Goal: Task Accomplishment & Management: Complete application form

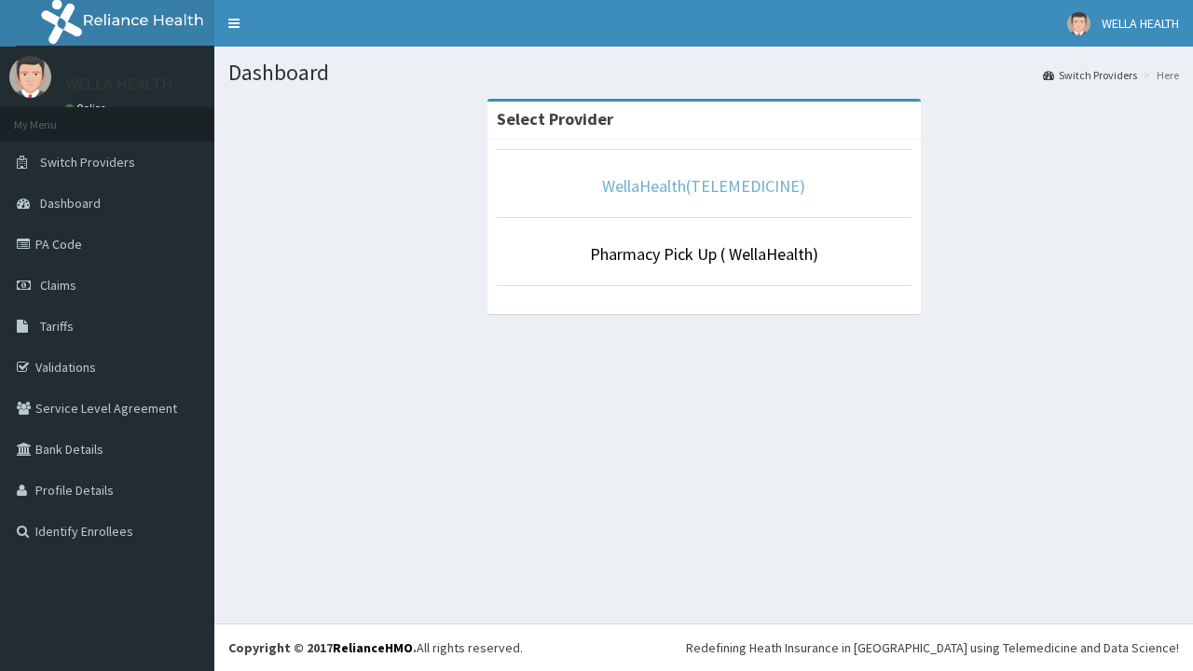
click at [703, 185] on link "WellaHealth(TELEMEDICINE)" at bounding box center [703, 185] width 203 height 21
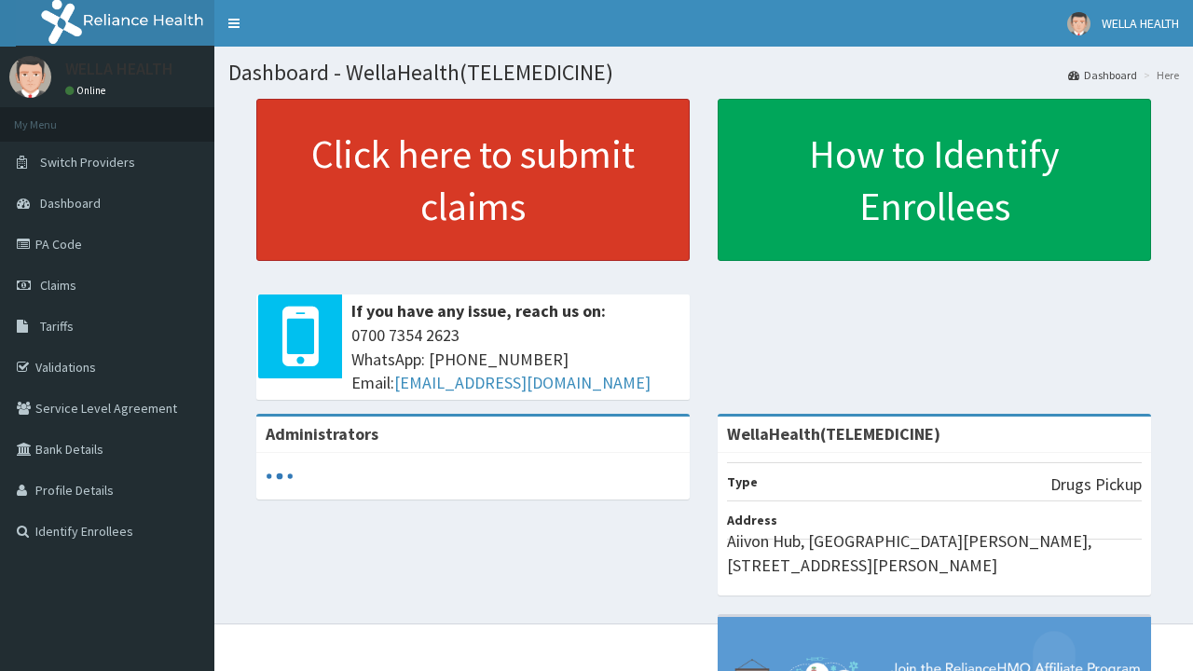
click at [473, 180] on link "Click here to submit claims" at bounding box center [472, 180] width 433 height 162
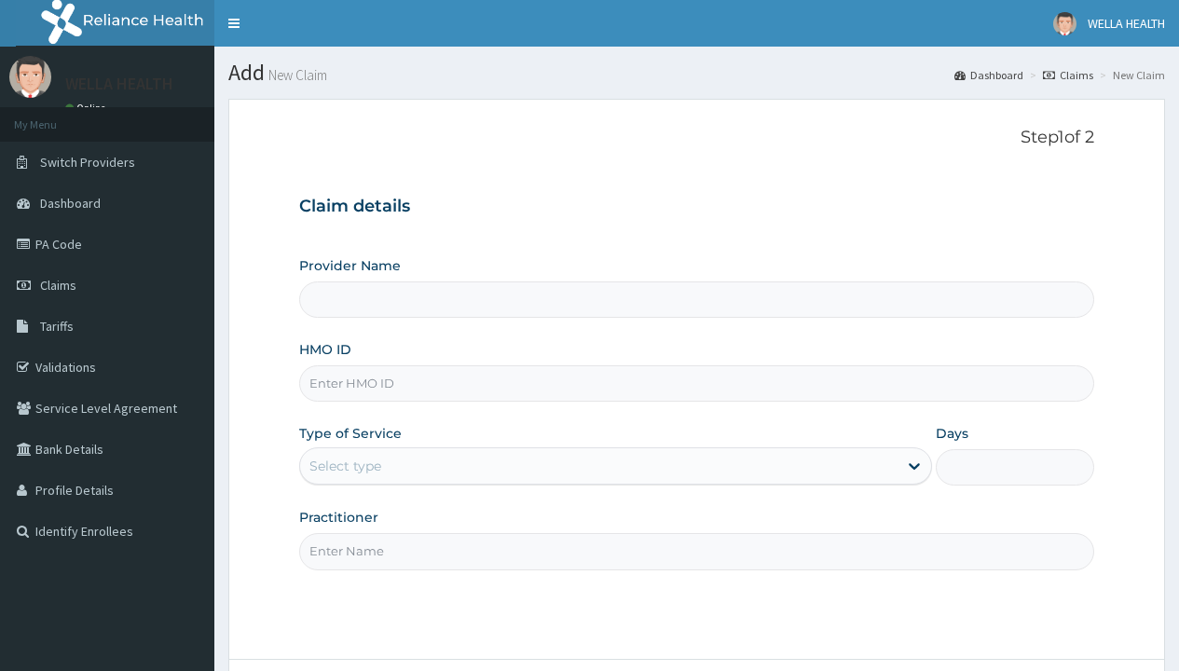
type input "WellaHealth(TELEMEDICINE)"
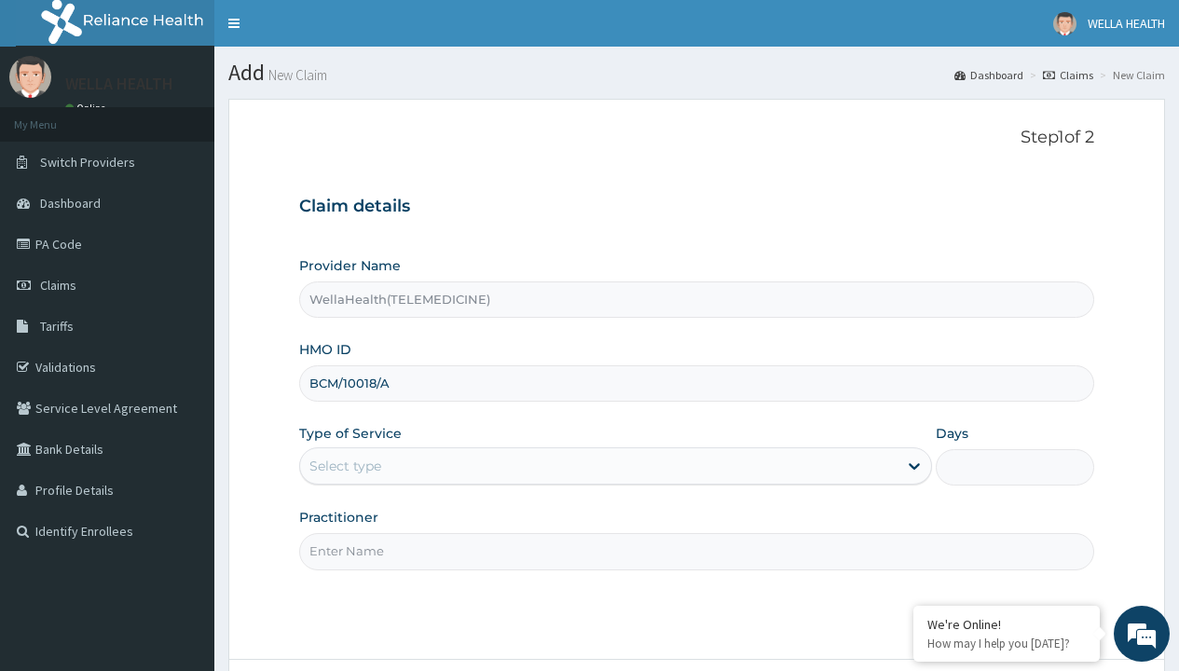
type input "BCM/10018/A"
type input "WellaHealth"
click at [345, 466] on div "Select type" at bounding box center [345, 466] width 72 height 19
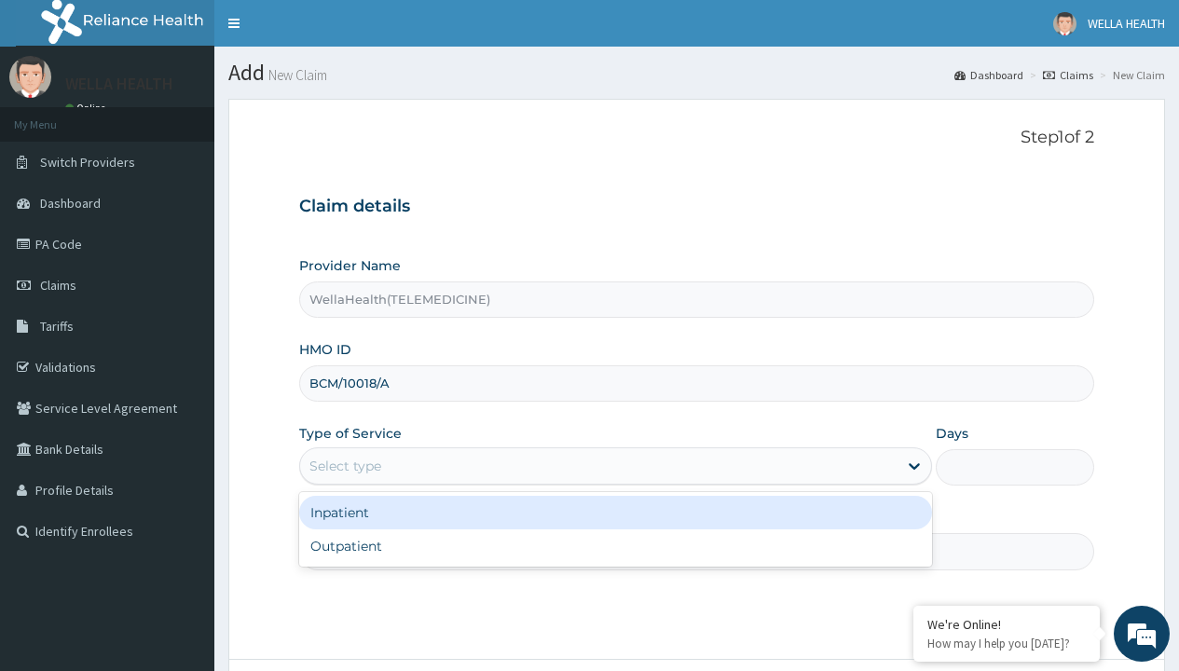
click at [615, 546] on div "Outpatient" at bounding box center [615, 546] width 633 height 34
type input "1"
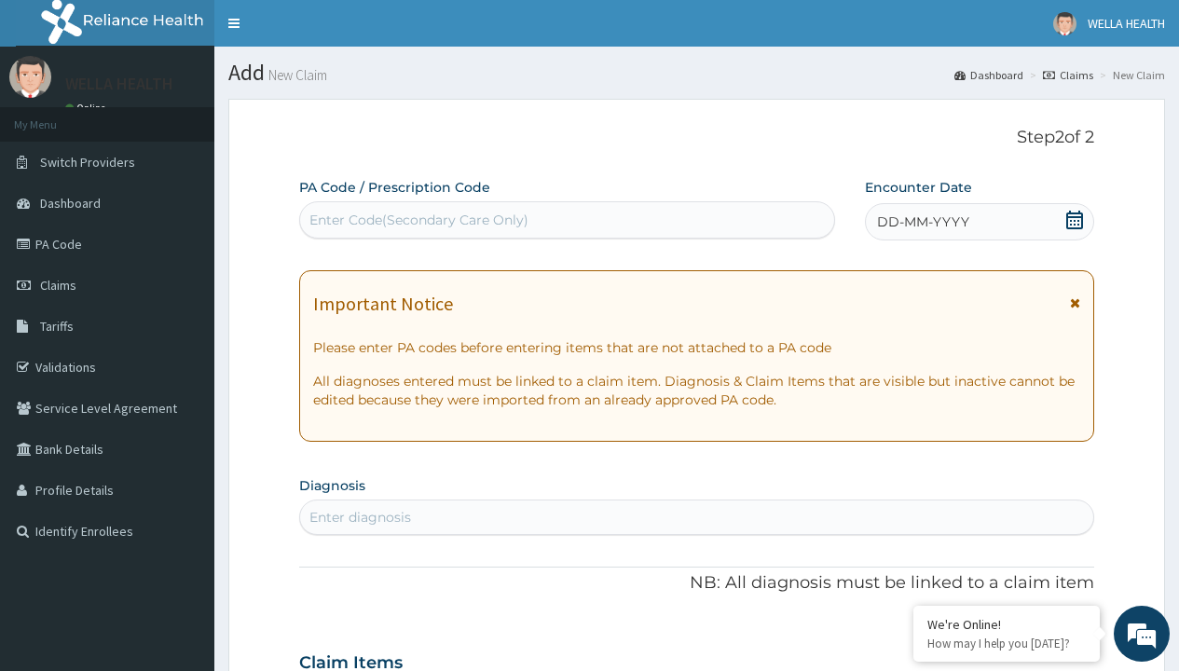
scroll to position [156, 0]
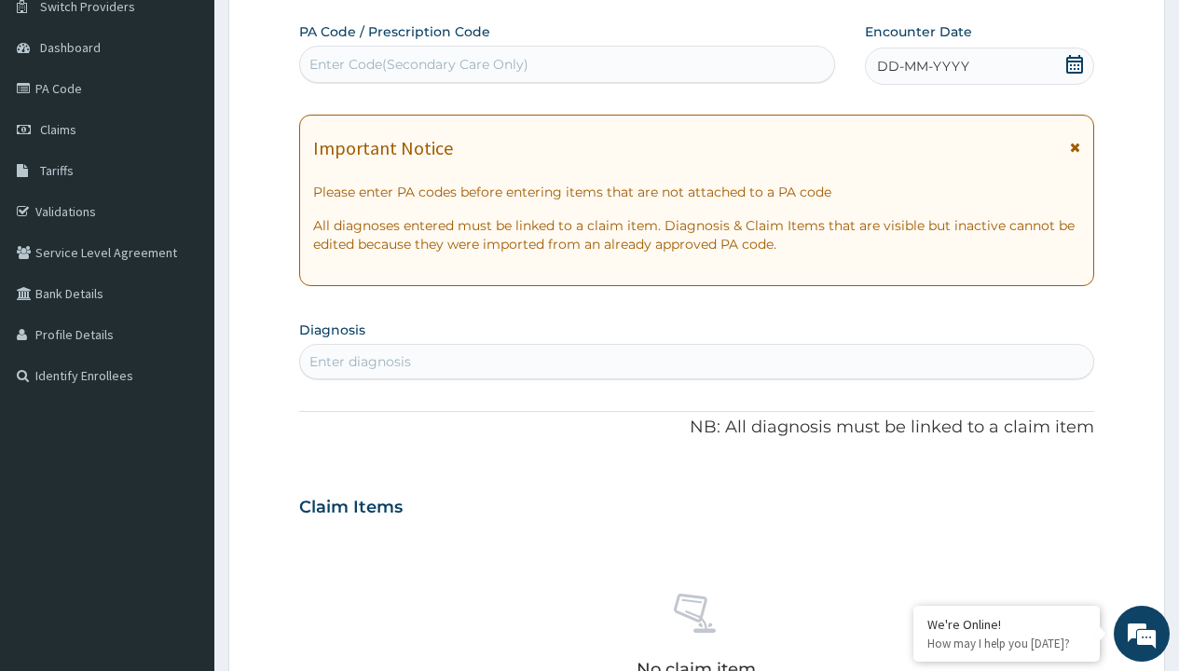
click at [922, 66] on span "DD-MM-YYYY" at bounding box center [923, 66] width 92 height 19
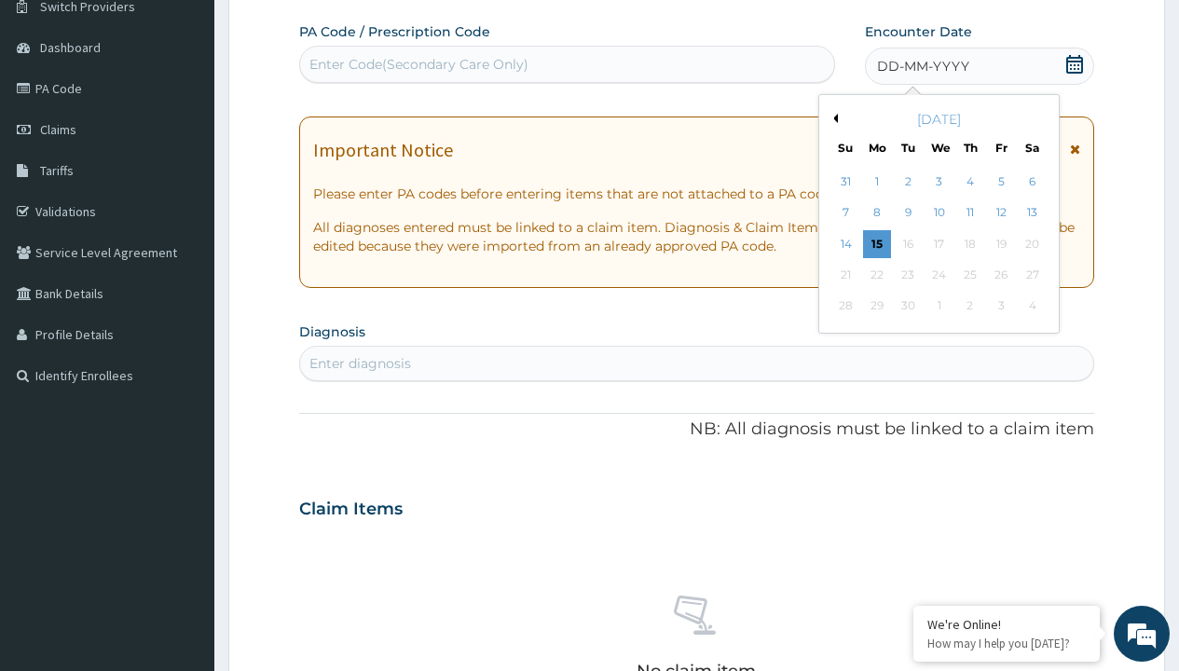
click at [832, 118] on button "Previous Month" at bounding box center [833, 118] width 9 height 9
click at [969, 243] on div "14" at bounding box center [970, 244] width 28 height 28
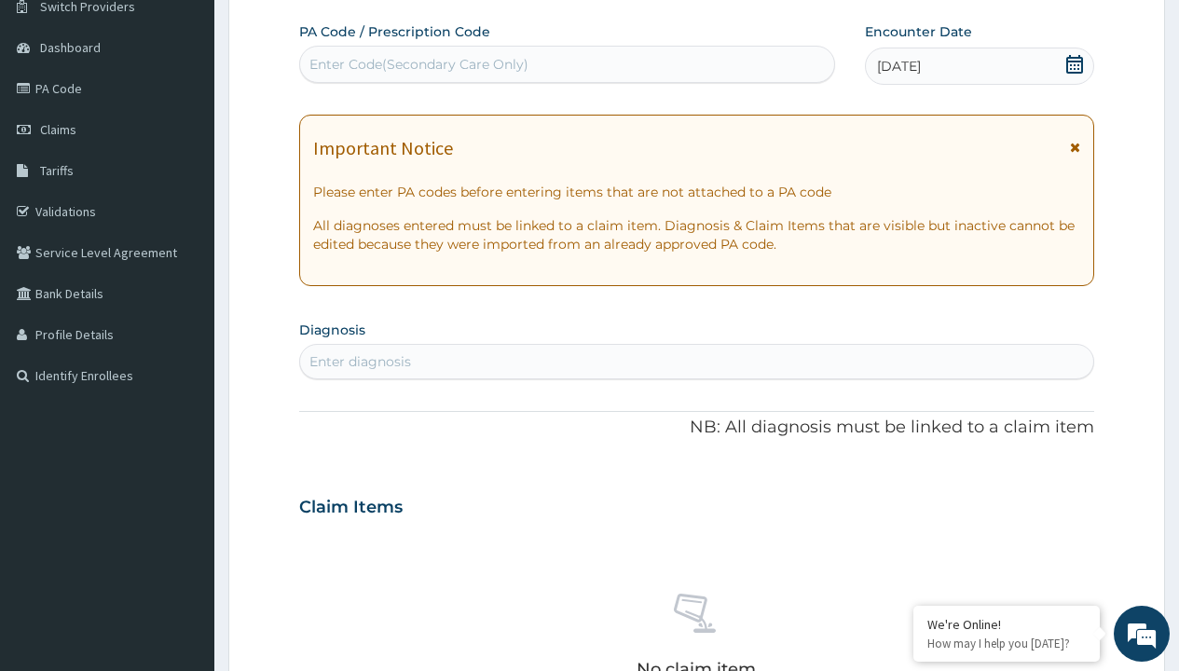
click at [418, 64] on div "Enter Code(Secondary Care Only)" at bounding box center [418, 64] width 219 height 19
type input "PR/BE01CCED"
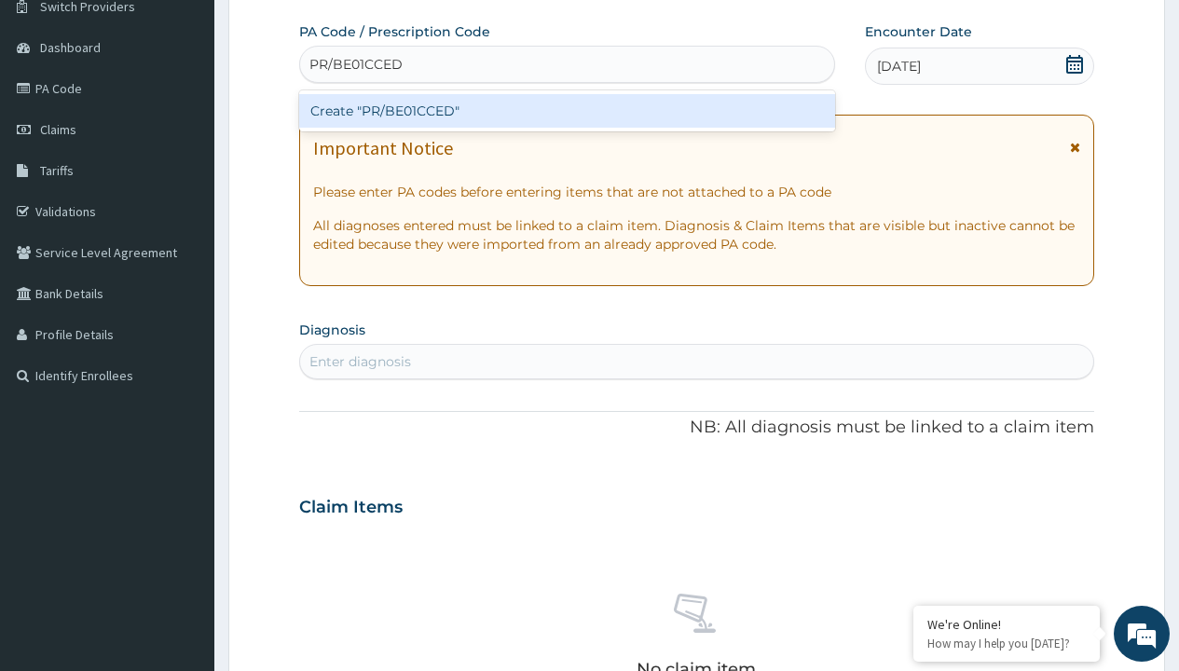
click at [567, 111] on div "Create "PR/BE01CCED"" at bounding box center [566, 111] width 535 height 34
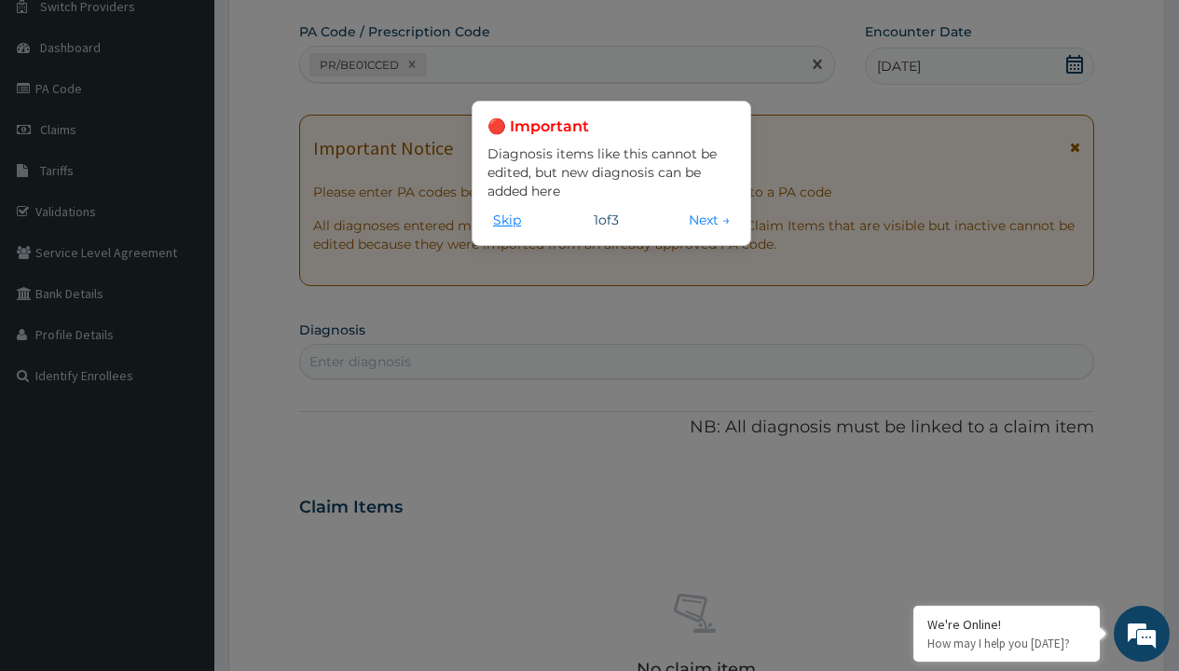
click at [507, 219] on button "Skip" at bounding box center [506, 220] width 39 height 21
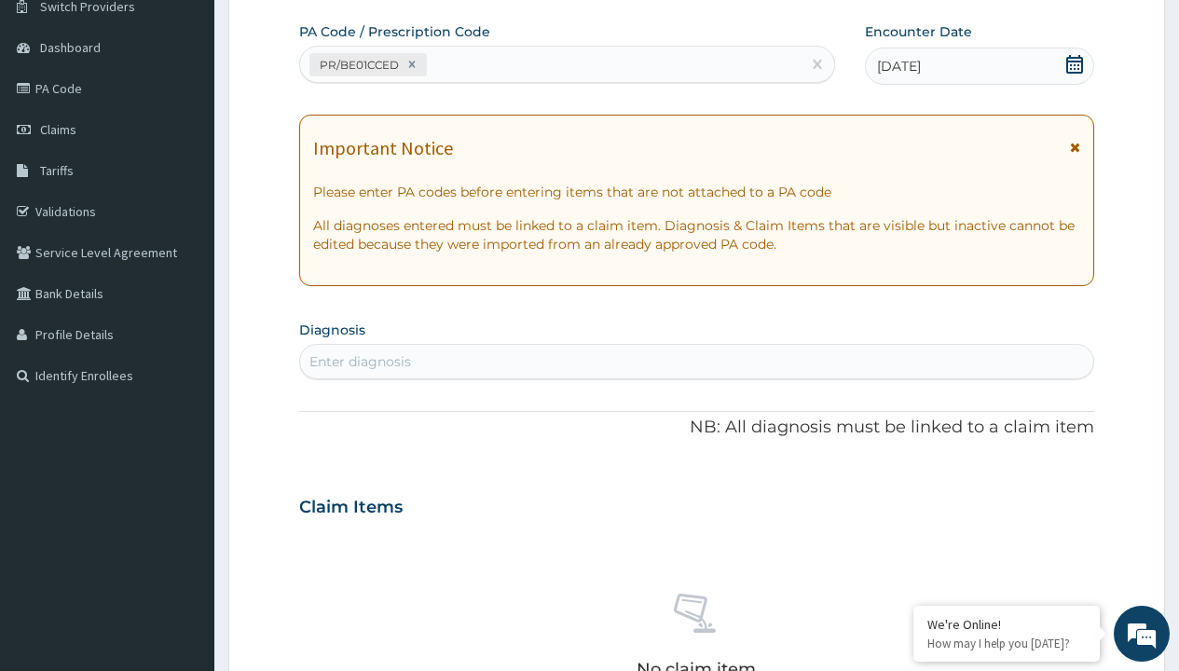
click at [360, 362] on div "Enter diagnosis" at bounding box center [360, 361] width 102 height 19
type input "prescription collected"
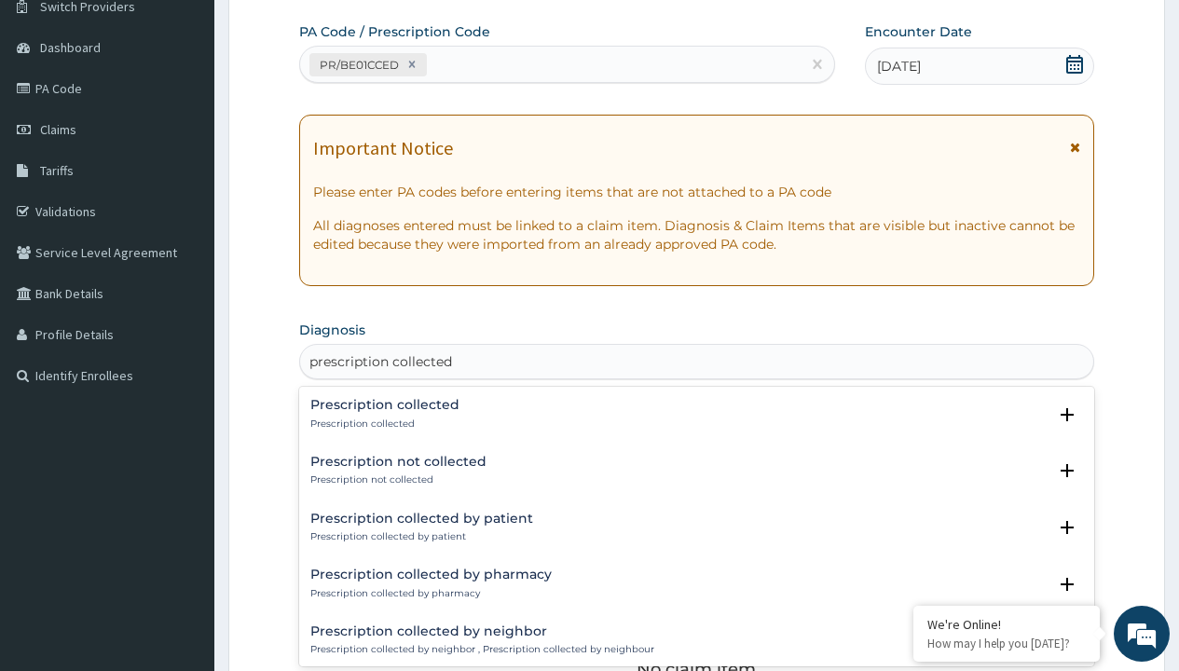
click at [382, 423] on p "Prescription collected" at bounding box center [384, 424] width 149 height 13
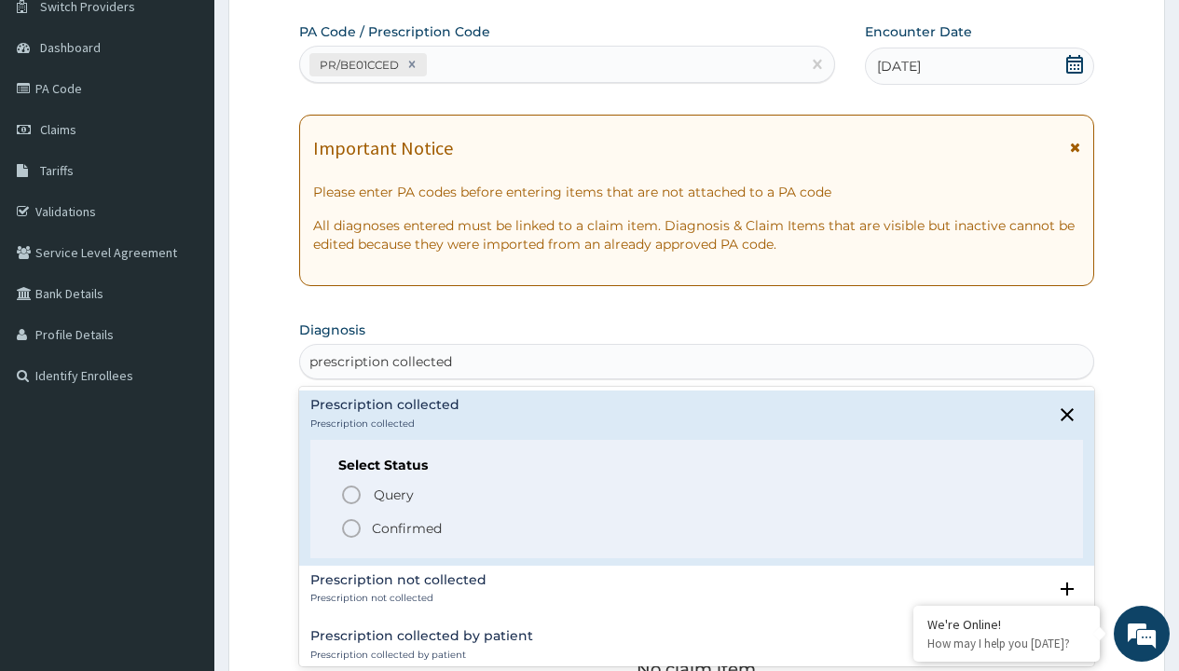
click at [406, 528] on p "Confirmed" at bounding box center [407, 528] width 70 height 19
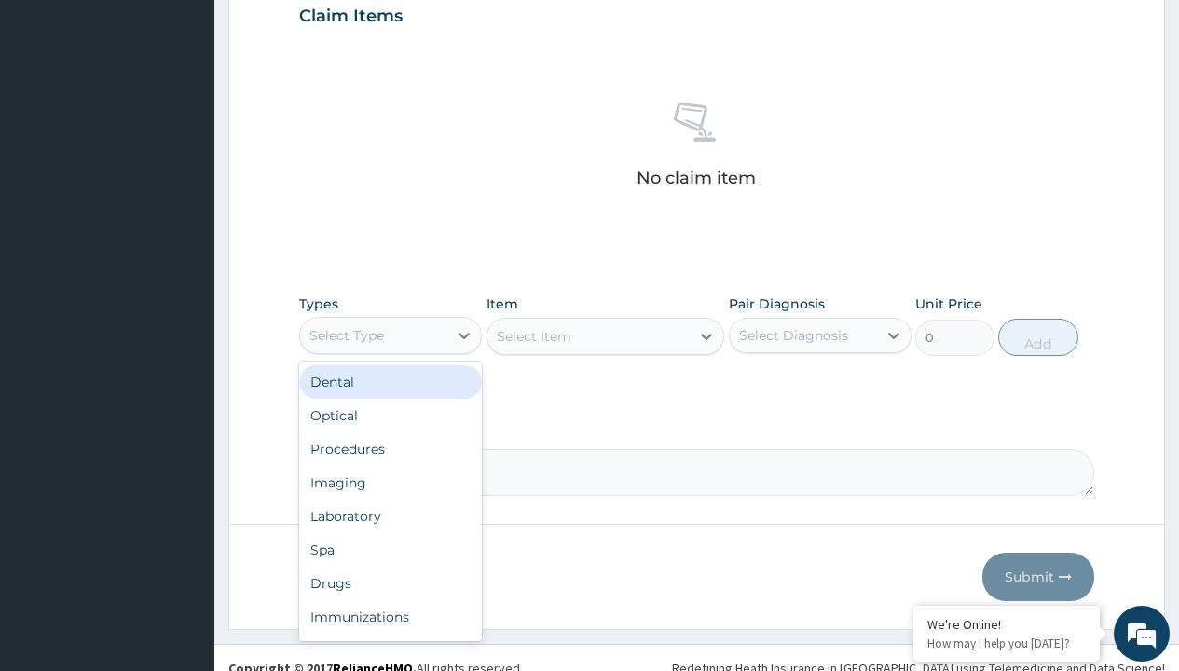
type input "procedures"
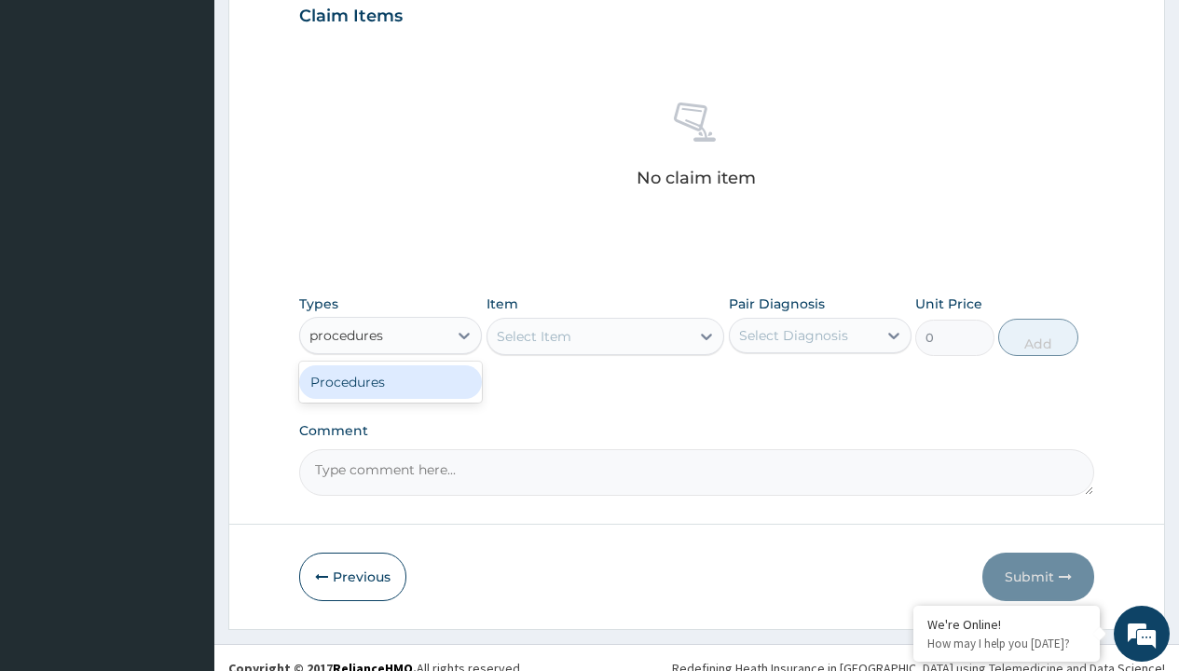
scroll to position [0, 0]
click at [391, 381] on div "Procedures" at bounding box center [390, 382] width 183 height 34
click at [533, 336] on div "Select Item" at bounding box center [534, 336] width 75 height 19
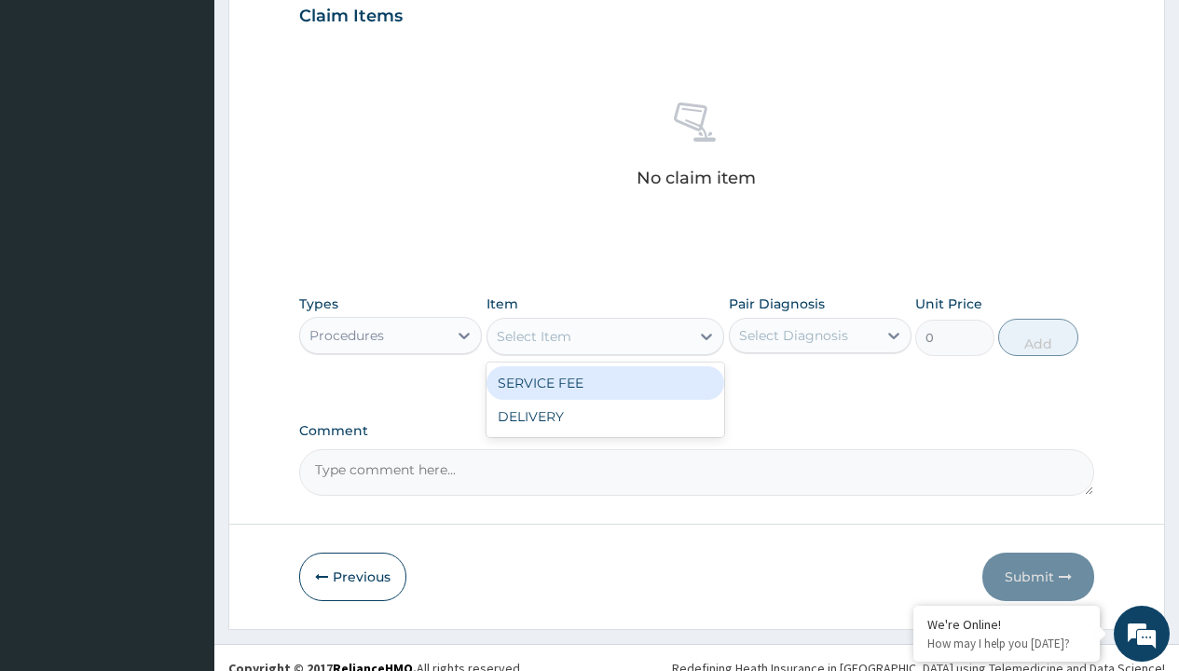
type input "service fee"
click at [605, 382] on div "SERVICE FEE" at bounding box center [606, 383] width 239 height 34
type input "100"
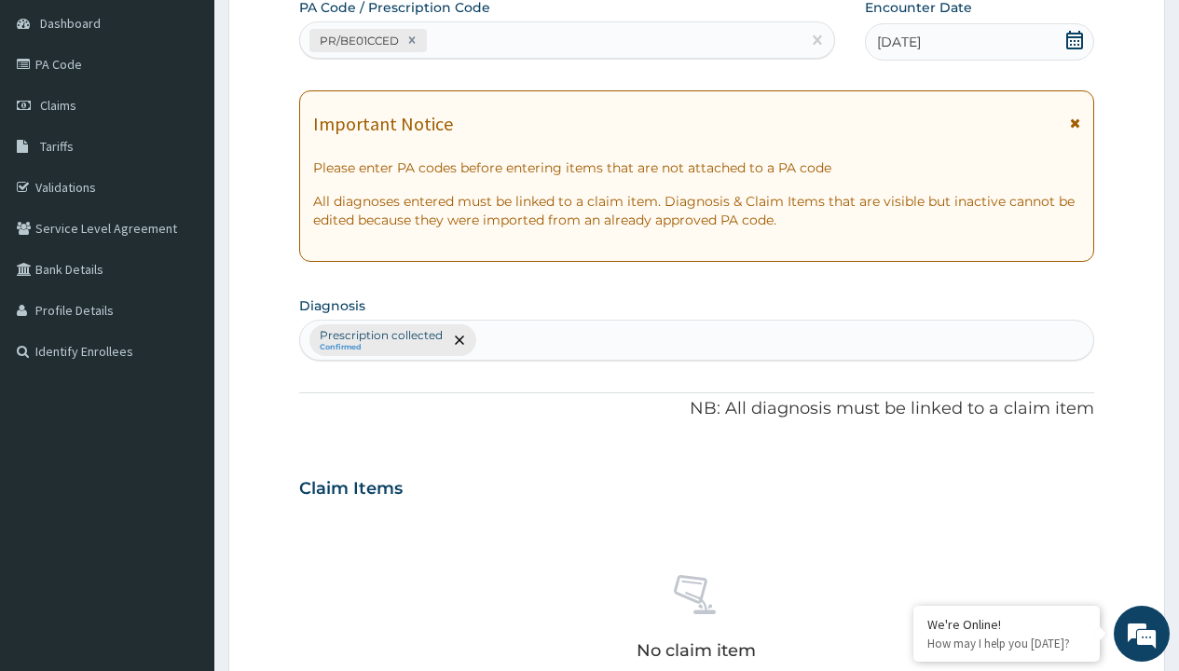
scroll to position [325, 0]
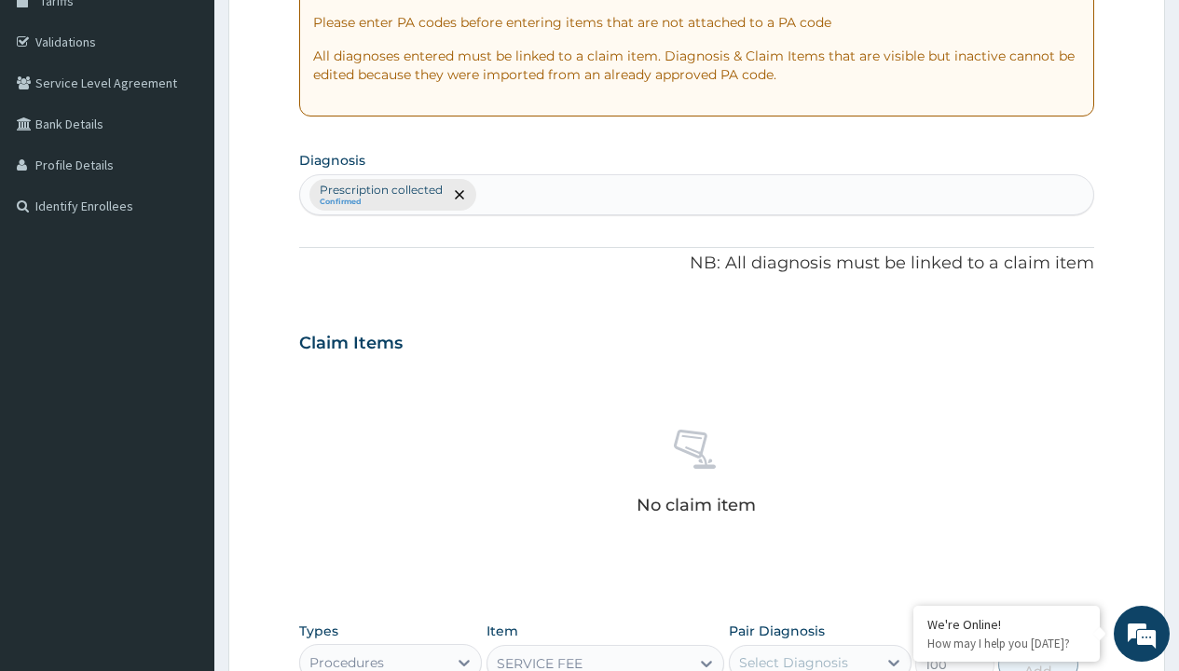
type input "prescription collected"
checkbox input "true"
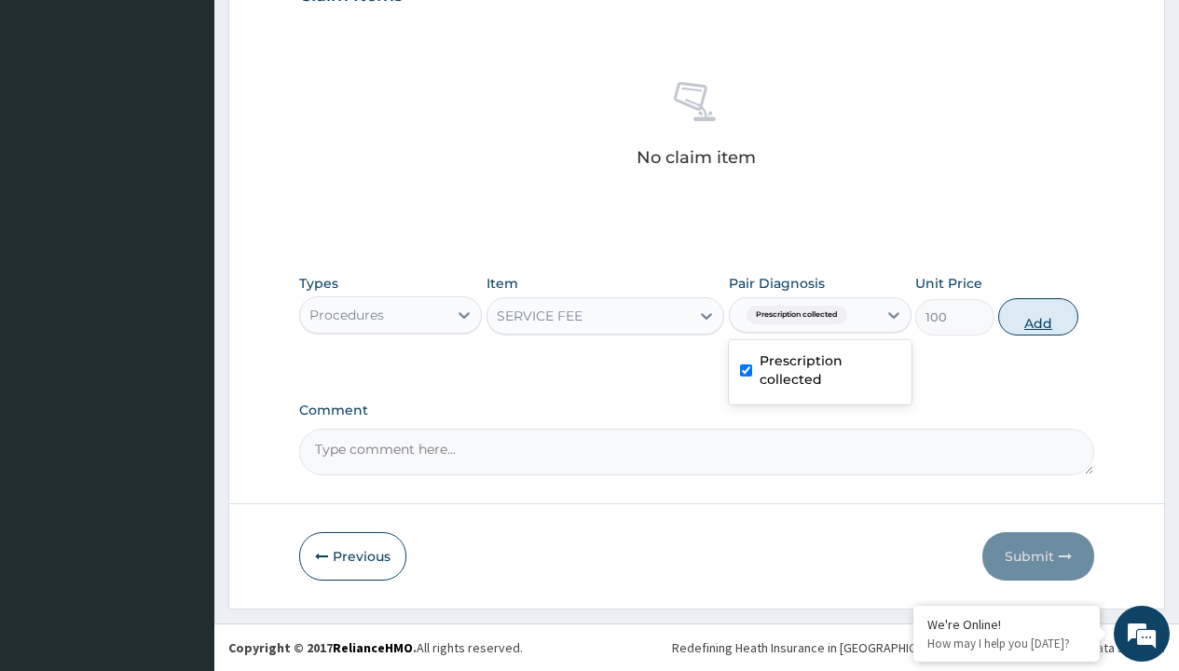
click at [1038, 316] on button "Add" at bounding box center [1037, 316] width 79 height 37
type input "0"
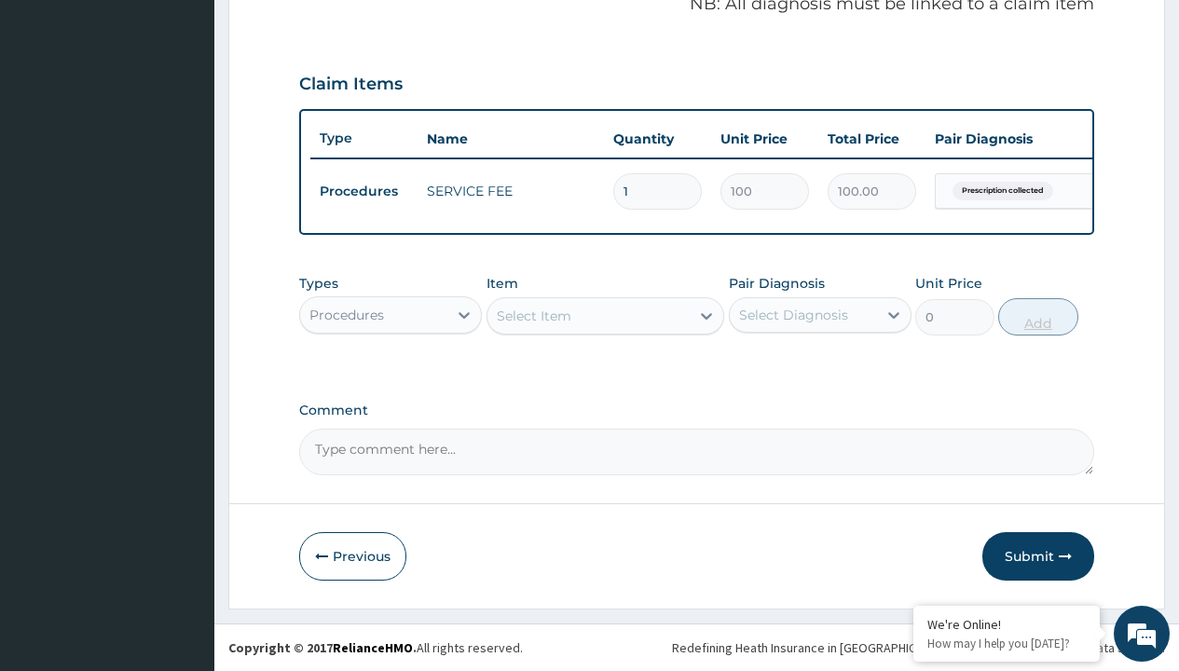
scroll to position [598, 0]
click at [347, 314] on div "Procedures" at bounding box center [346, 315] width 75 height 19
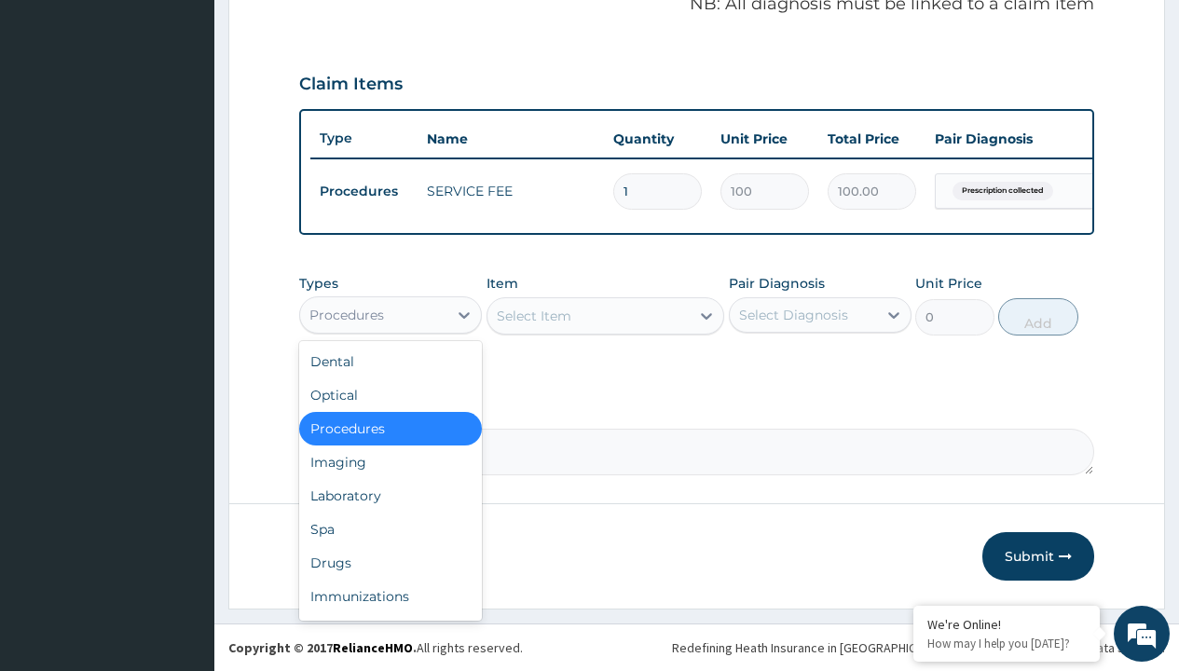
type input "drugs"
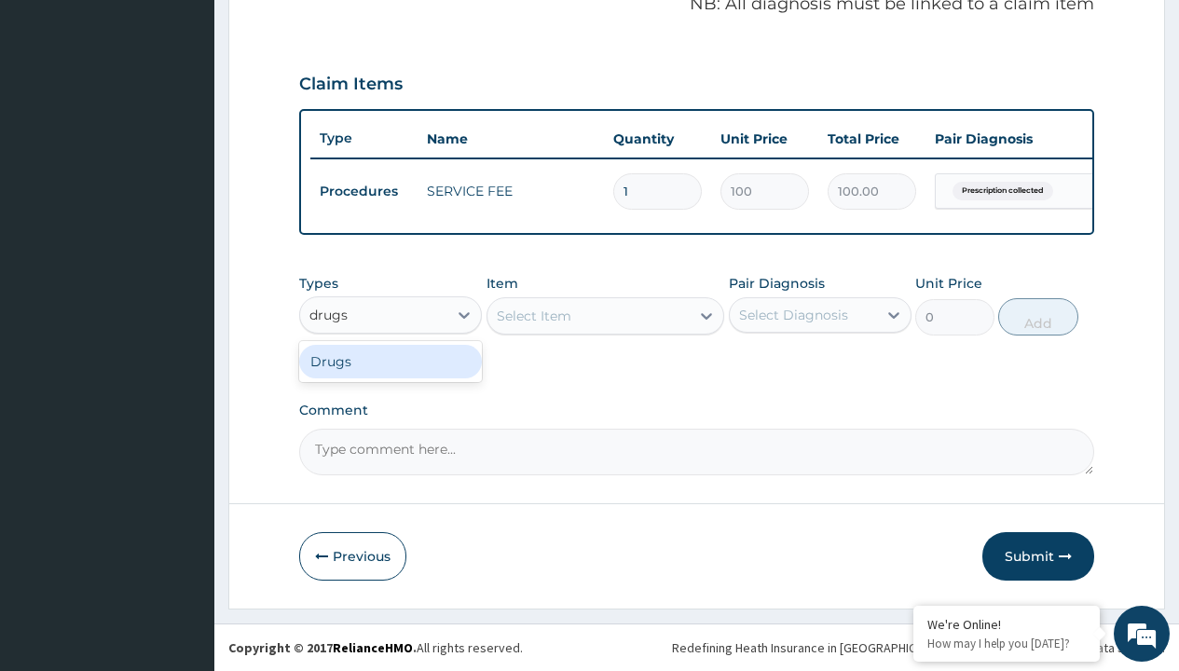
scroll to position [0, 0]
click at [391, 361] on div "Drugs" at bounding box center [390, 362] width 183 height 34
click at [533, 315] on div "Select Item" at bounding box center [606, 315] width 239 height 37
type input "artemether + lumefantrine 80/480 lonart ds/pack"
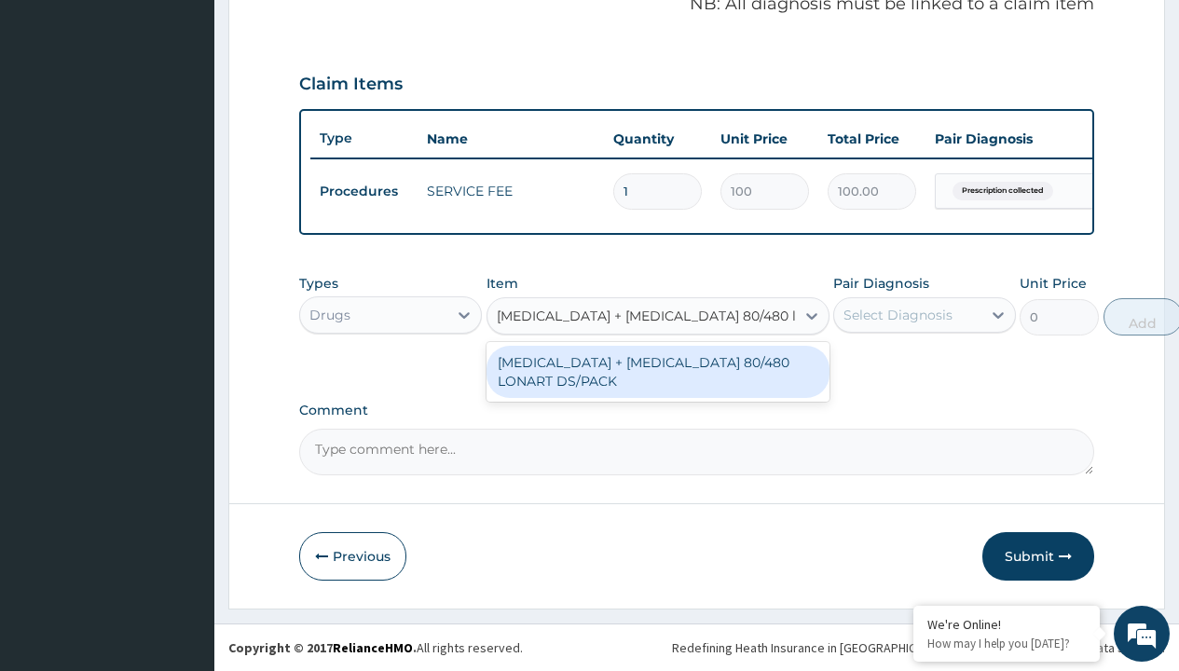
click at [657, 371] on div "ARTEMETHER + LUMEFANTRINE 80/480 LONART DS/PACK" at bounding box center [658, 372] width 343 height 52
type input "665"
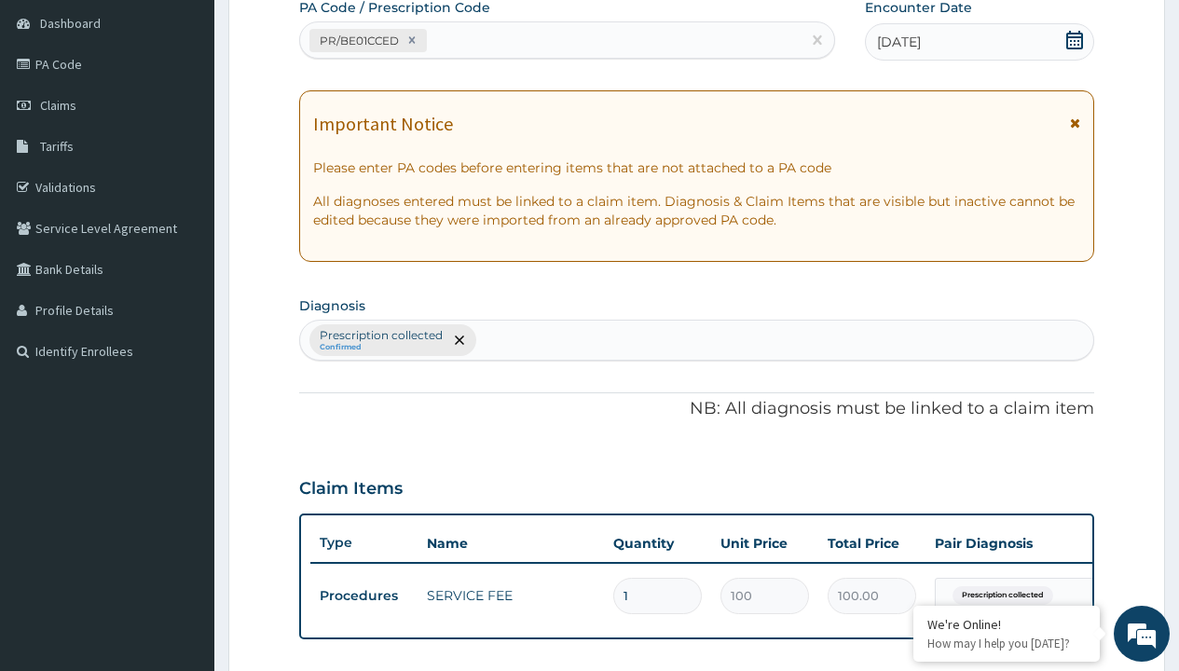
type input "prescription collected"
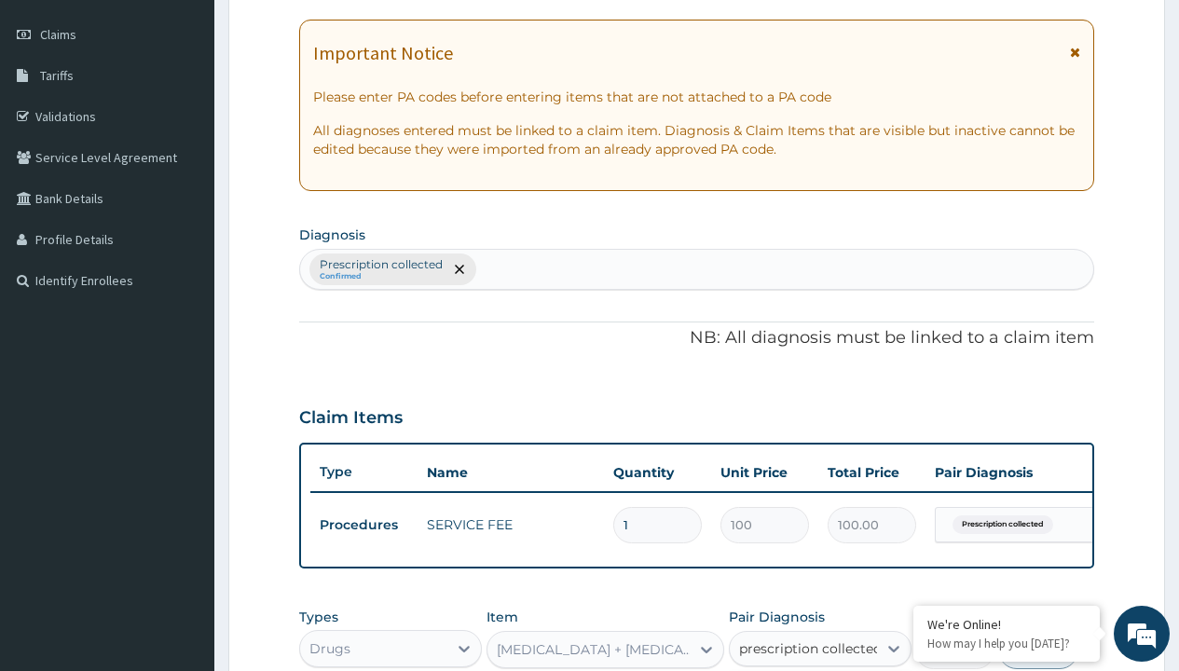
checkbox input "true"
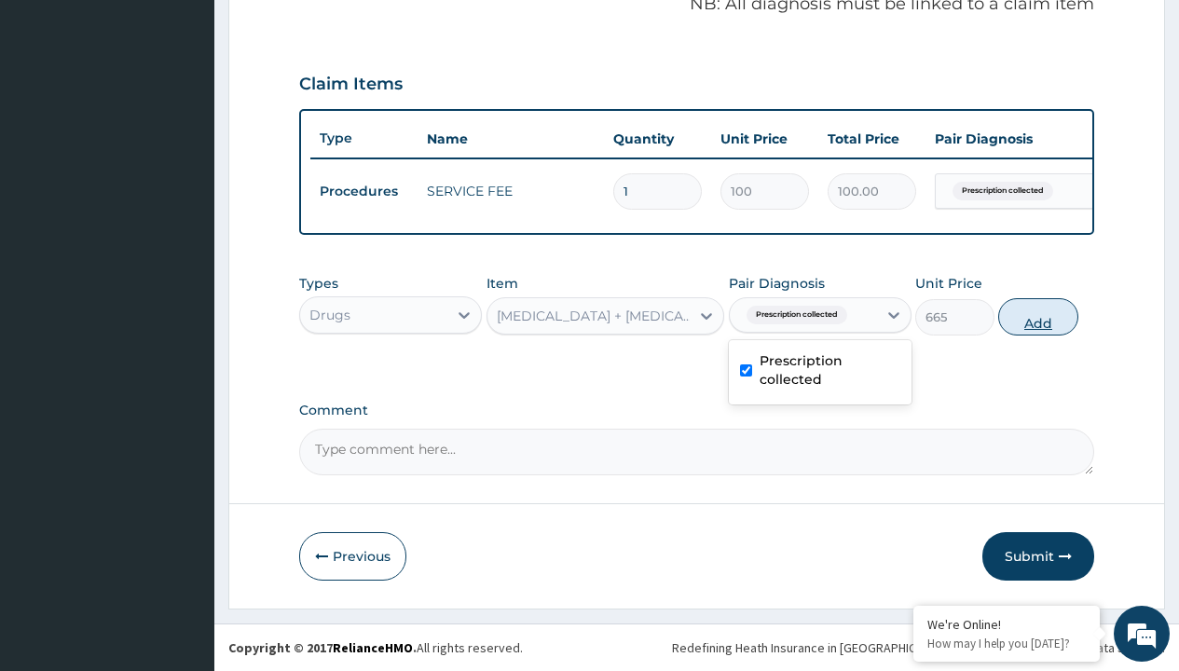
click at [1038, 316] on button "Add" at bounding box center [1037, 316] width 79 height 37
type input "0"
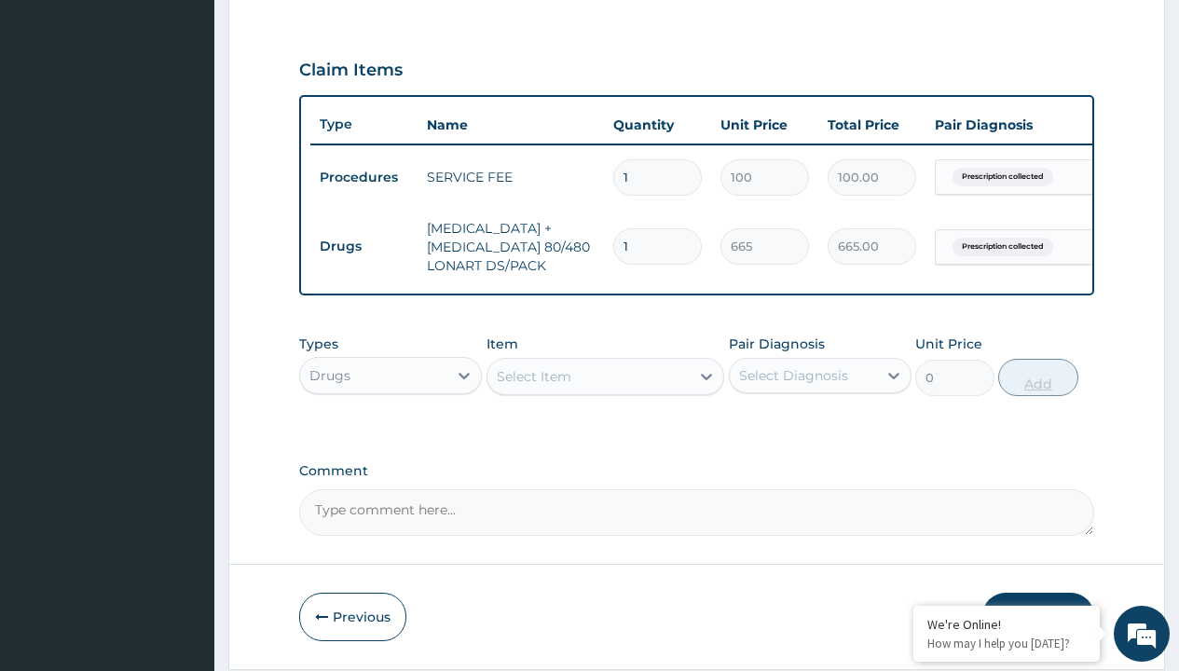
type input "6"
type input "3990.00"
type input "6"
click at [363, 246] on td "Drugs" at bounding box center [363, 246] width 107 height 34
type input "drugs"
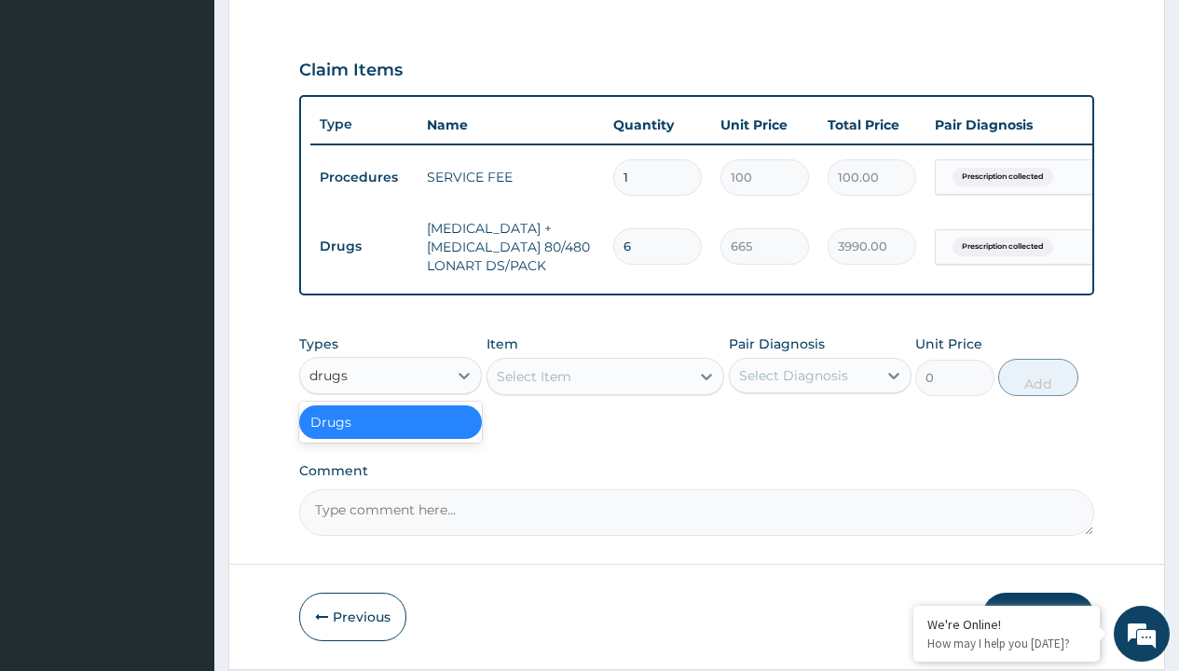
scroll to position [0, 0]
click at [391, 435] on div "Drugs" at bounding box center [390, 422] width 183 height 34
click at [533, 386] on div "Select Item" at bounding box center [534, 376] width 75 height 19
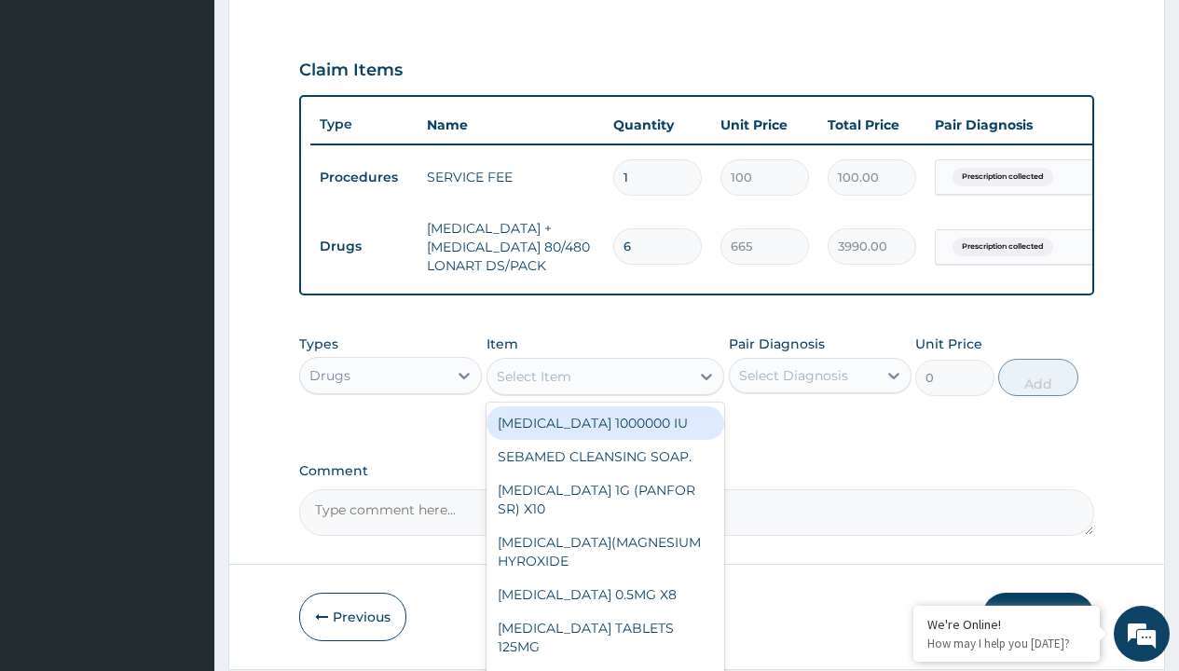
type input "paracetamol 500mg tablet emzor/sach"
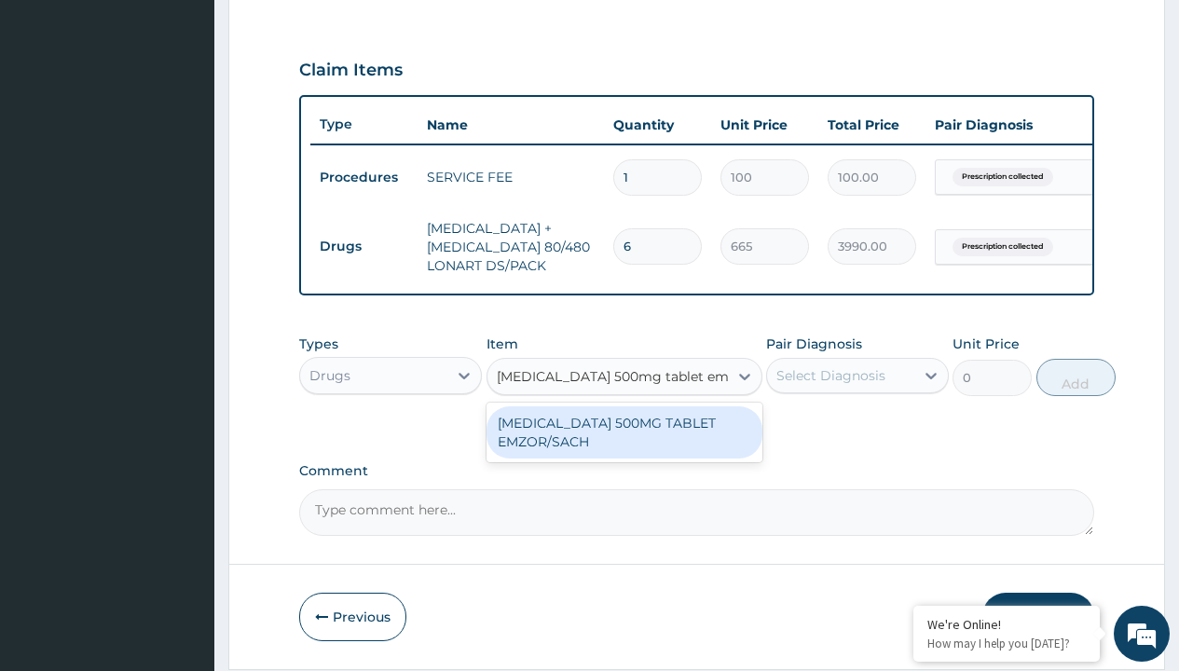
click at [624, 446] on div "PARACETAMOL 500MG TABLET EMZOR/SACH" at bounding box center [625, 432] width 276 height 52
type input "24"
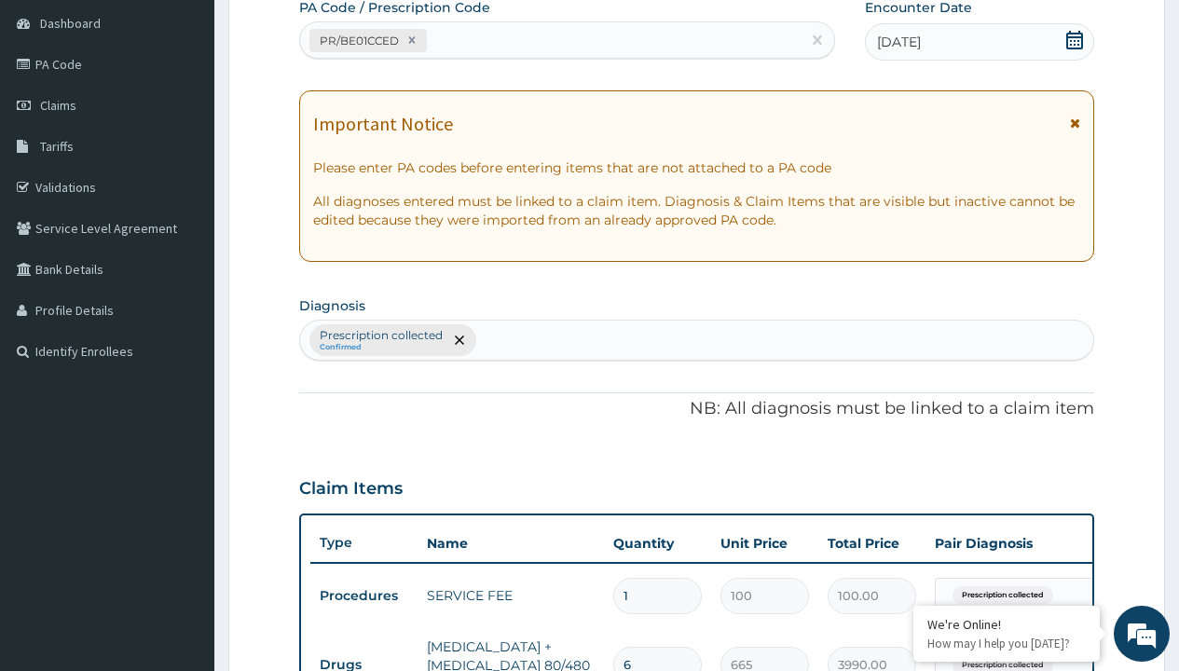
type input "prescription collected"
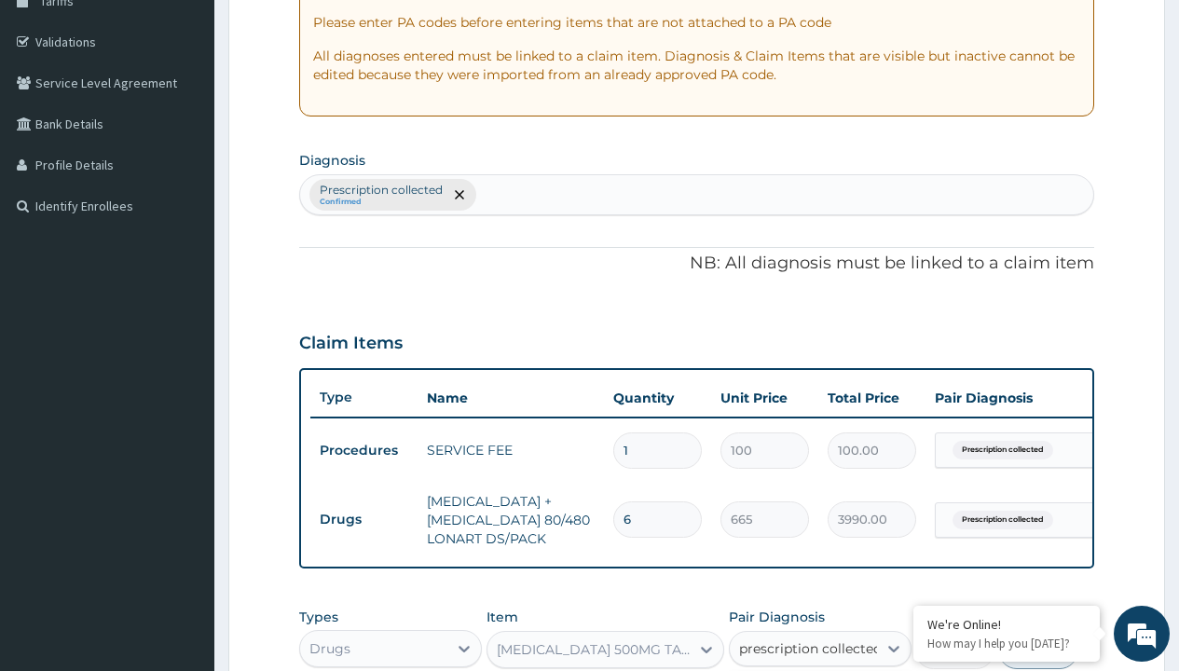
checkbox input "true"
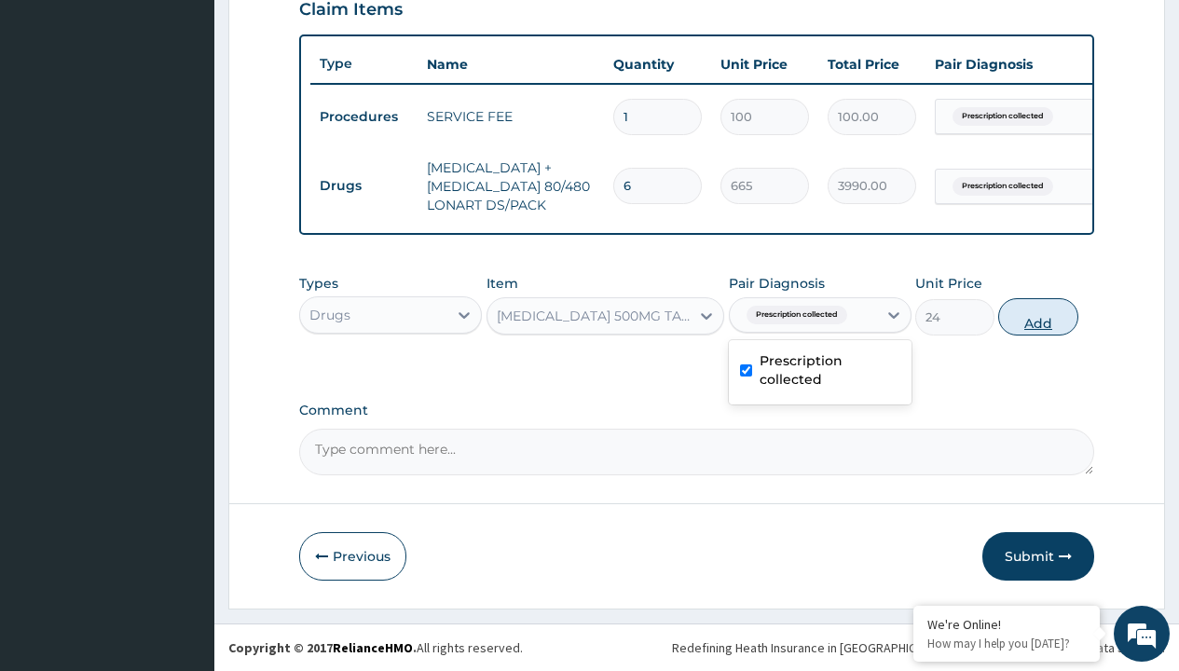
click at [1038, 316] on button "Add" at bounding box center [1037, 316] width 79 height 37
type input "0"
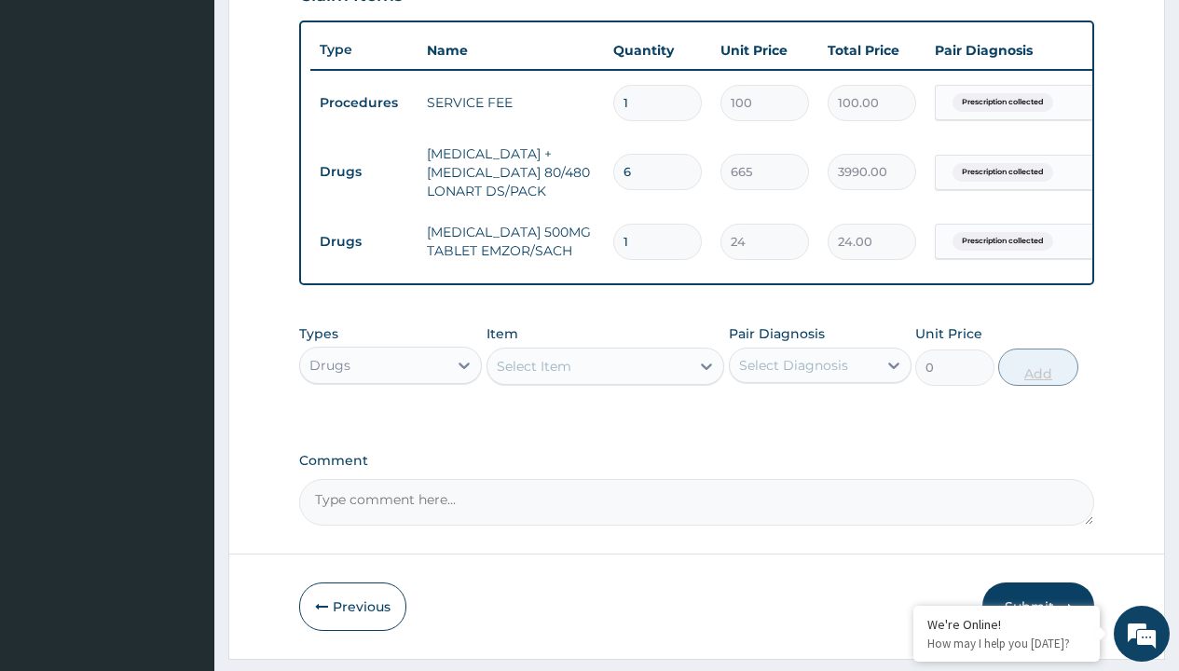
type input "24"
type input "576.00"
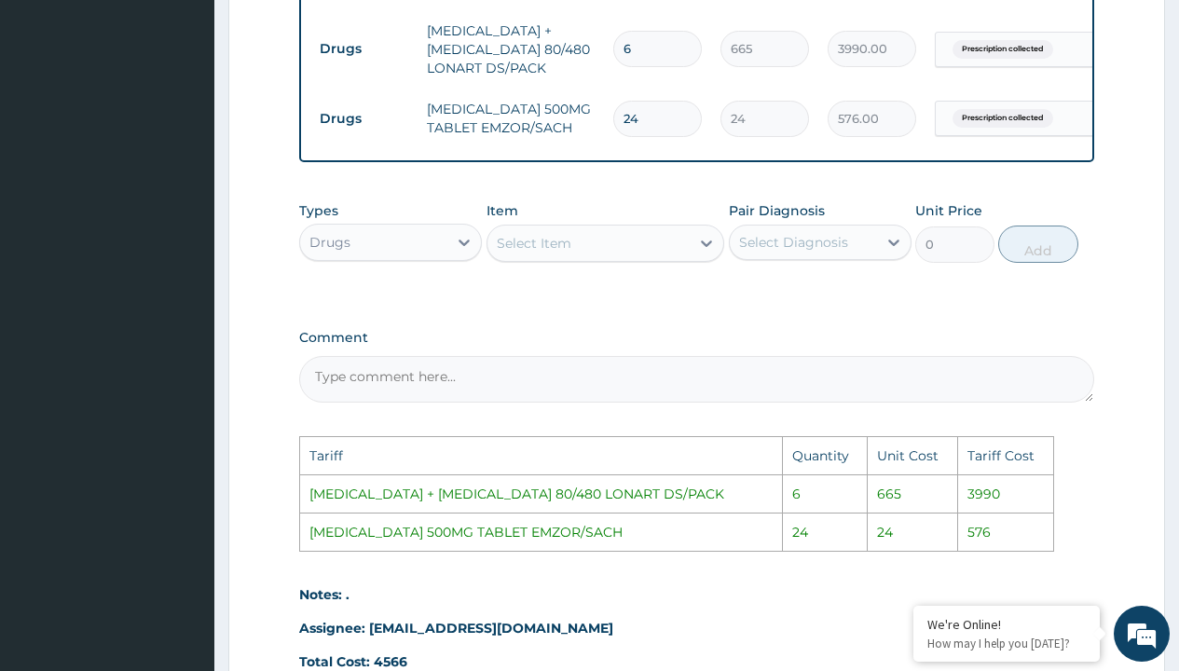
scroll to position [1015, 0]
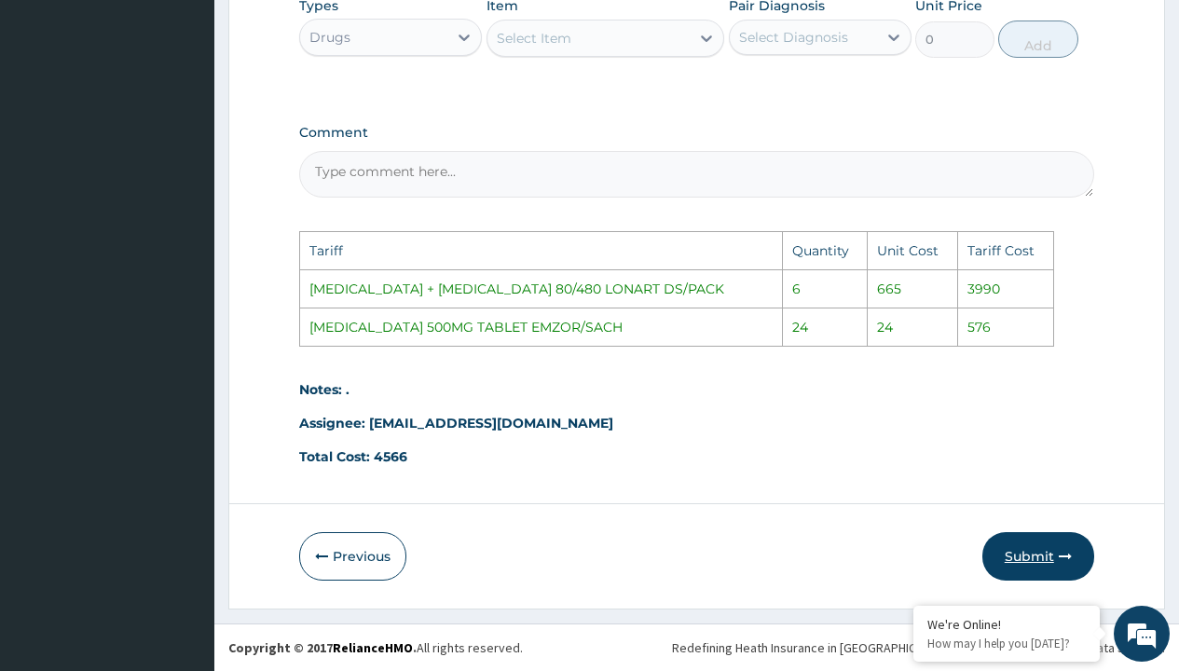
type input "24"
click at [1028, 544] on button "Submit" at bounding box center [1038, 556] width 112 height 48
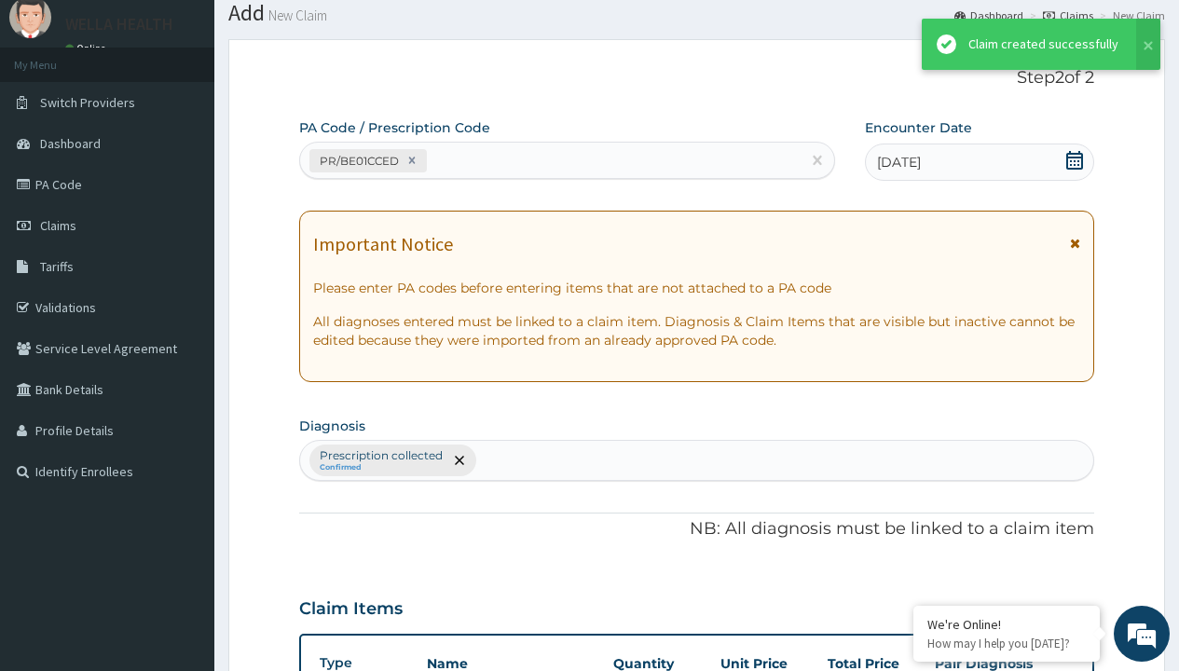
scroll to position [737, 0]
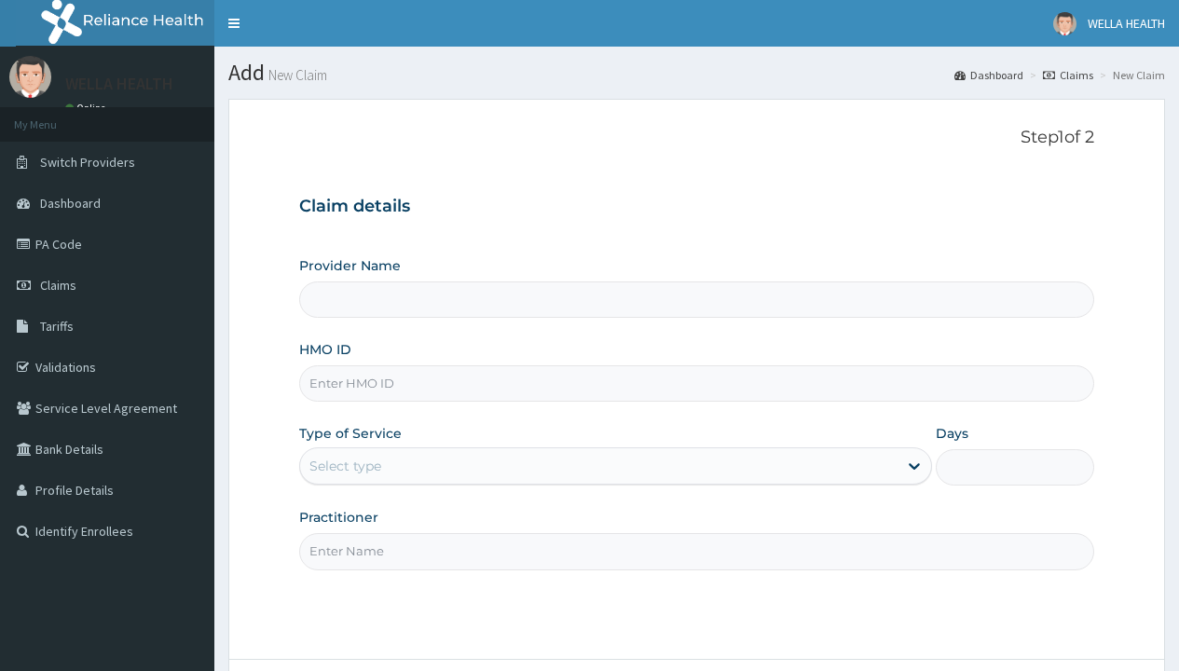
type input "WellaHealth(TELEMEDICINE)"
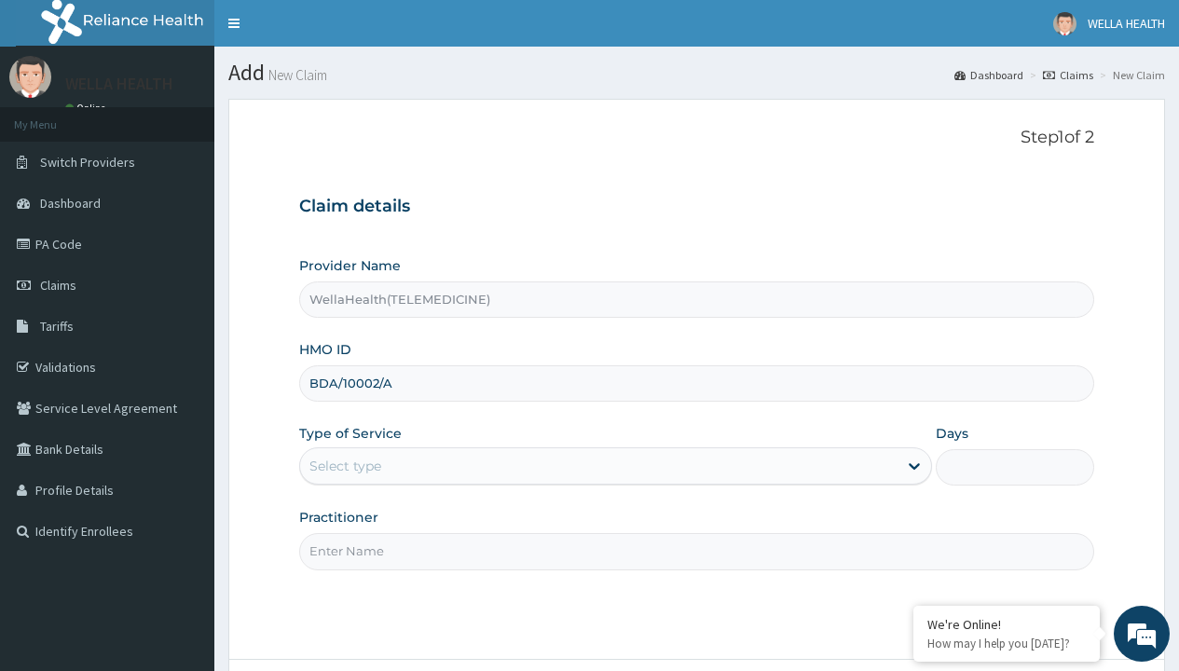
type input "BDA/10002/A"
type input "WellaHealth"
click at [345, 466] on div "Select type" at bounding box center [345, 466] width 72 height 19
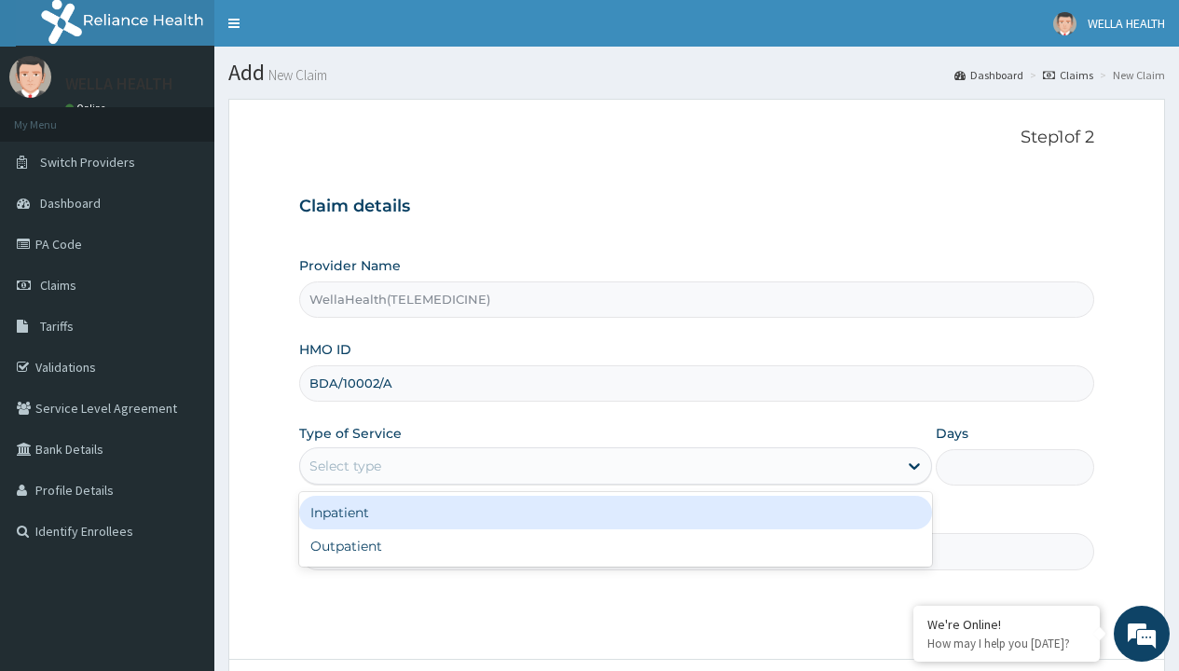
click at [615, 546] on div "Outpatient" at bounding box center [615, 546] width 633 height 34
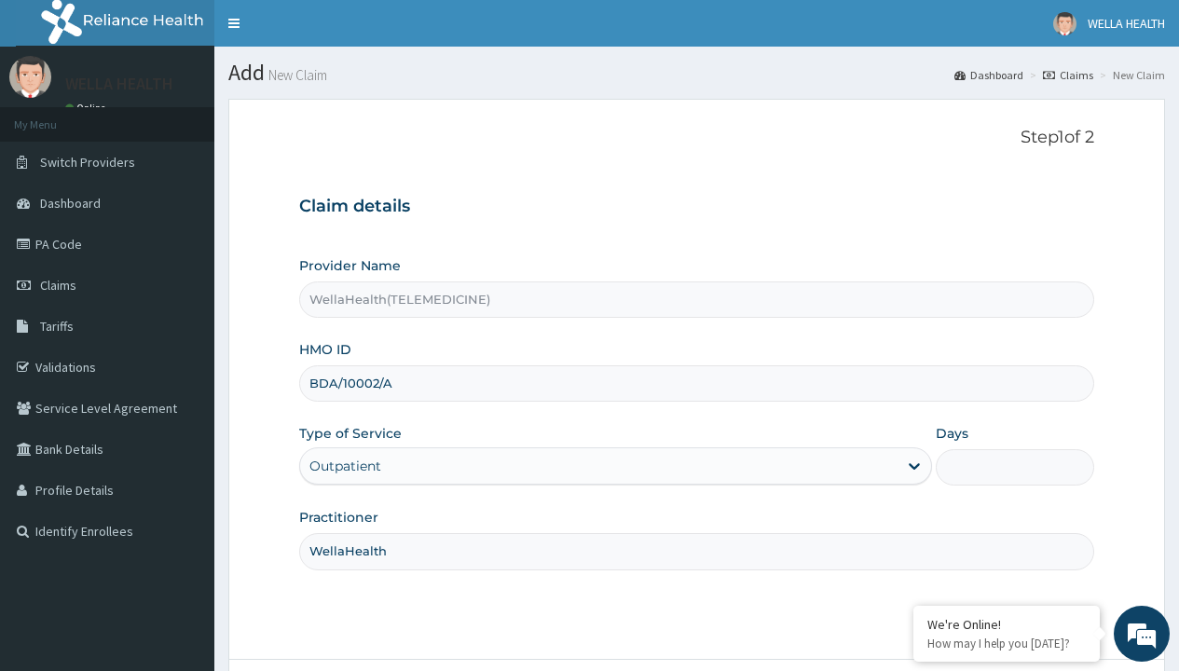
type input "1"
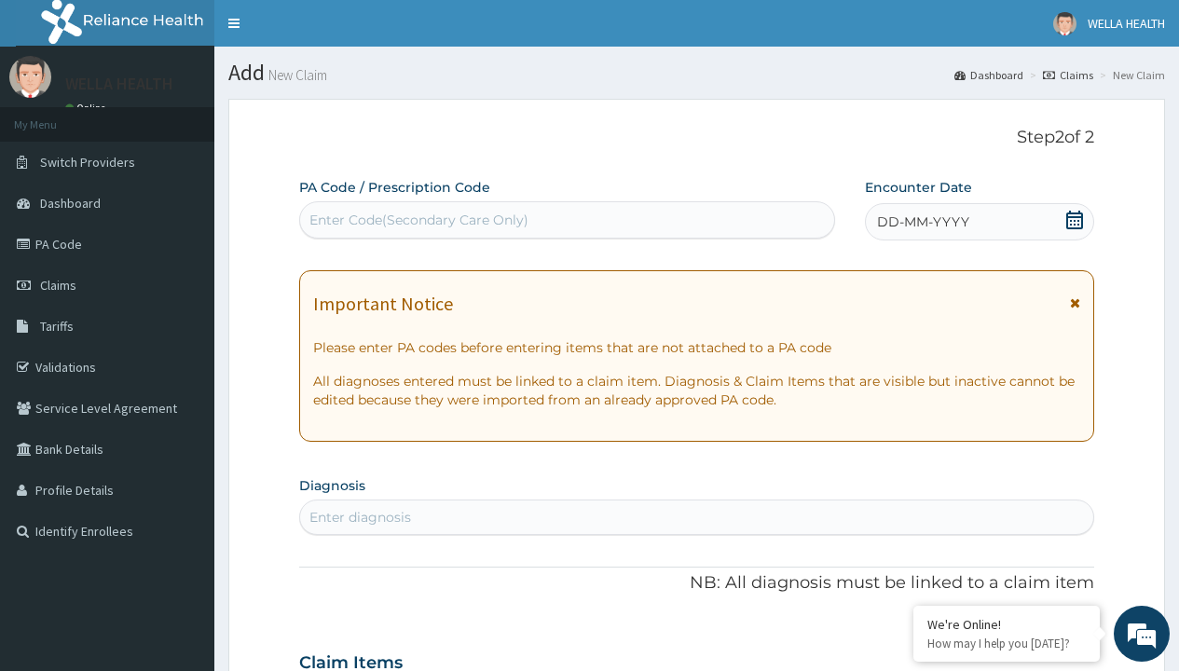
scroll to position [156, 0]
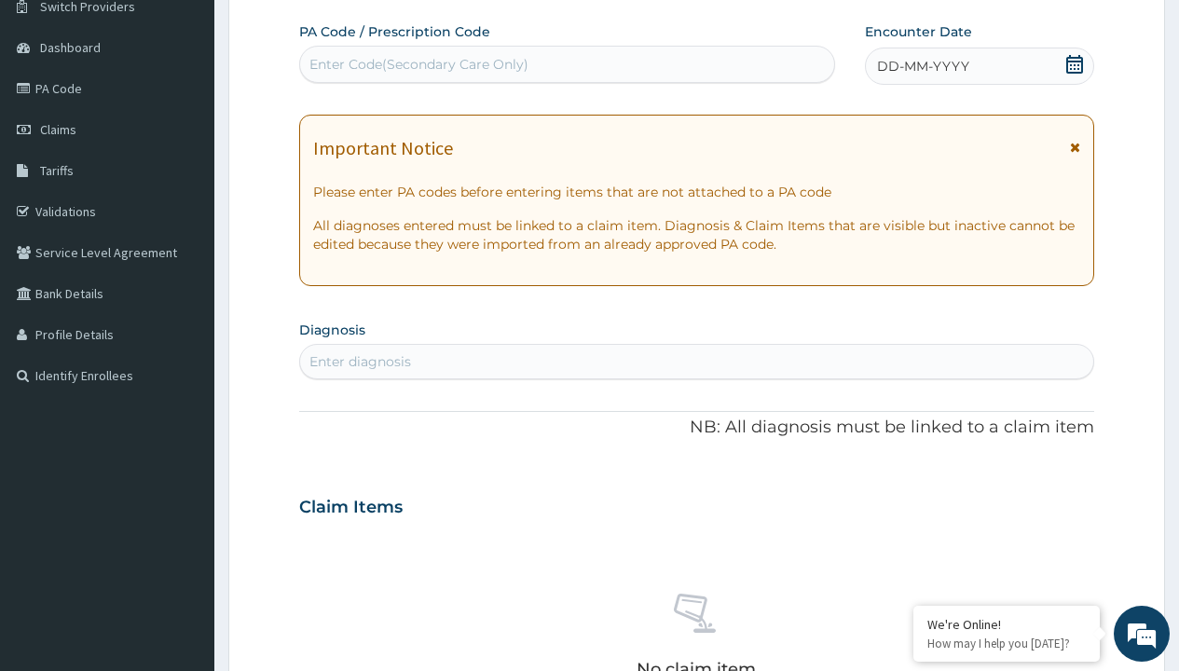
click at [922, 66] on span "DD-MM-YYYY" at bounding box center [923, 66] width 92 height 19
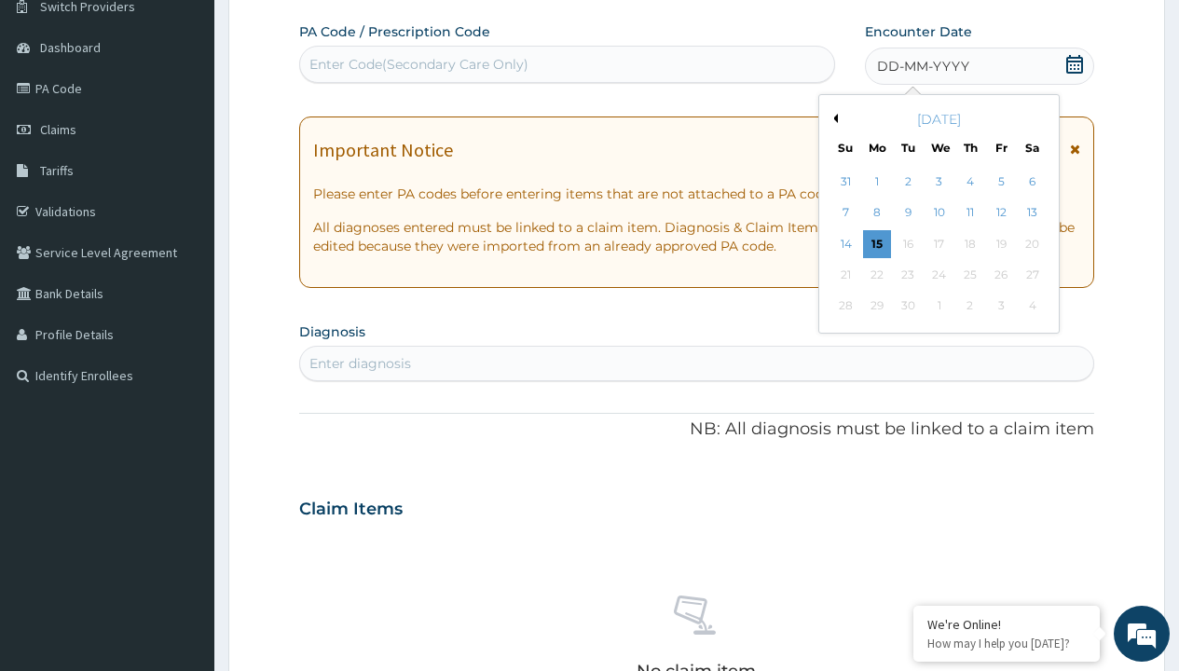
click at [832, 118] on button "Previous Month" at bounding box center [833, 118] width 9 height 9
click at [969, 243] on div "14" at bounding box center [970, 244] width 28 height 28
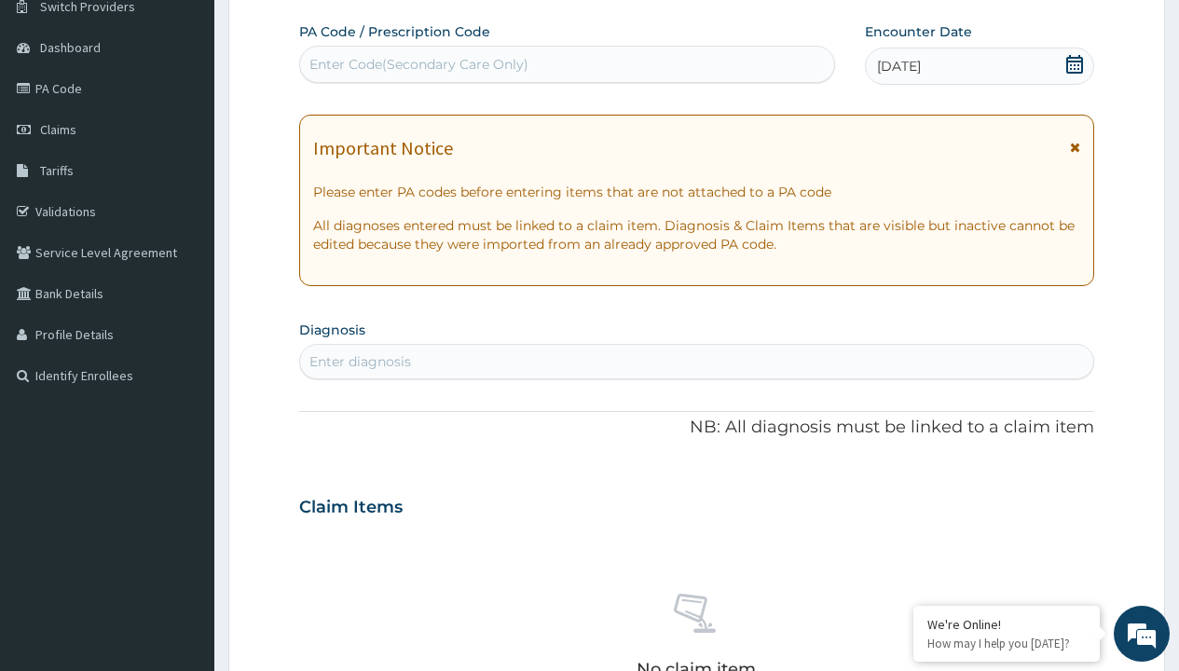
click at [418, 64] on div "Enter Code(Secondary Care Only)" at bounding box center [418, 64] width 219 height 19
type input "PR/36366D1F"
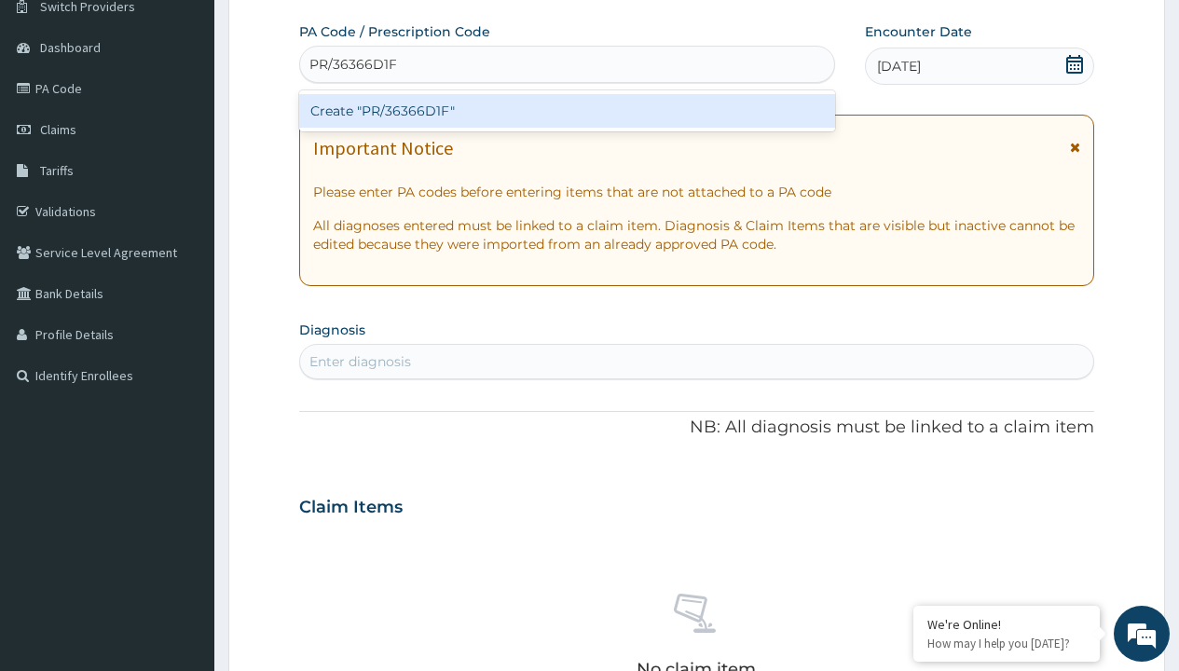
scroll to position [0, 0]
click at [567, 111] on div "Create "PR/36366D1F"" at bounding box center [566, 111] width 535 height 34
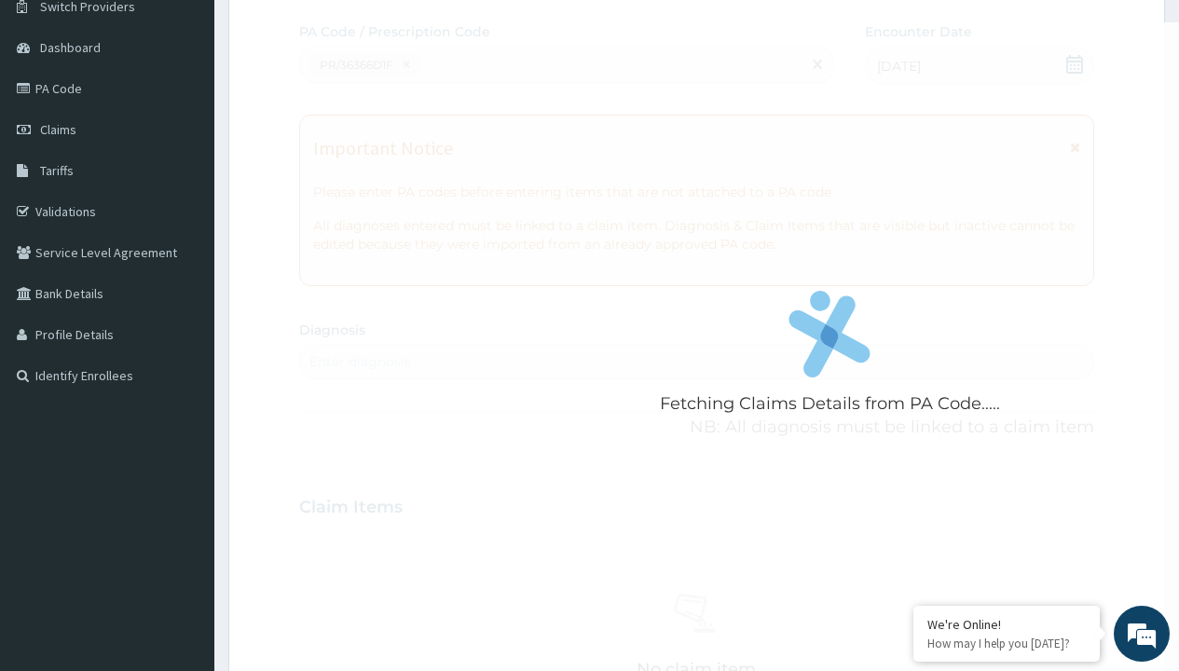
click at [360, 362] on div "Enter diagnosis" at bounding box center [360, 361] width 102 height 19
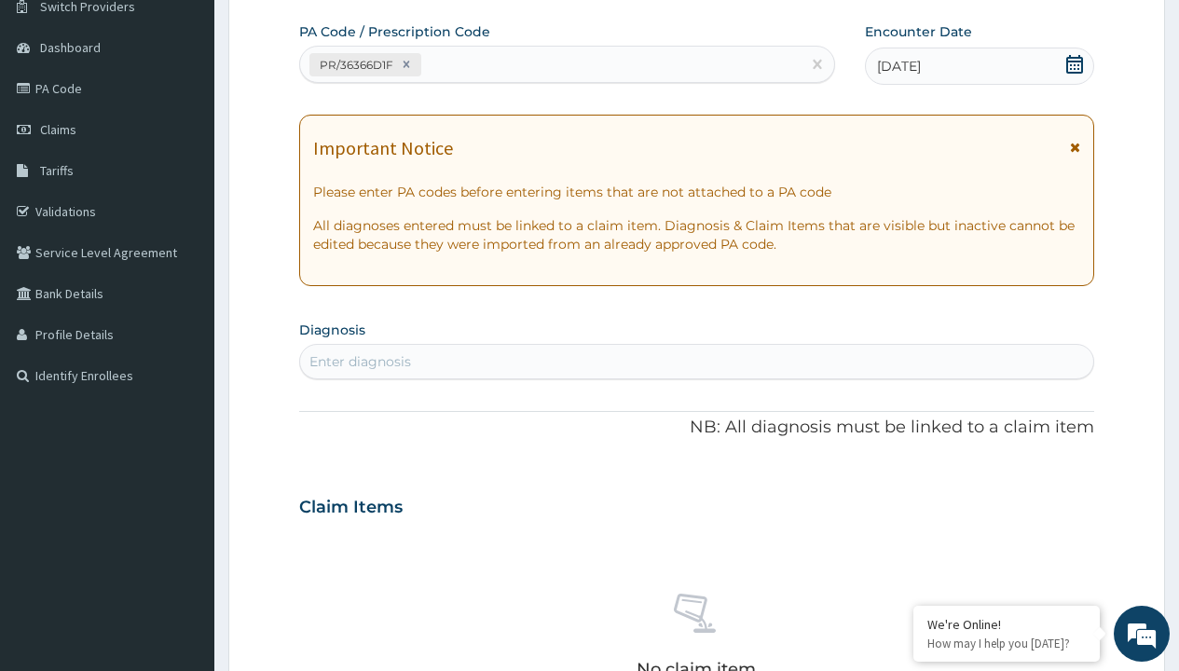
type input "prescription collected"
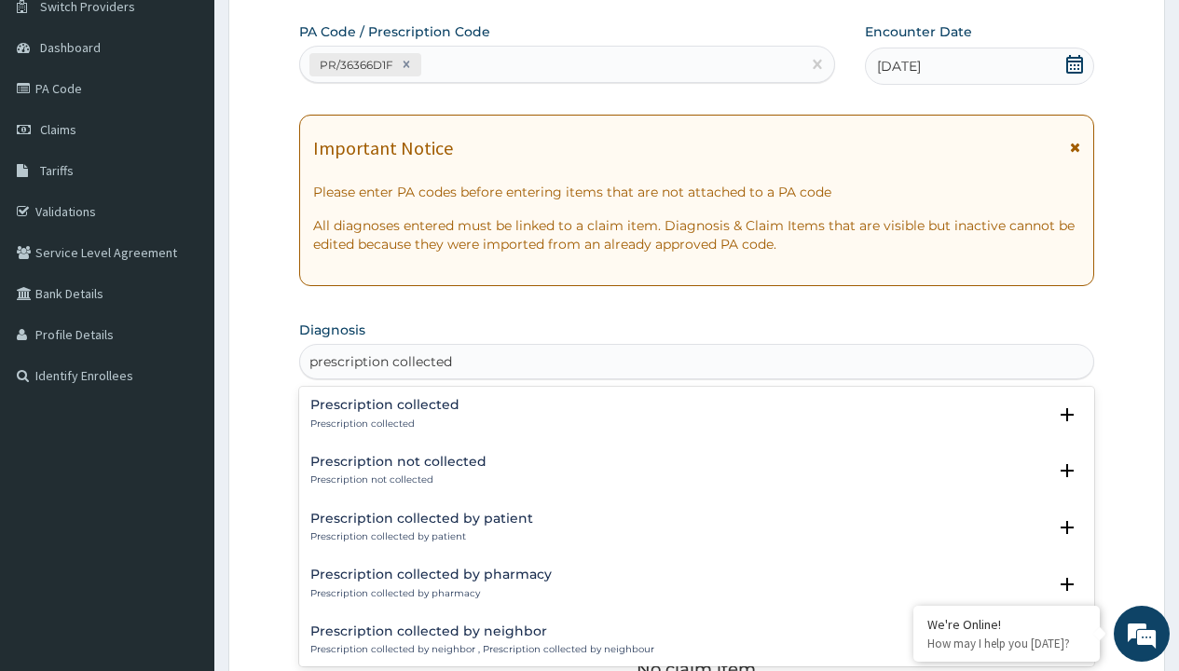
click at [382, 423] on p "Prescription collected" at bounding box center [384, 424] width 149 height 13
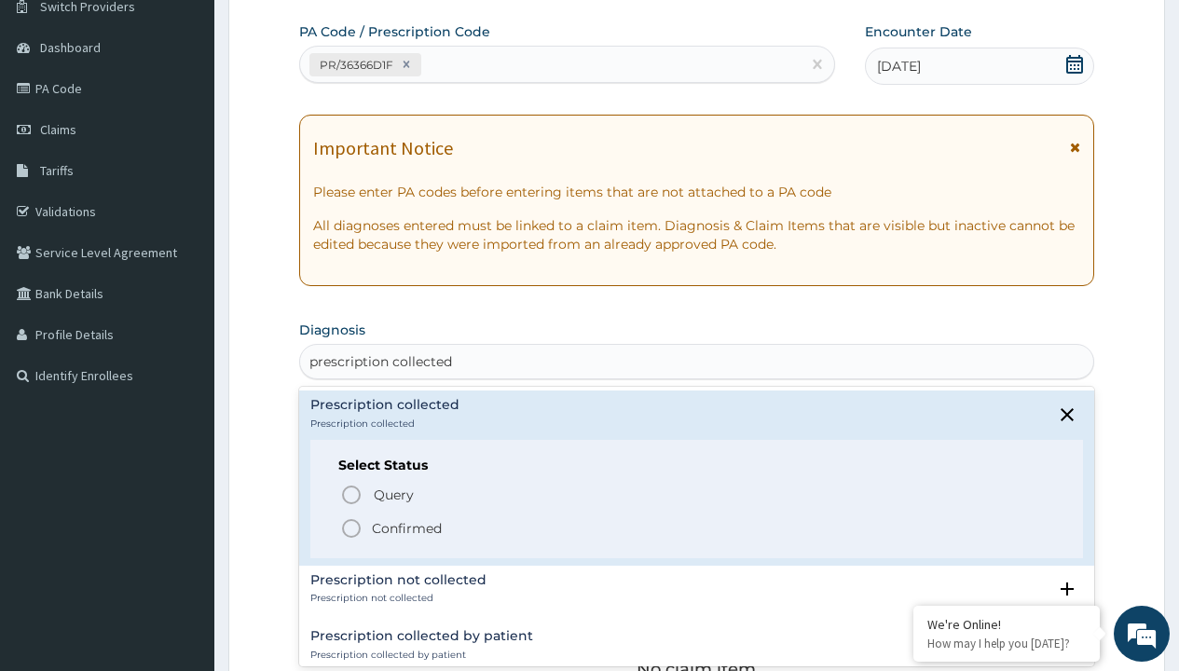
click at [406, 528] on p "Confirmed" at bounding box center [407, 528] width 70 height 19
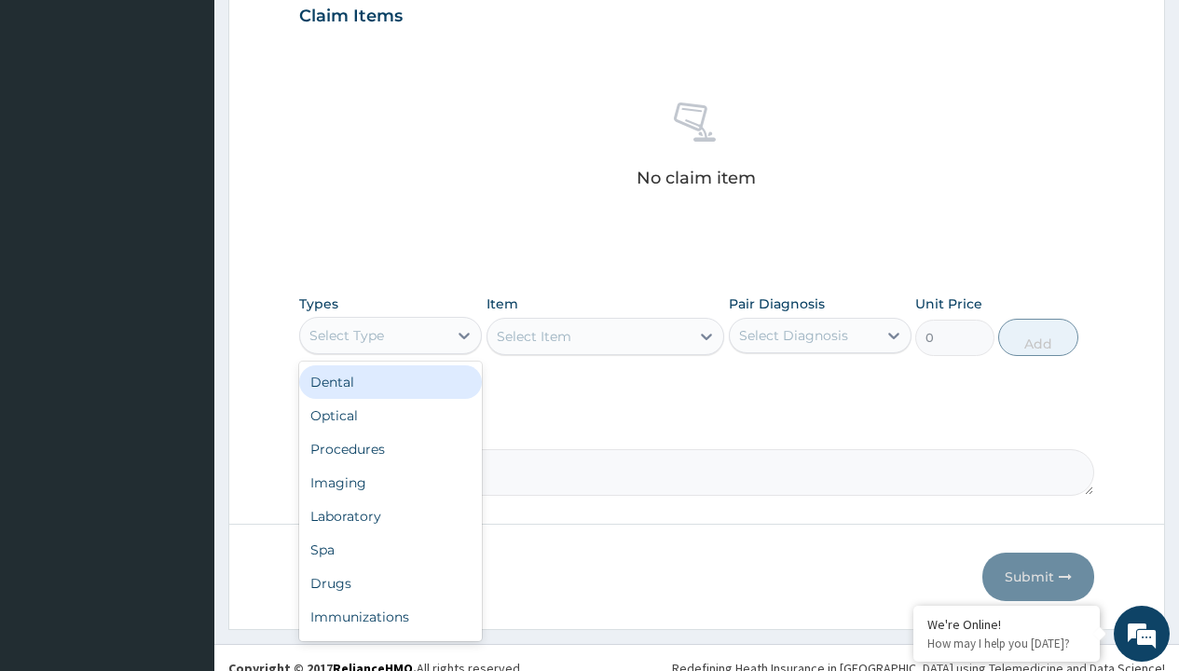
type input "procedures"
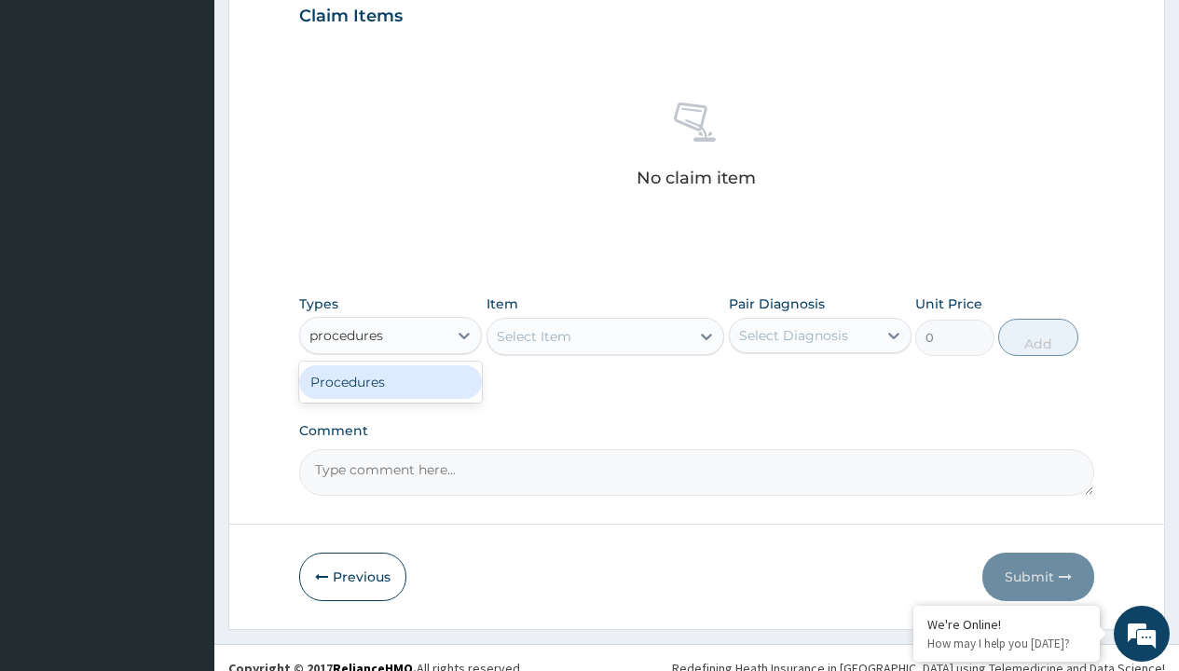
scroll to position [0, 0]
click at [391, 381] on div "Procedures" at bounding box center [390, 382] width 183 height 34
click at [533, 336] on div "Select Item" at bounding box center [534, 336] width 75 height 19
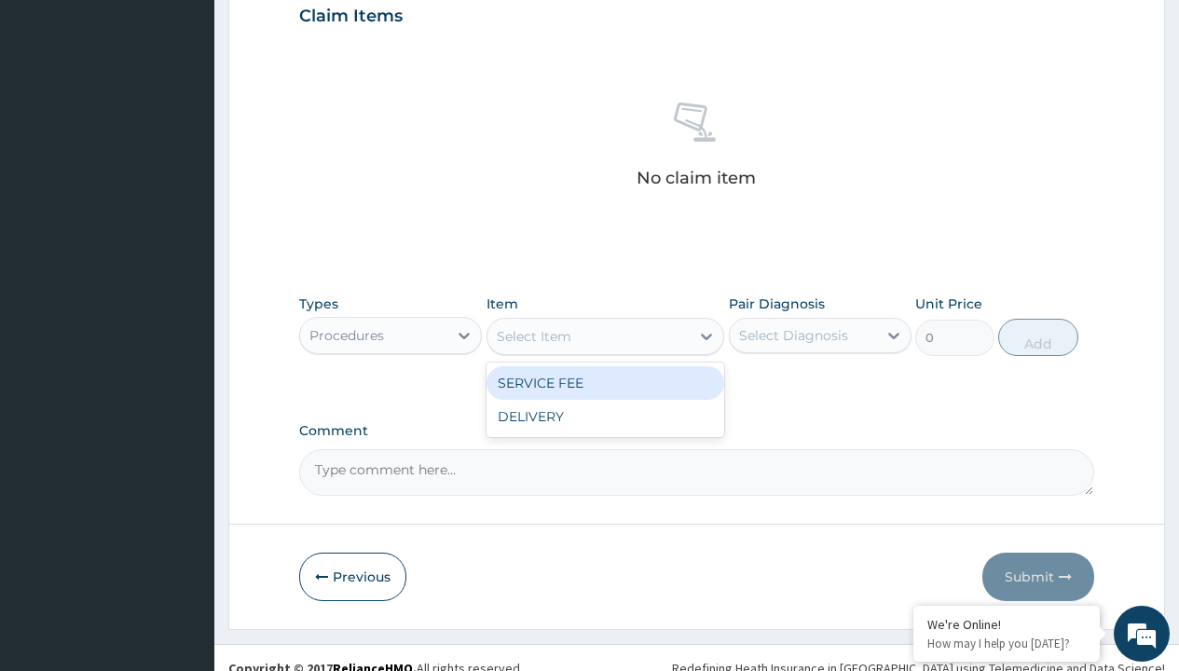
type input "service fee"
click at [605, 382] on div "SERVICE FEE" at bounding box center [606, 383] width 239 height 34
type input "100"
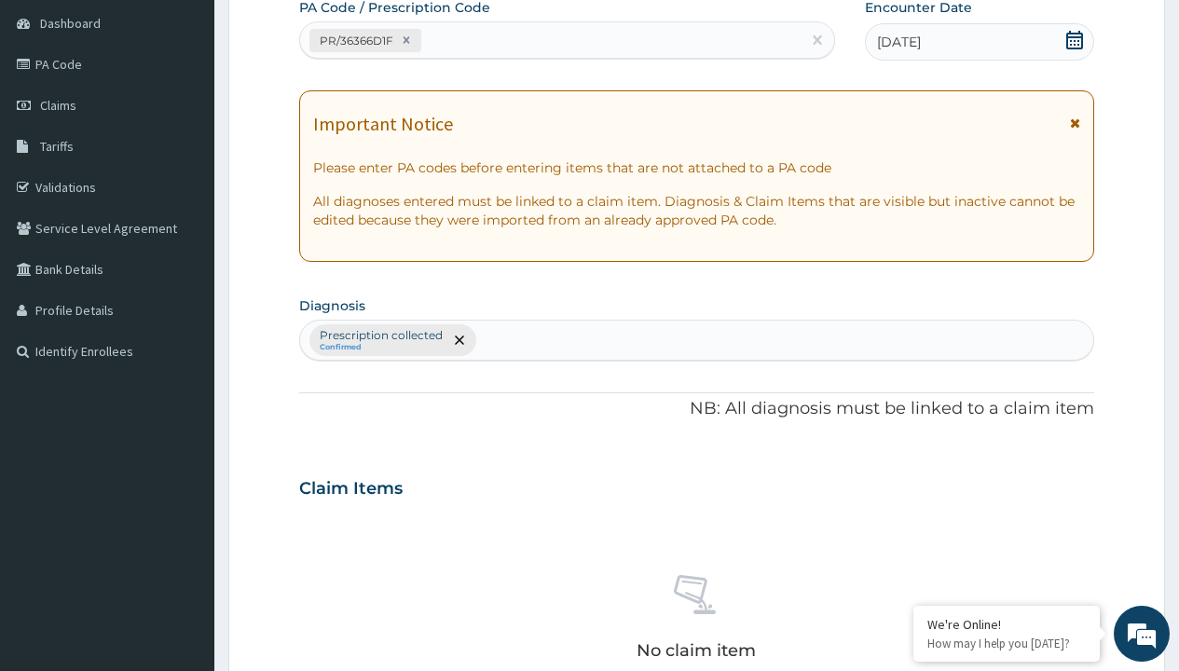
type input "prescription collected"
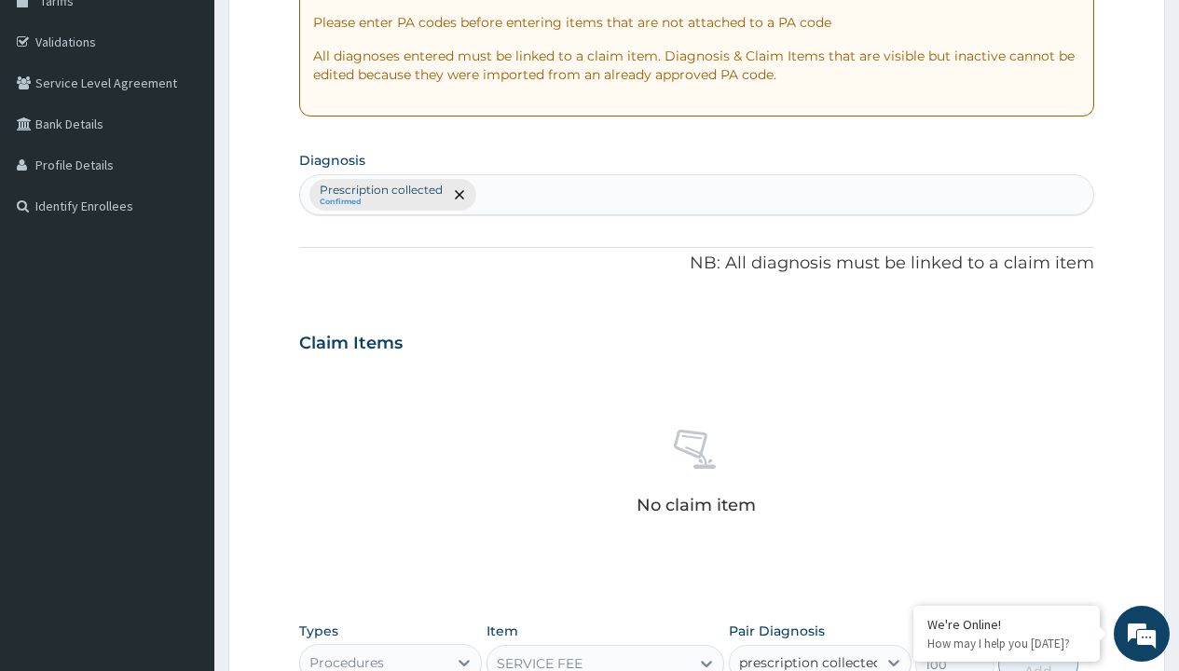
scroll to position [673, 0]
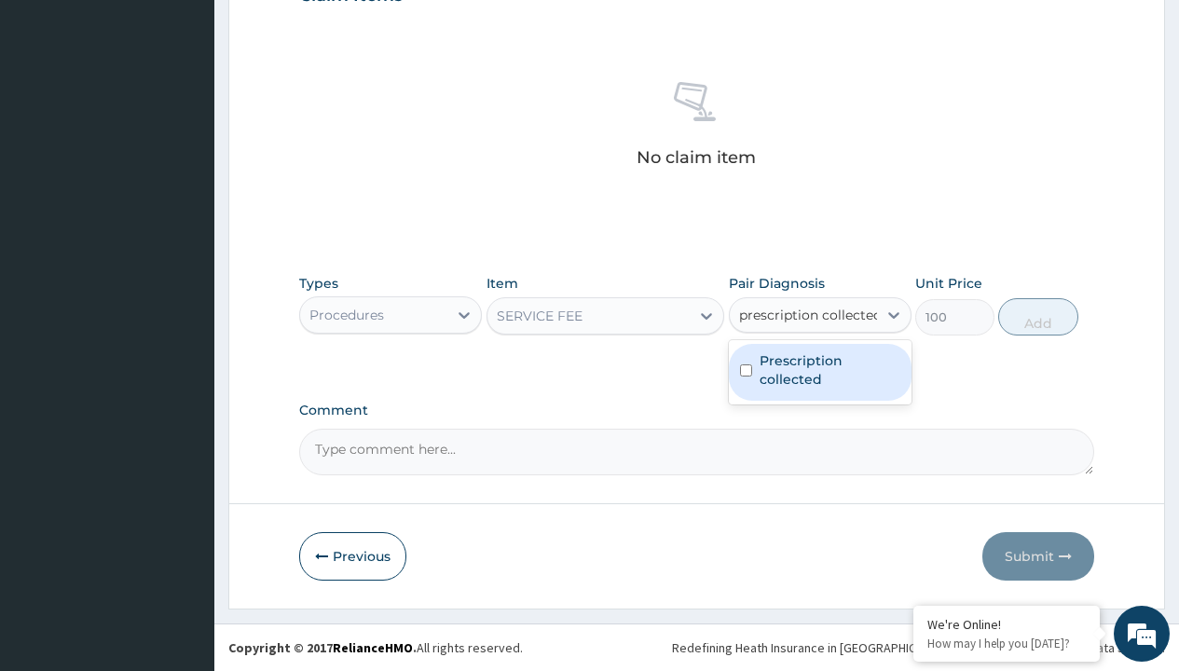
click at [819, 372] on label "Prescription collected" at bounding box center [830, 369] width 141 height 37
checkbox input "true"
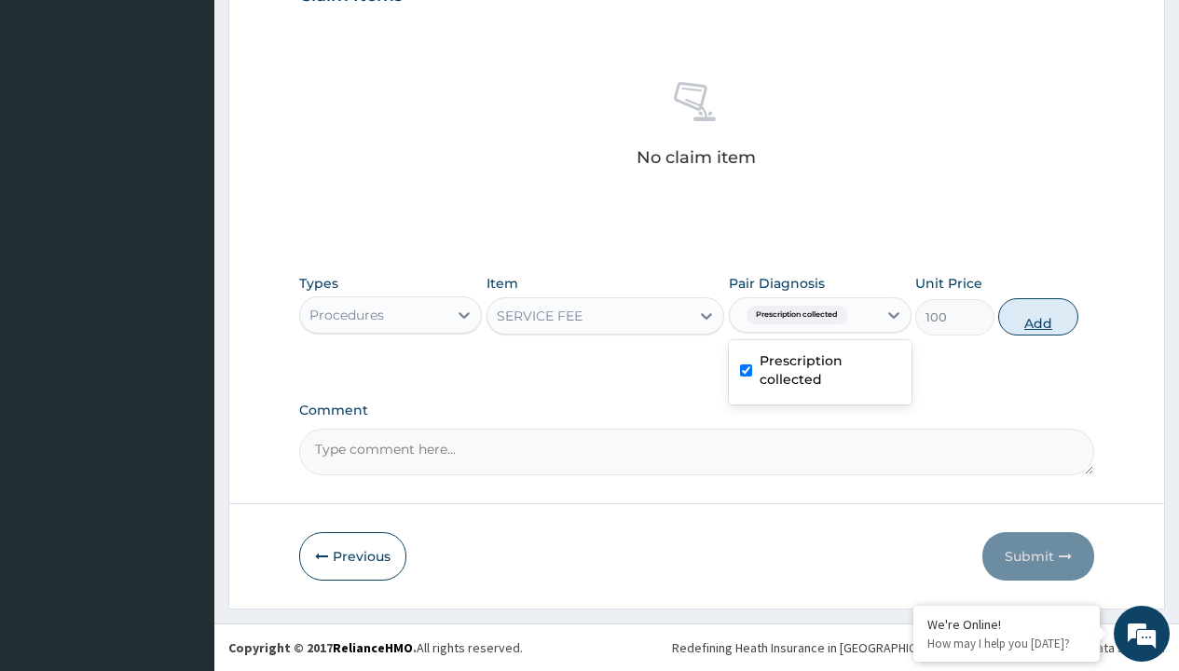
click at [1038, 316] on button "Add" at bounding box center [1037, 316] width 79 height 37
type input "0"
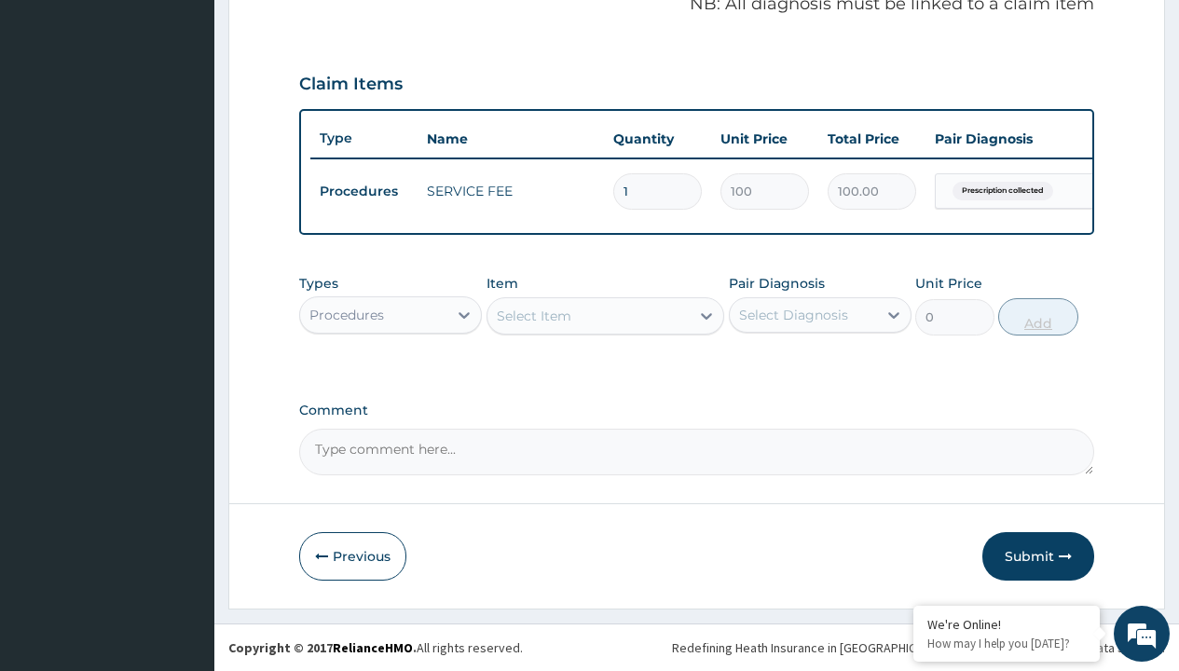
scroll to position [598, 0]
click at [347, 314] on div "Procedures" at bounding box center [346, 315] width 75 height 19
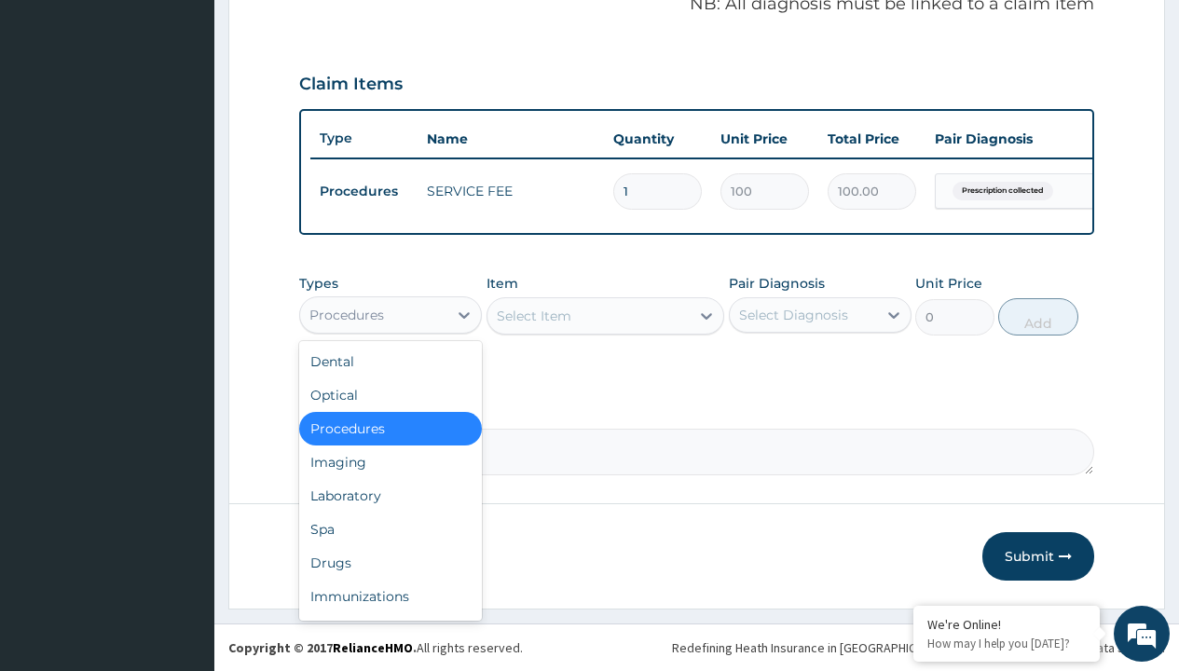
type input "drugs"
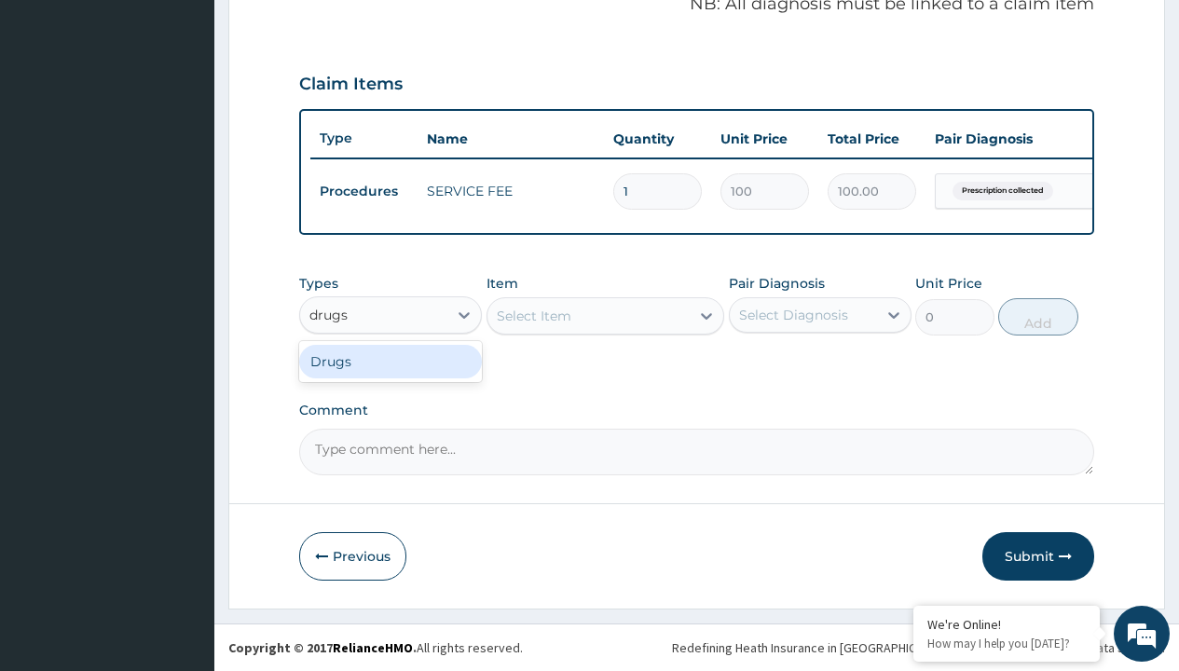
scroll to position [0, 0]
click at [391, 361] on div "Drugs" at bounding box center [390, 362] width 183 height 34
click at [533, 315] on div "Select Item" at bounding box center [606, 315] width 239 height 37
click at [329, 314] on div "Drugs" at bounding box center [329, 315] width 41 height 19
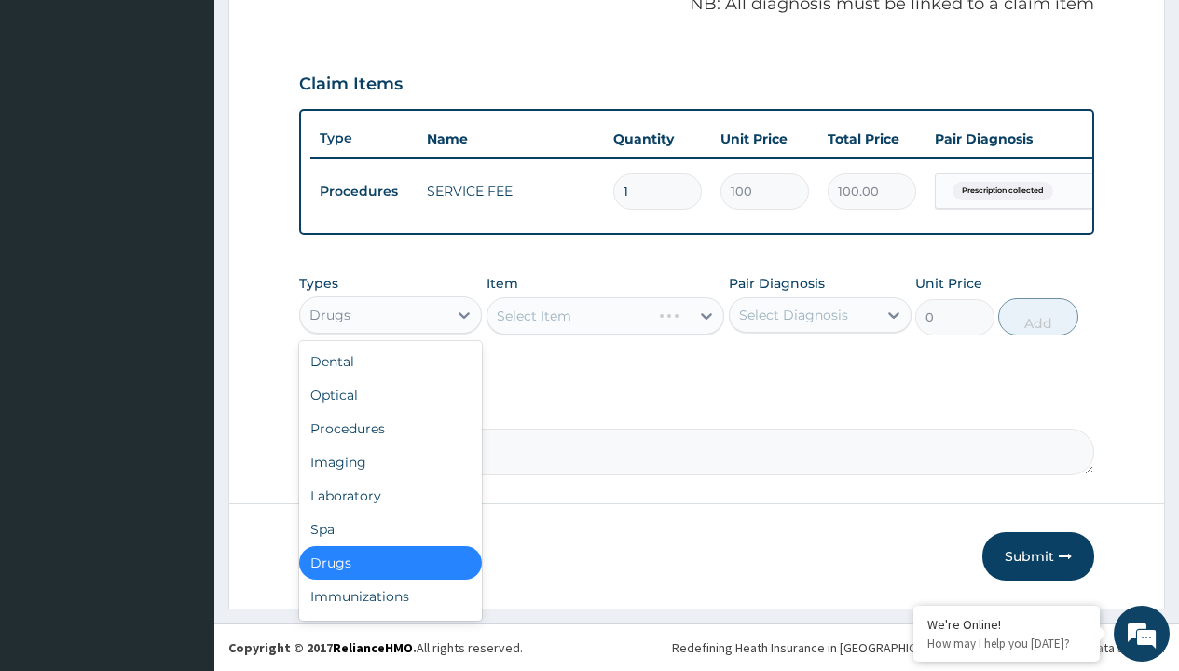
type input "drugs"
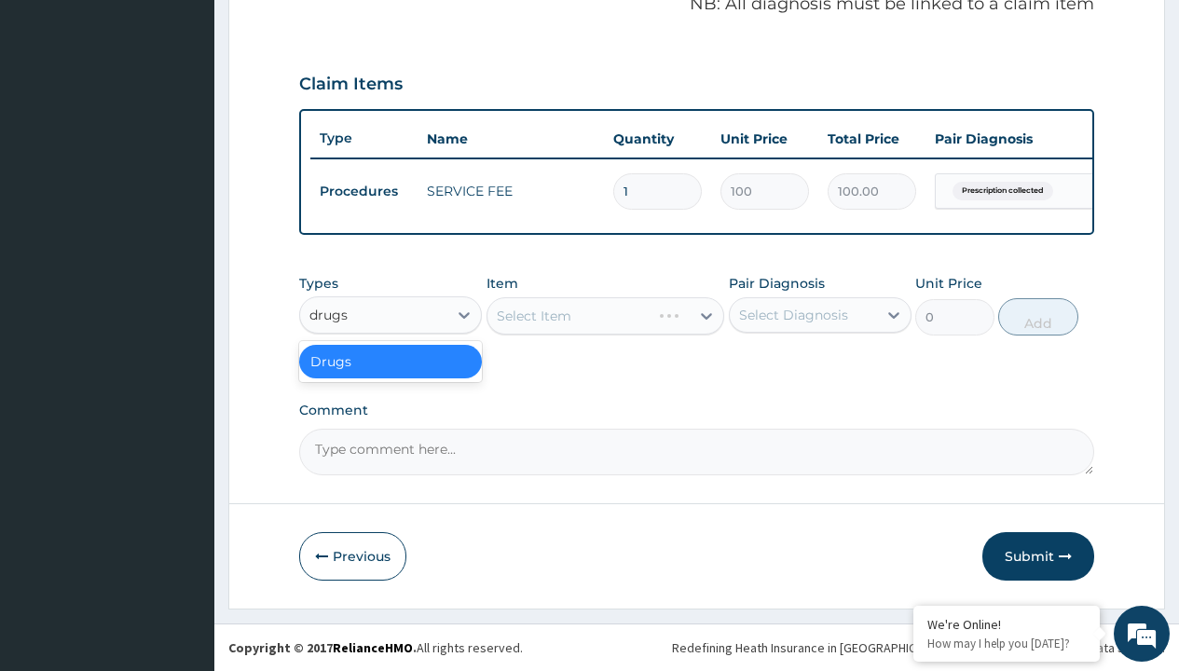
click at [391, 361] on div "Drugs" at bounding box center [390, 362] width 183 height 34
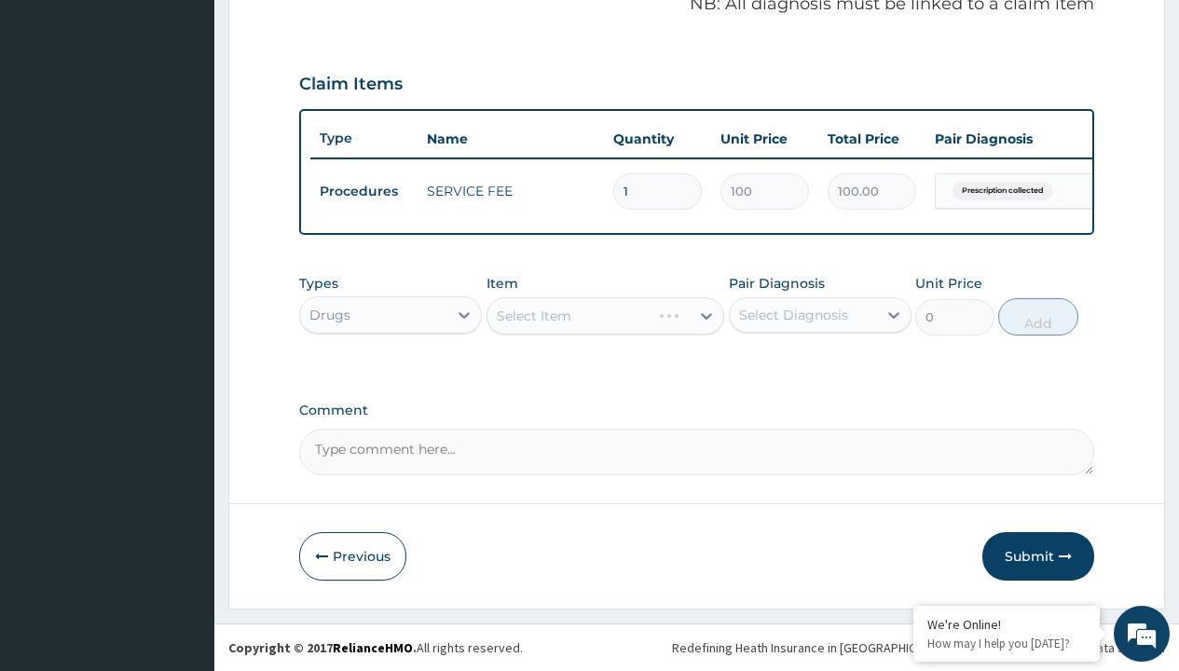
click at [533, 315] on div "Select Item" at bounding box center [606, 315] width 239 height 37
click at [329, 314] on div "Drugs" at bounding box center [329, 315] width 41 height 19
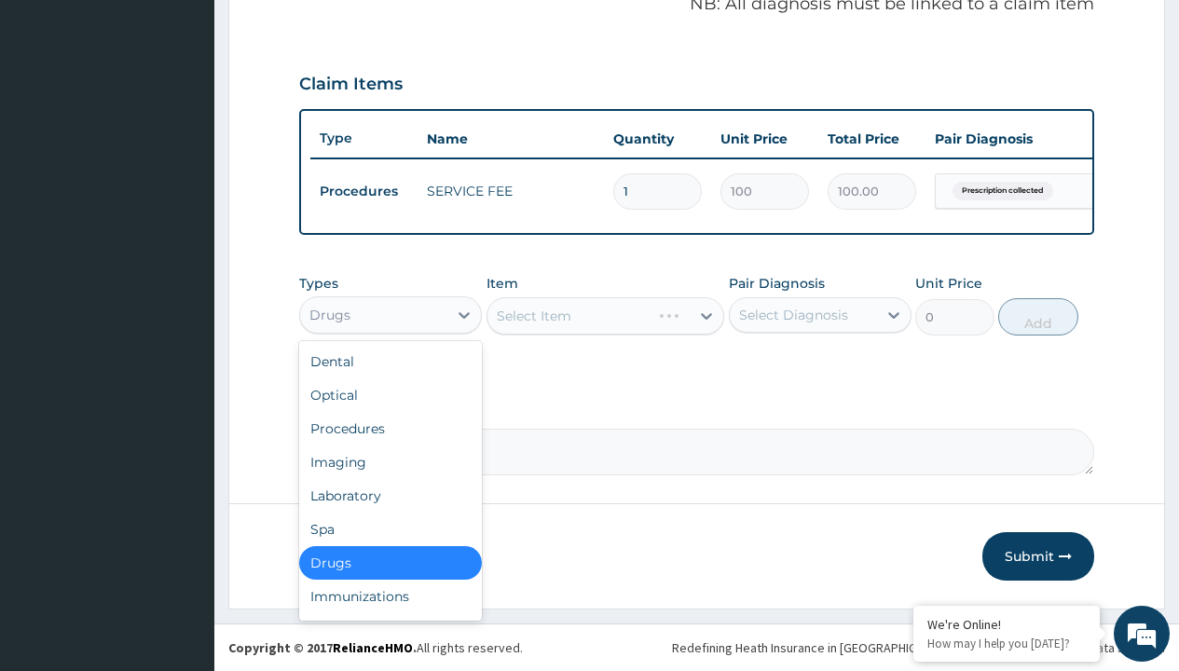
type input "drugs"
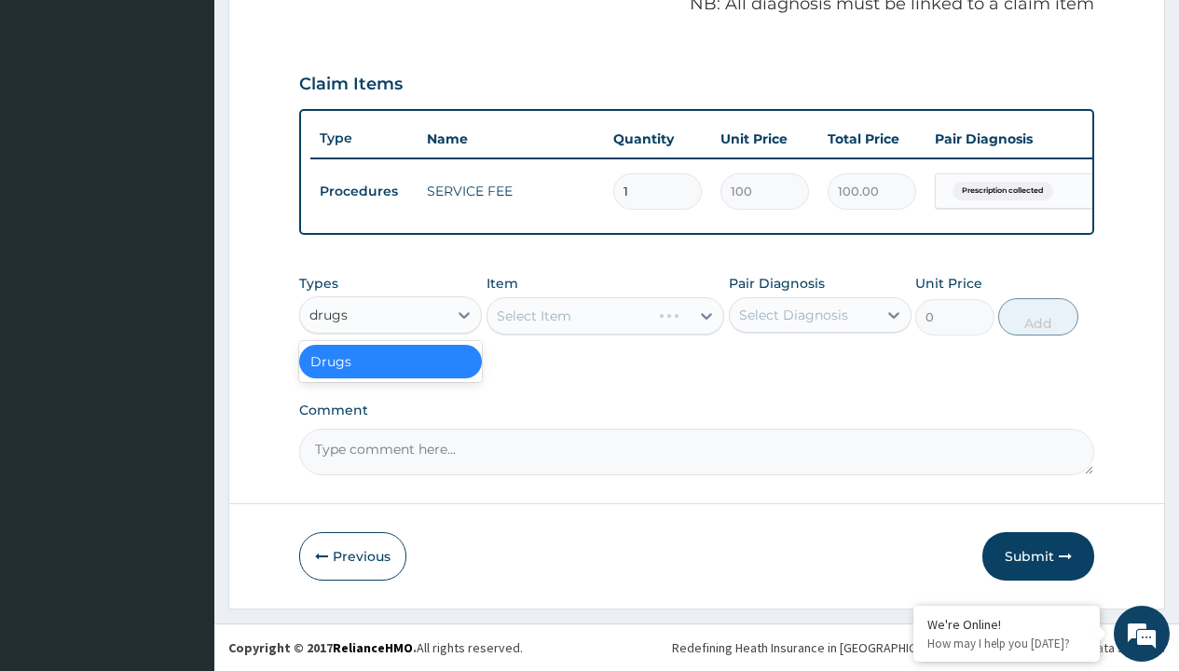
click at [391, 361] on div "Drugs" at bounding box center [390, 362] width 183 height 34
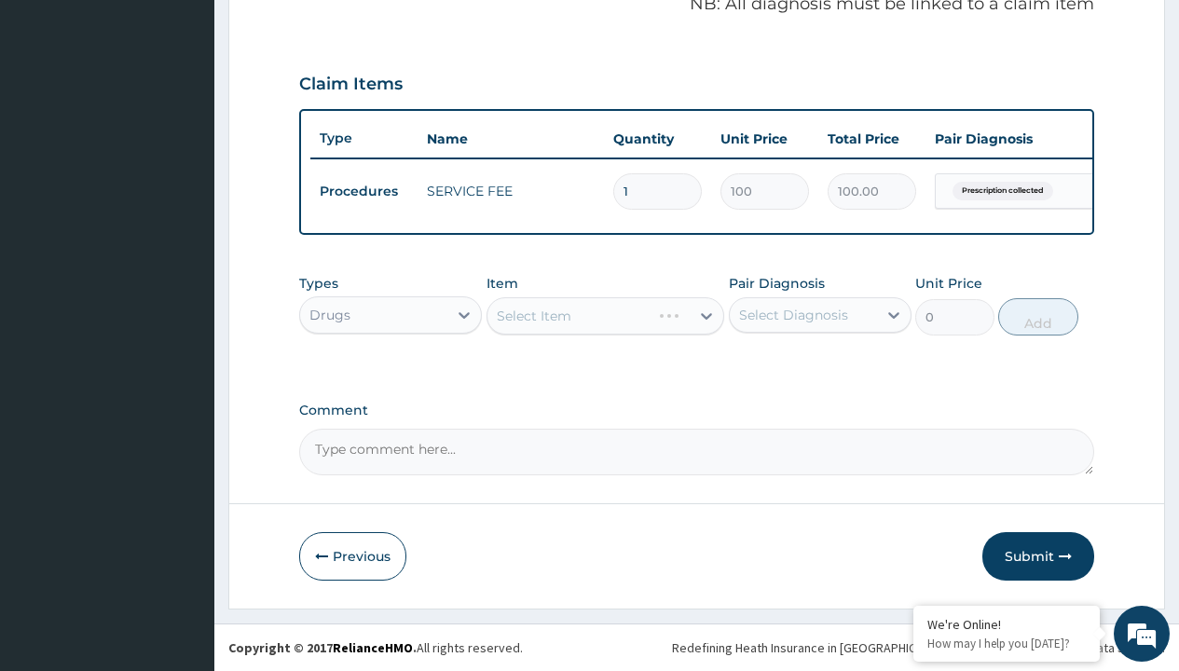
click at [533, 315] on div "Select Item" at bounding box center [606, 315] width 239 height 37
click at [329, 314] on div "Drugs" at bounding box center [329, 315] width 41 height 19
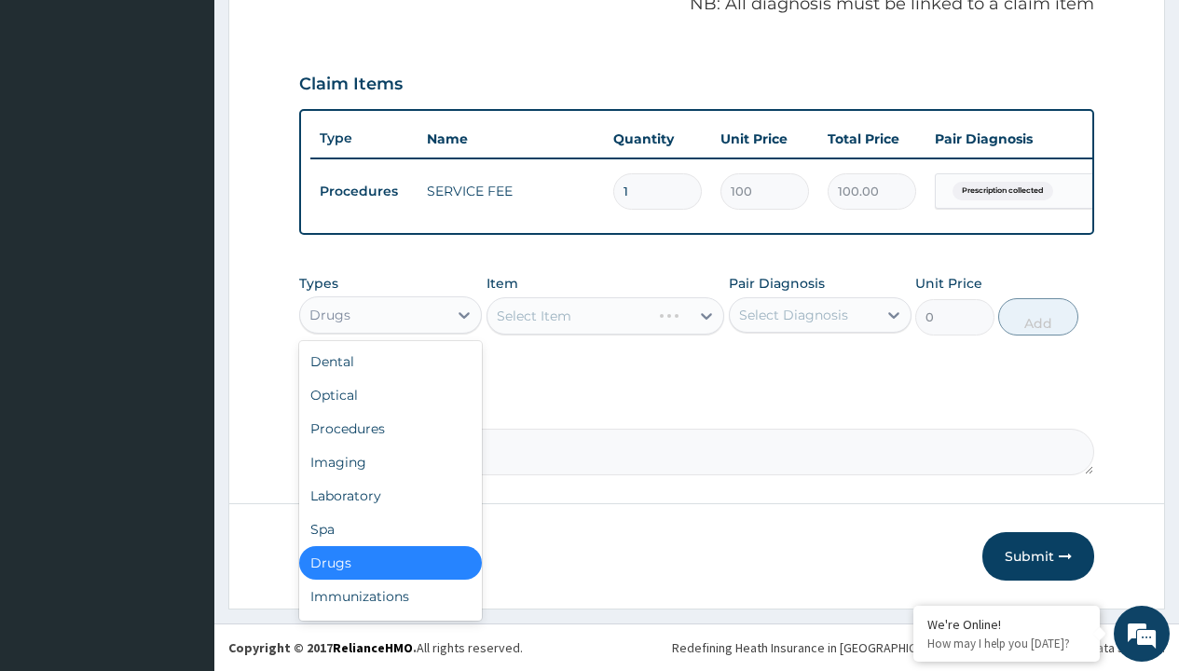
type input "drugs"
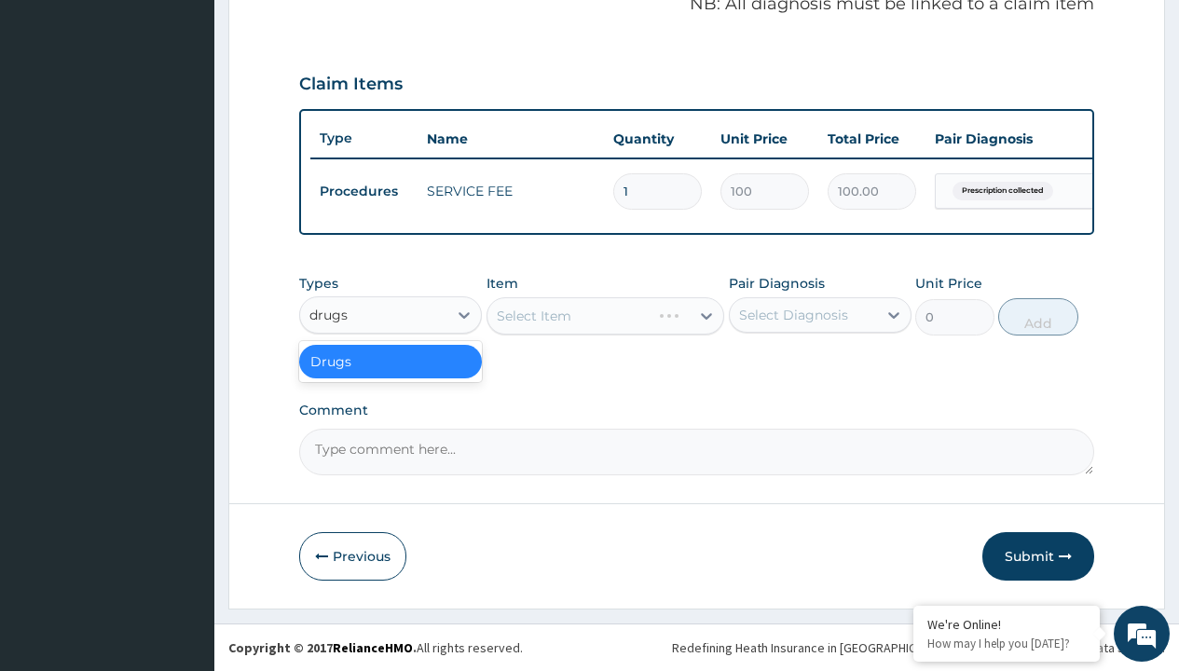
click at [391, 361] on div "Drugs" at bounding box center [390, 362] width 183 height 34
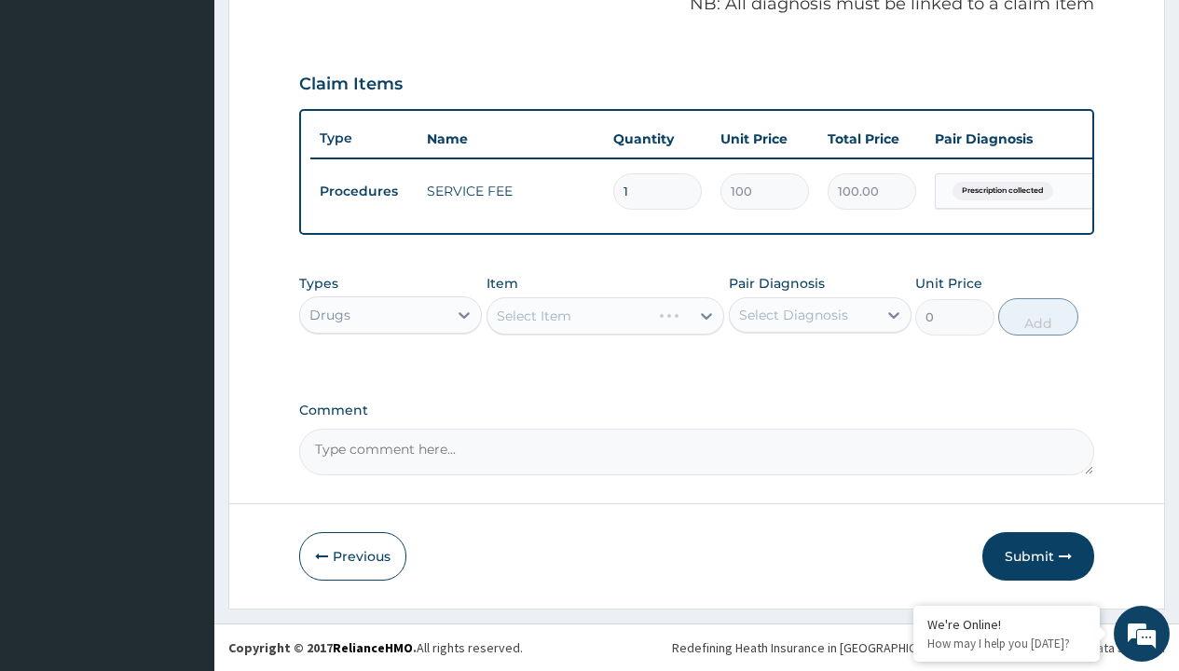
click at [533, 315] on div "Select Item" at bounding box center [606, 315] width 239 height 37
type input "p-alaxin x12"
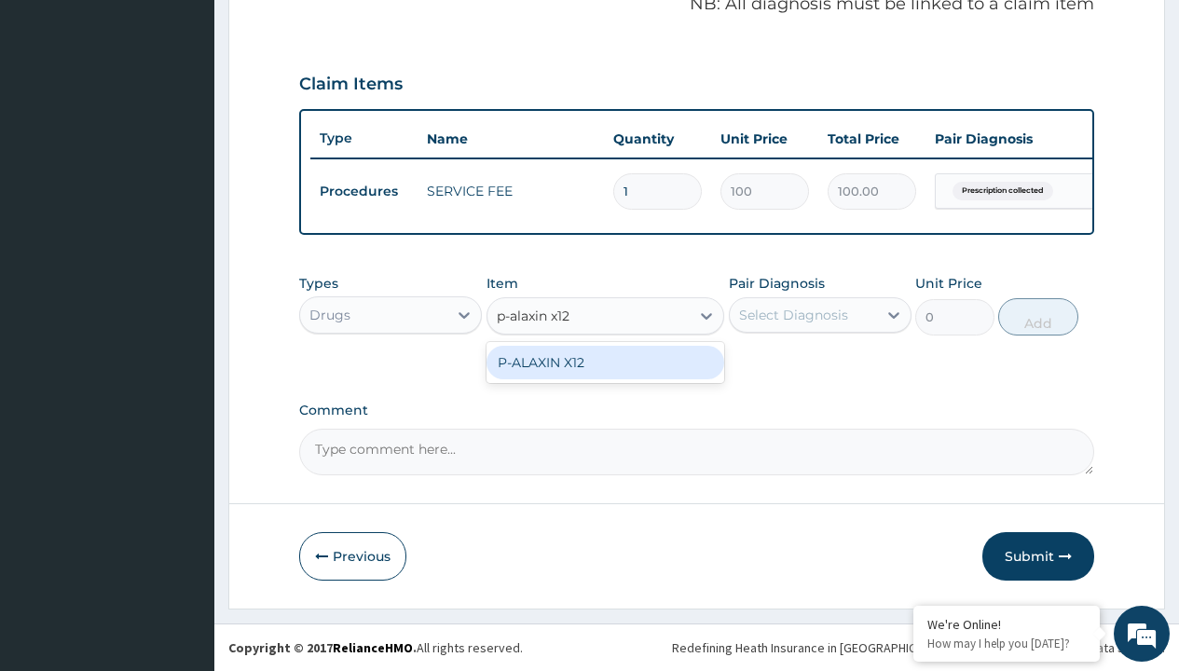
click at [605, 362] on div "P-ALAXIN X12" at bounding box center [606, 363] width 239 height 34
type input "320.5"
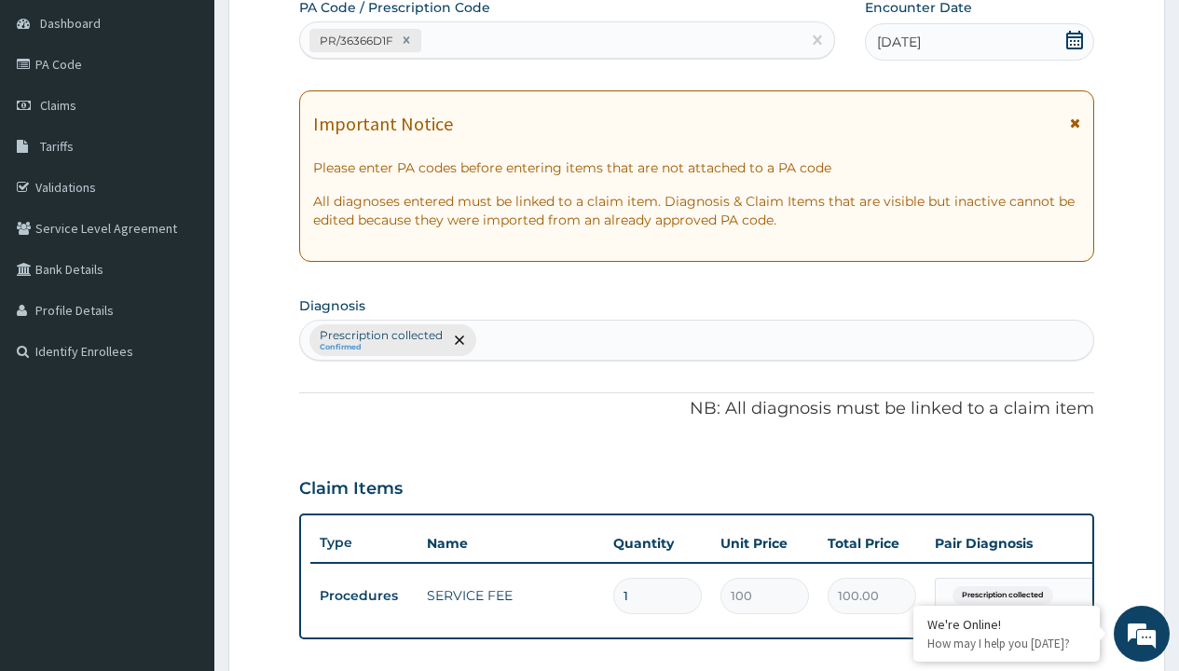
type input "prescription collected"
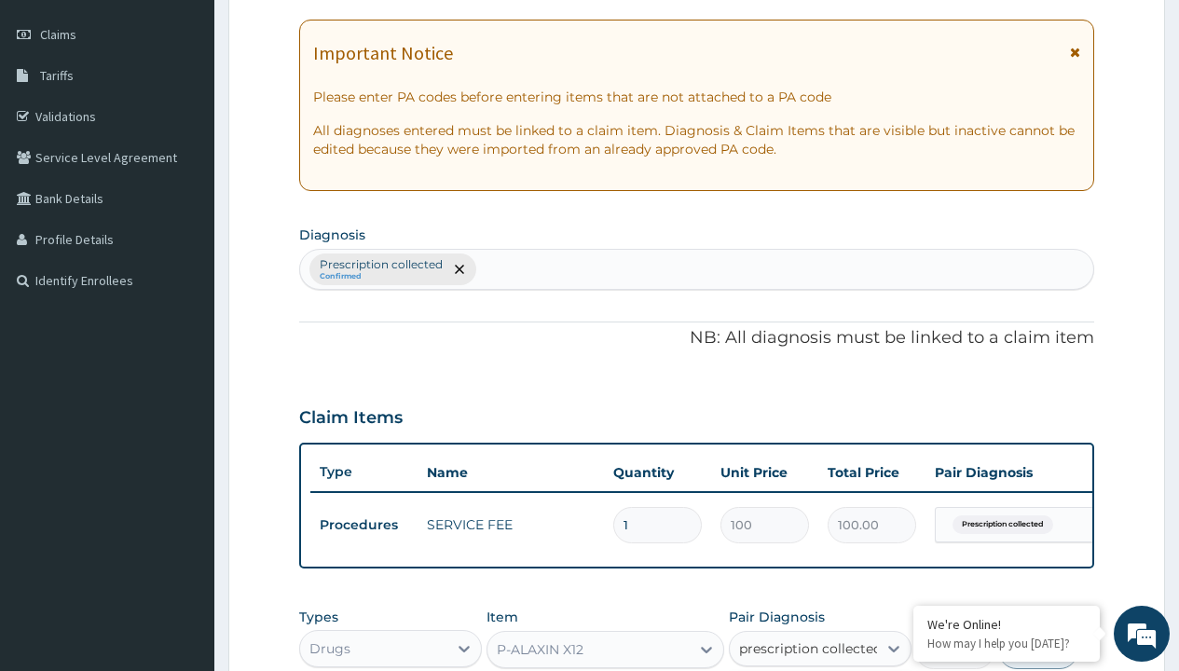
checkbox input "true"
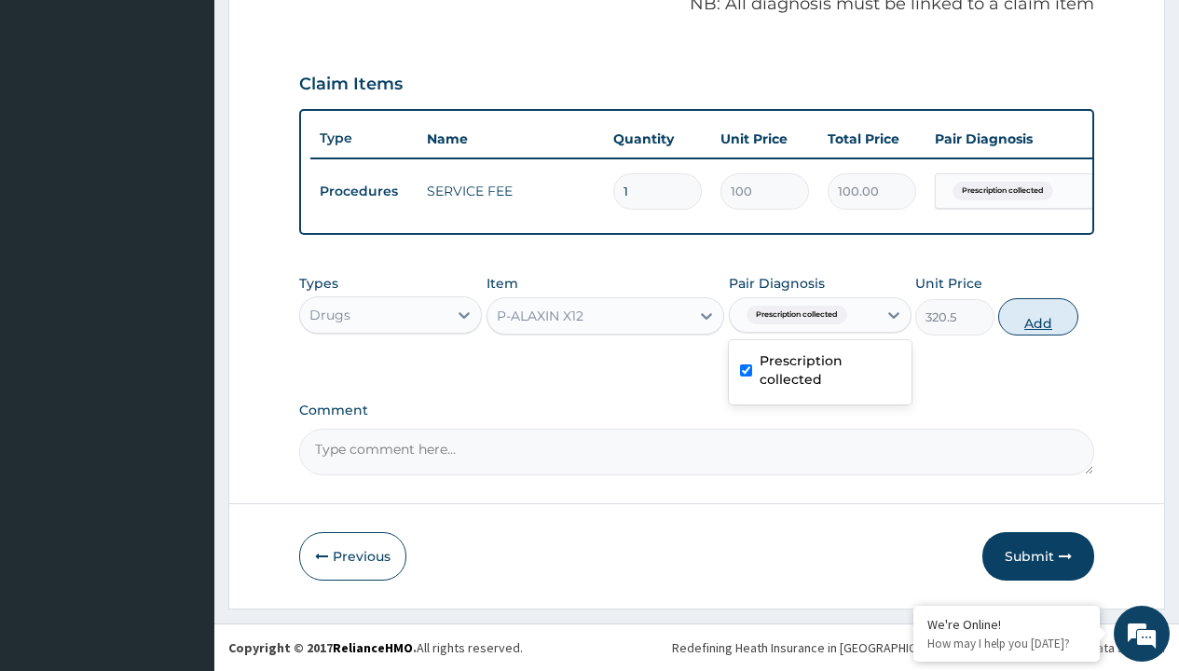
click at [1038, 316] on button "Add" at bounding box center [1037, 316] width 79 height 37
type input "0"
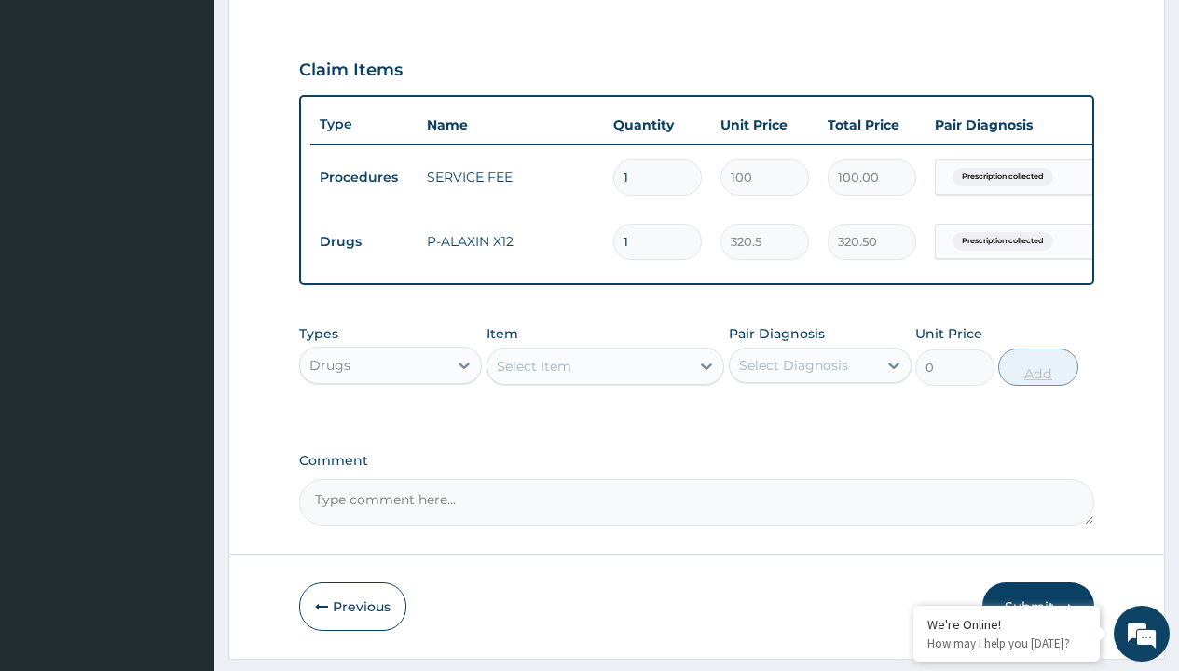
type input "6"
type input "1923.00"
type input "6"
click at [363, 241] on td "Drugs" at bounding box center [363, 242] width 107 height 34
type input "drugs"
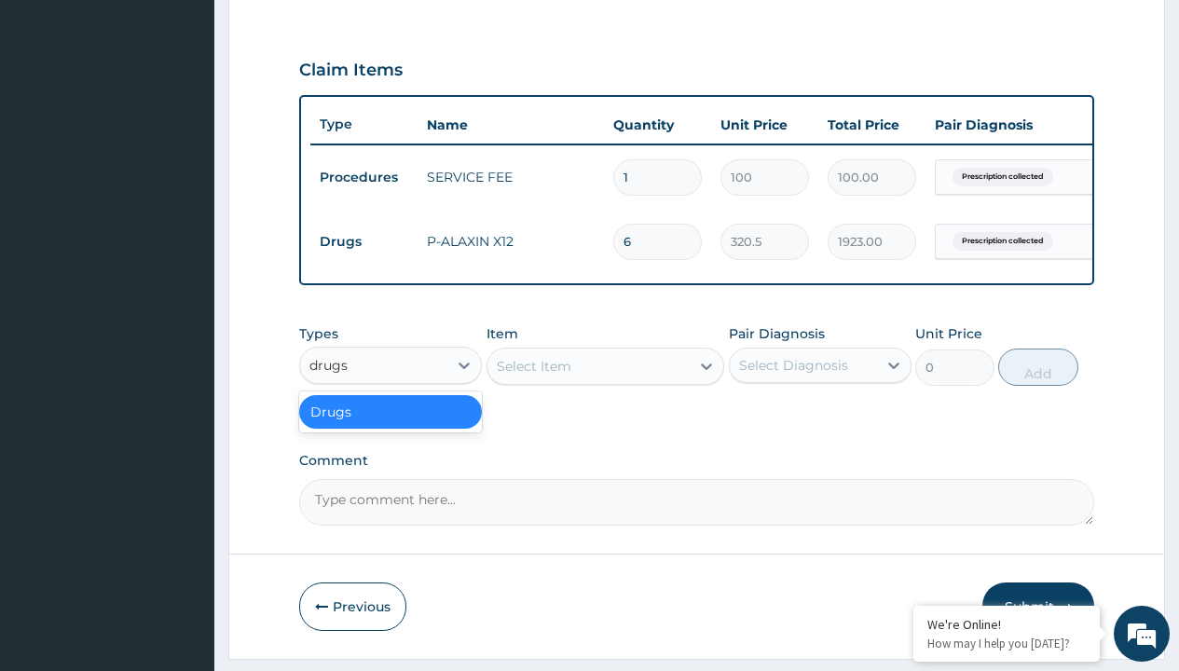
scroll to position [0, 0]
click at [391, 425] on div "Drugs" at bounding box center [390, 412] width 183 height 34
click at [533, 376] on div "Select Item" at bounding box center [534, 366] width 75 height 19
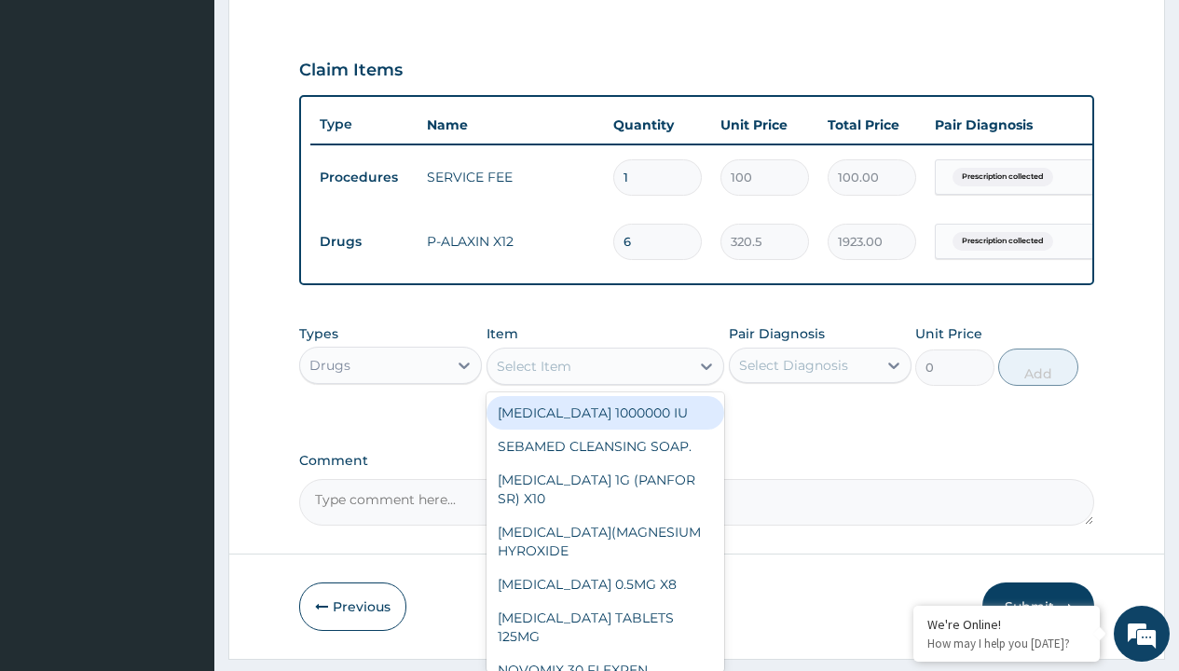
type input "paracetamol 500mg tablet emzor/sach"
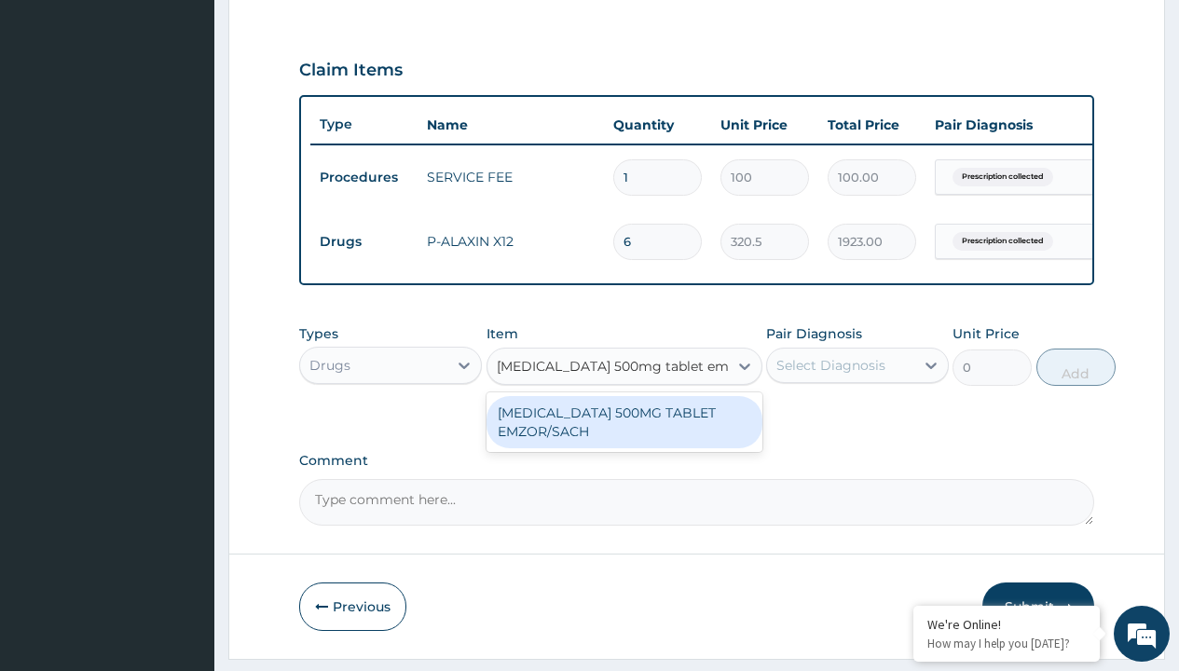
click at [624, 435] on div "PARACETAMOL 500MG TABLET EMZOR/SACH" at bounding box center [625, 422] width 276 height 52
type input "24"
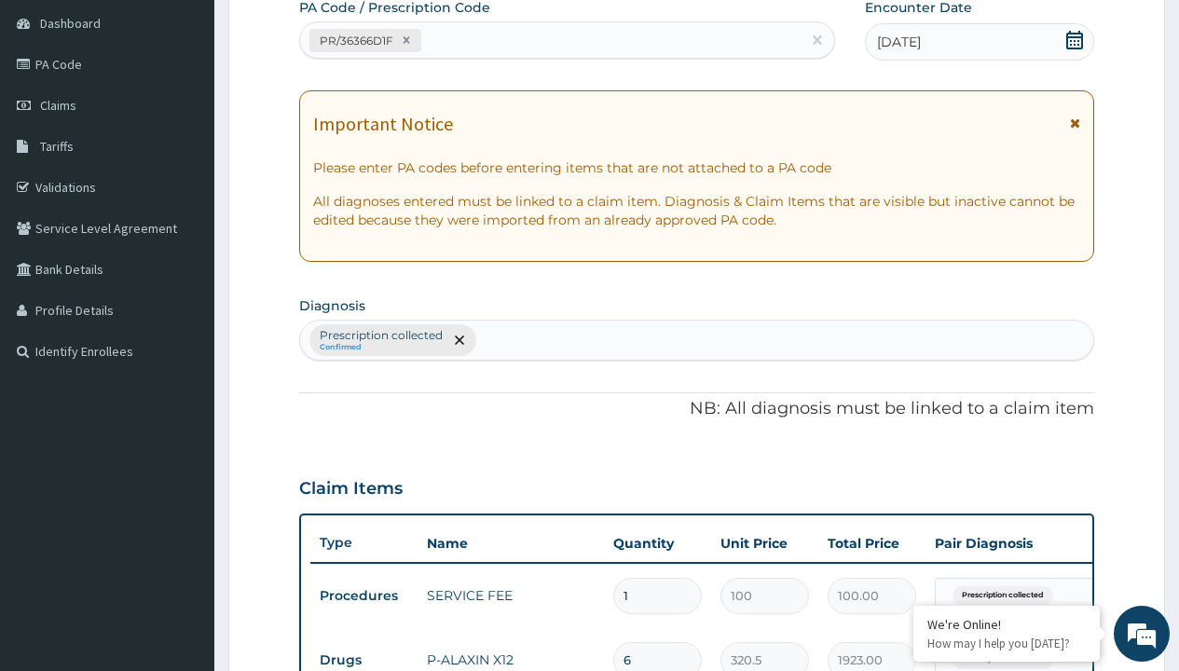
type input "prescription collected"
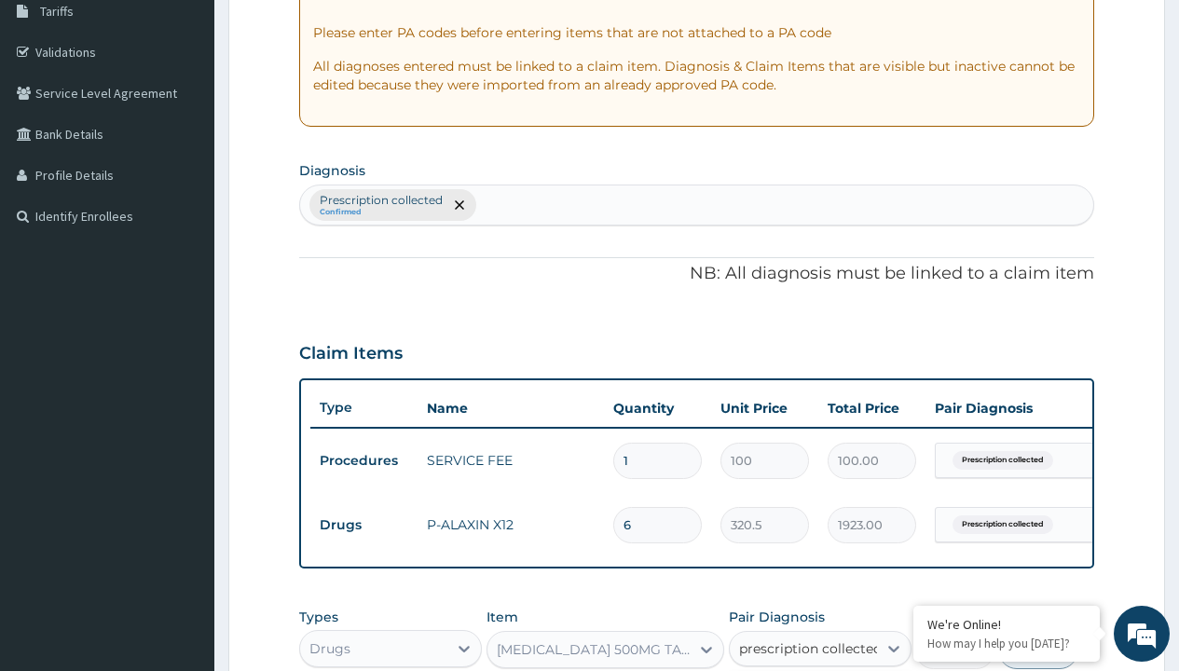
checkbox input "true"
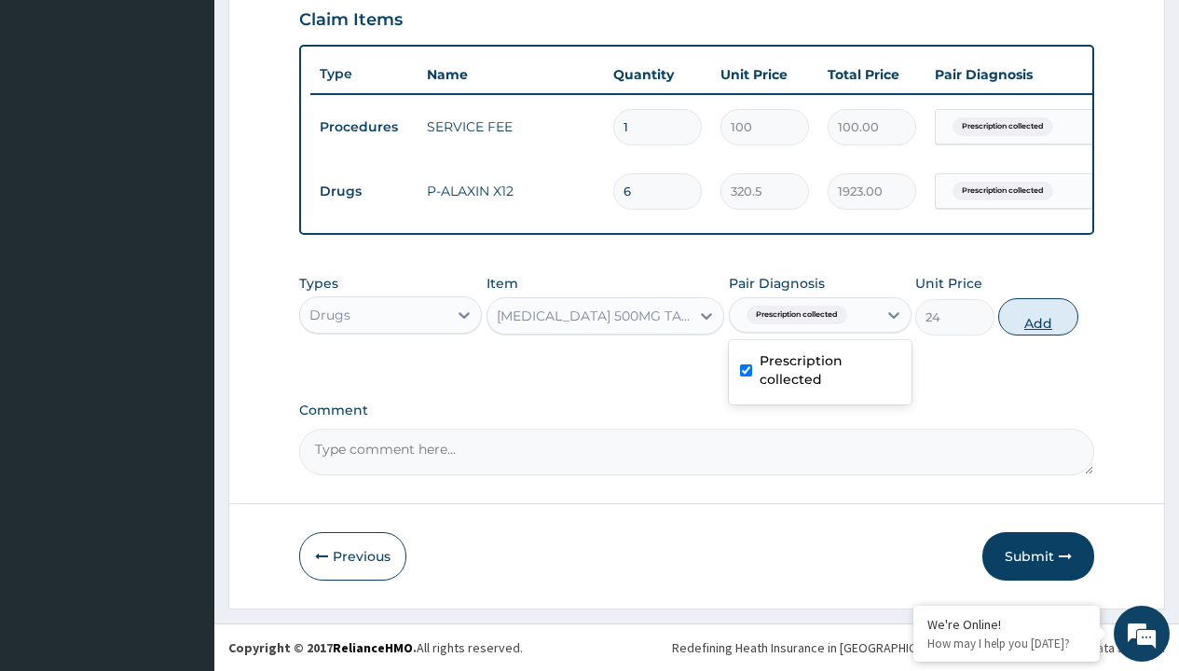
click at [1038, 316] on button "Add" at bounding box center [1037, 316] width 79 height 37
type input "0"
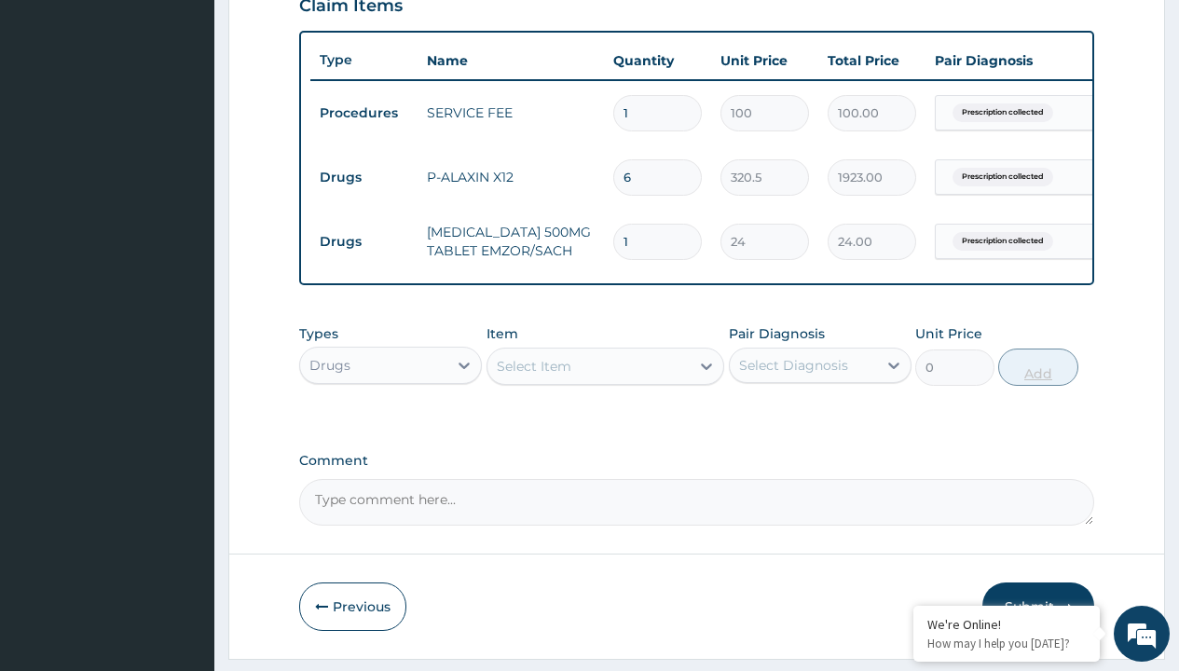
type input "24"
type input "576.00"
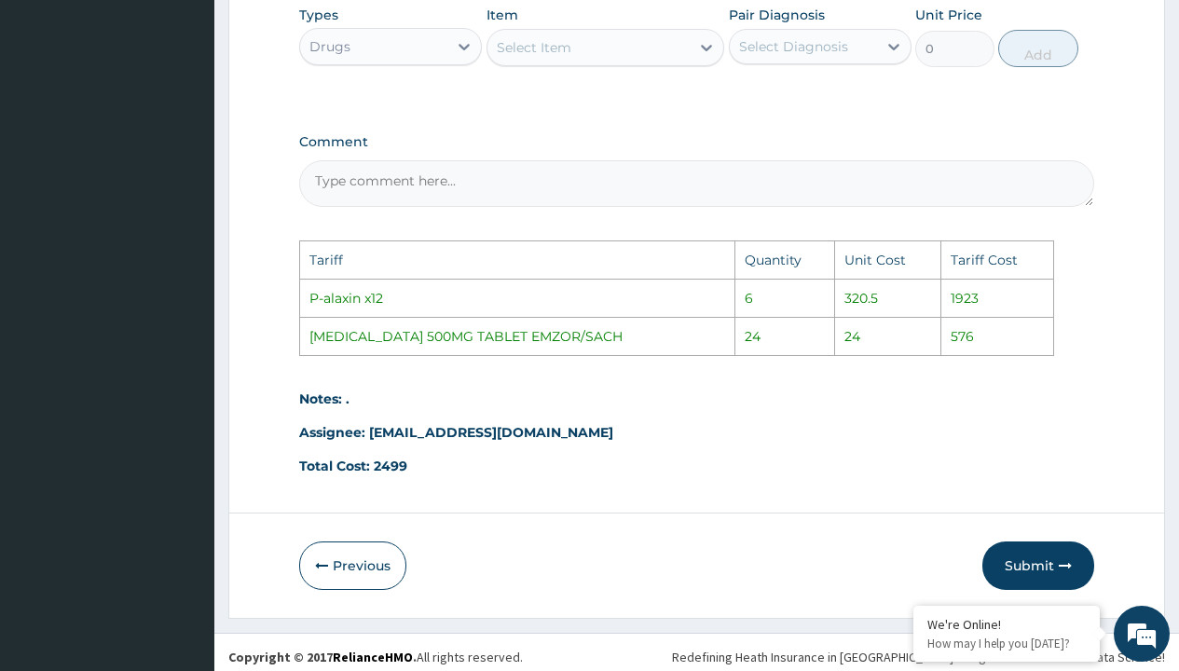
scroll to position [1005, 0]
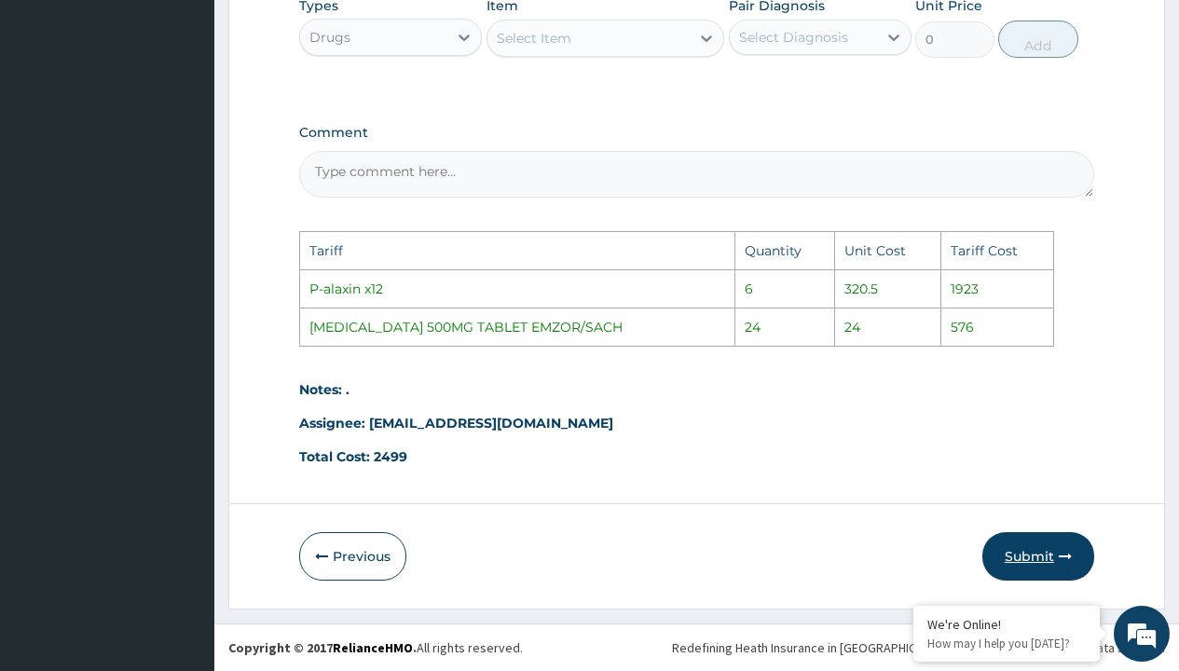
type input "24"
click at [1055, 543] on button "Submit" at bounding box center [1038, 556] width 112 height 48
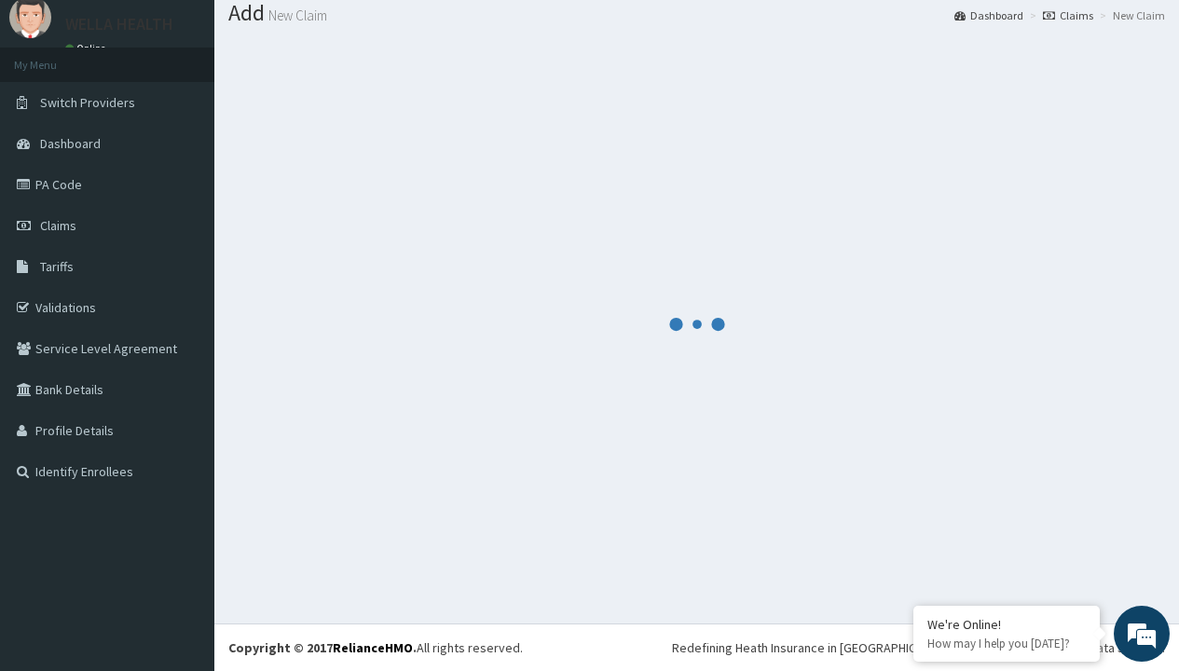
scroll to position [727, 0]
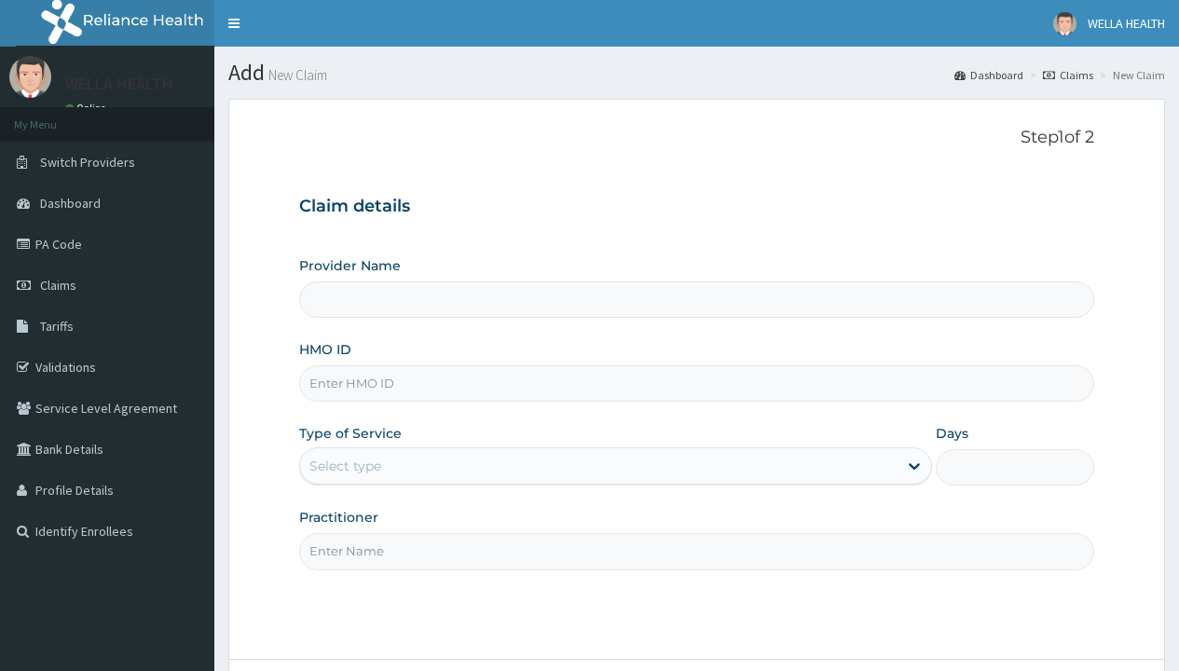
type input "BHT/10463/A"
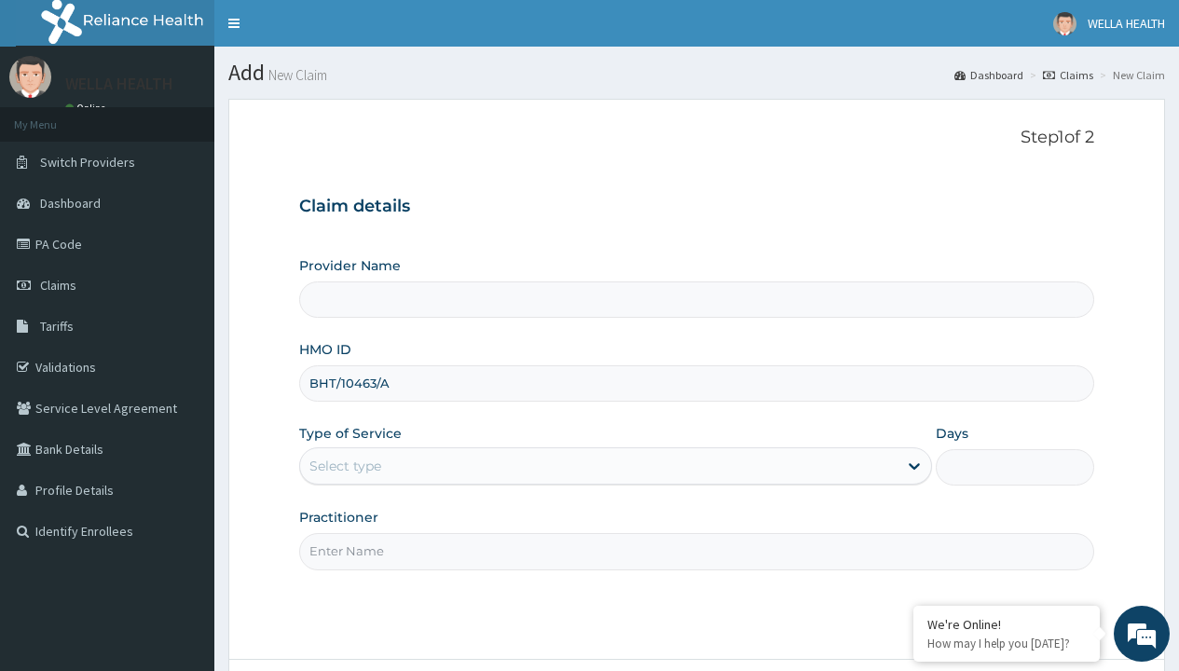
type input "WellaHealth(TELEMEDICINE)"
type input "BHT/10463/A"
type input "WellaHealth"
click at [345, 466] on div "Select type" at bounding box center [345, 466] width 72 height 19
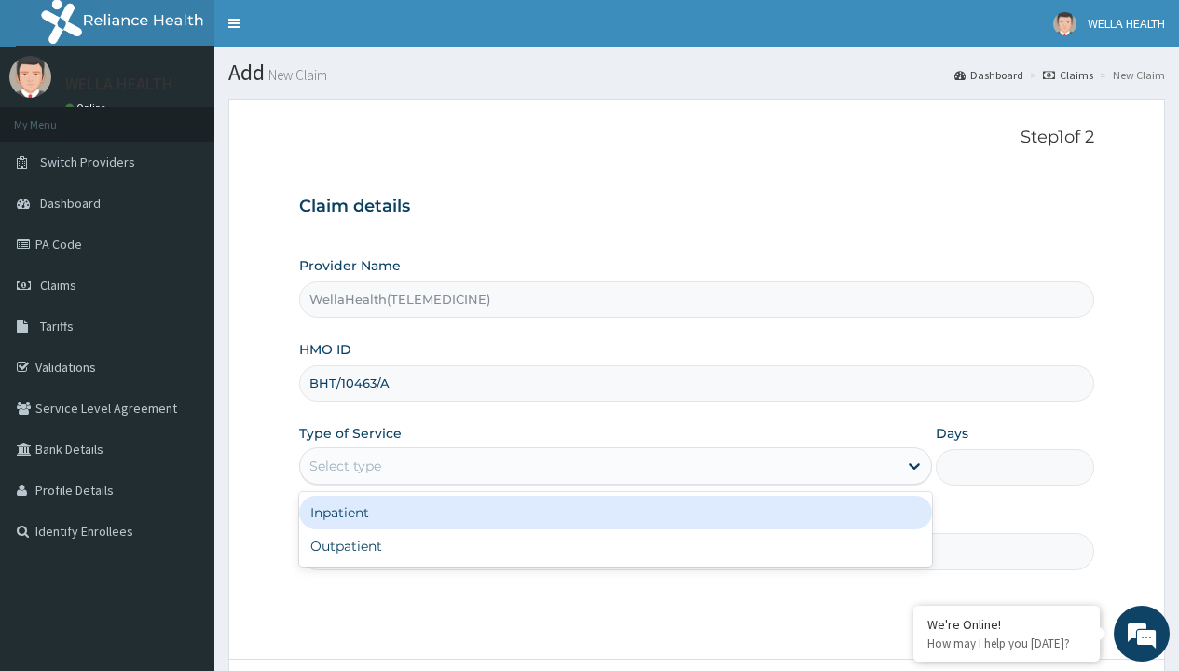
click at [615, 546] on div "Outpatient" at bounding box center [615, 546] width 633 height 34
type input "1"
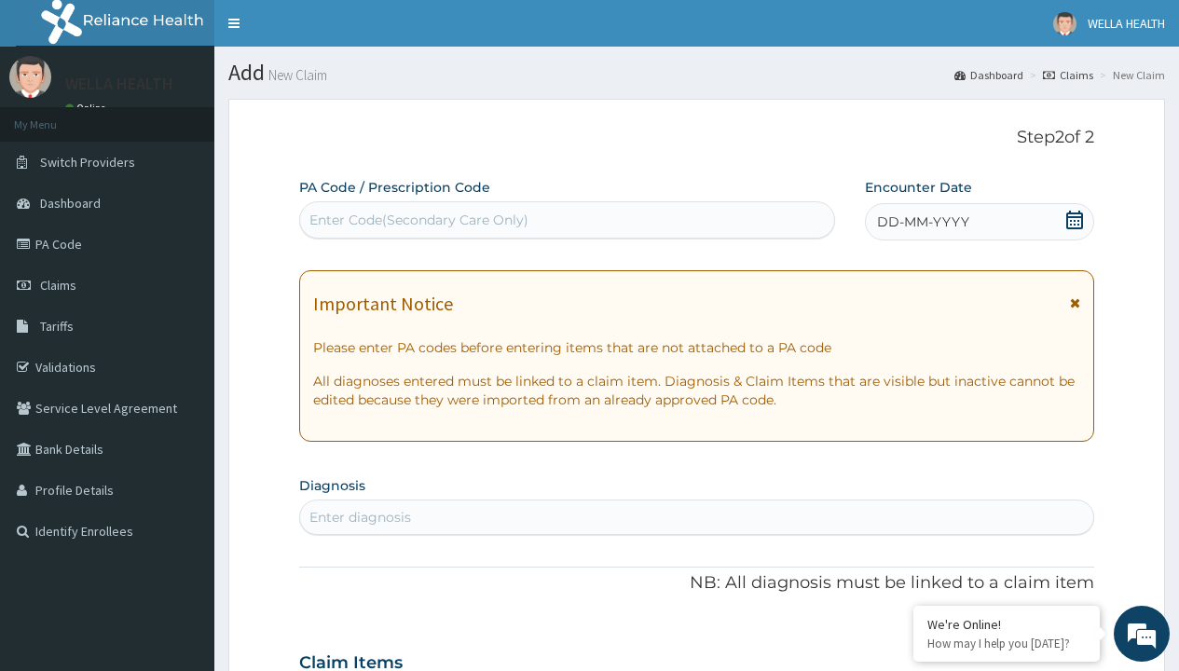
scroll to position [156, 0]
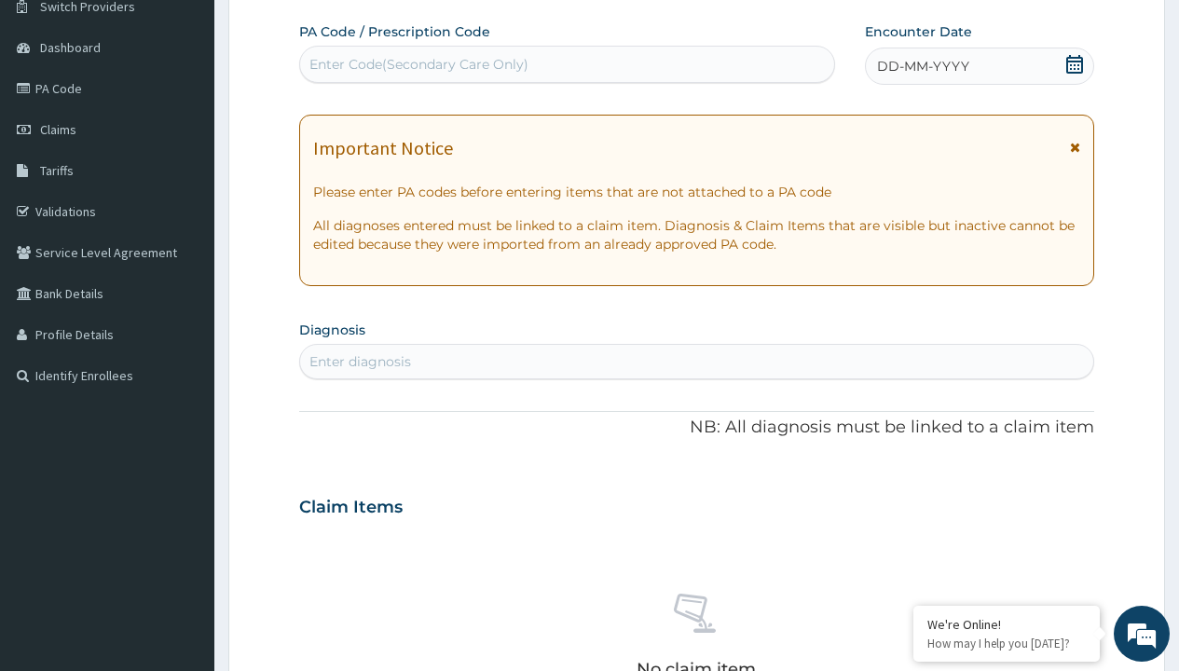
click at [922, 66] on span "DD-MM-YYYY" at bounding box center [923, 66] width 92 height 19
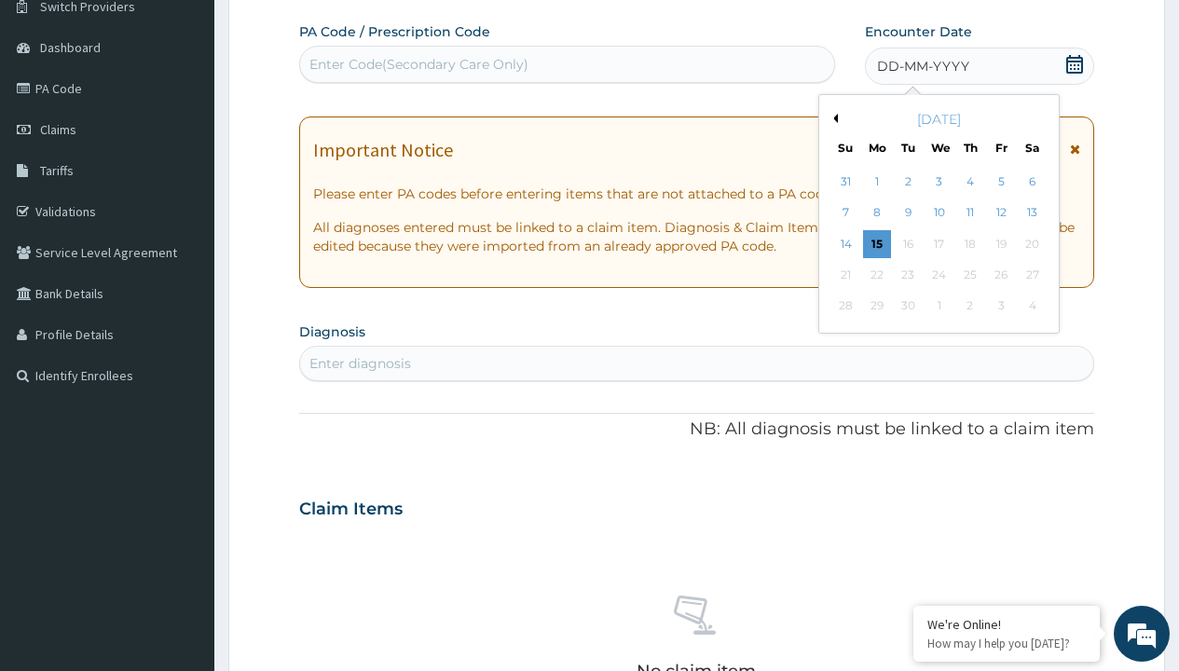
click at [832, 118] on button "Previous Month" at bounding box center [833, 118] width 9 height 9
click at [969, 243] on div "14" at bounding box center [970, 244] width 28 height 28
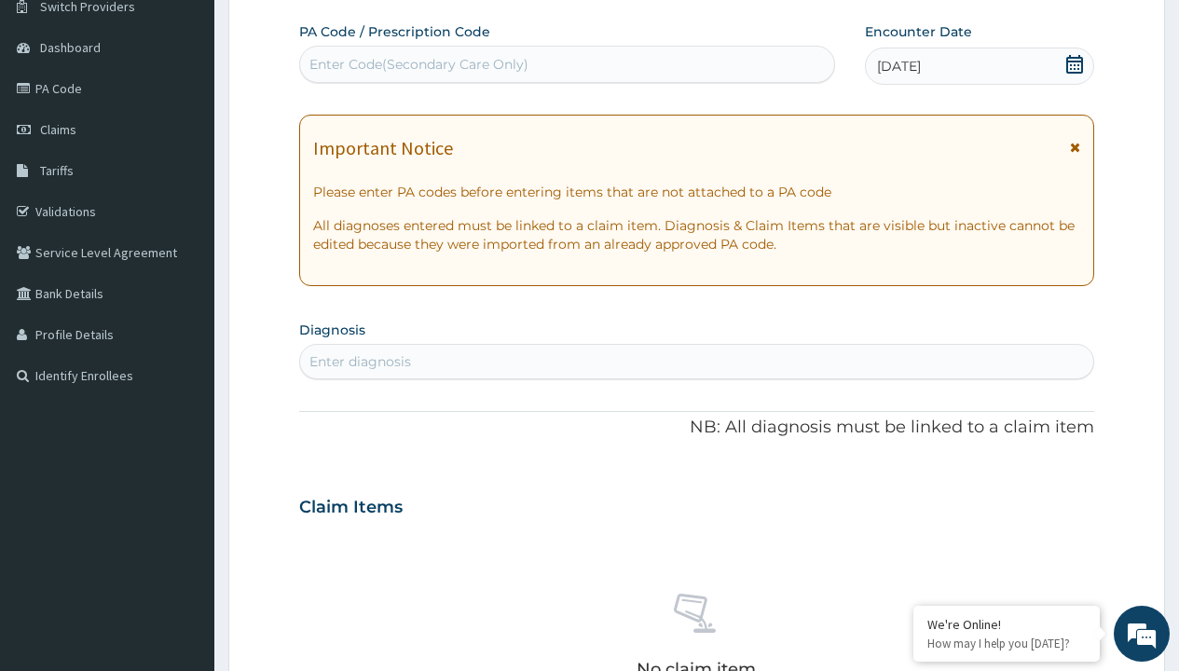
click at [418, 64] on div "Enter Code(Secondary Care Only)" at bounding box center [418, 64] width 219 height 19
type input "PR/5A74E313"
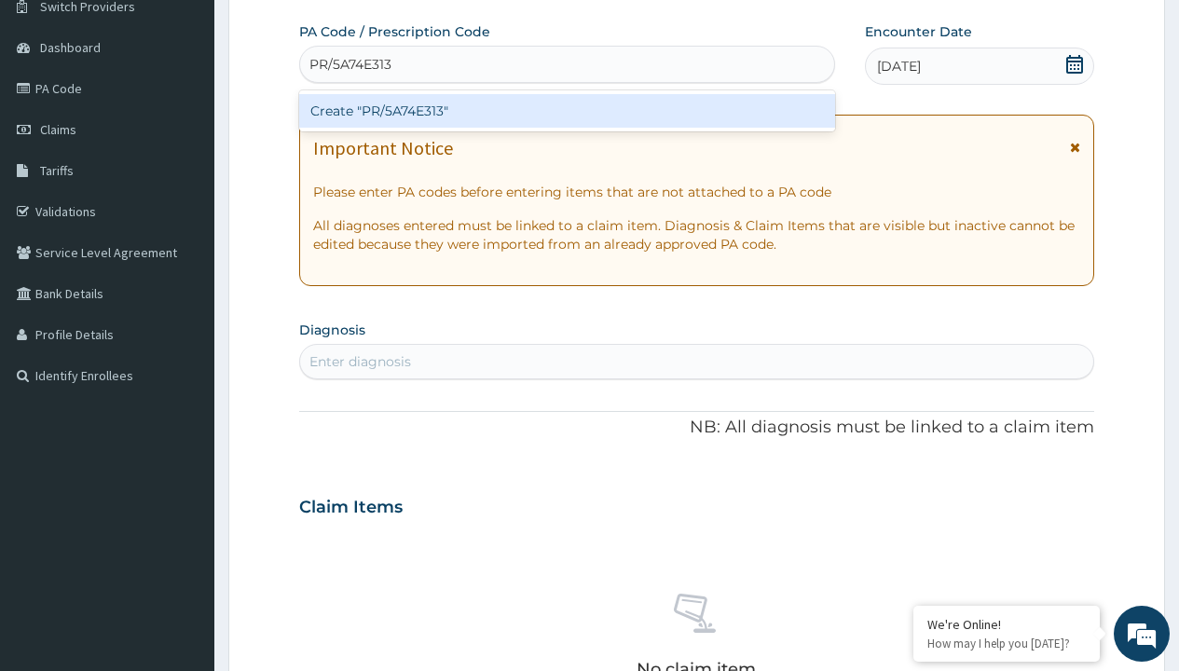
scroll to position [0, 0]
click at [567, 111] on div "Create "PR/5A74E313"" at bounding box center [566, 111] width 535 height 34
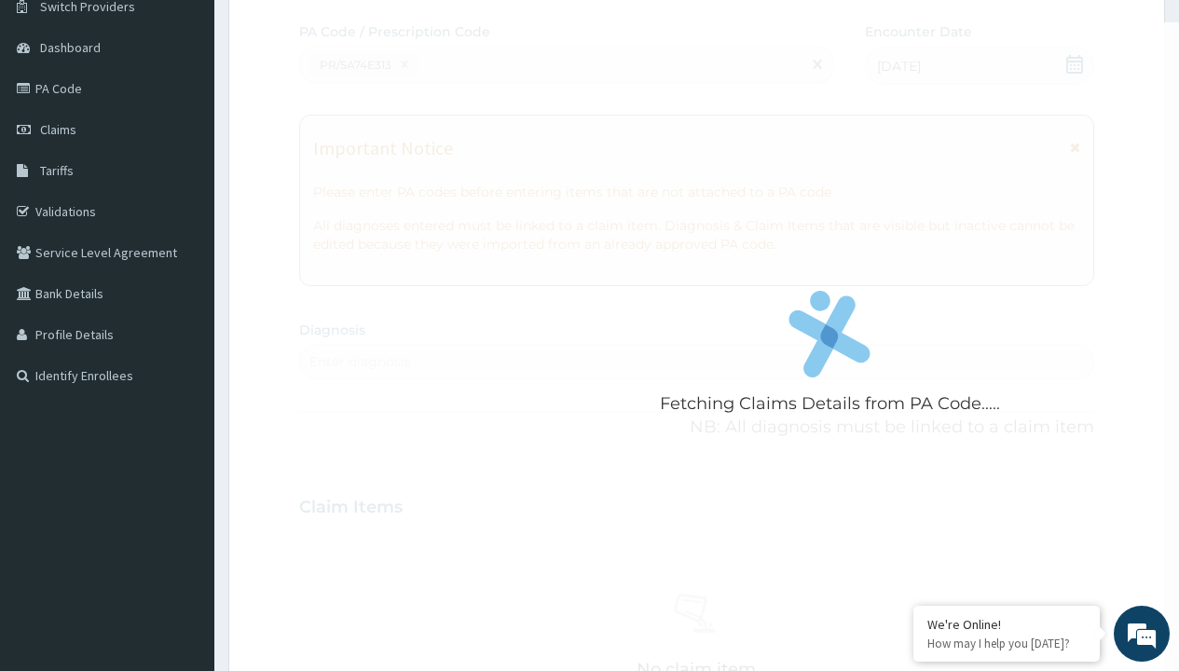
click at [360, 362] on div "Enter diagnosis" at bounding box center [360, 361] width 102 height 19
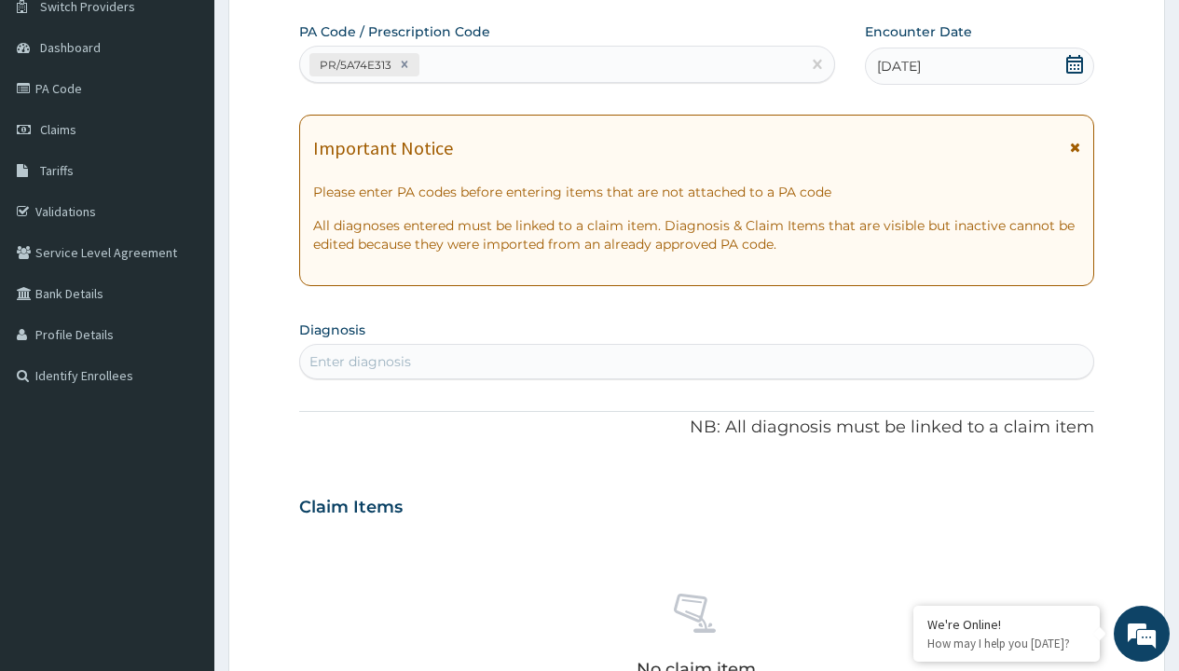
type input "prescription collected"
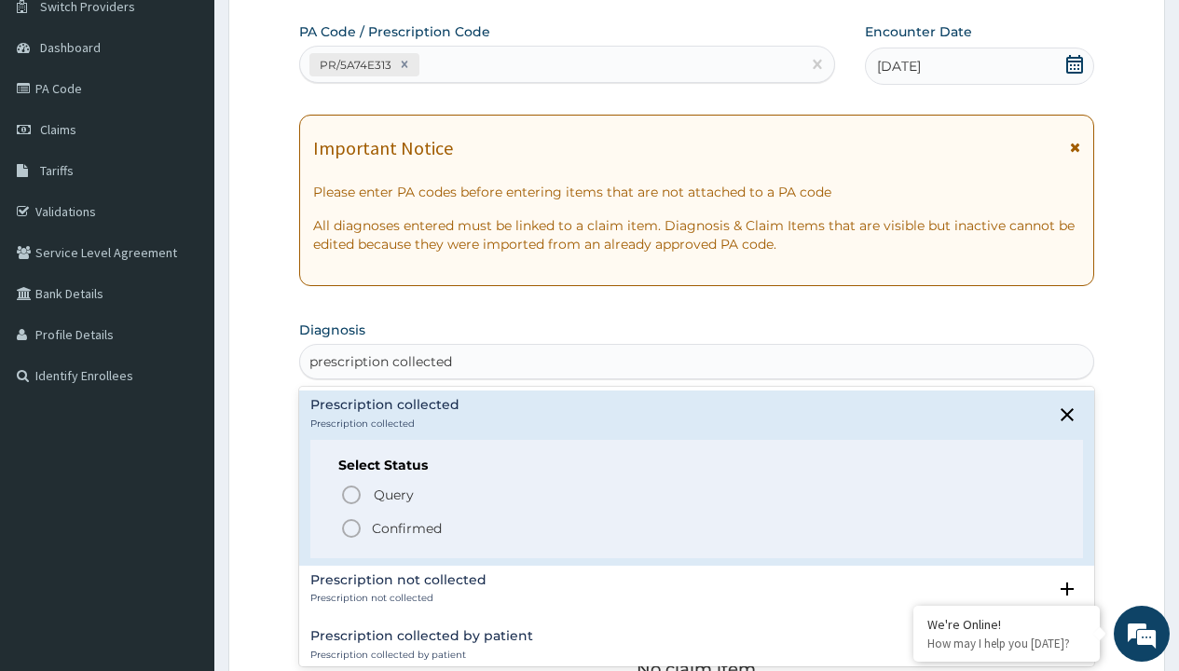
click at [406, 528] on p "Confirmed" at bounding box center [407, 528] width 70 height 19
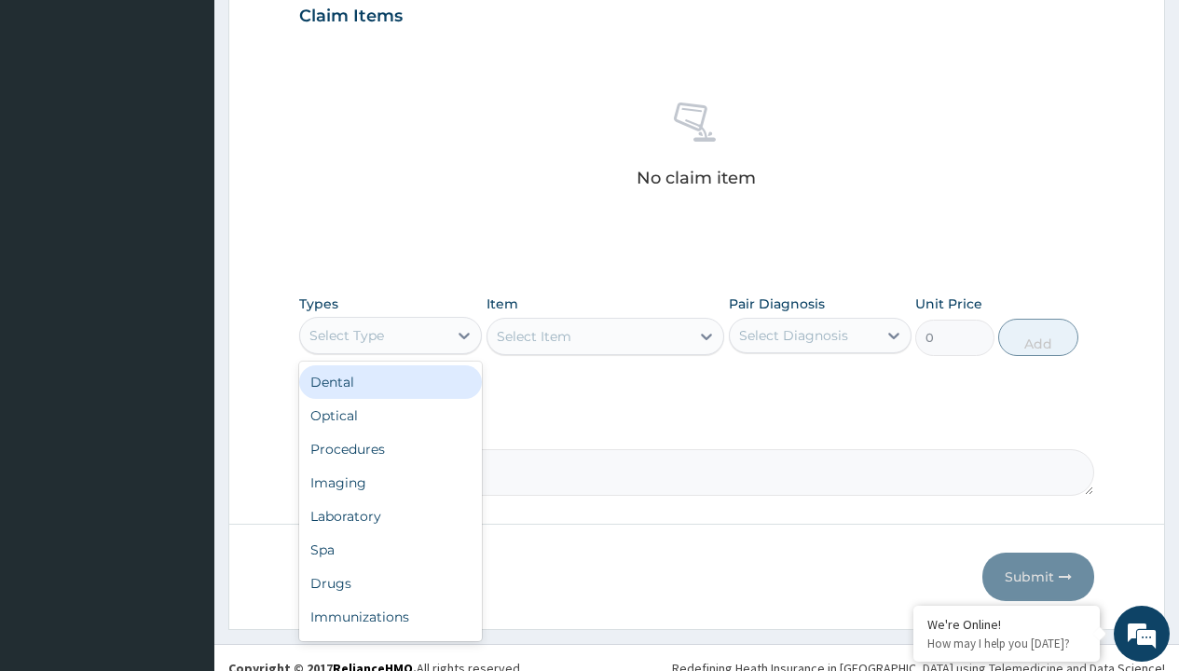
type input "procedures"
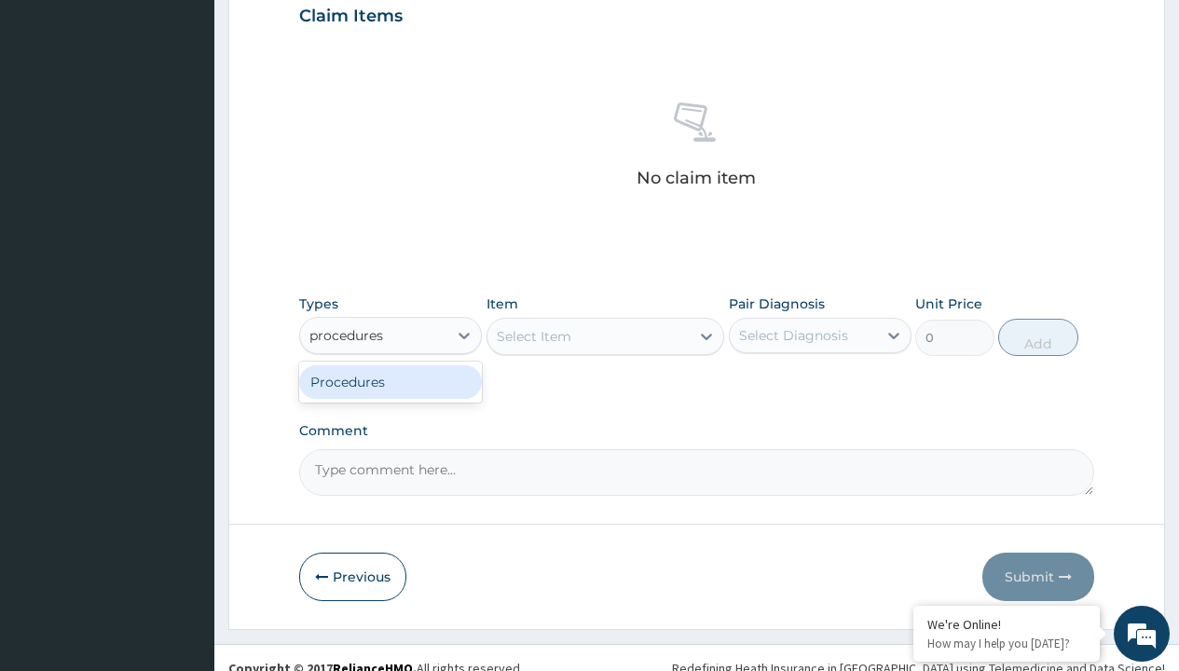
click at [391, 381] on div "Procedures" at bounding box center [390, 382] width 183 height 34
click at [533, 336] on div "Select Item" at bounding box center [534, 336] width 75 height 19
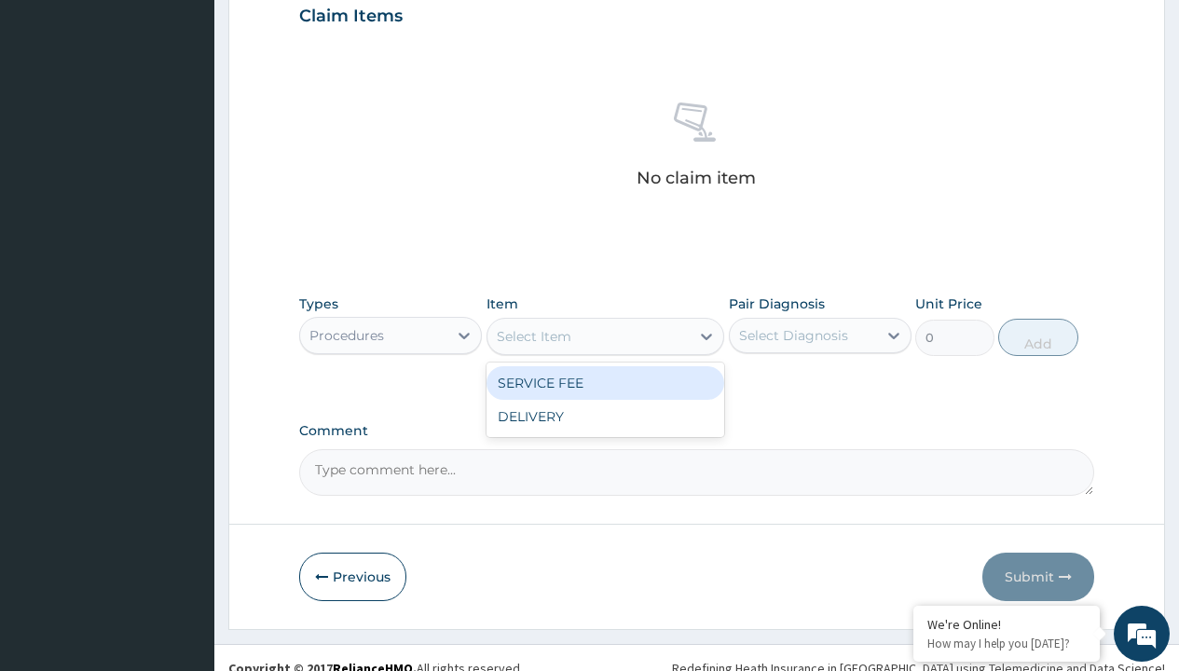
type input "service fee"
click at [605, 382] on div "SERVICE FEE" at bounding box center [606, 383] width 239 height 34
type input "100"
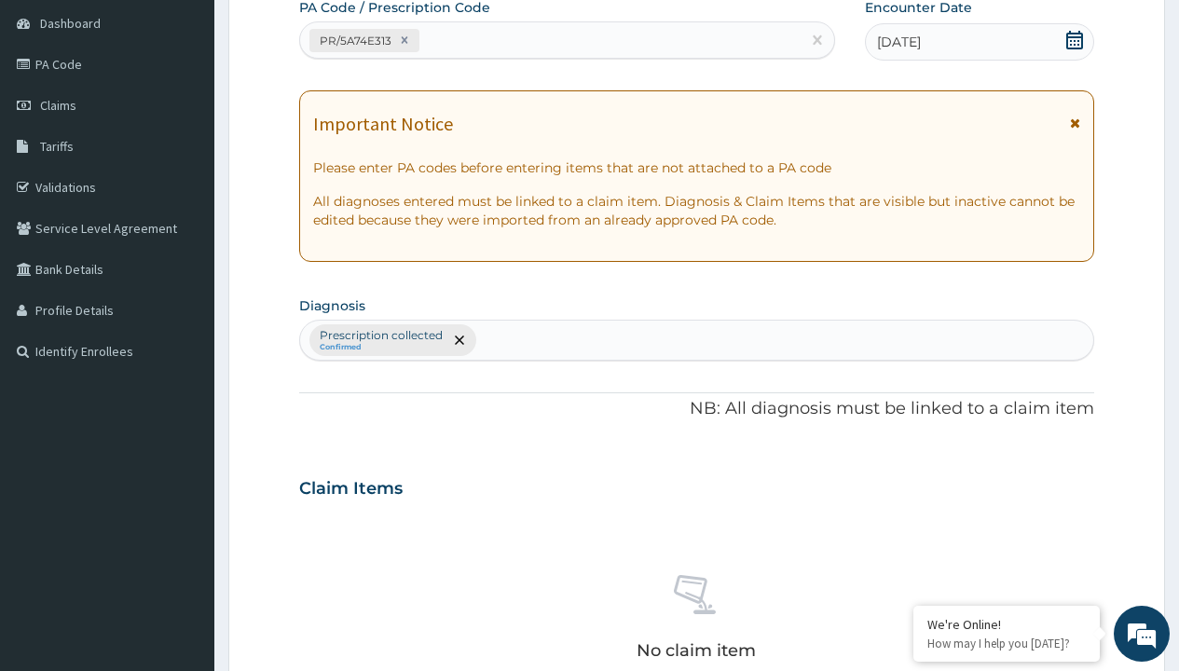
type input "prescription collected"
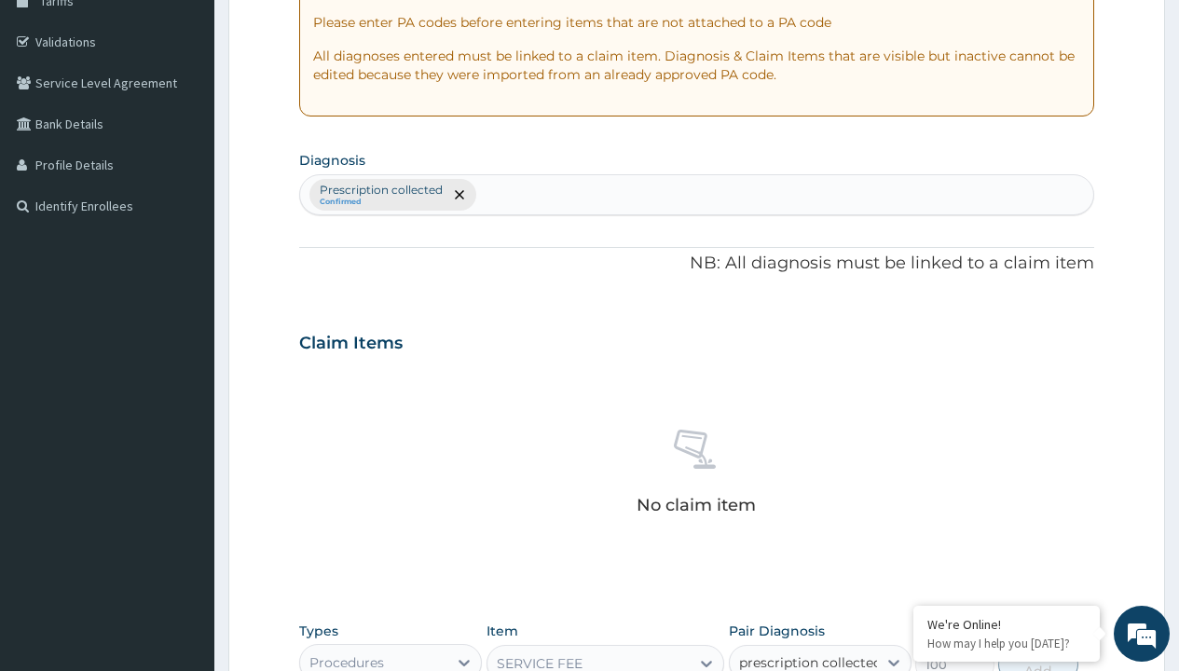
scroll to position [0, 0]
checkbox input "true"
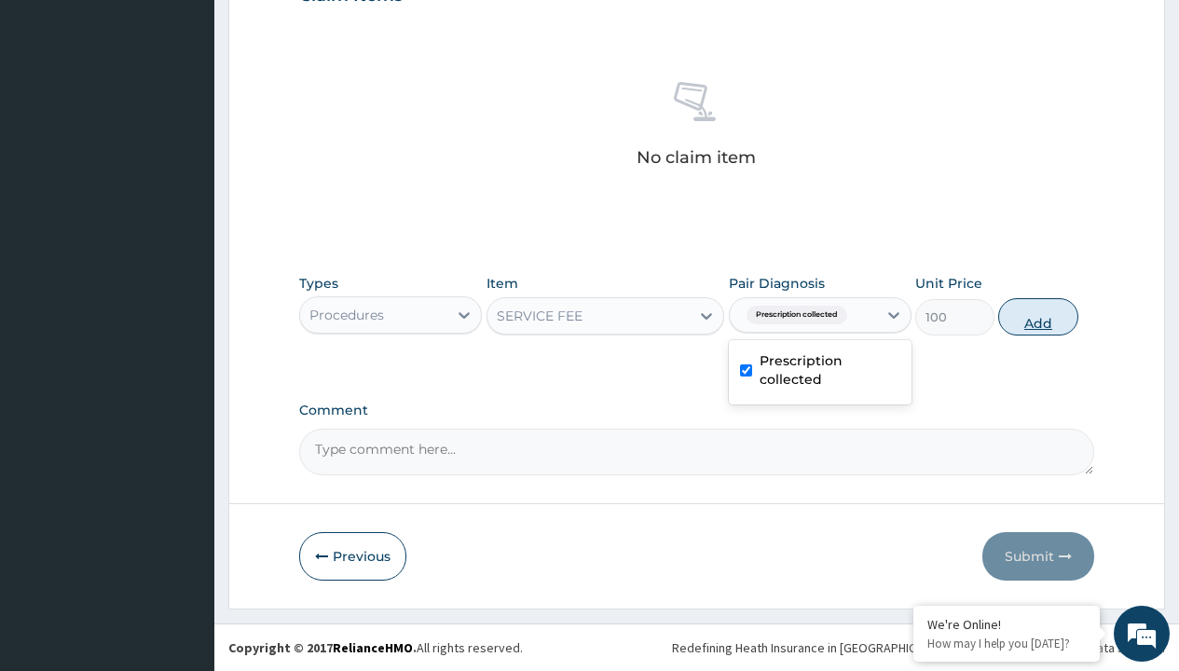
click at [1038, 316] on button "Add" at bounding box center [1037, 316] width 79 height 37
type input "0"
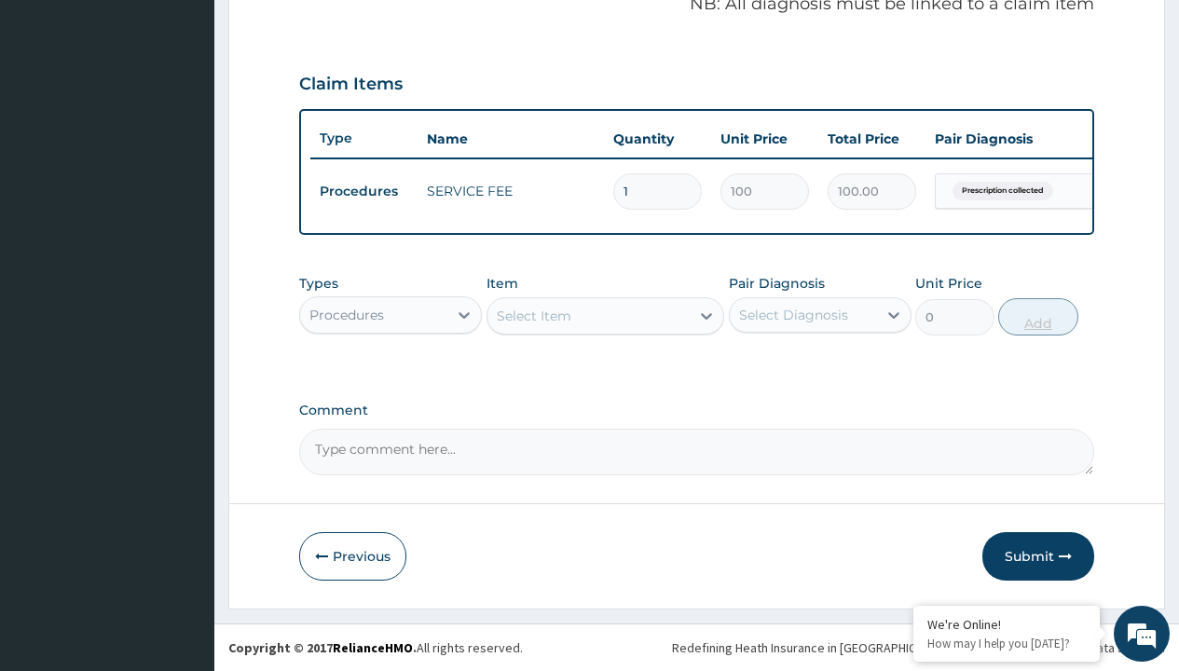
scroll to position [598, 0]
click at [347, 314] on div "Procedures" at bounding box center [346, 315] width 75 height 19
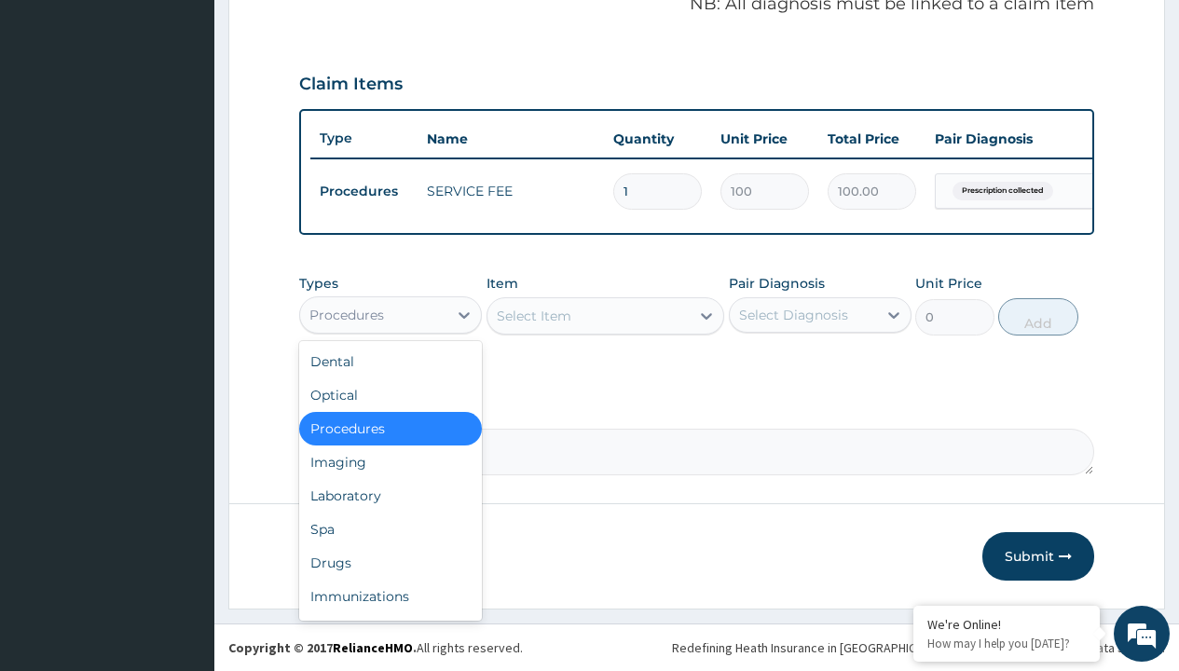
type input "drugs"
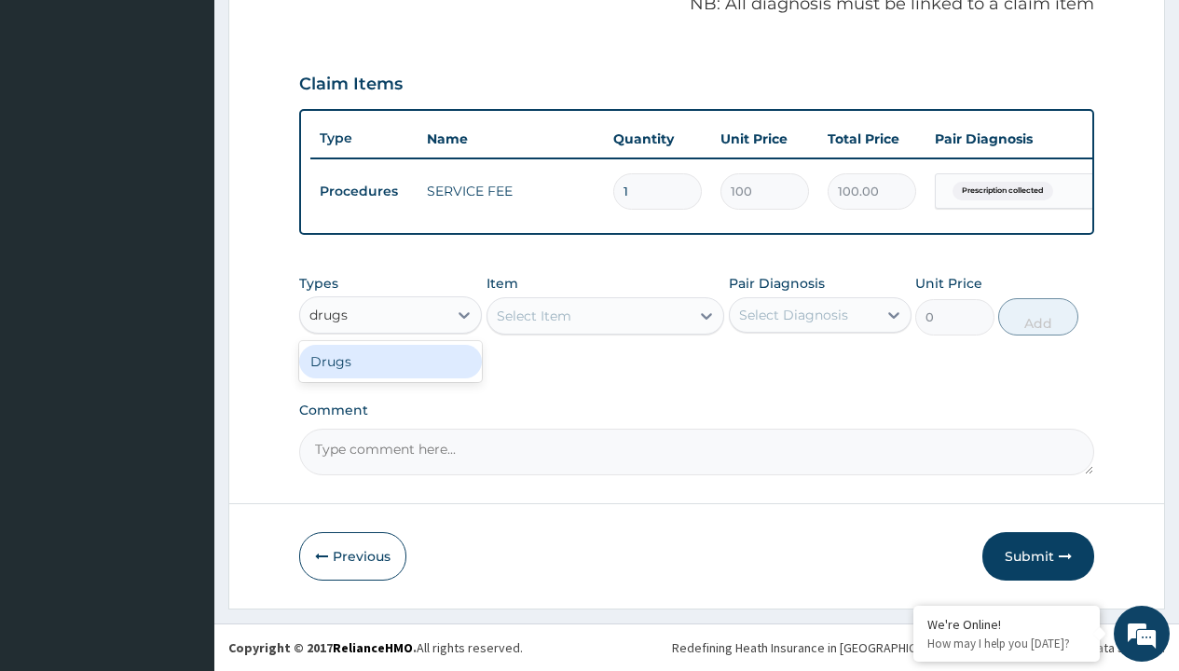
click at [391, 361] on div "Drugs" at bounding box center [390, 362] width 183 height 34
click at [301, 296] on div "option Drugs, selected. Select is focused ,type to refine list, press Down to o…" at bounding box center [390, 314] width 183 height 37
type input "drugs"
click at [391, 361] on div "Drugs" at bounding box center [390, 362] width 183 height 34
click at [533, 315] on div "Select Item" at bounding box center [534, 316] width 75 height 19
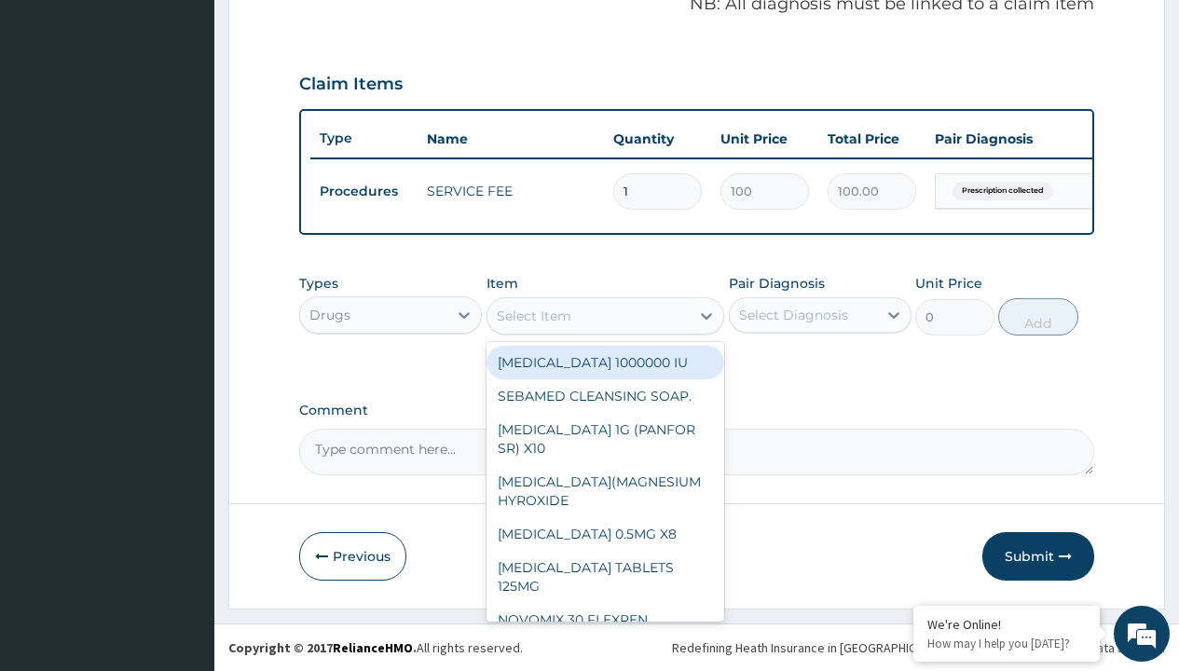
type input "loperamide caps 2mg/sach"
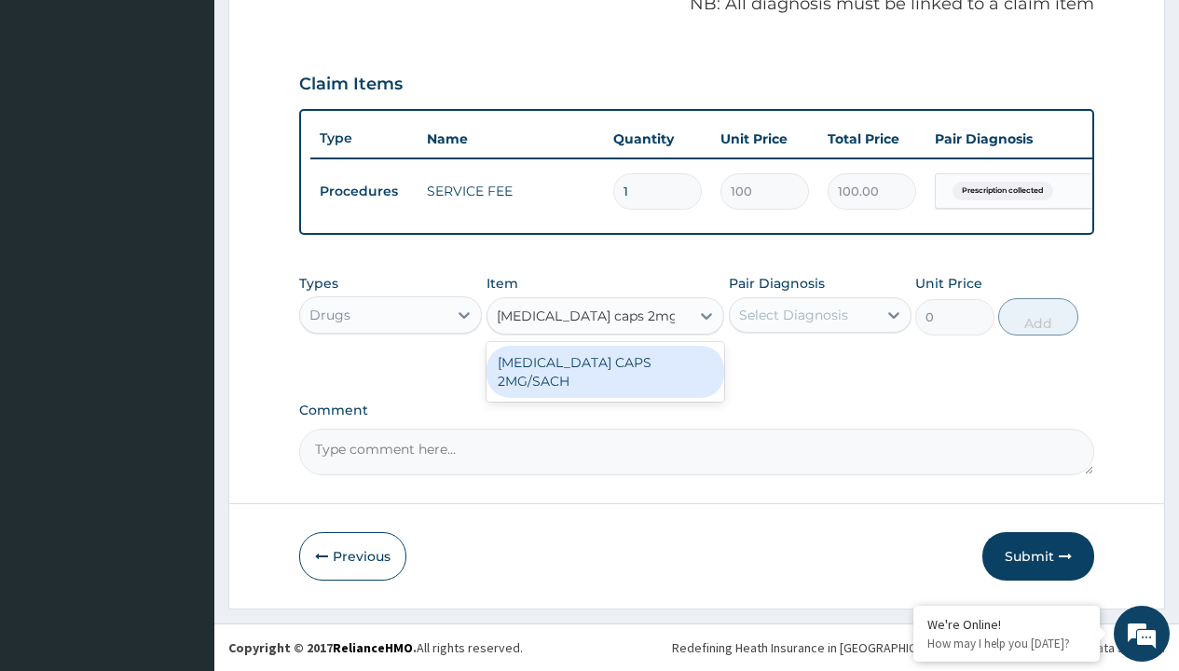
click at [605, 362] on div "LOPERAMIDE CAPS 2MG/SACH" at bounding box center [606, 372] width 239 height 52
type input "420"
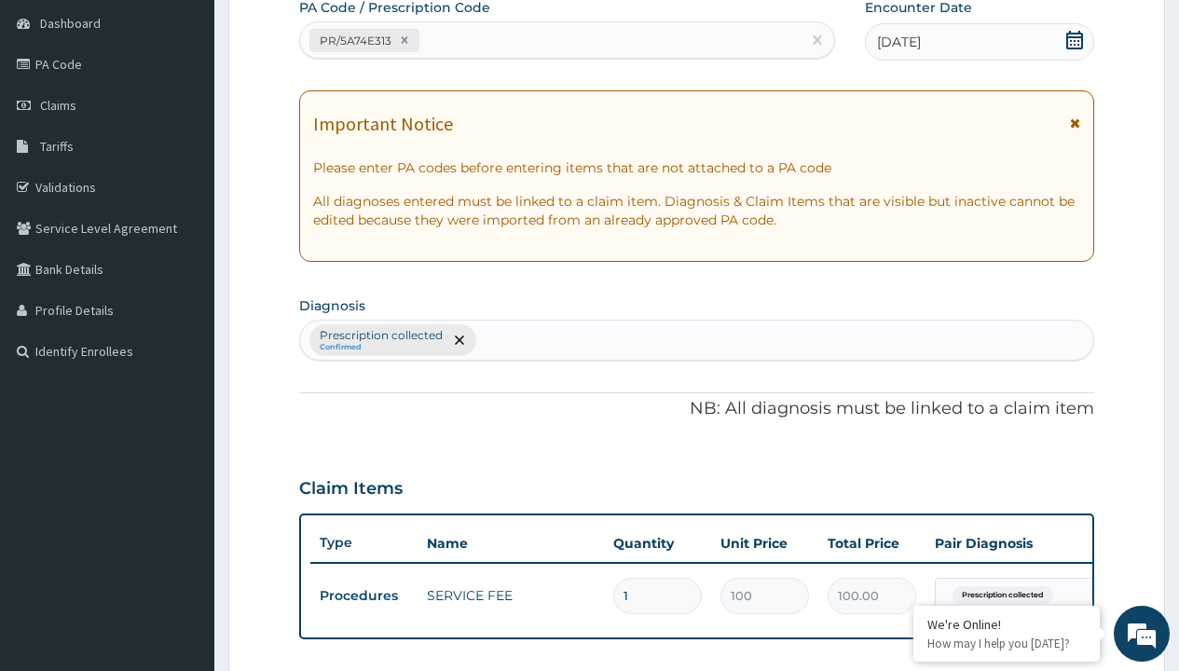
type input "prescription collected"
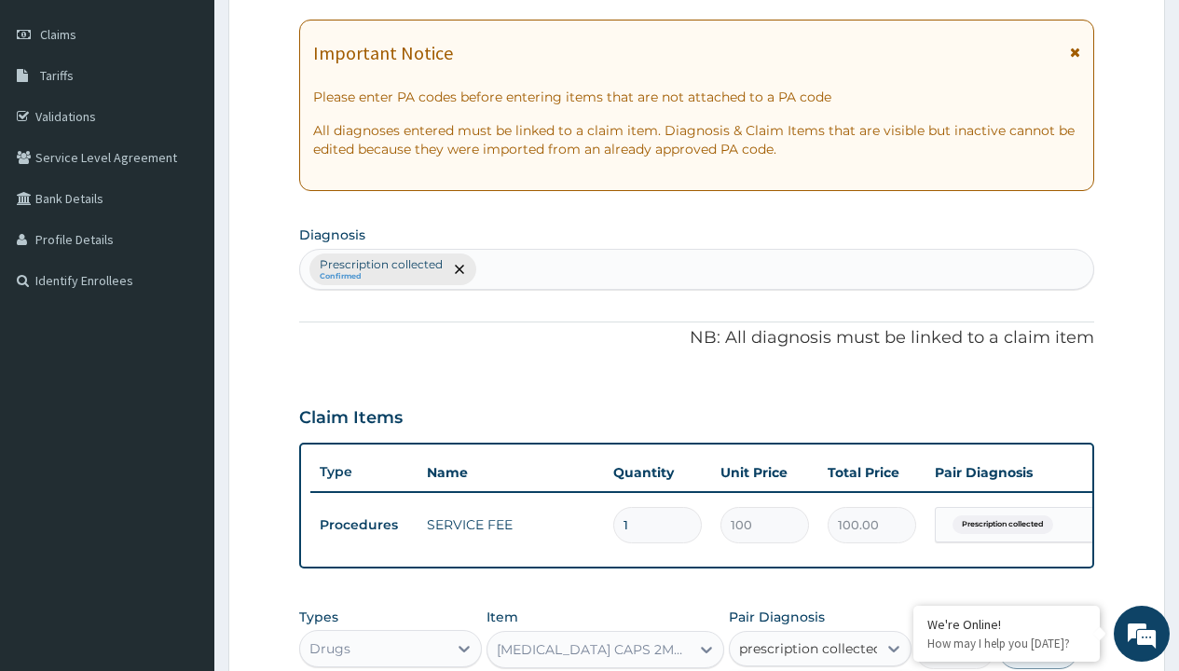
checkbox input "true"
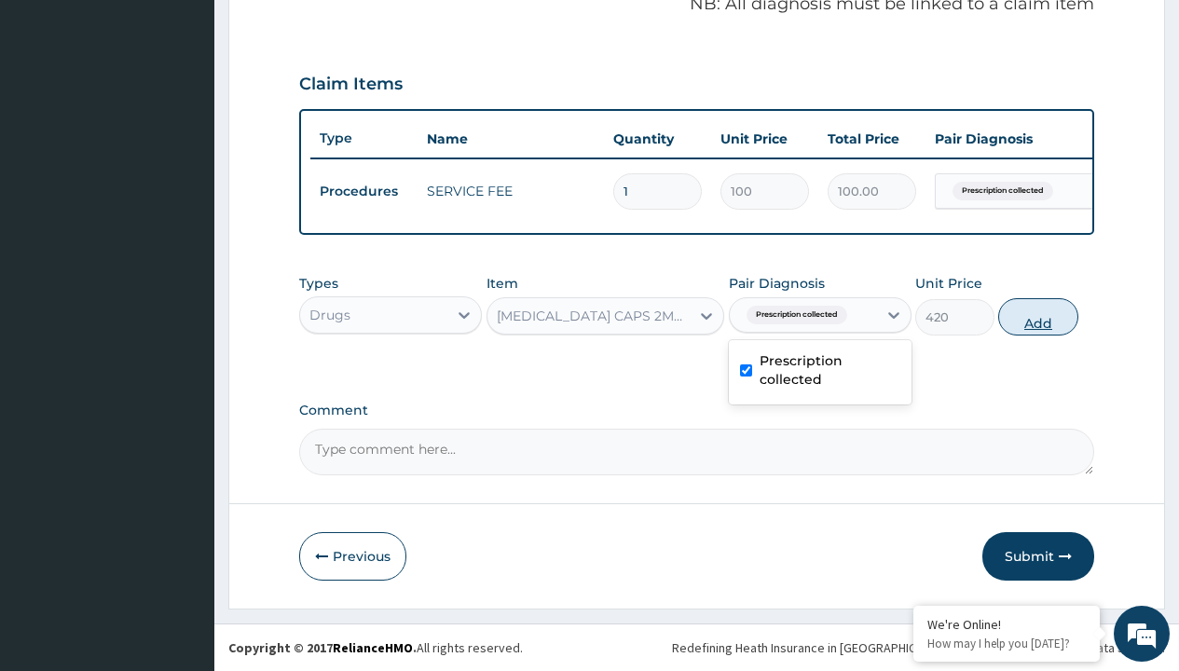
click at [1038, 316] on button "Add" at bounding box center [1037, 316] width 79 height 37
type input "0"
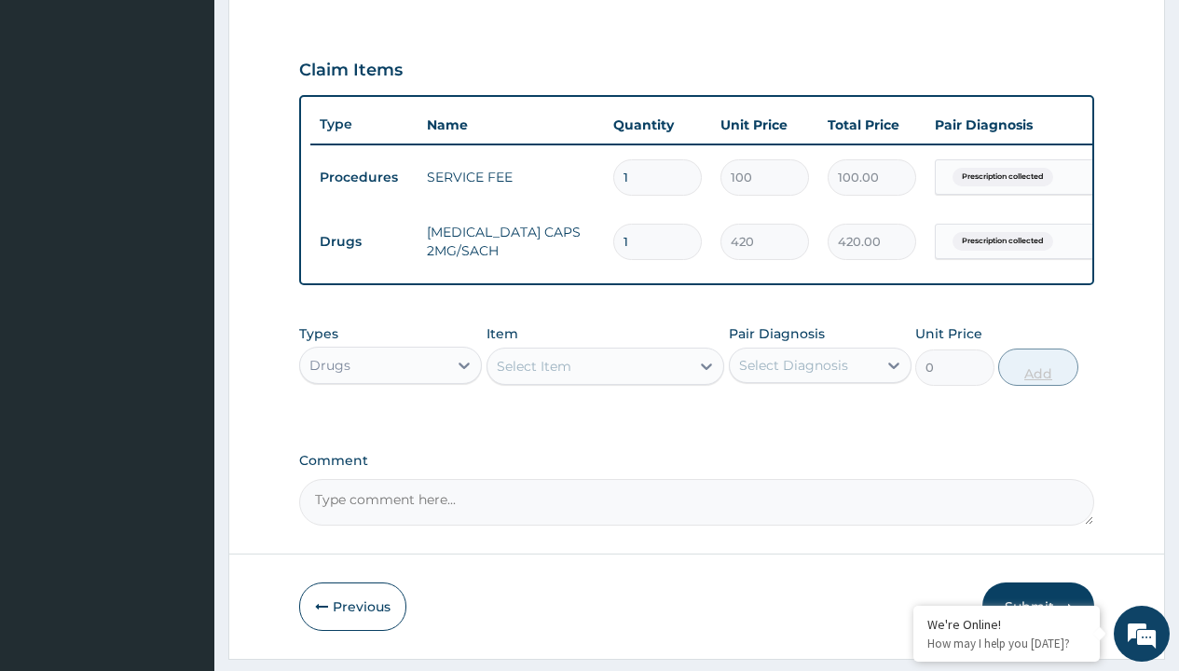
type input "10"
type input "4200.00"
type input "10"
click at [363, 241] on td "Drugs" at bounding box center [363, 242] width 107 height 34
type input "drugs"
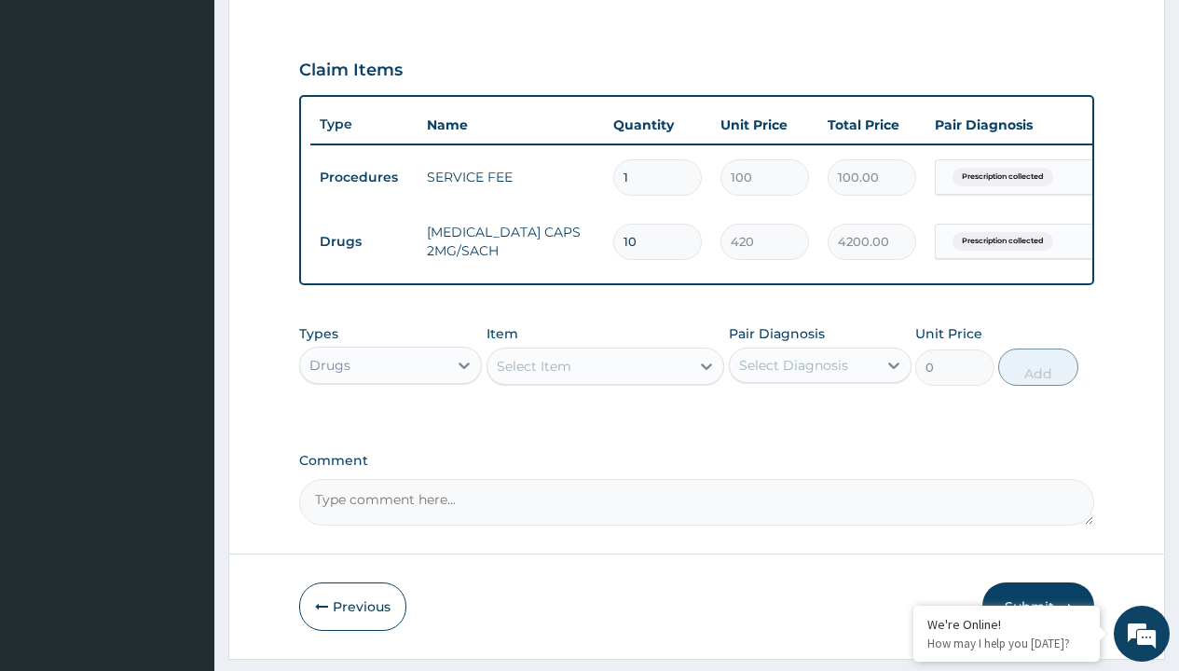
scroll to position [0, 0]
click at [391, 425] on div "Drugs" at bounding box center [390, 412] width 183 height 34
click at [533, 376] on div "Select Item" at bounding box center [534, 366] width 75 height 19
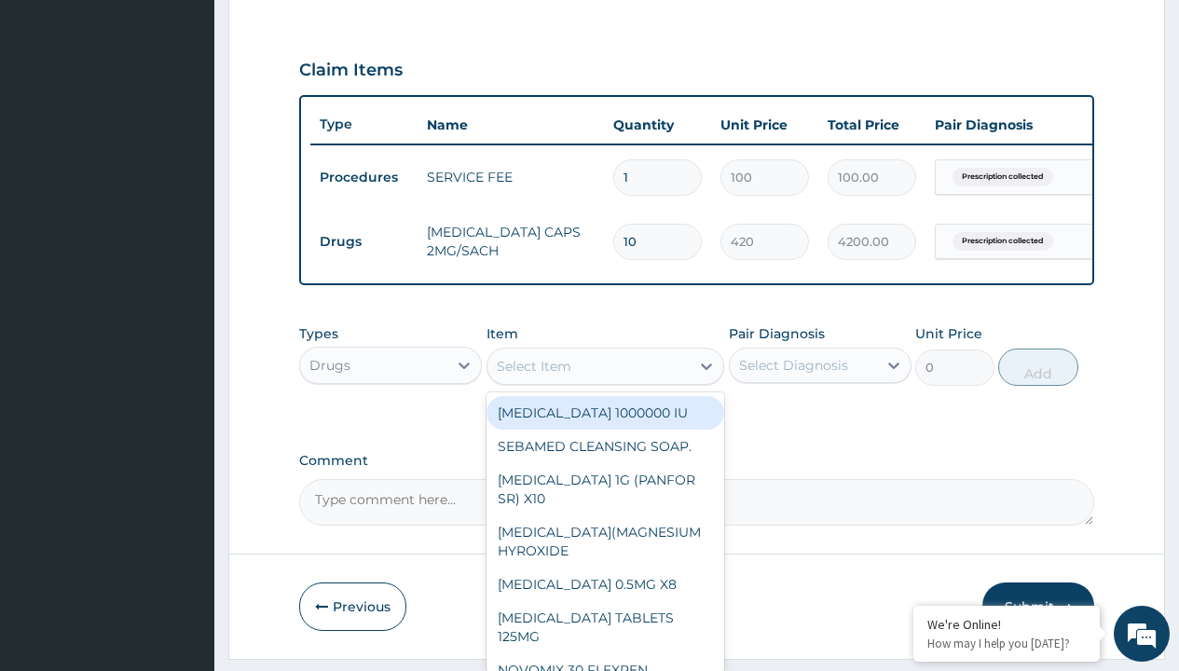
type input "ors/sachet"
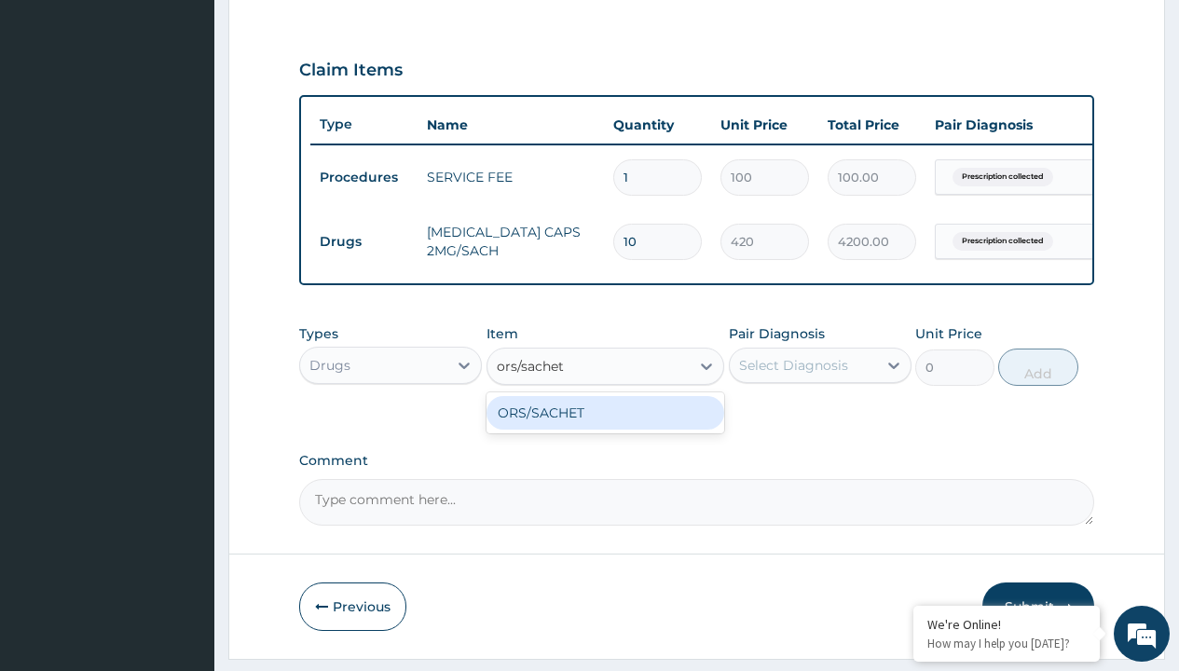
click at [605, 426] on div "ORS/SACHET" at bounding box center [606, 413] width 239 height 34
type input "600"
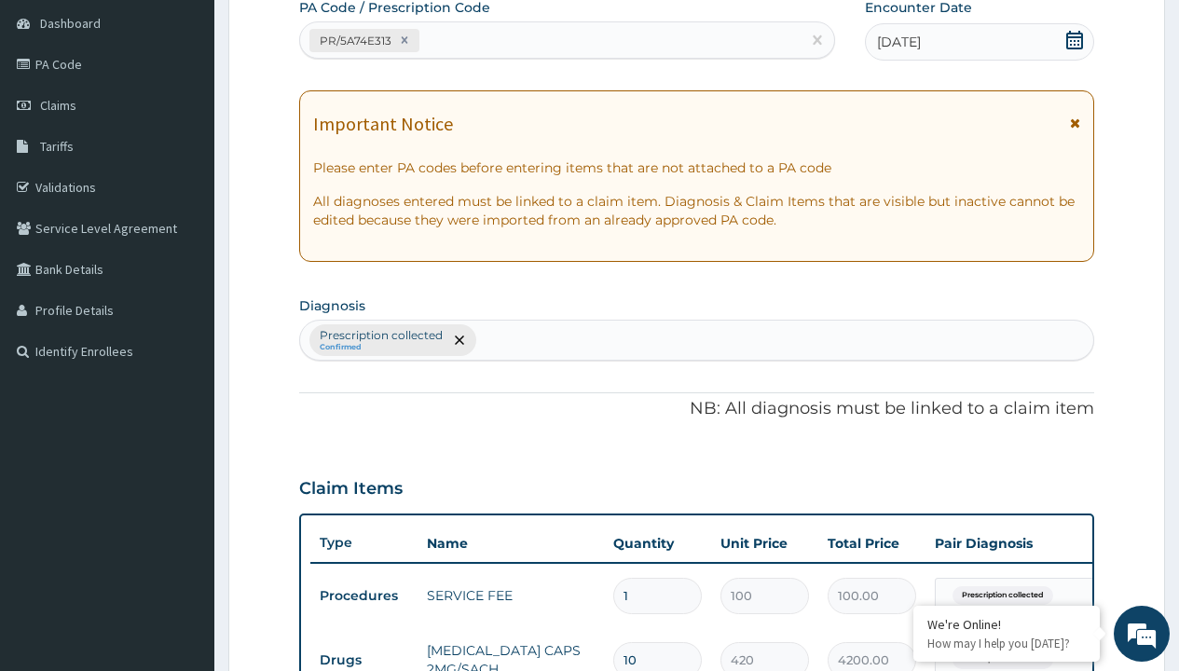
type input "prescription collected"
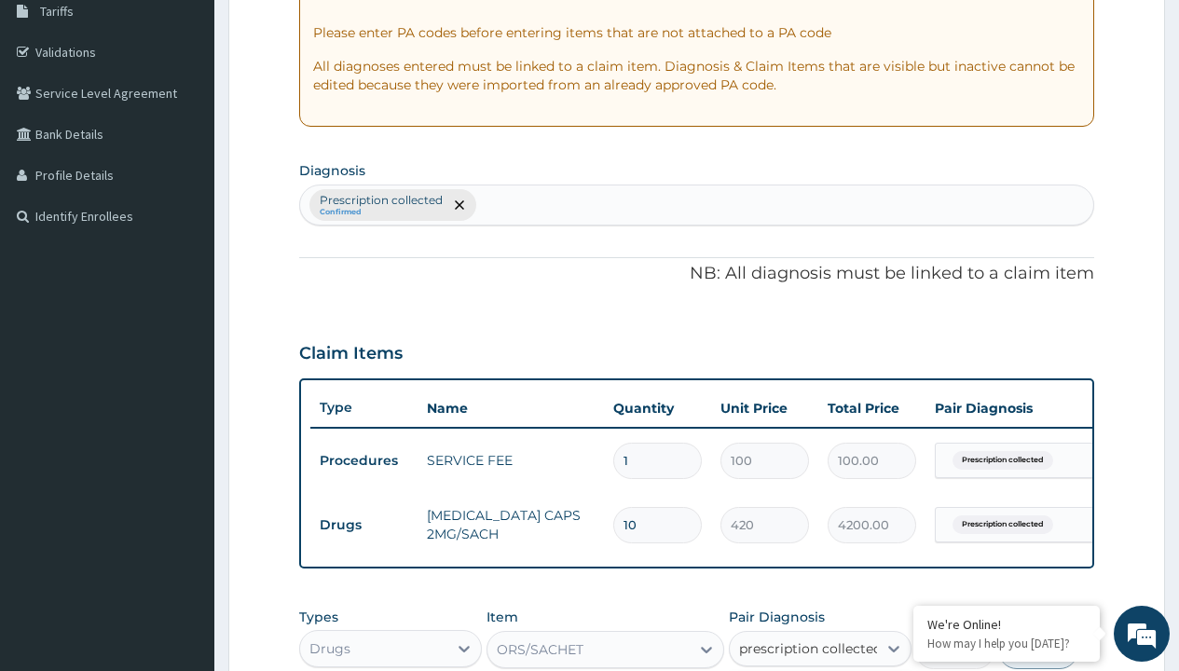
checkbox input "true"
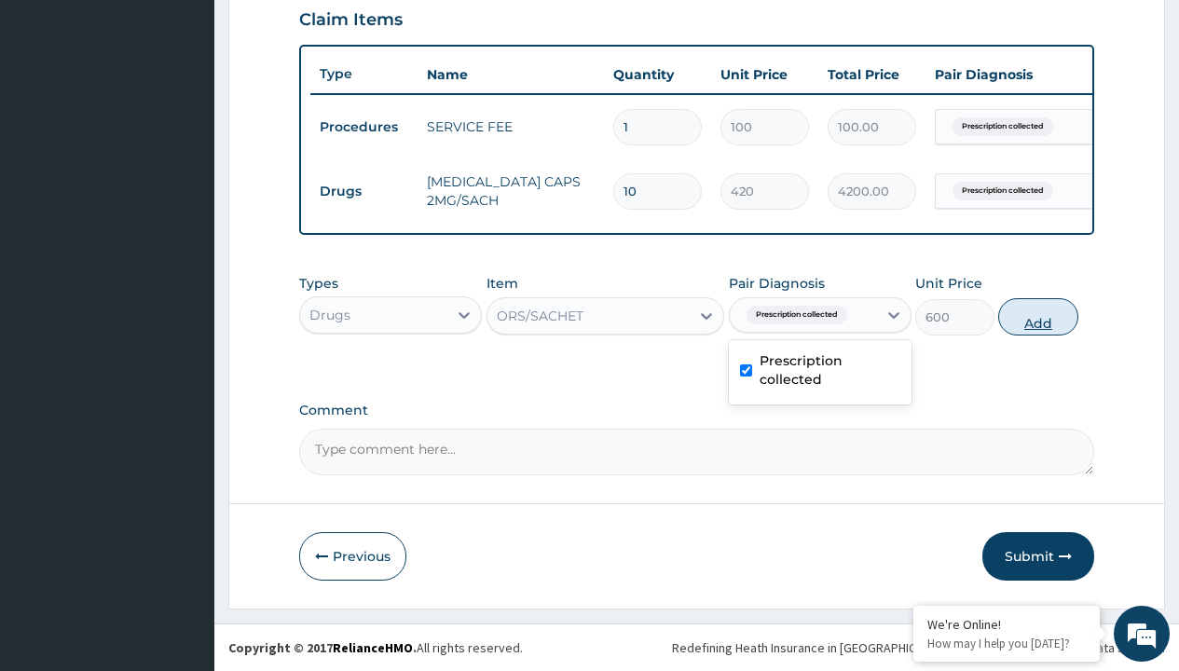
click at [1038, 316] on button "Add" at bounding box center [1037, 316] width 79 height 37
type input "0"
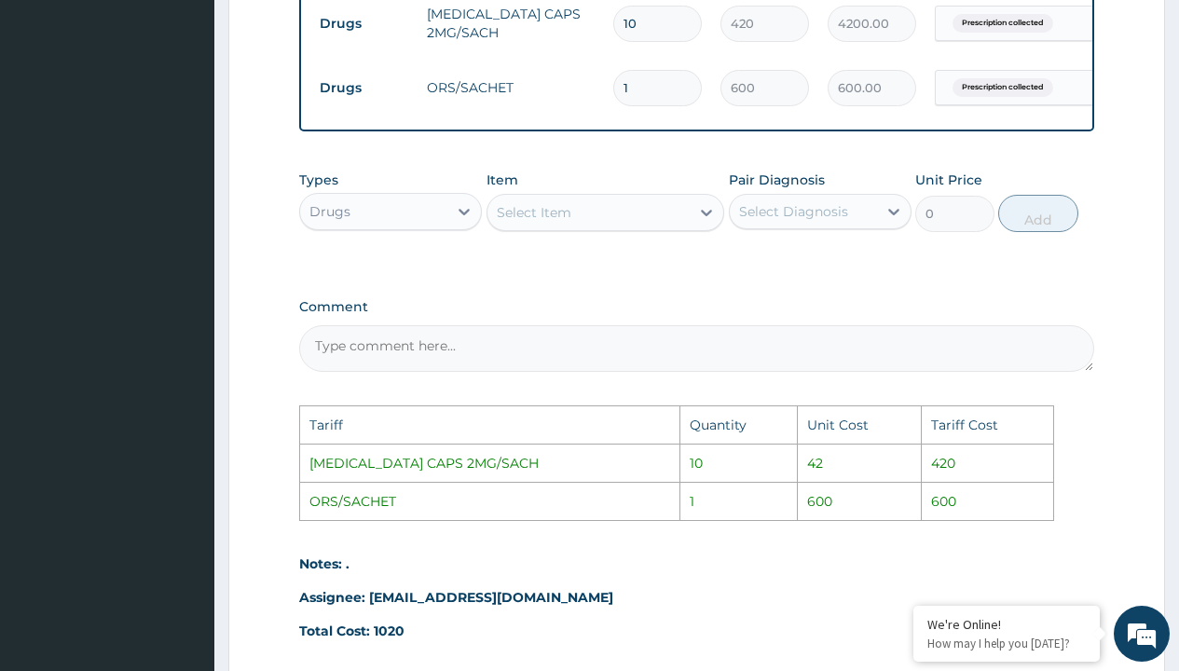
scroll to position [816, 0]
click at [663, 23] on input "10" at bounding box center [657, 25] width 89 height 36
type input "1"
type input "420.00"
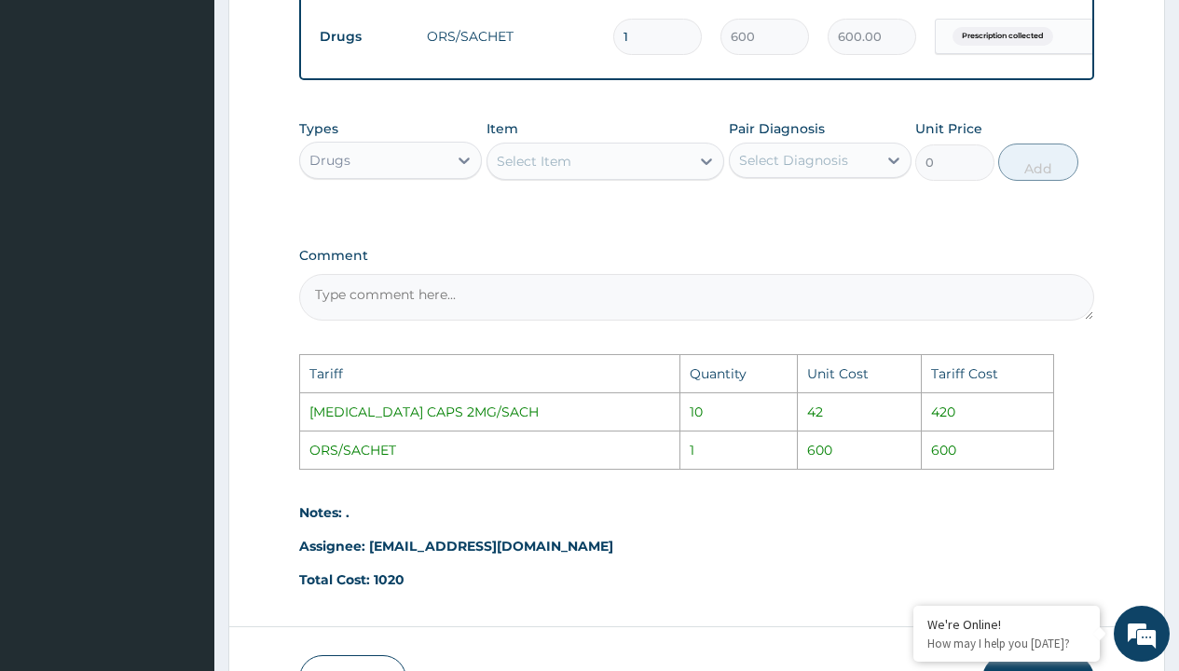
scroll to position [1005, 0]
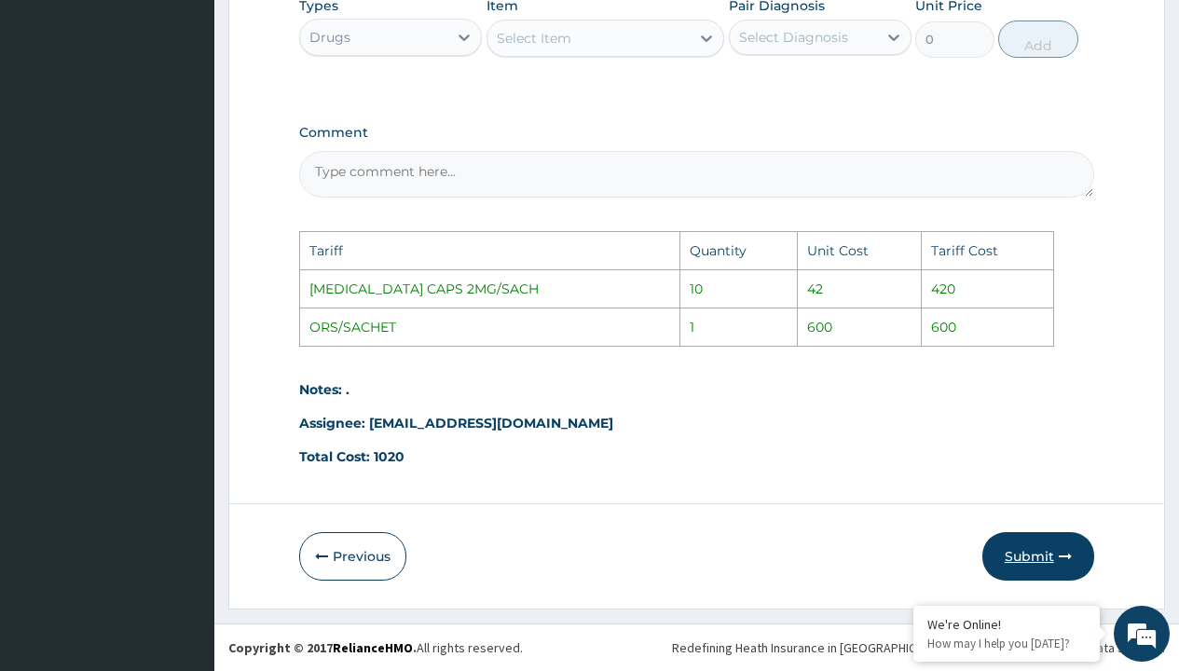
type input "1"
click at [1030, 541] on button "Submit" at bounding box center [1038, 556] width 112 height 48
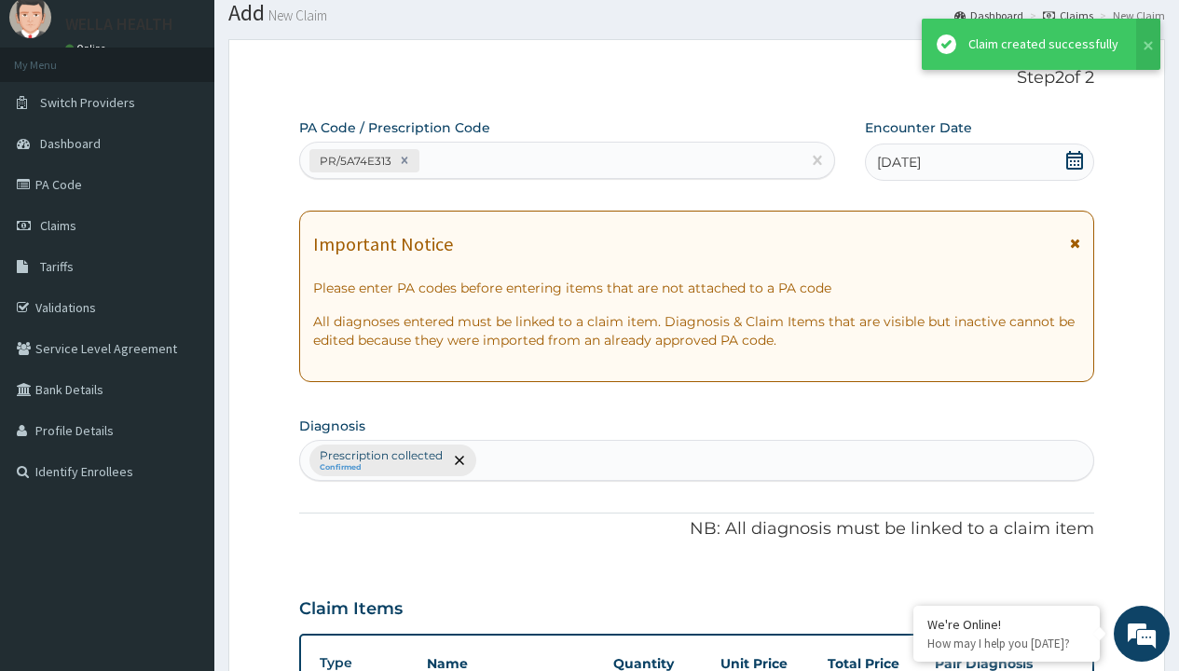
scroll to position [727, 0]
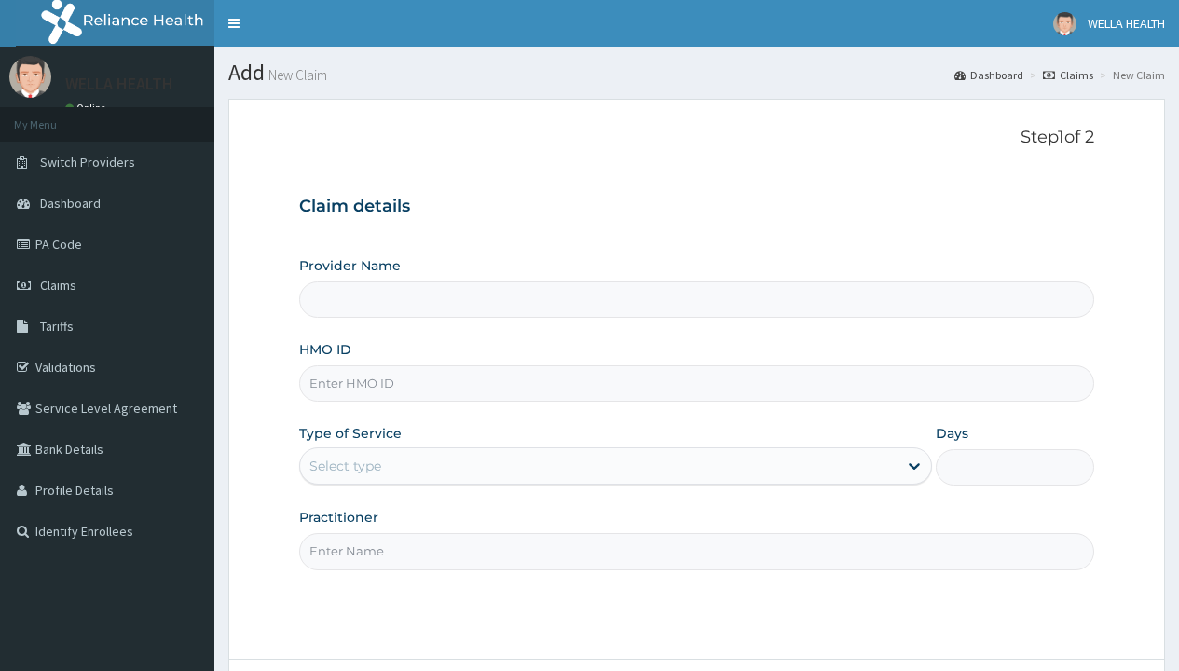
type input "WellaHealth(TELEMEDICINE)"
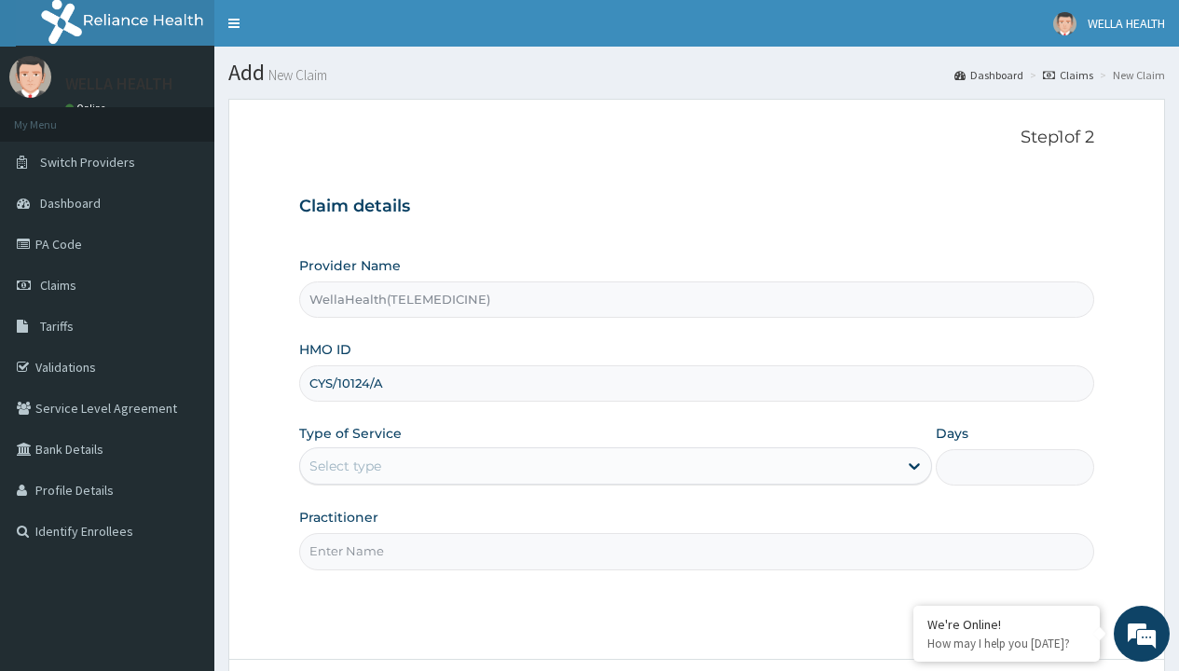
type input "CYS/10124/A"
type input "WellaHealth"
click at [345, 466] on div "Select type" at bounding box center [345, 466] width 72 height 19
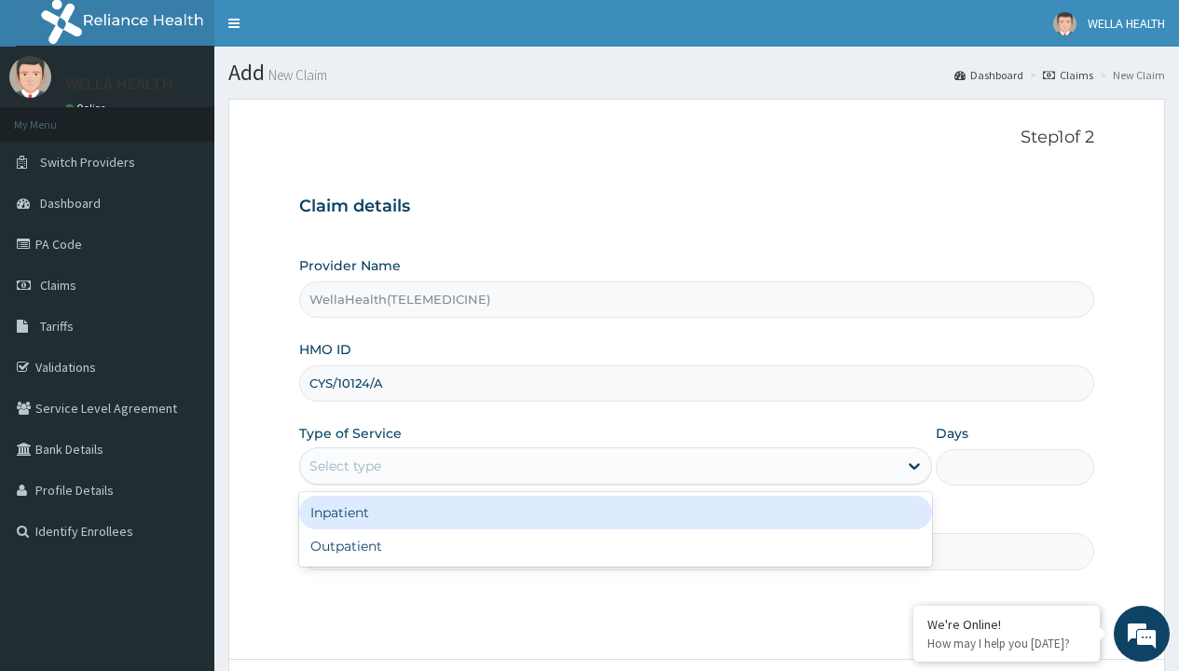
click at [615, 546] on div "Outpatient" at bounding box center [615, 546] width 633 height 34
type input "1"
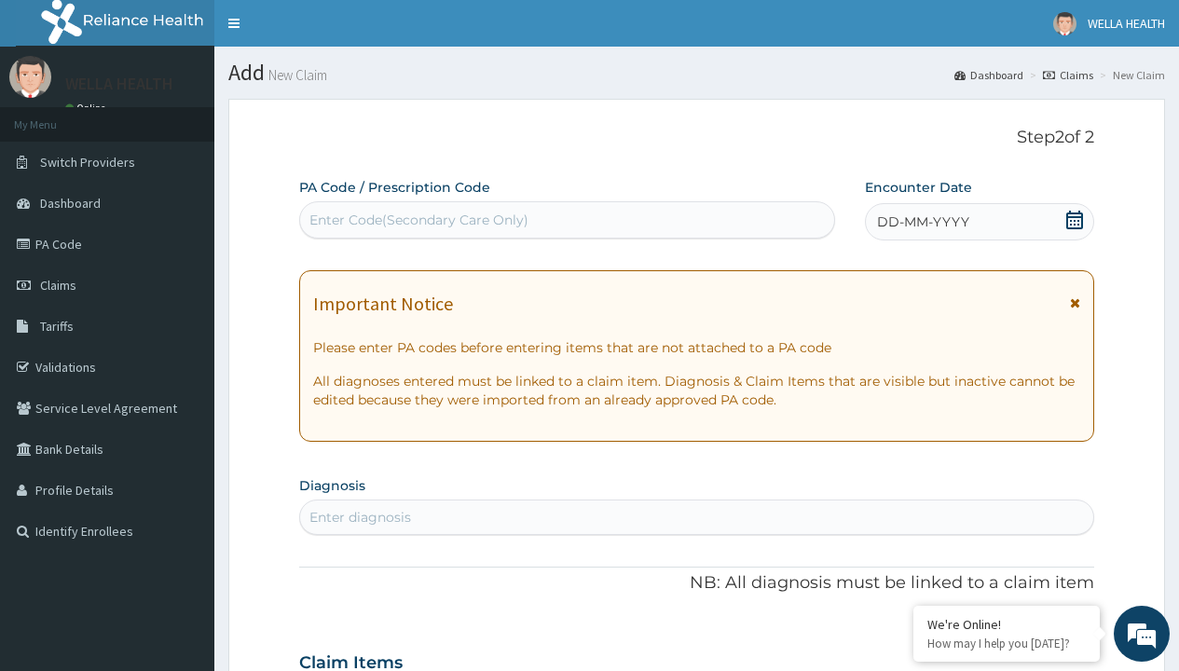
scroll to position [156, 0]
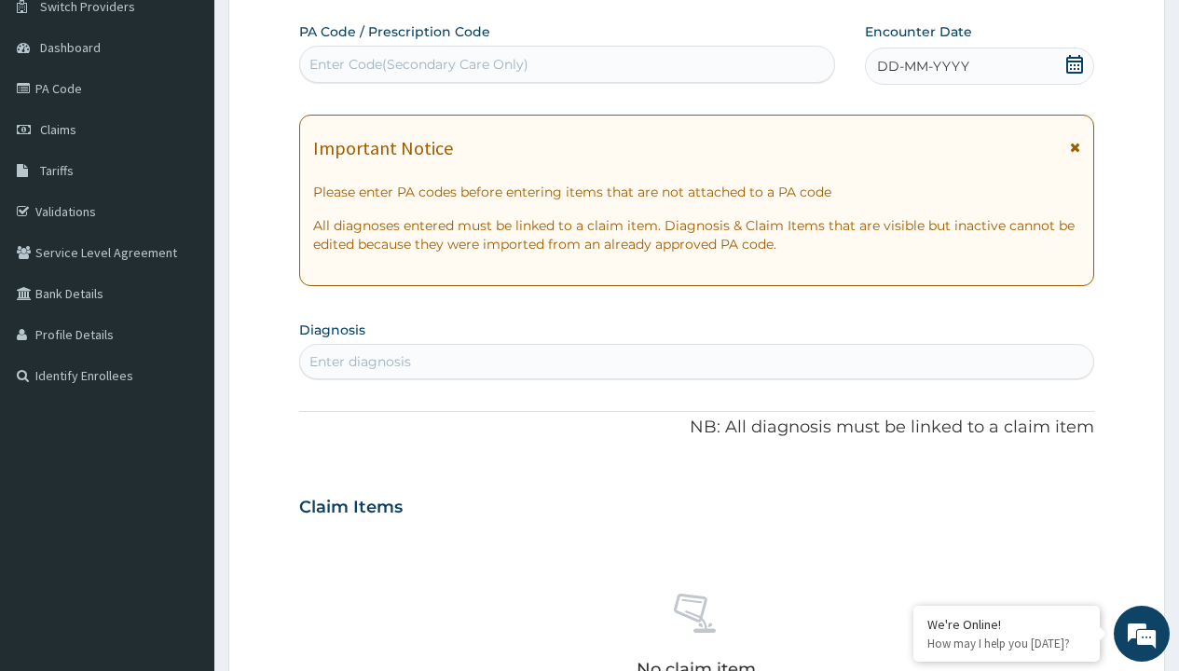
click at [922, 66] on span "DD-MM-YYYY" at bounding box center [923, 66] width 92 height 19
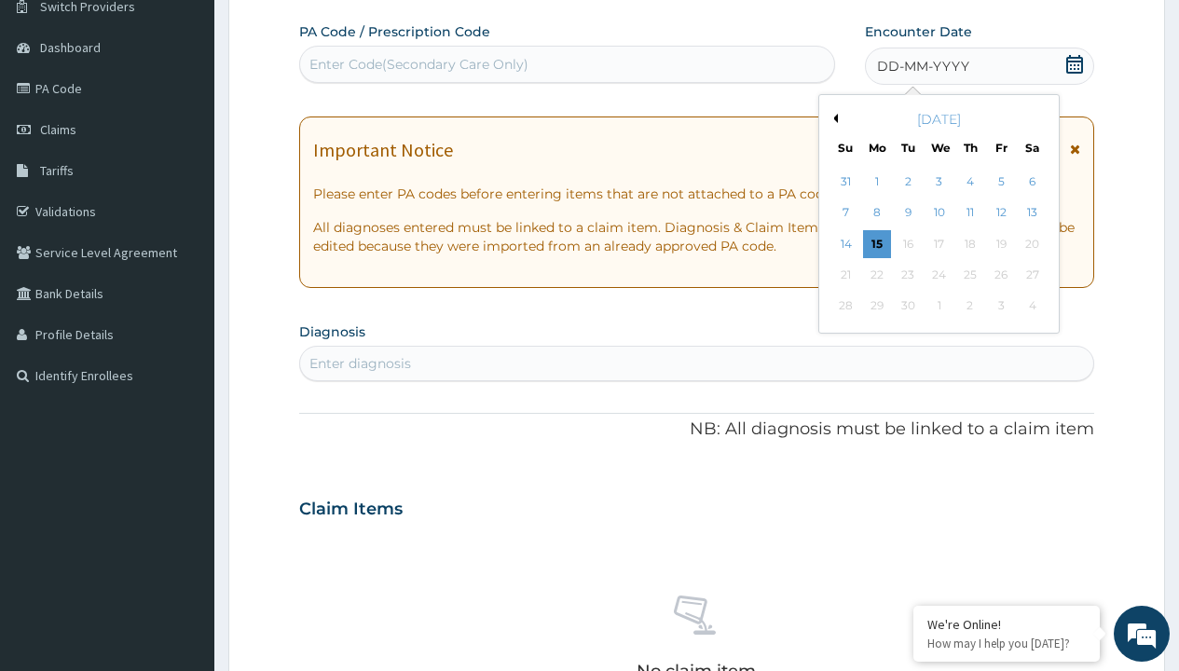
click at [832, 118] on button "Previous Month" at bounding box center [833, 118] width 9 height 9
click at [969, 243] on div "14" at bounding box center [970, 244] width 28 height 28
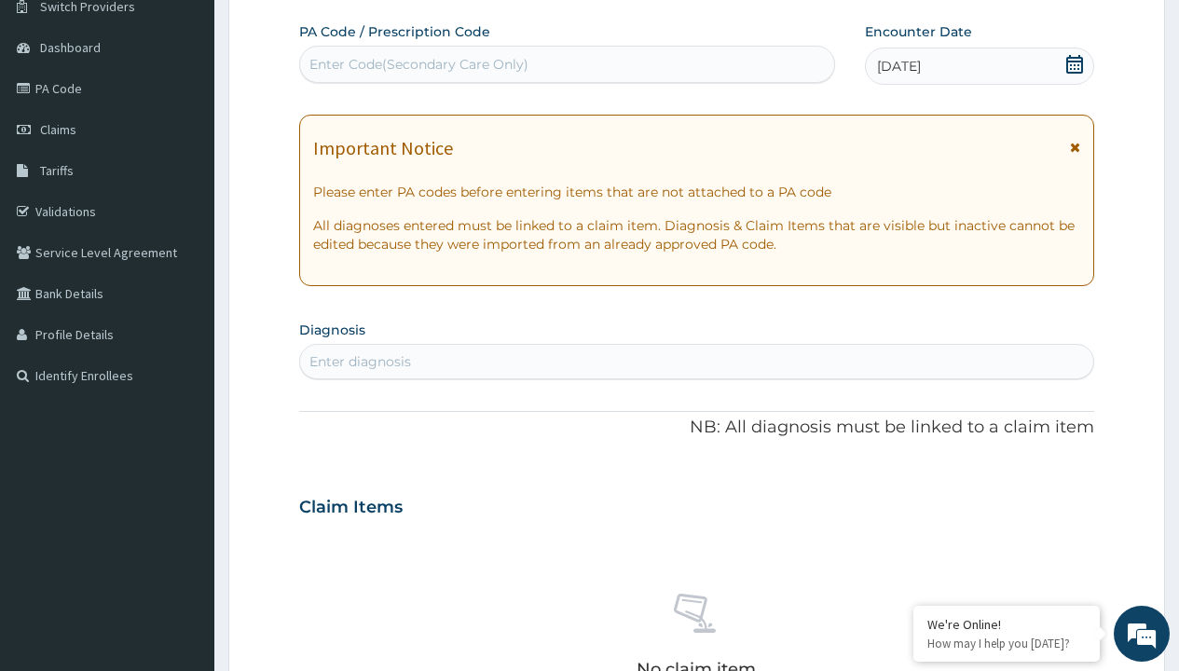
click at [418, 64] on div "Enter Code(Secondary Care Only)" at bounding box center [418, 64] width 219 height 19
type input "PR/55AB795B"
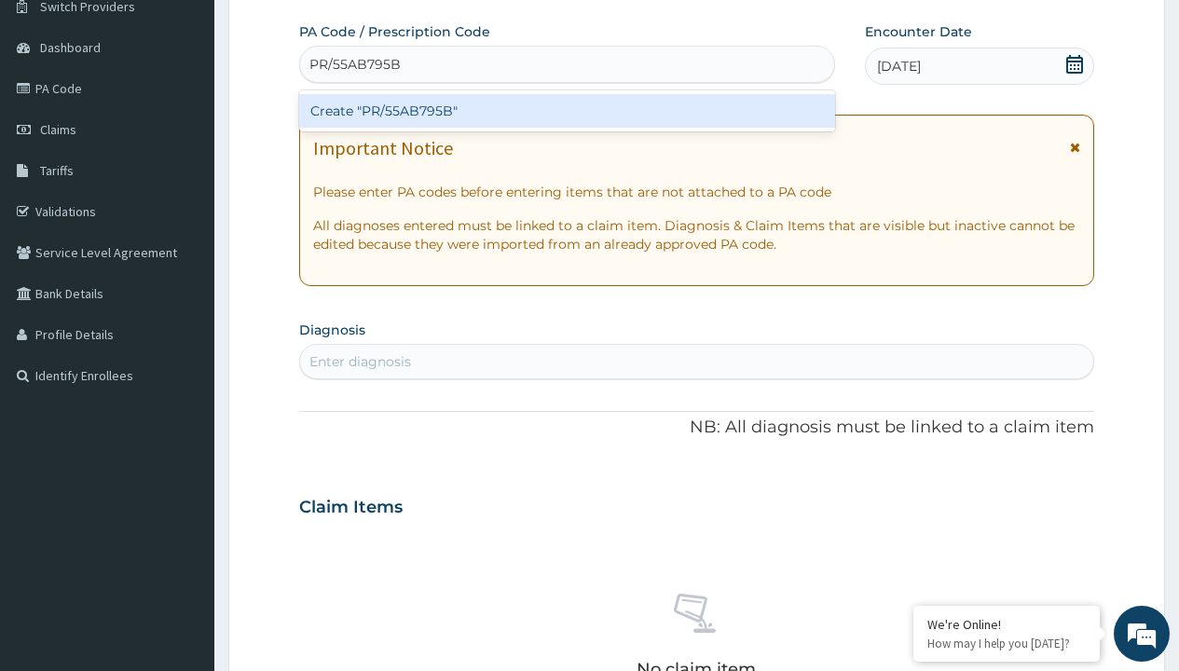
scroll to position [0, 0]
click at [567, 111] on div "Create "PR/55AB795B"" at bounding box center [566, 111] width 535 height 34
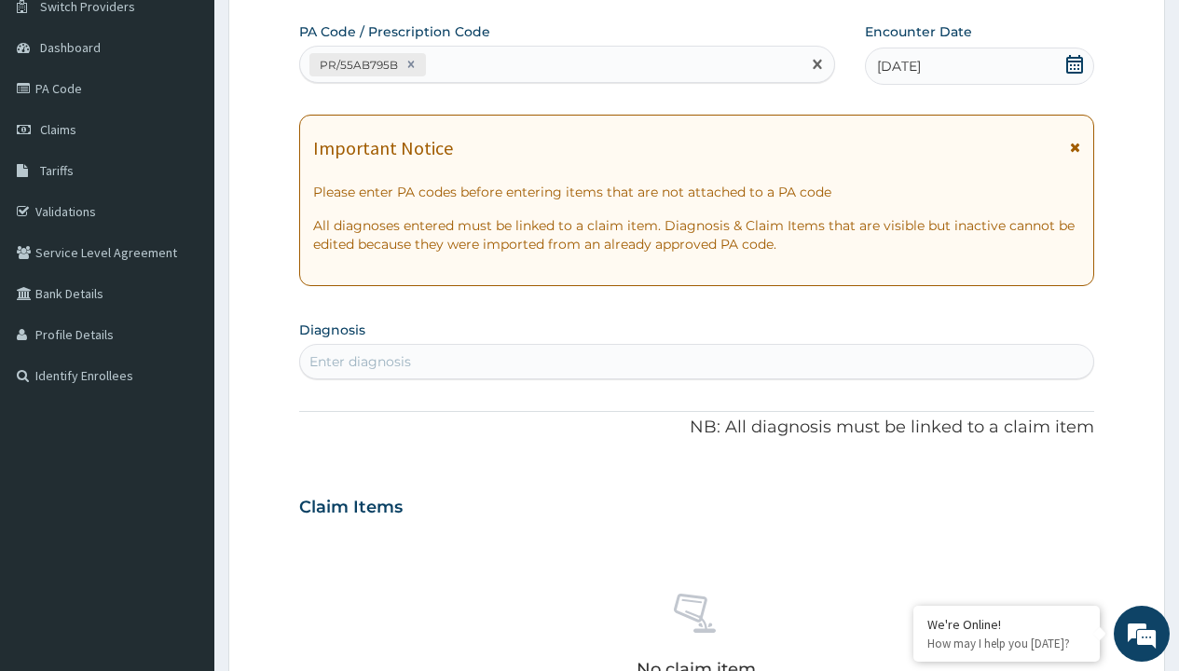
click at [360, 362] on div "Enter diagnosis" at bounding box center [360, 361] width 102 height 19
type input "prescription collected"
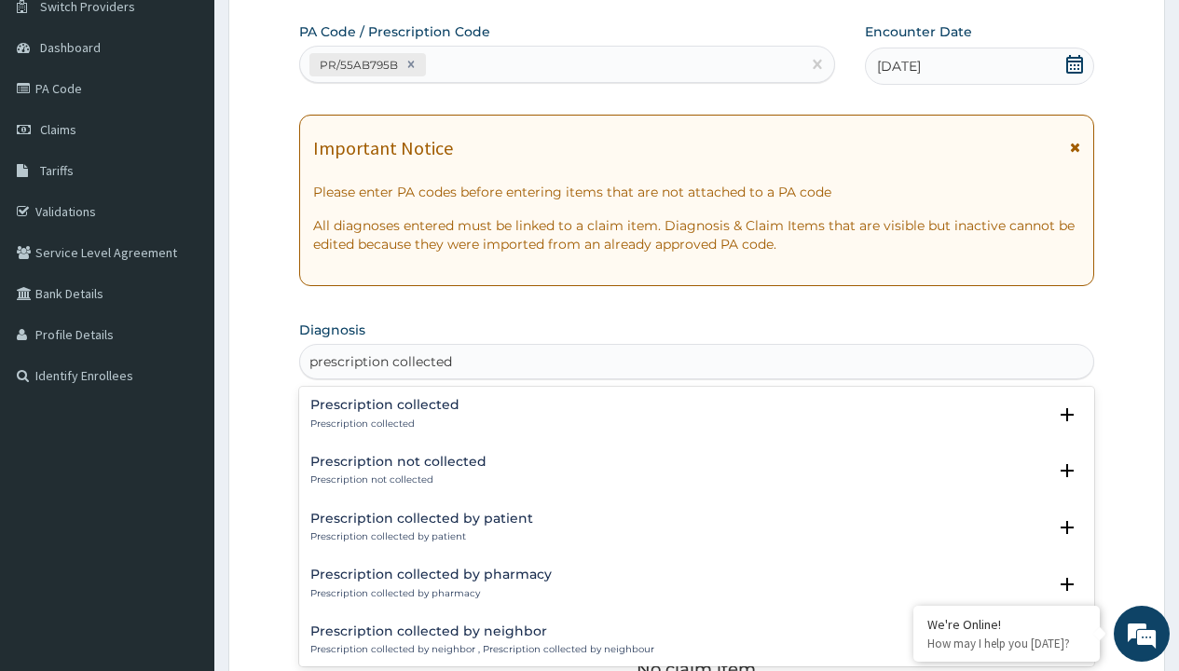
click at [382, 423] on p "Prescription collected" at bounding box center [384, 424] width 149 height 13
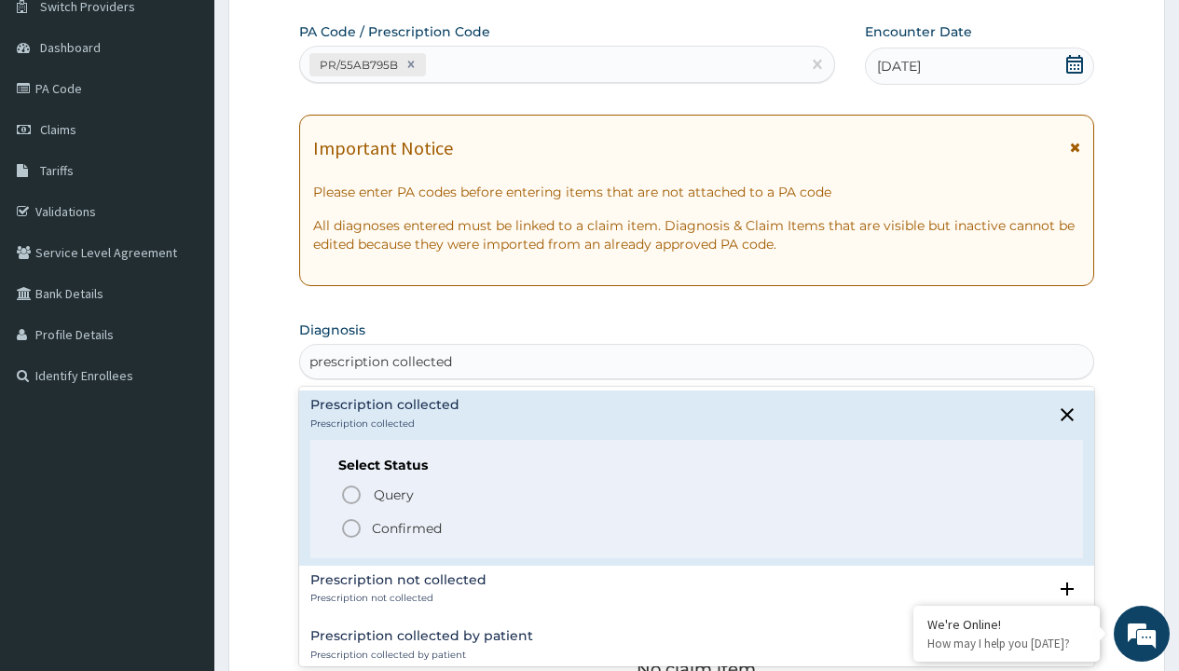
click at [406, 528] on p "Confirmed" at bounding box center [407, 528] width 70 height 19
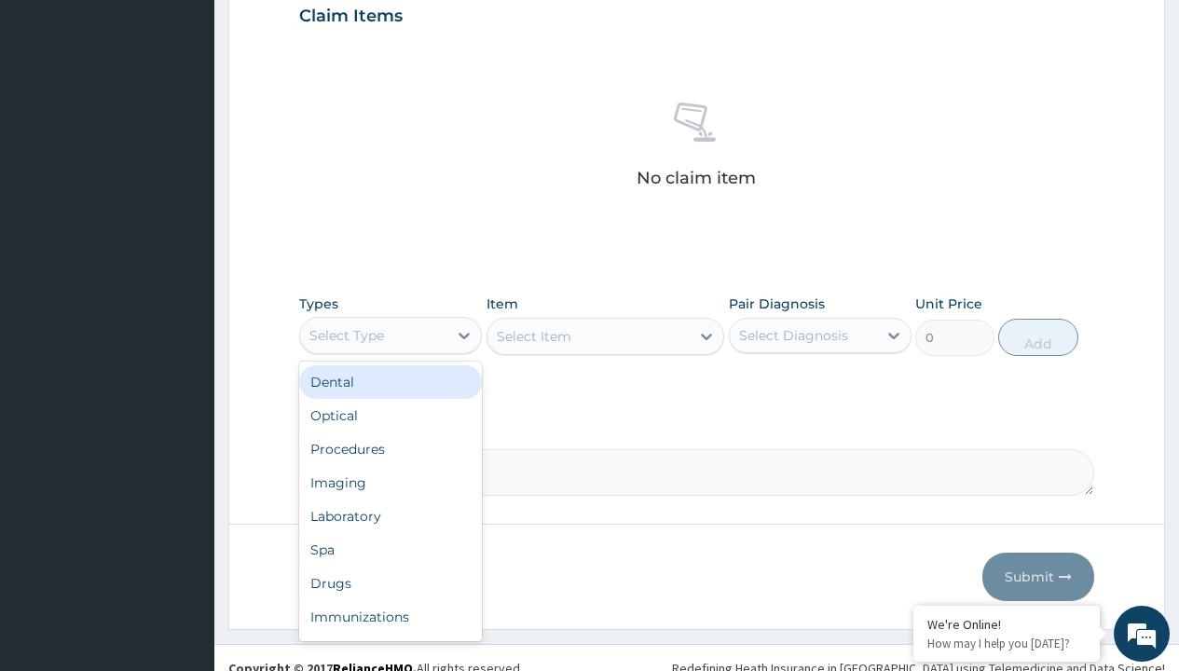
type input "procedures"
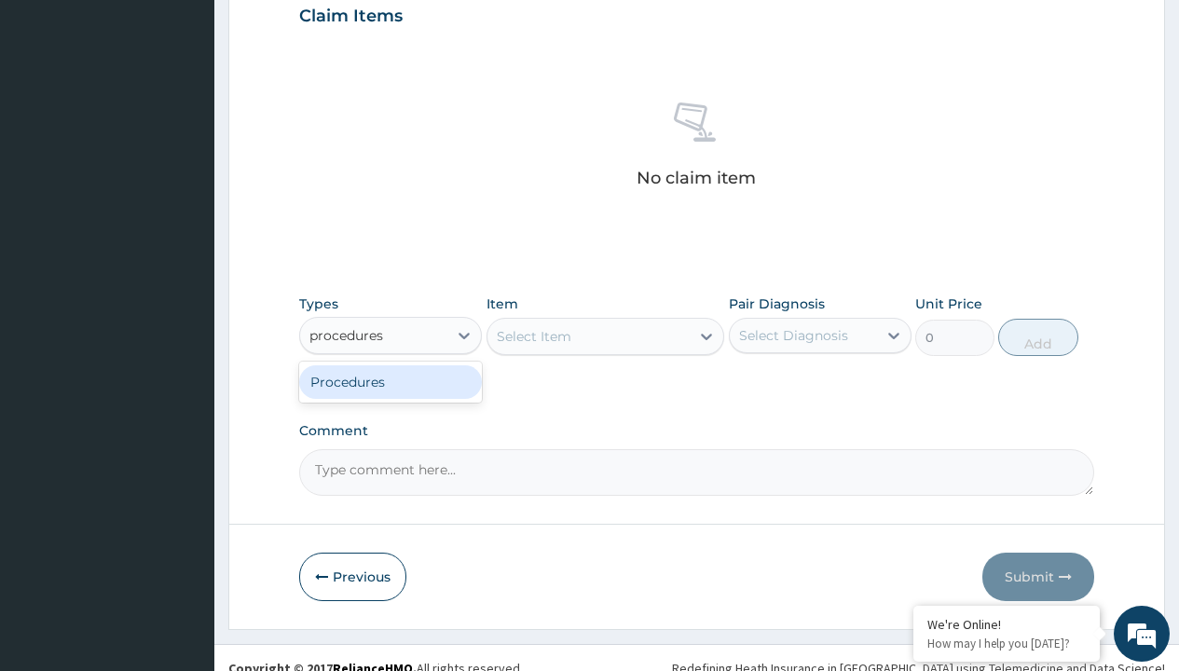
scroll to position [0, 0]
click at [391, 381] on div "Procedures" at bounding box center [390, 382] width 183 height 34
click at [533, 336] on div "Select Item" at bounding box center [534, 336] width 75 height 19
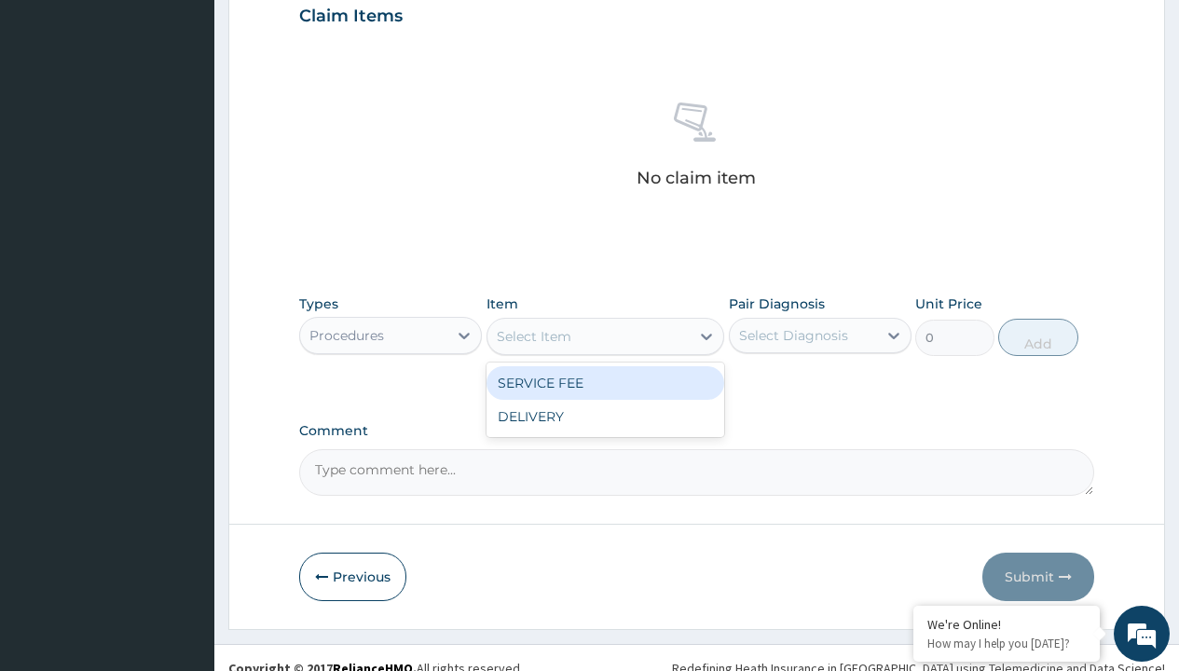
type input "service fee"
click at [605, 382] on div "SERVICE FEE" at bounding box center [606, 383] width 239 height 34
type input "100"
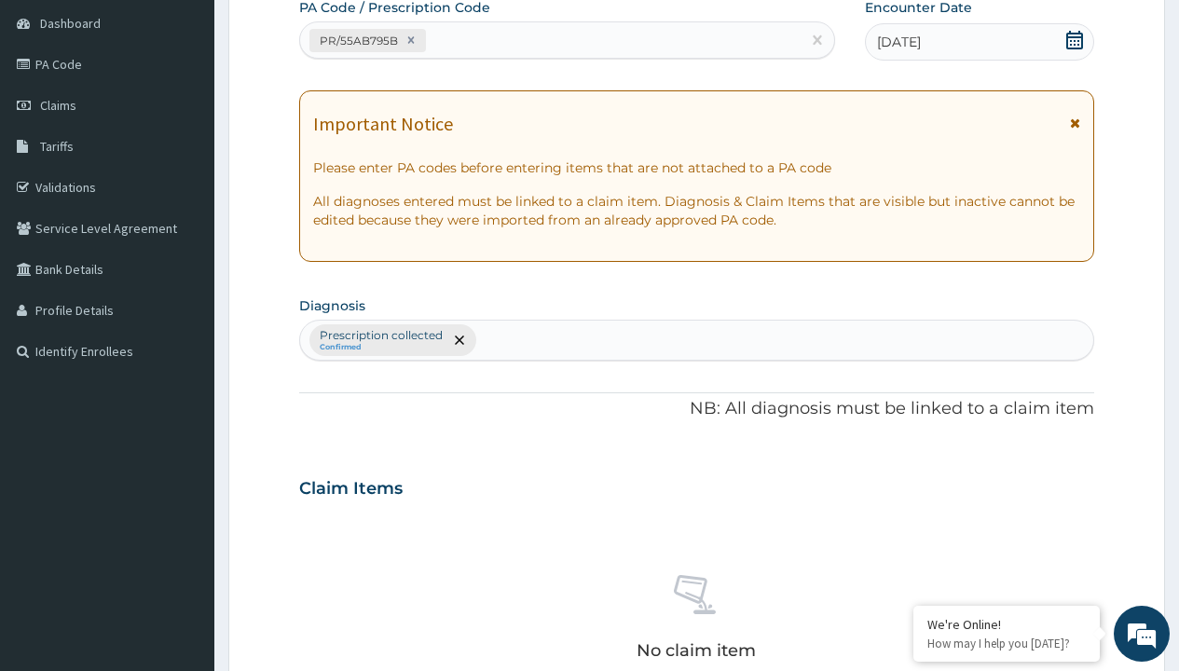
type input "prescription collected"
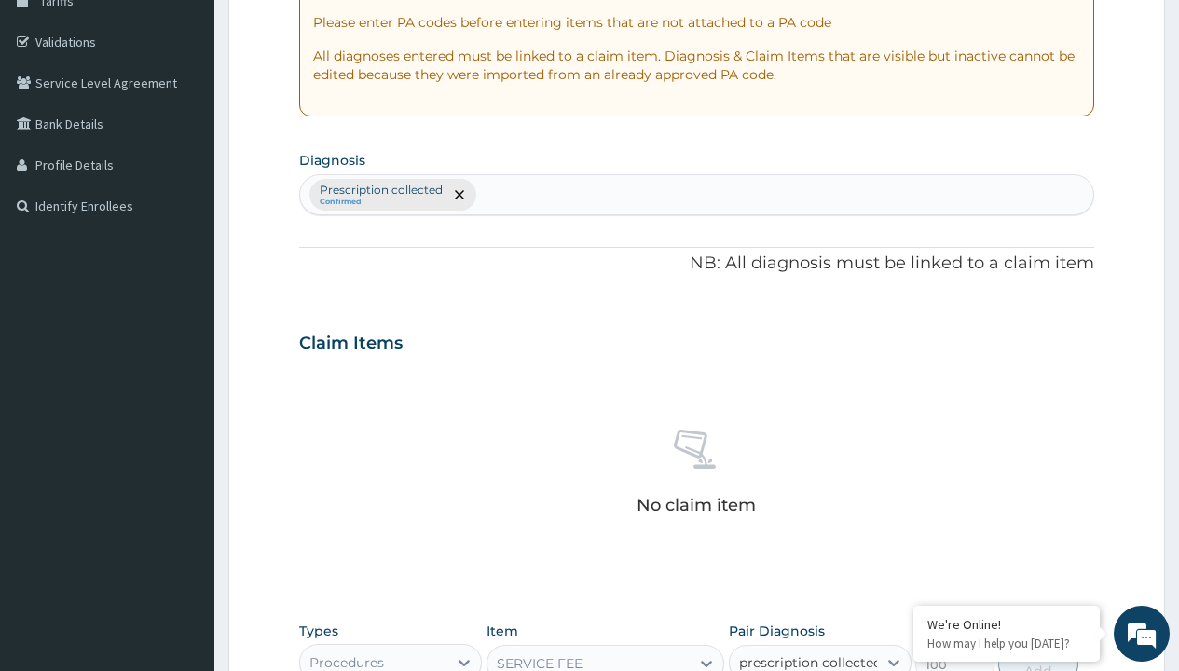
checkbox input "true"
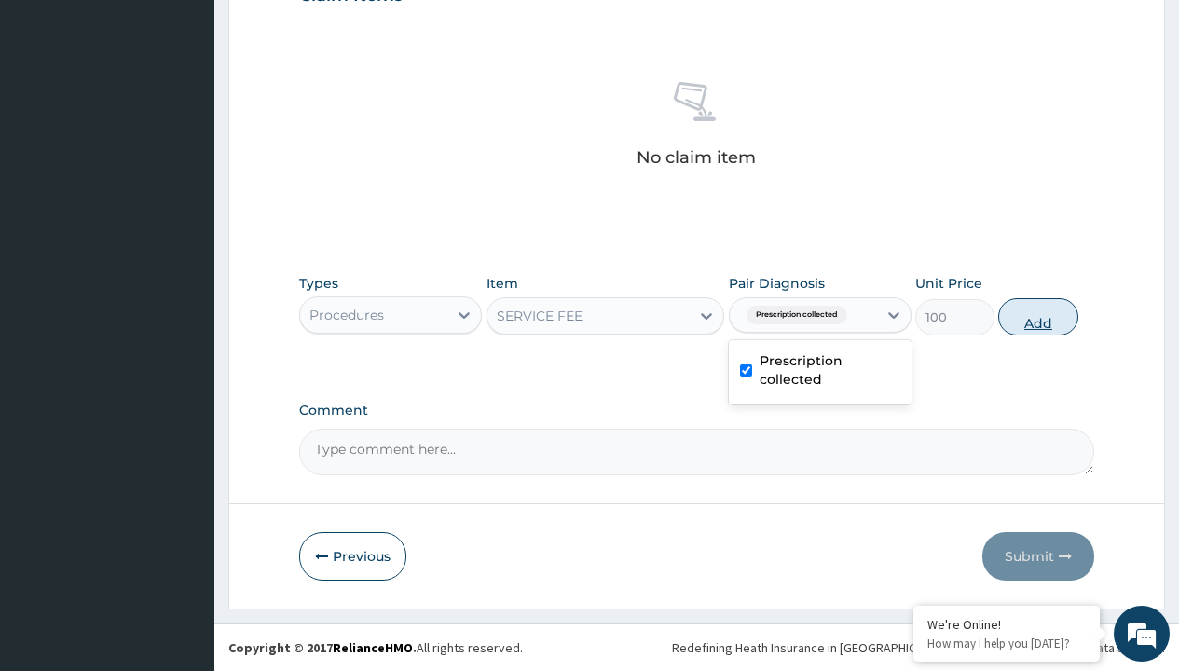
click at [1038, 316] on button "Add" at bounding box center [1037, 316] width 79 height 37
type input "0"
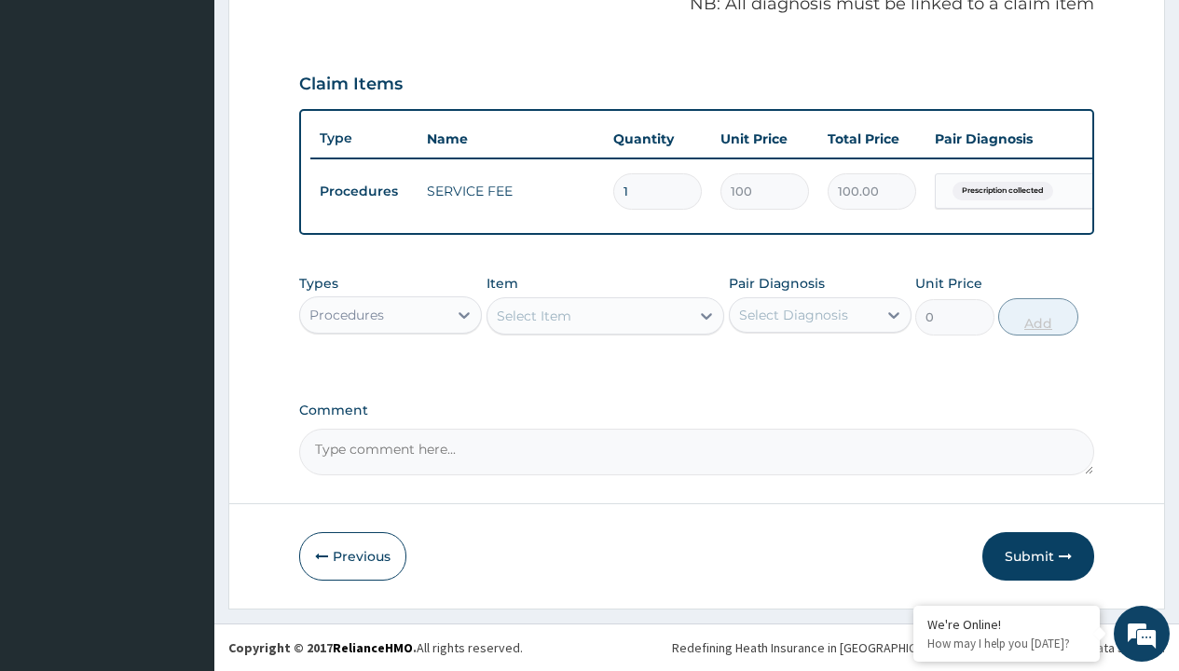
scroll to position [598, 0]
click at [347, 314] on div "Procedures" at bounding box center [346, 315] width 75 height 19
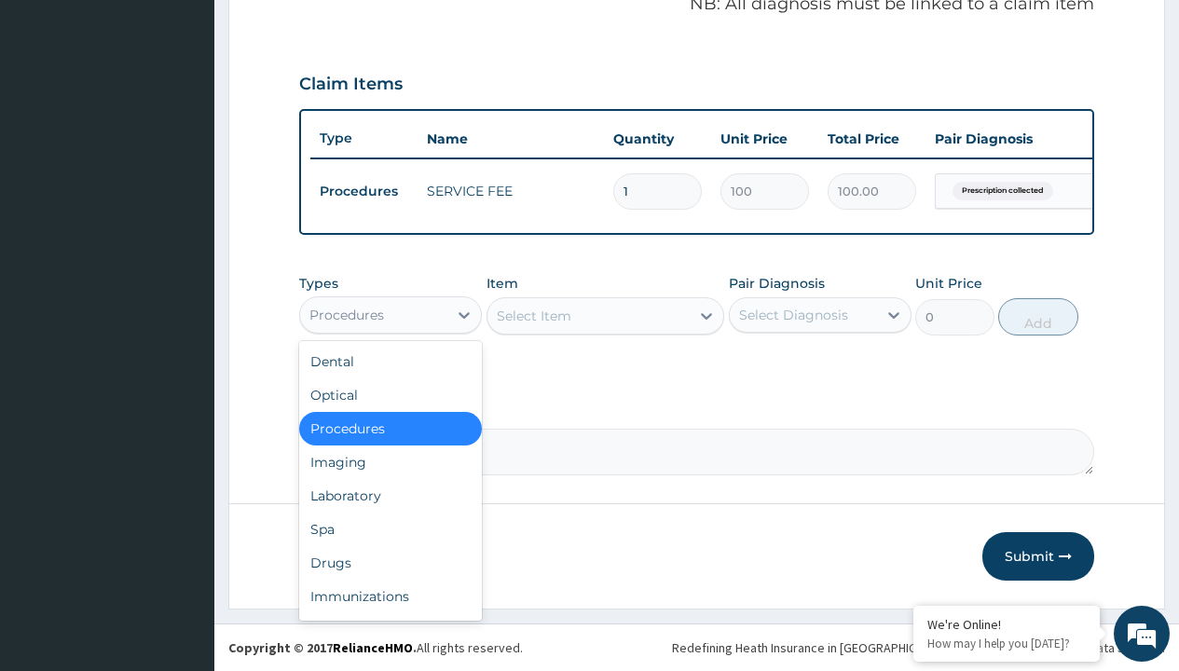
type input "drugs"
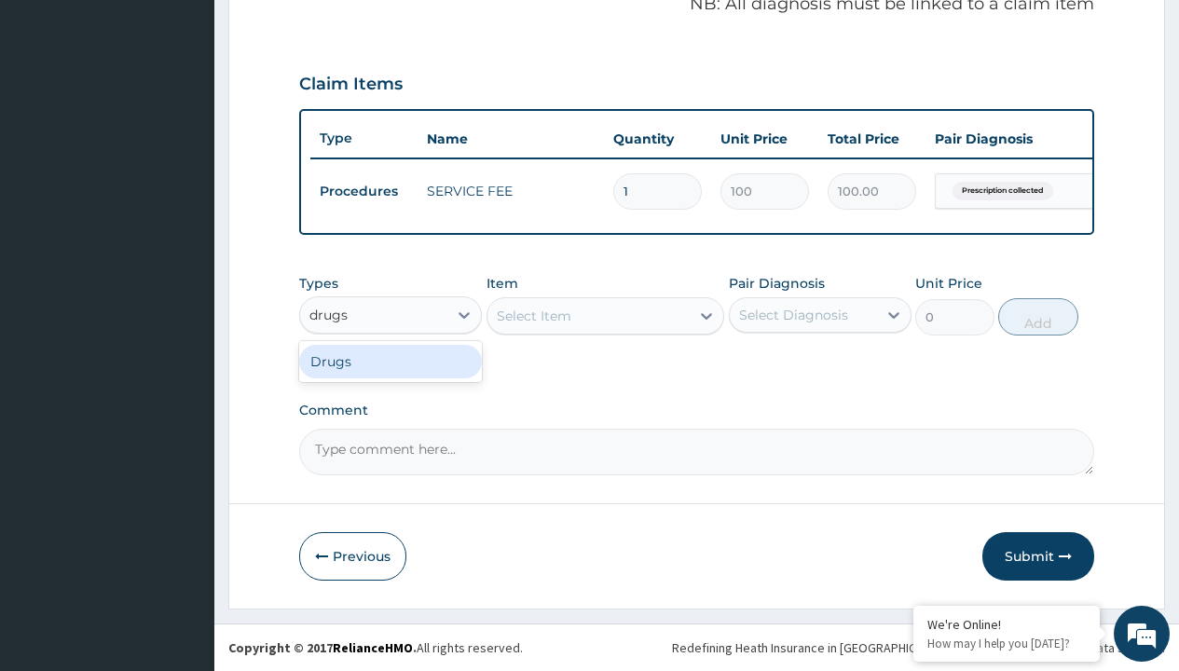
click at [391, 361] on div "Drugs" at bounding box center [390, 362] width 183 height 34
click at [533, 315] on div "Select Item" at bounding box center [606, 315] width 239 height 37
type input "ciprofloxacin 500mg by 10 ciprogem/pack"
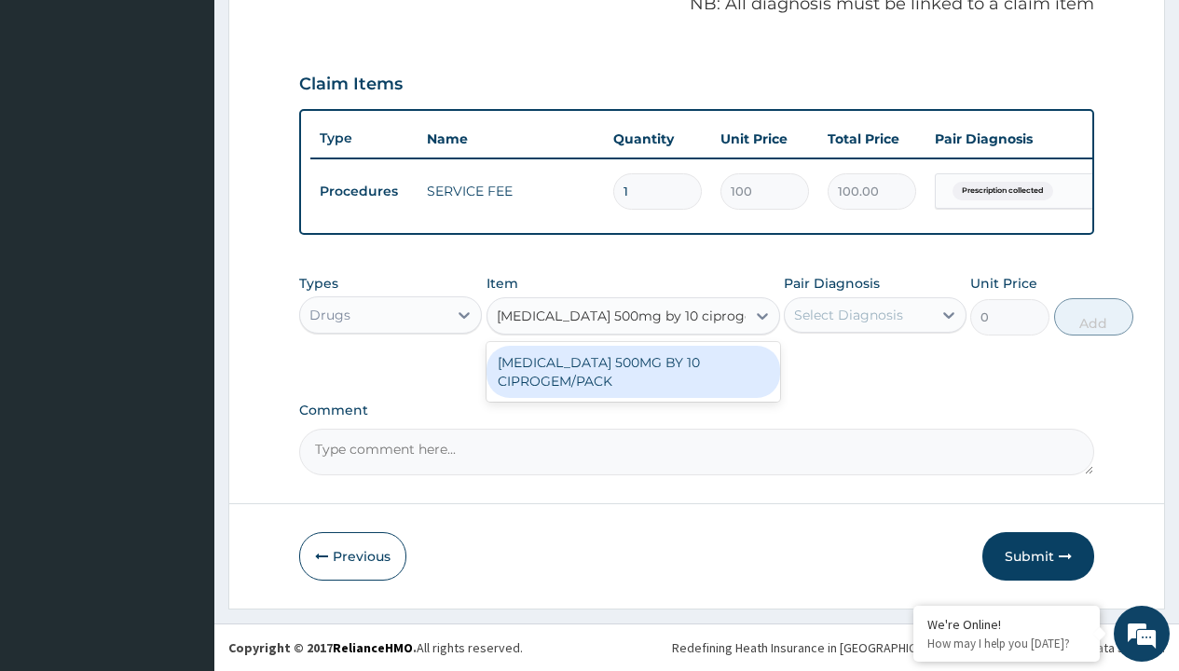
click at [633, 371] on div "[MEDICAL_DATA] 500MG BY 10 CIPROGEM/PACK" at bounding box center [634, 372] width 294 height 52
type input "440"
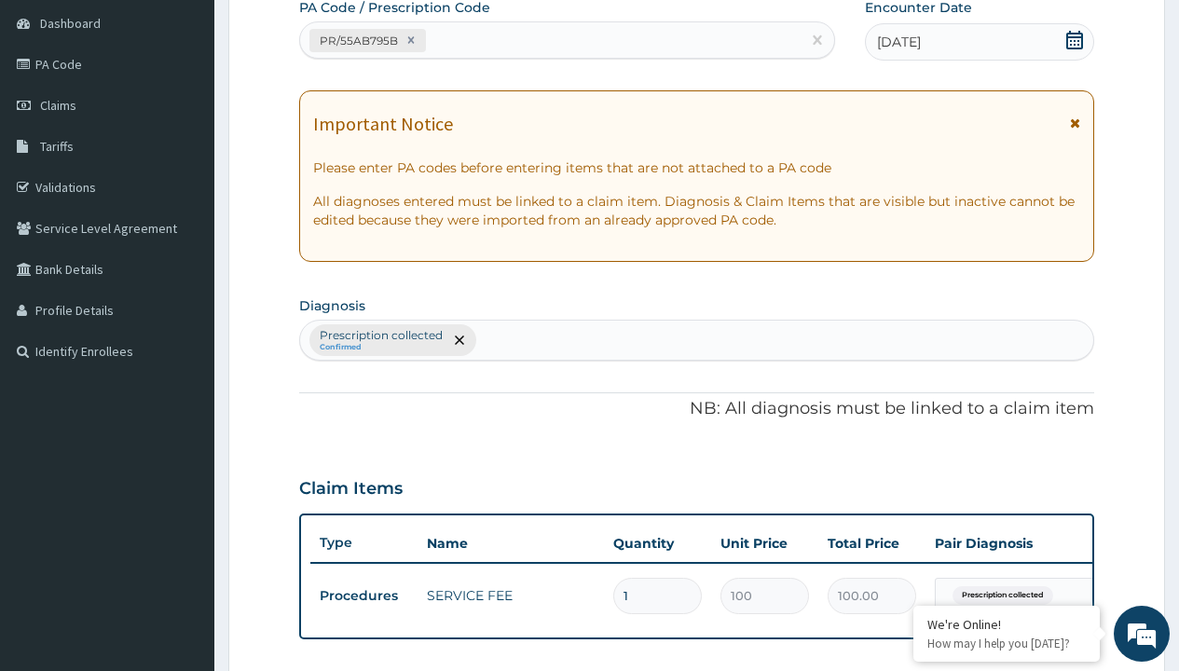
type input "prescription collected"
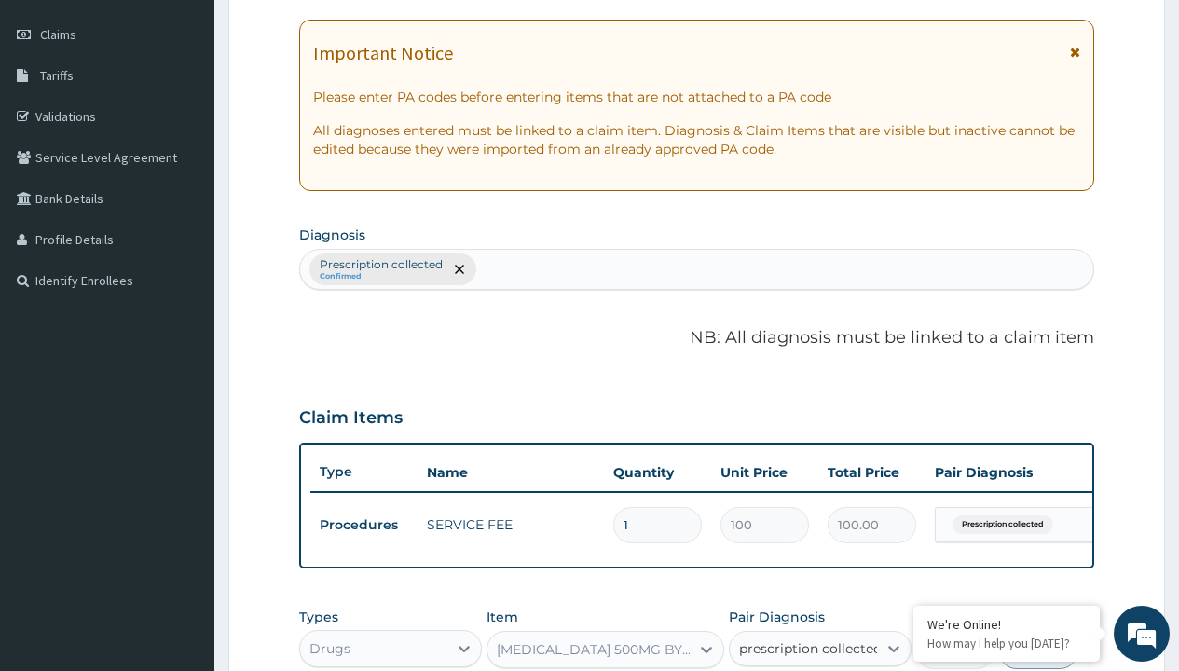
checkbox input "true"
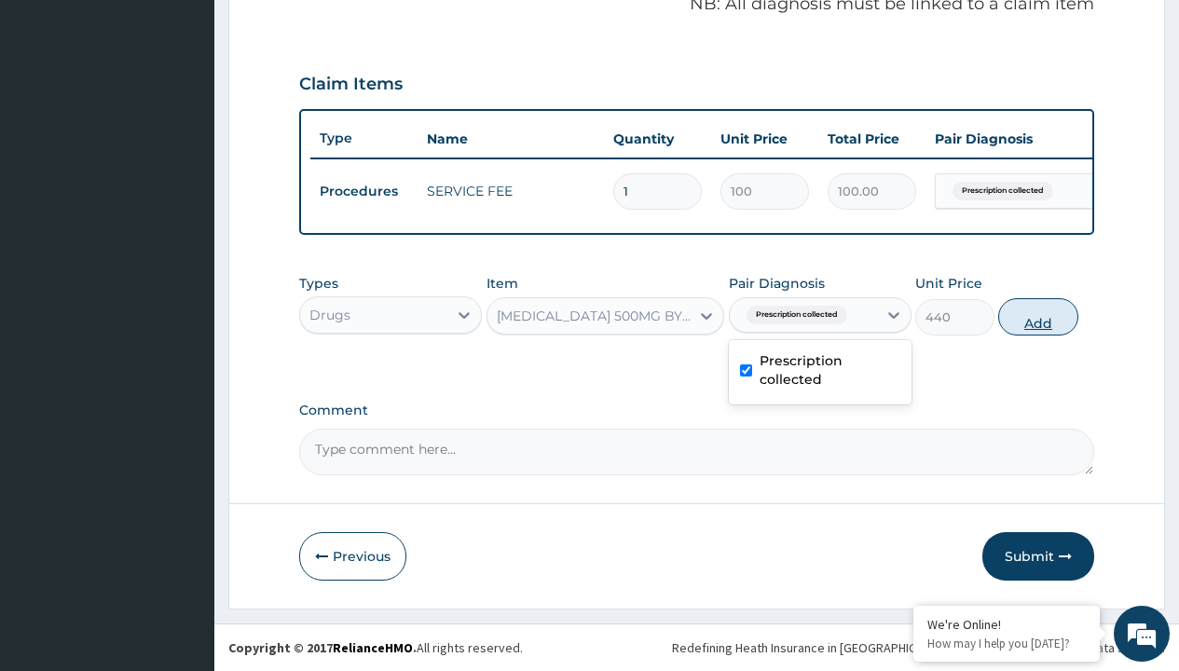
click at [1038, 316] on button "Add" at bounding box center [1037, 316] width 79 height 37
type input "0"
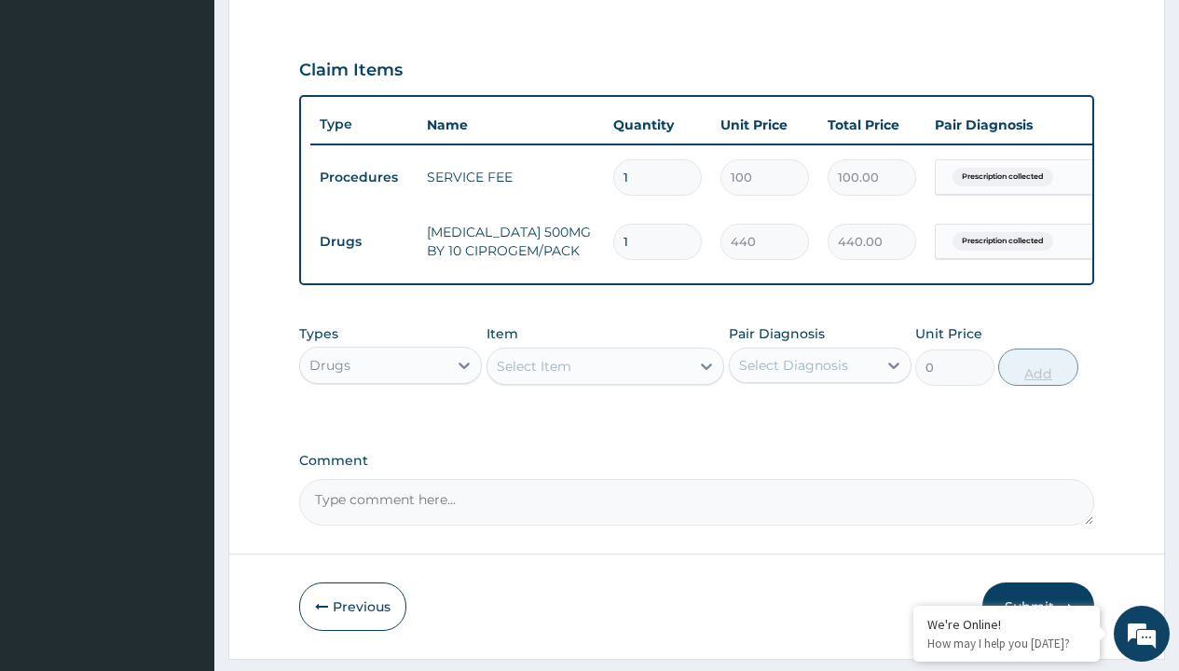
type input "10"
type input "4400.00"
type input "10"
click at [363, 241] on td "Drugs" at bounding box center [363, 242] width 107 height 34
type input "drugs"
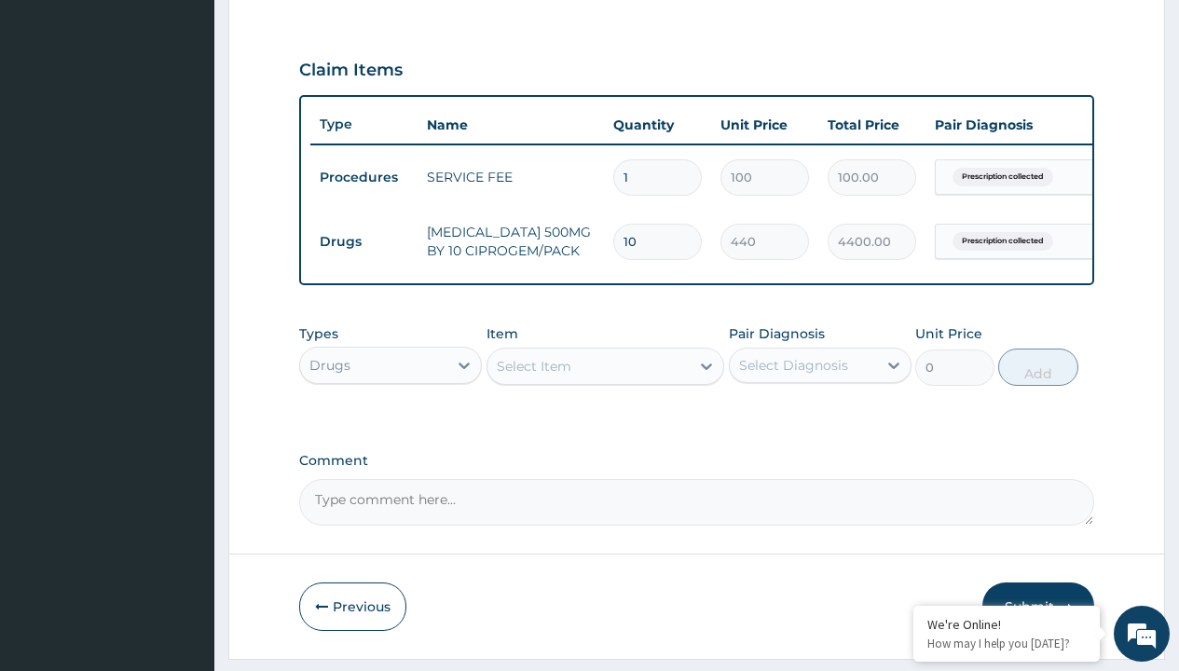
scroll to position [0, 0]
click at [391, 425] on div "Drugs" at bounding box center [390, 412] width 183 height 34
click at [533, 376] on div "Select Item" at bounding box center [534, 366] width 75 height 19
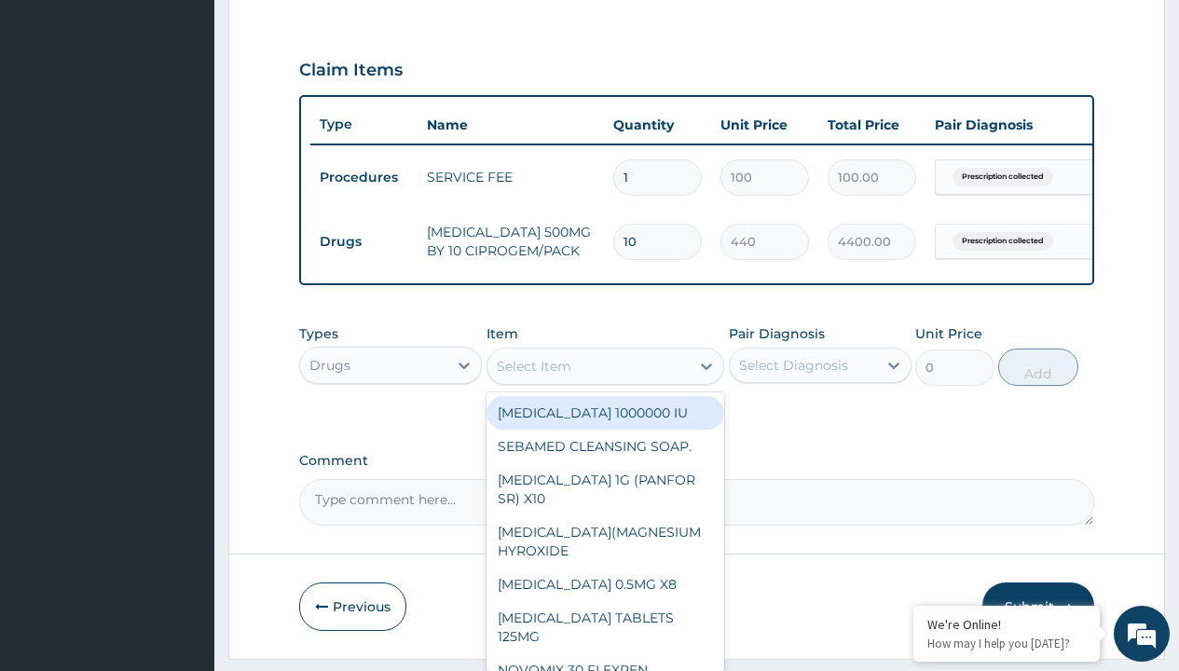
type input "loperamide caps 2mg/sach"
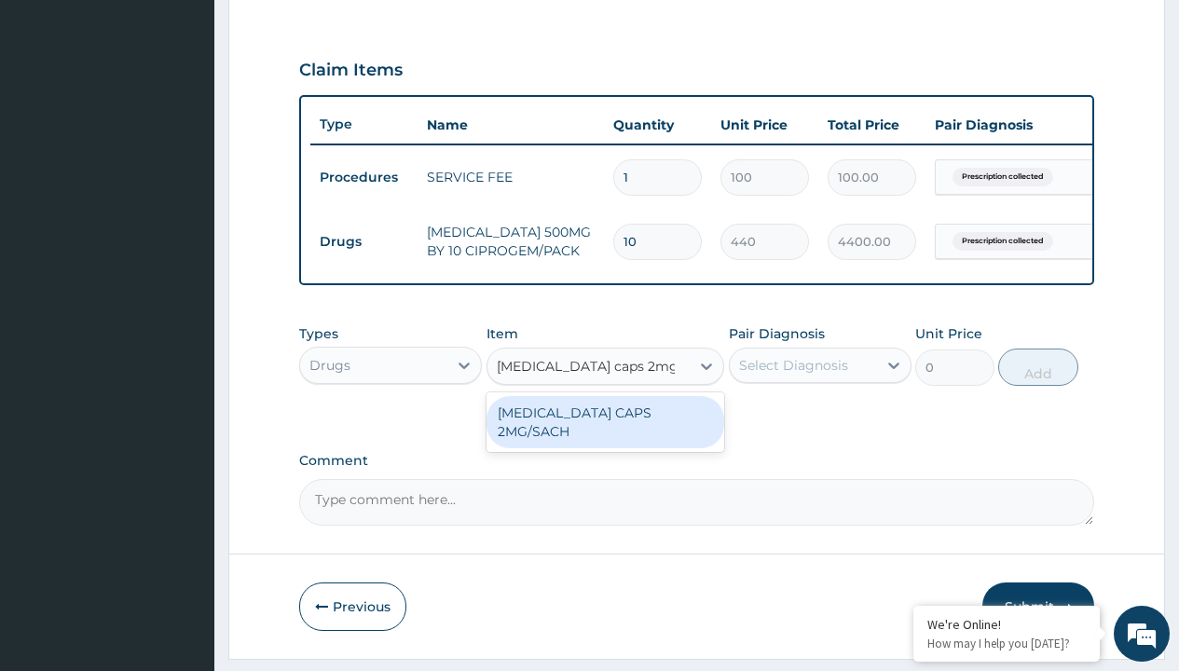
click at [605, 426] on div "[MEDICAL_DATA] CAPS 2MG/SACH" at bounding box center [606, 422] width 239 height 52
type input "420"
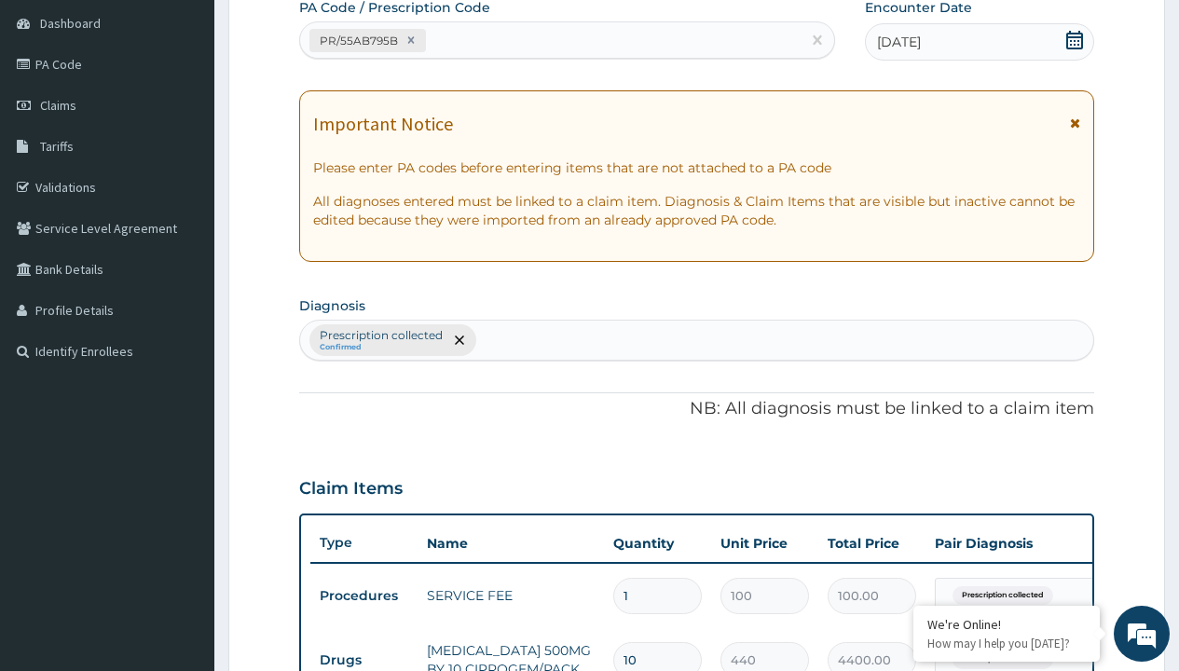
type input "prescription collected"
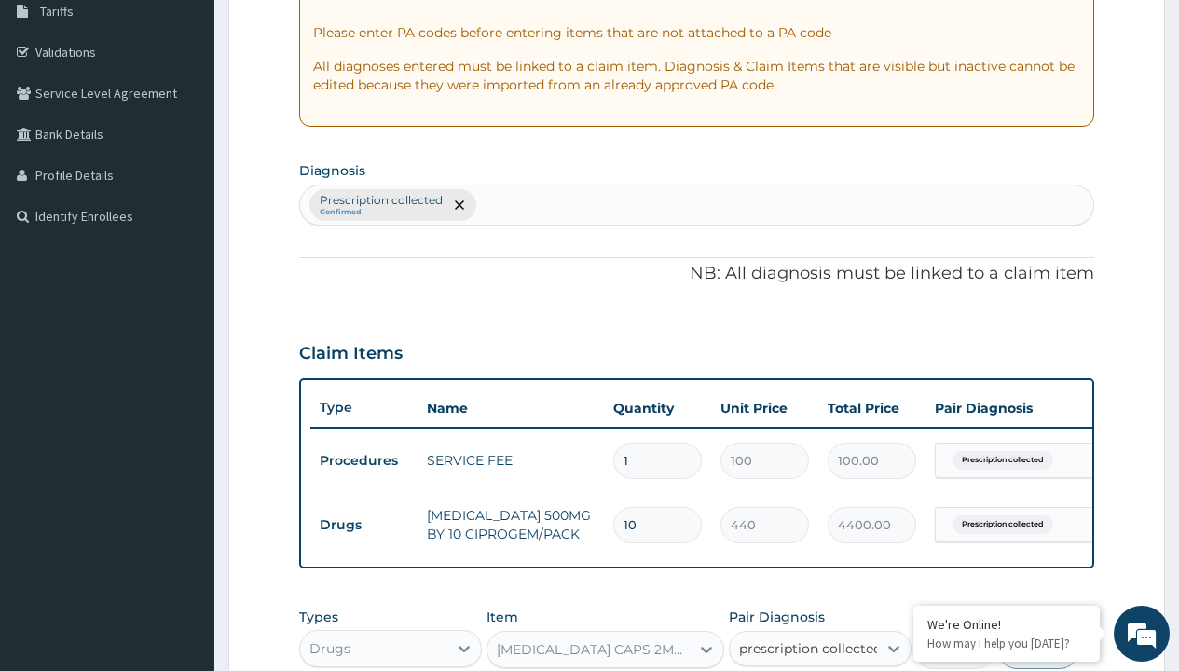
checkbox input "true"
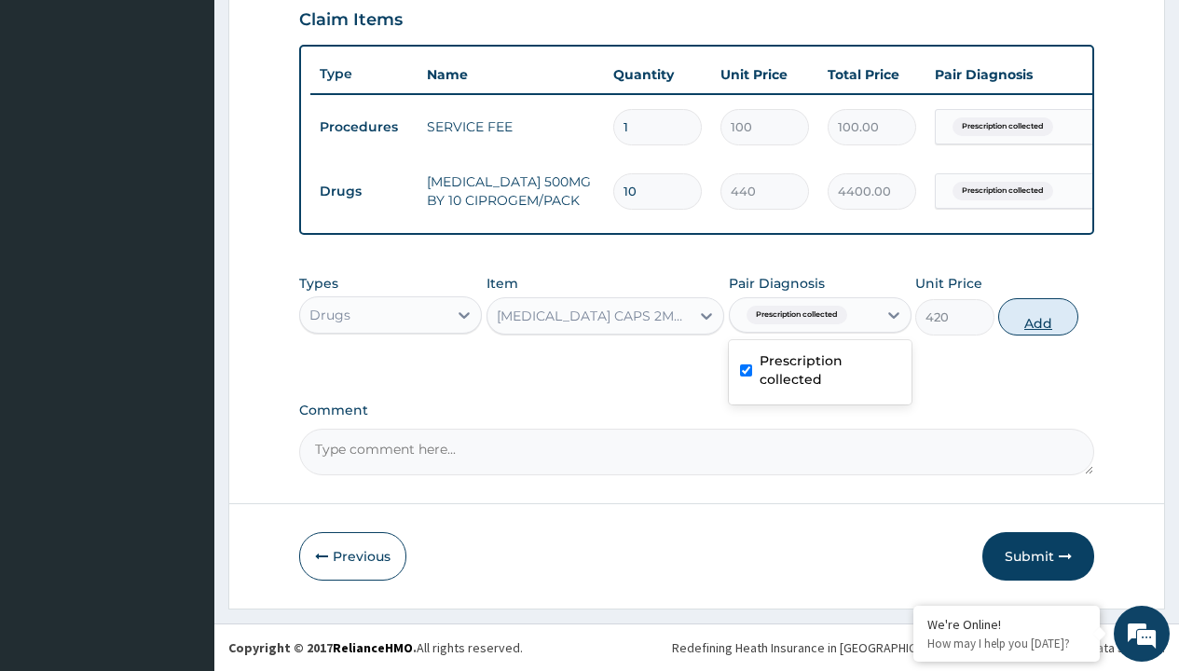
click at [1038, 316] on button "Add" at bounding box center [1037, 316] width 79 height 37
type input "0"
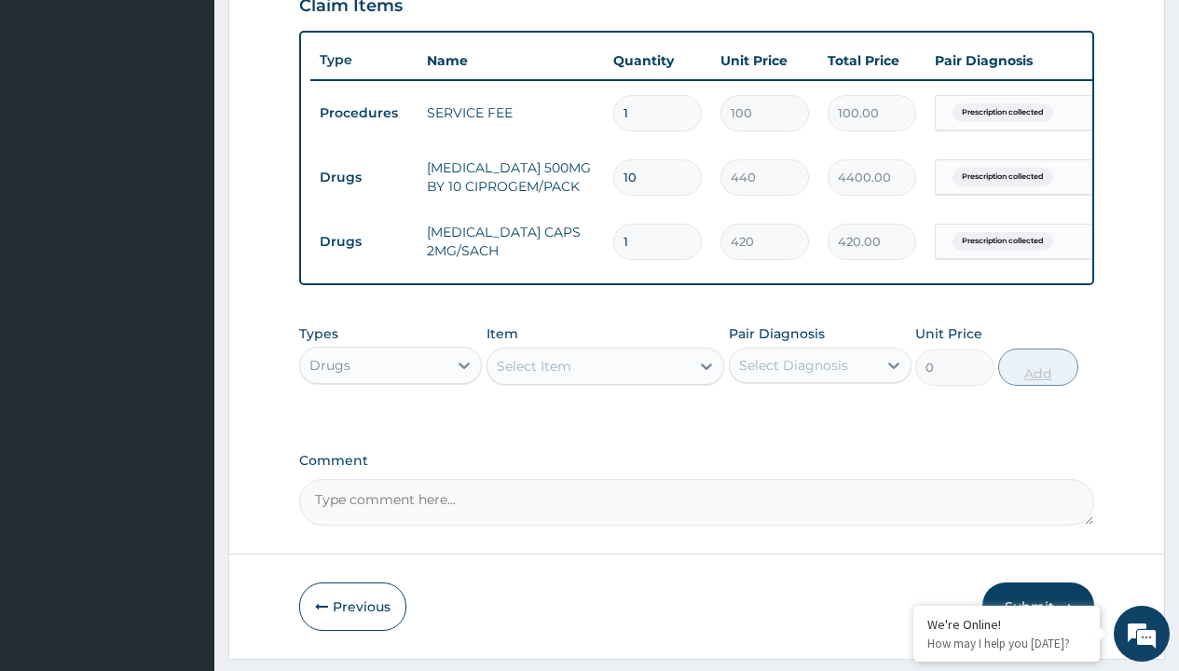
type input "10"
type input "4200.00"
type input "10"
click at [363, 177] on td "Drugs" at bounding box center [363, 177] width 107 height 34
type input "drugs"
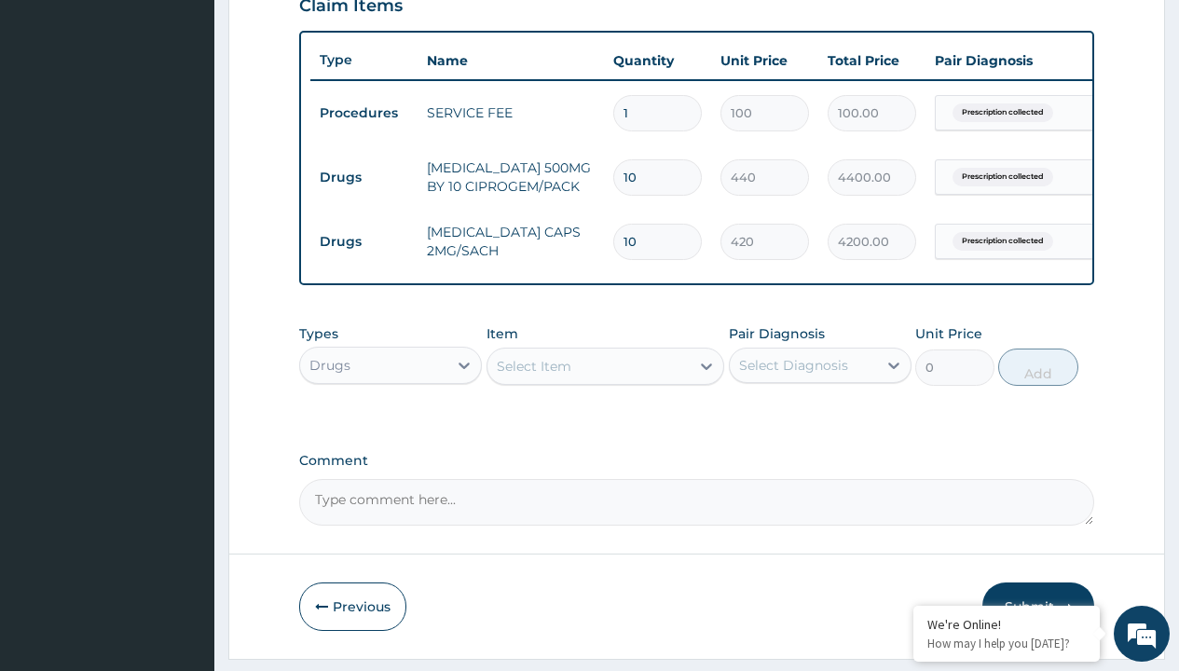
scroll to position [0, 0]
click at [391, 425] on div "Drugs" at bounding box center [390, 412] width 183 height 34
click at [533, 376] on div "Select Item" at bounding box center [534, 366] width 75 height 19
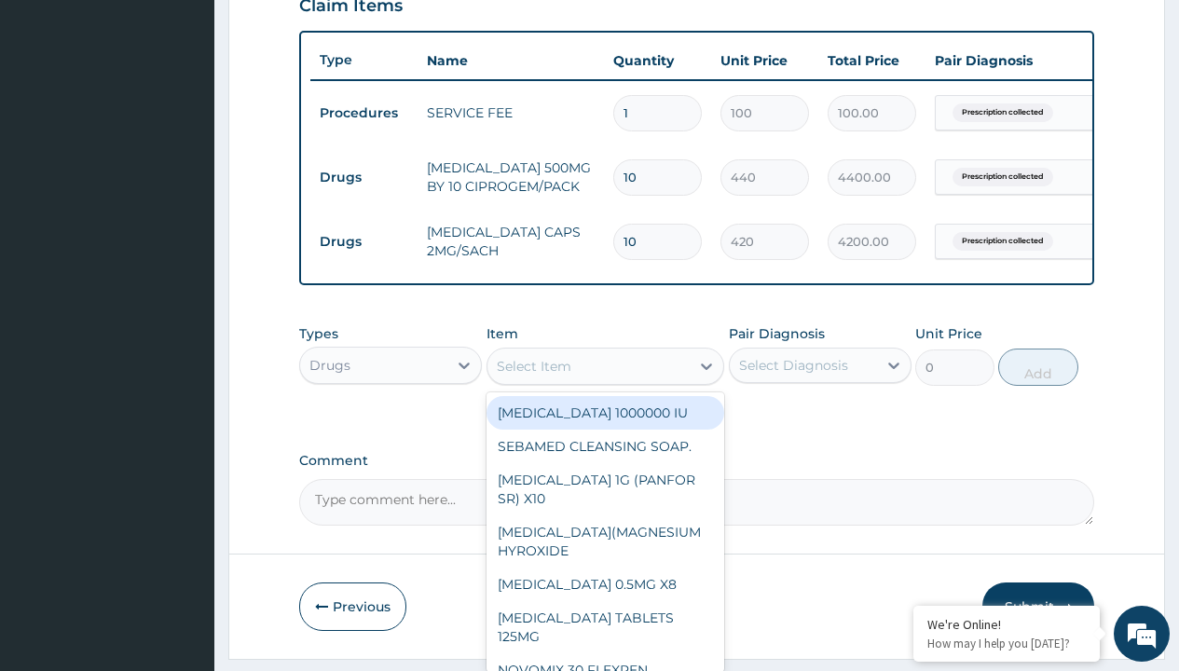
type input "zinc 20mg by 10"
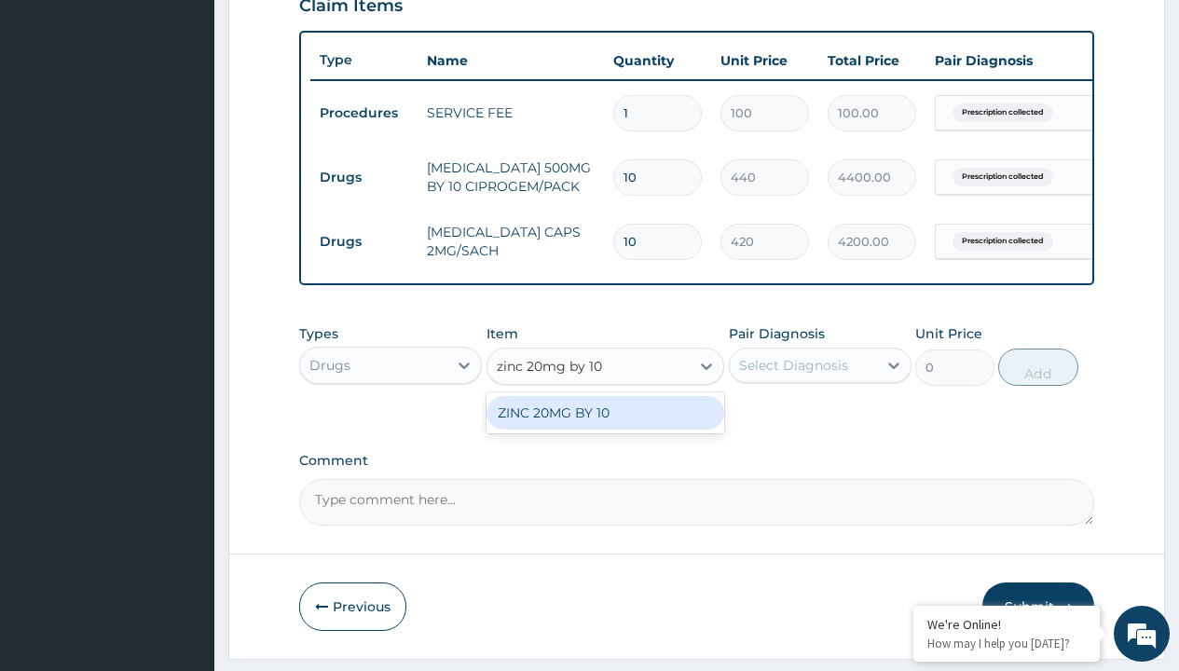
click at [605, 426] on div "ZINC 20MG BY 10" at bounding box center [606, 413] width 239 height 34
type input "15"
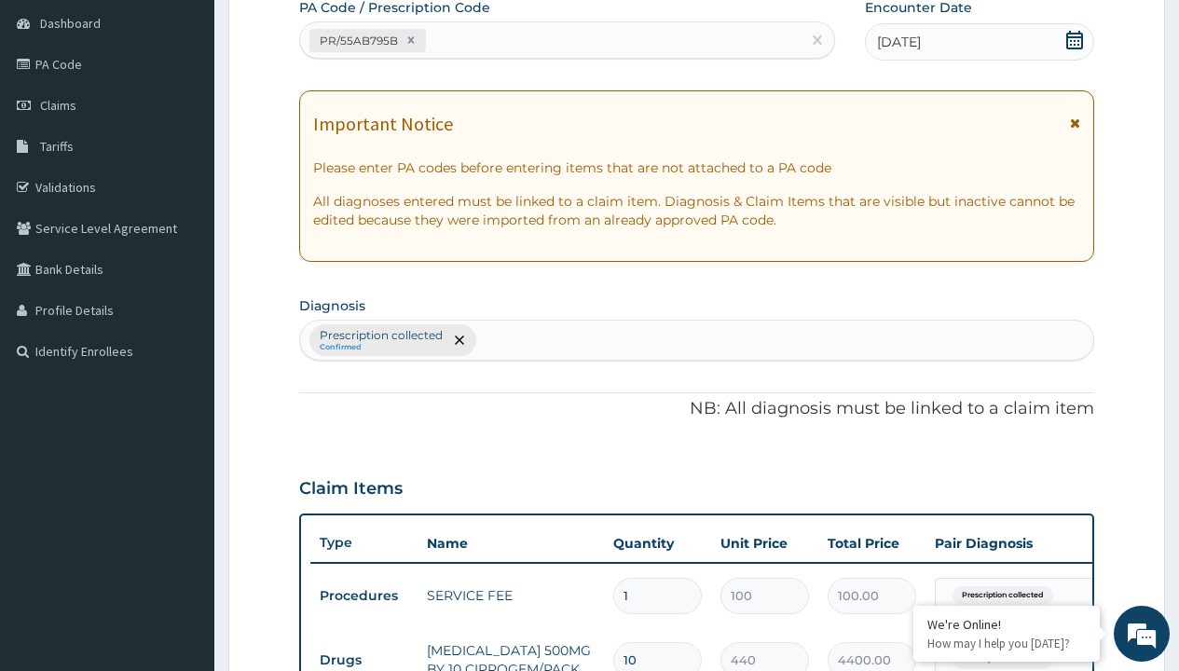
type input "prescription collected"
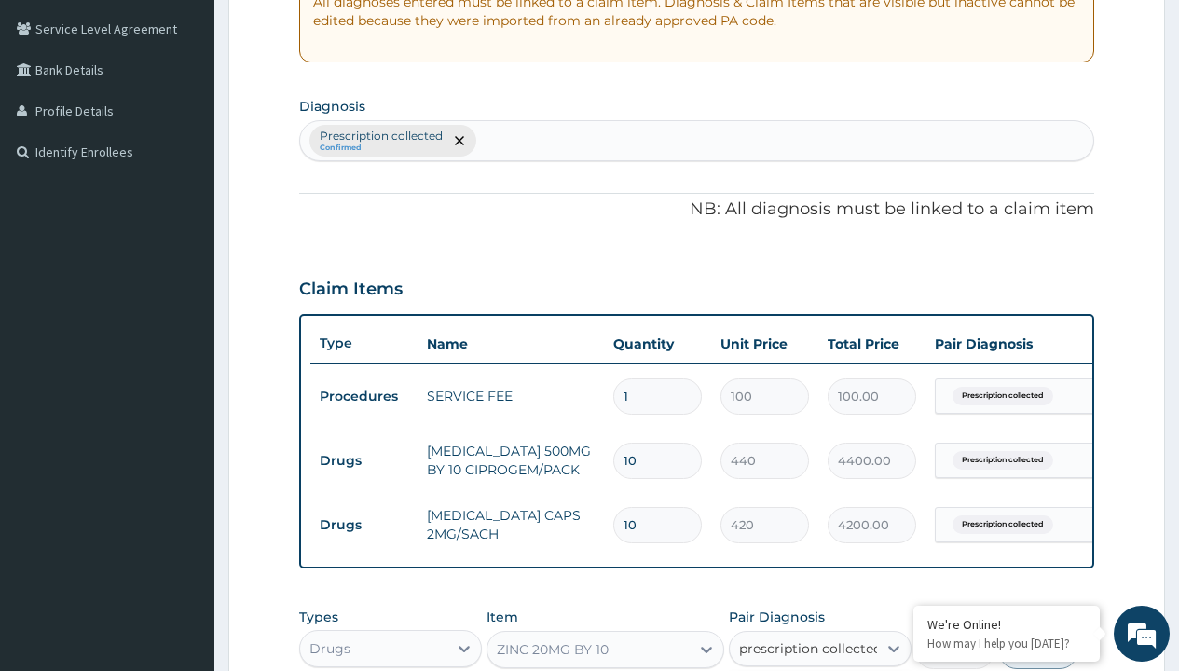
checkbox input "true"
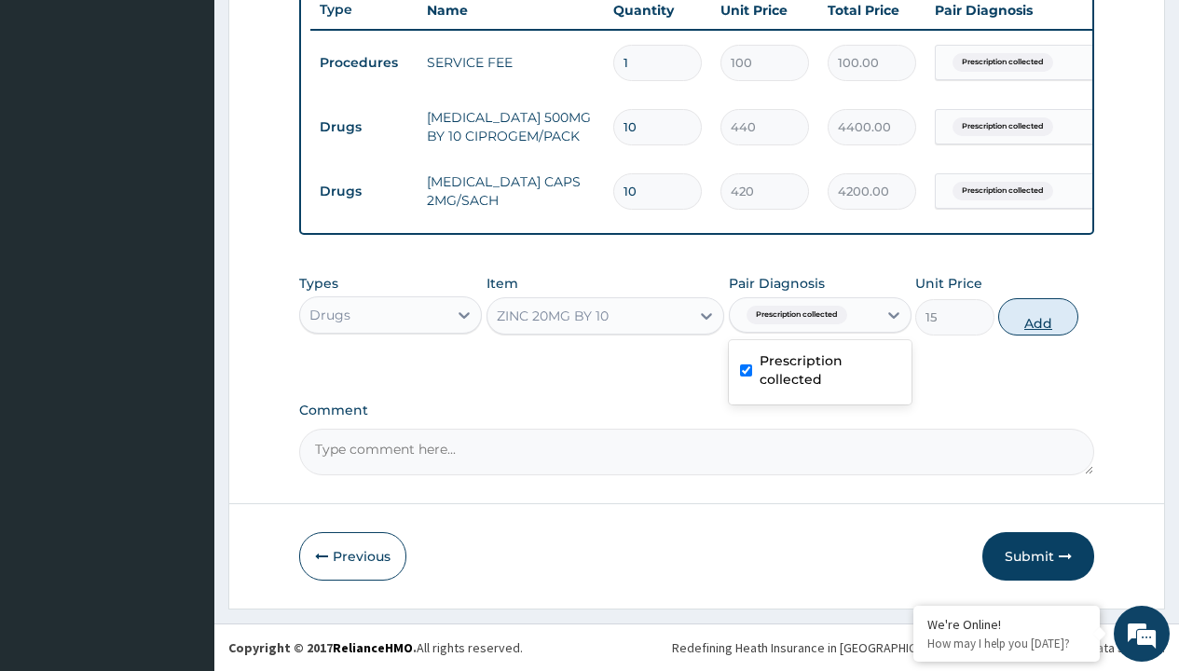
click at [1038, 316] on button "Add" at bounding box center [1037, 316] width 79 height 37
type input "0"
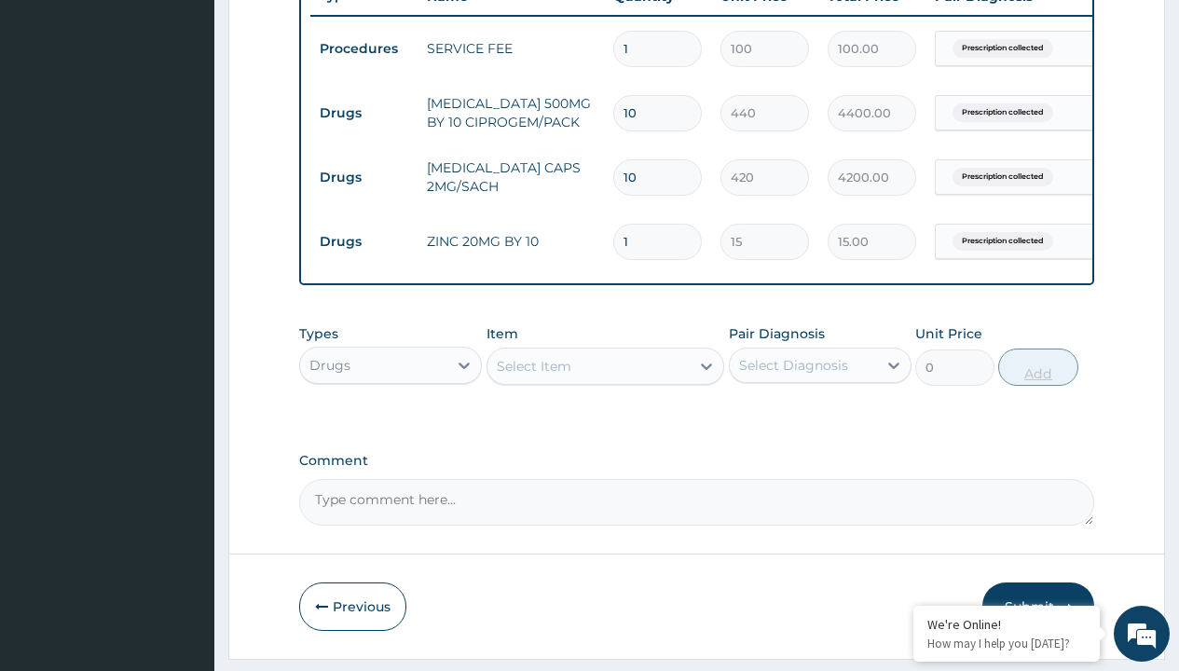
type input "10"
type input "150.00"
type input "10"
click at [363, 113] on td "Drugs" at bounding box center [363, 113] width 107 height 34
type input "drugs"
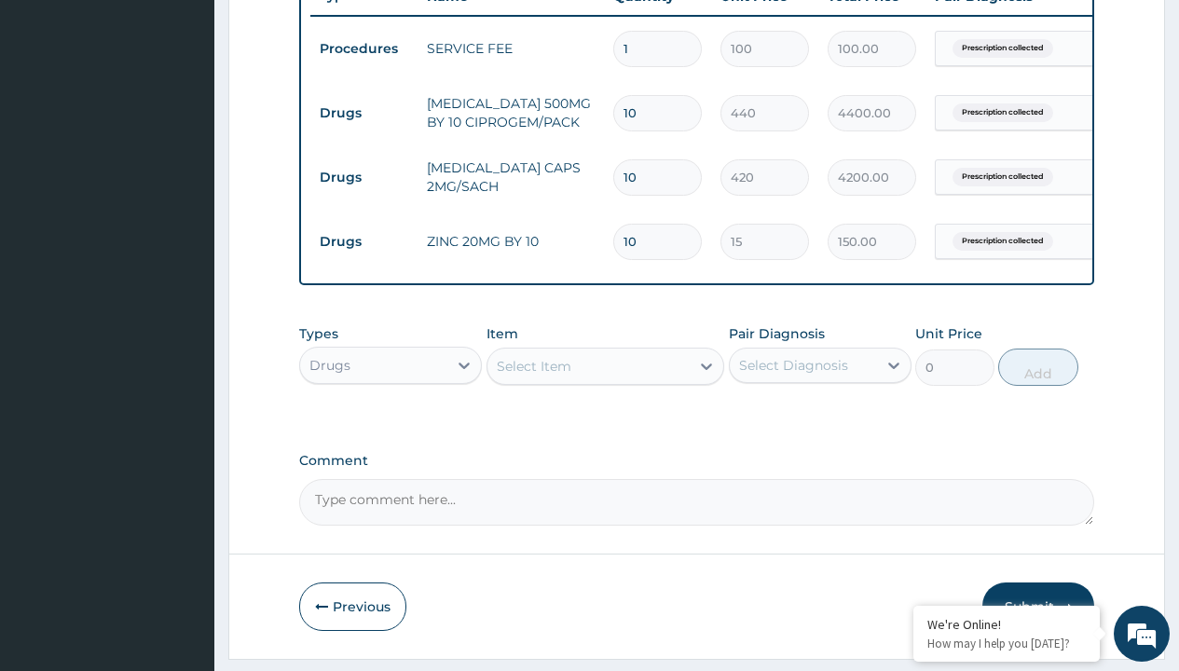
scroll to position [0, 0]
click at [391, 425] on div "Drugs" at bounding box center [390, 412] width 183 height 34
click at [533, 376] on div "Select Item" at bounding box center [534, 366] width 75 height 19
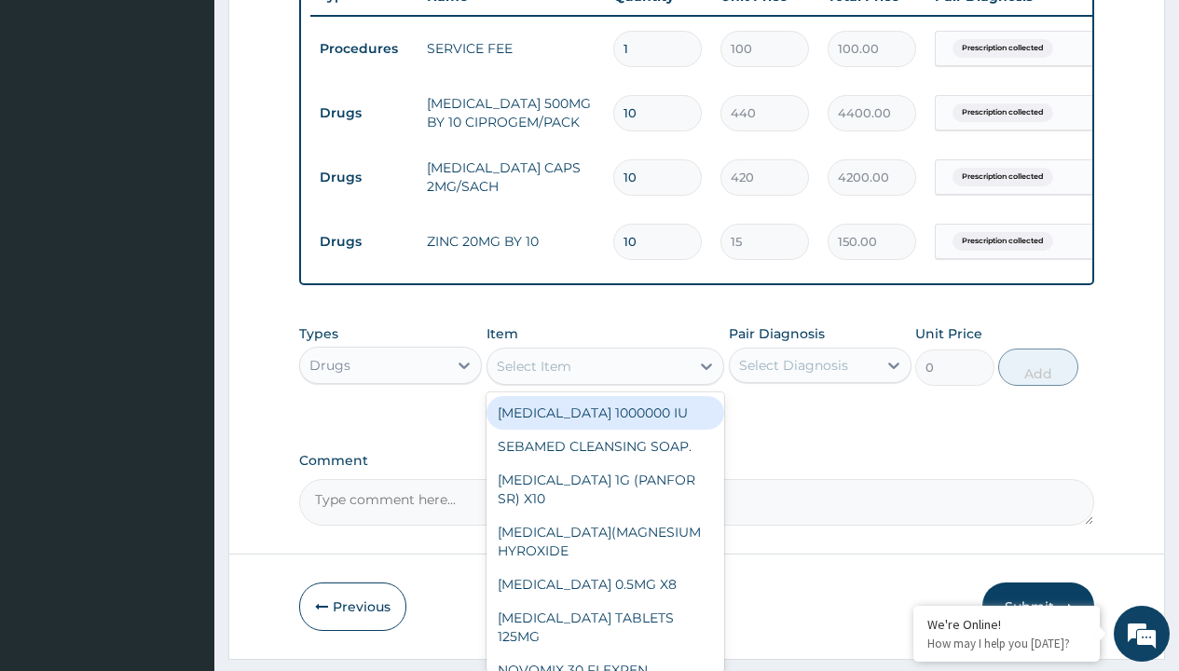
type input "buscopan (hyoscine b-bromide) 10mg"
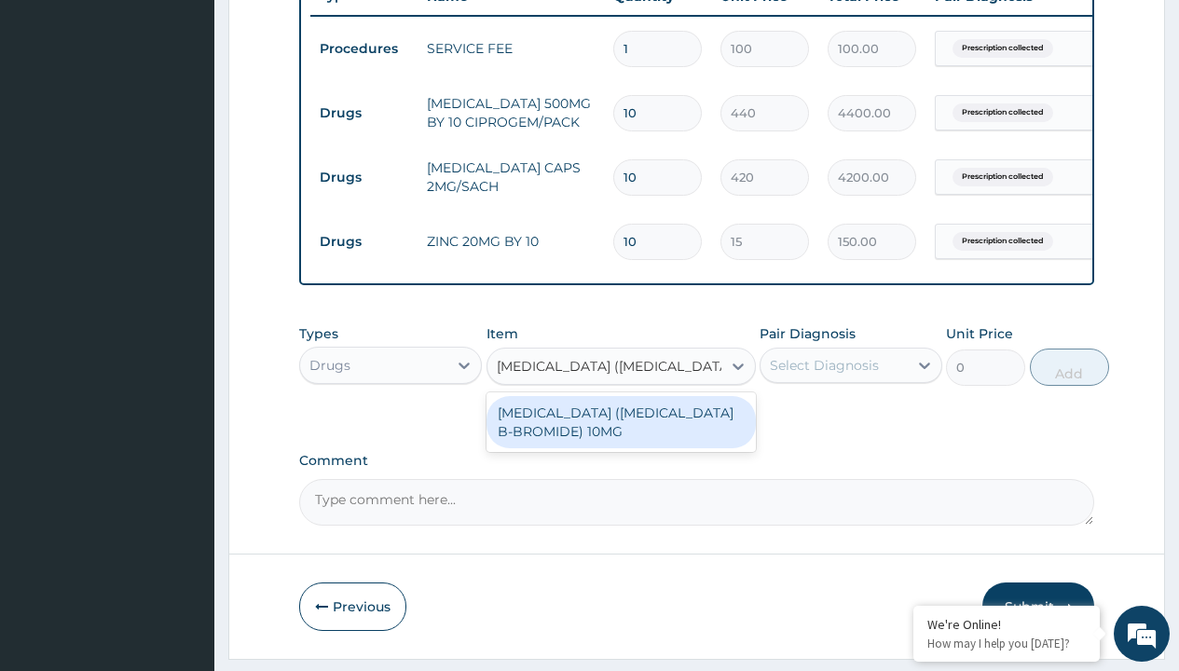
click at [621, 435] on div "[MEDICAL_DATA] ([MEDICAL_DATA] B-BROMIDE) 10MG" at bounding box center [621, 422] width 269 height 52
type input "200"
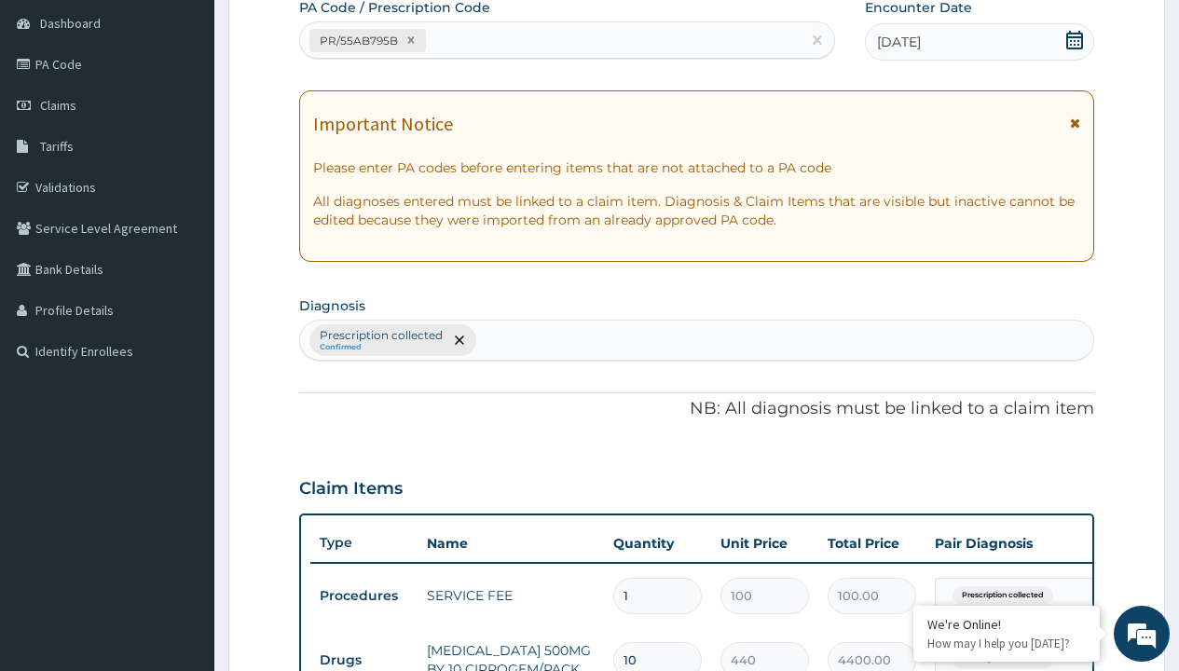
type input "prescription collected"
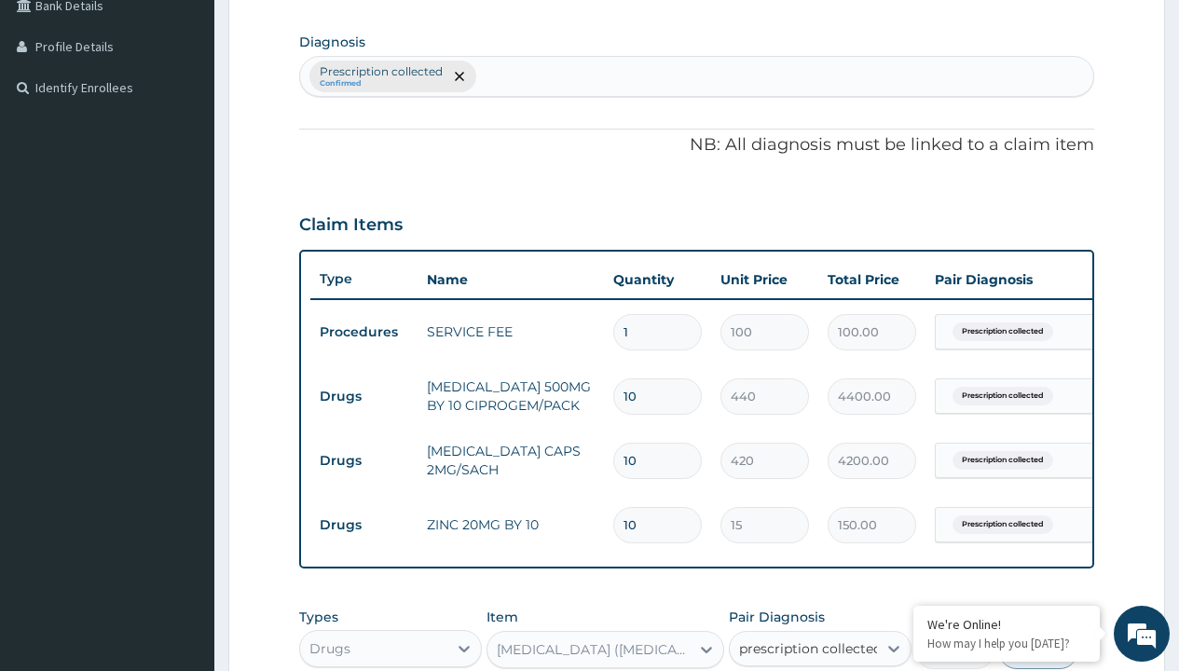
checkbox input "true"
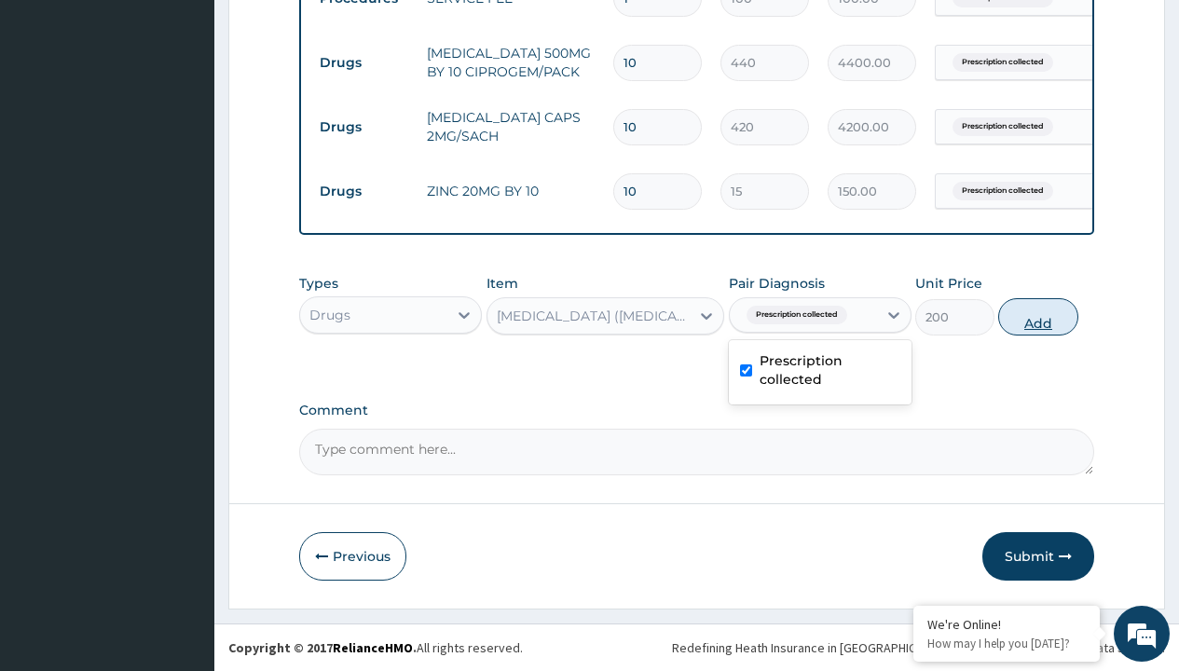
click at [1038, 316] on button "Add" at bounding box center [1037, 316] width 79 height 37
type input "0"
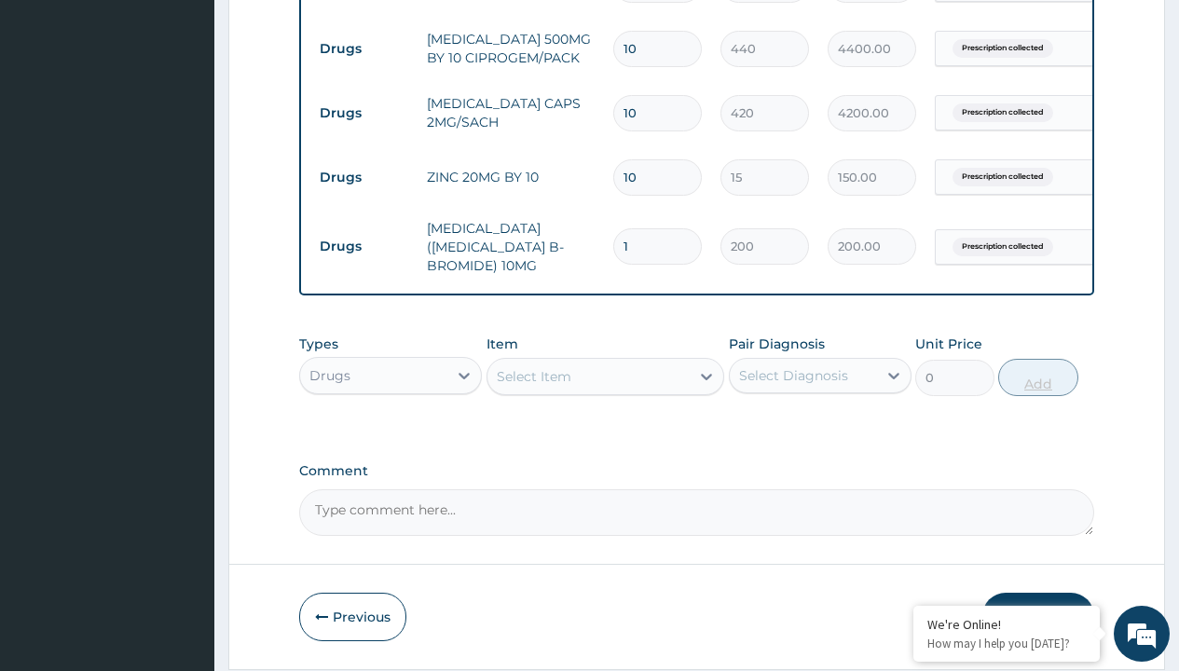
type input "10"
type input "2000.00"
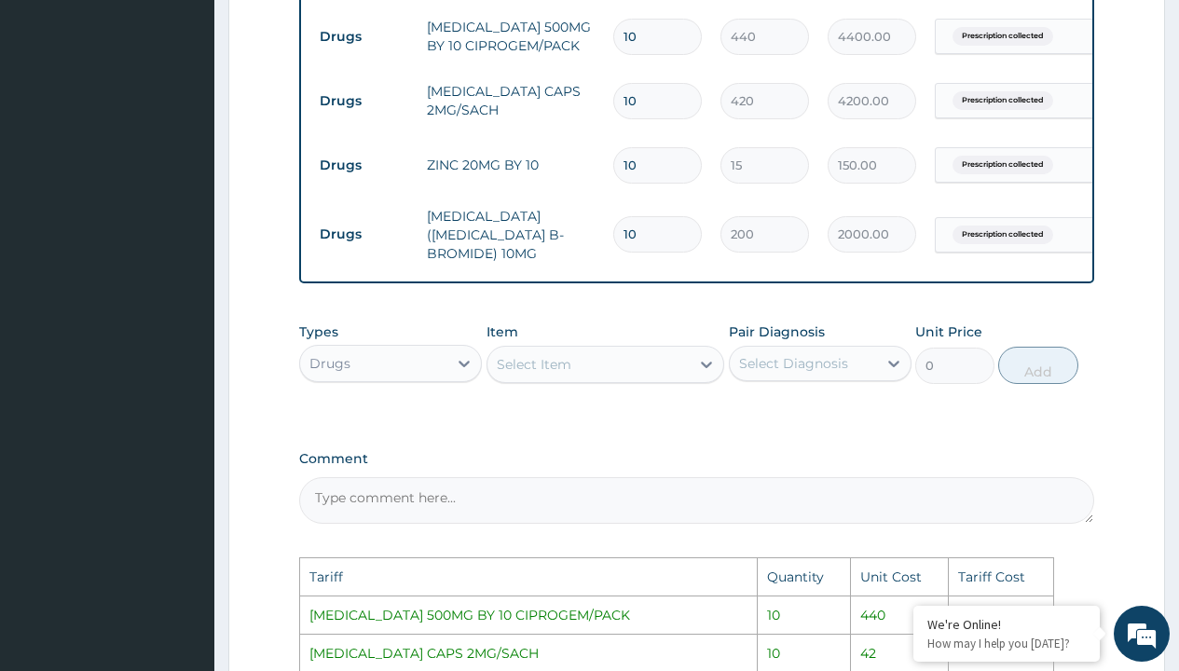
scroll to position [784, 0]
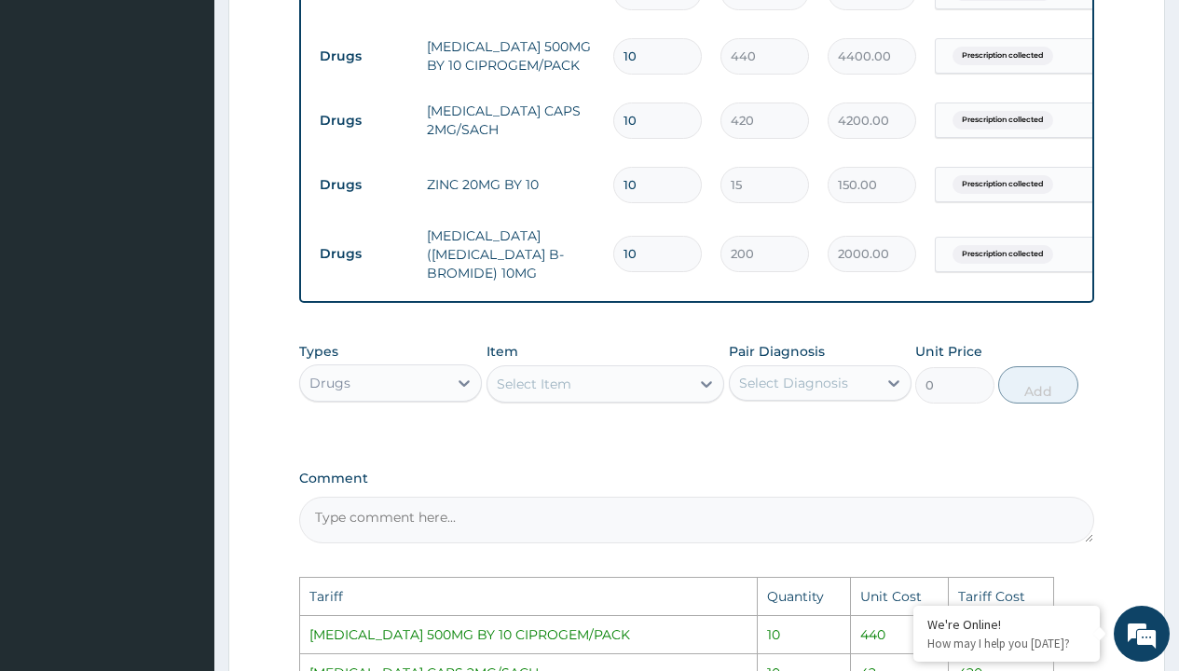
type input "10"
click at [650, 128] on input "10" at bounding box center [657, 121] width 89 height 36
type input "1"
type input "420.00"
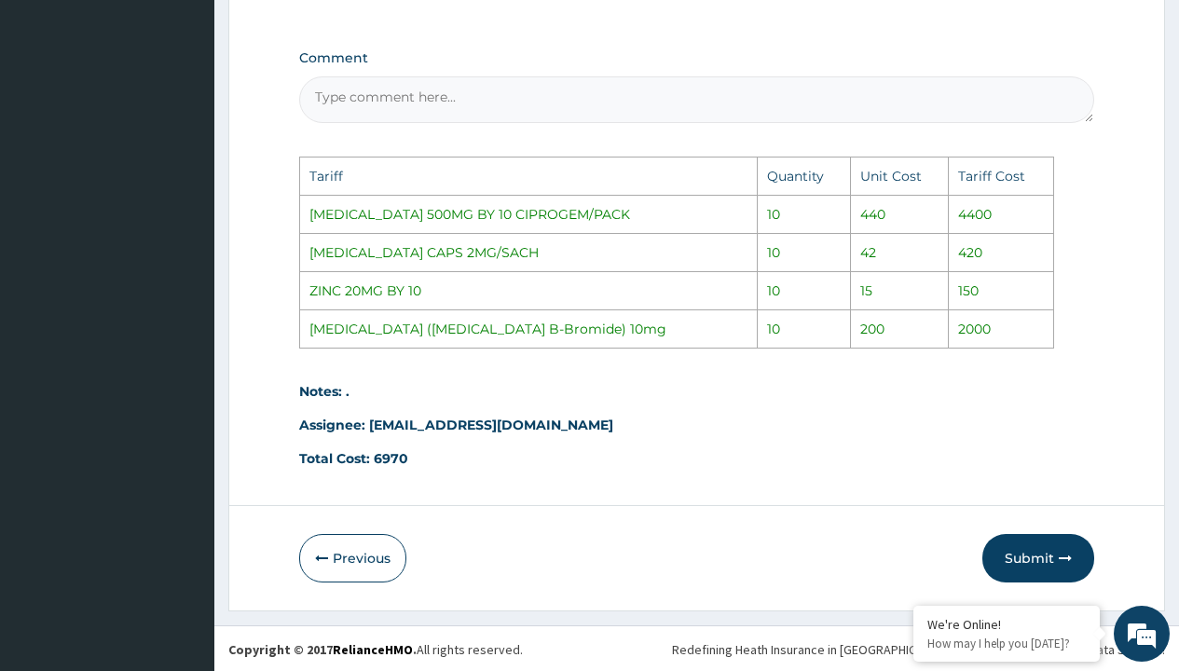
scroll to position [1210, 0]
type input "1"
click at [1046, 558] on button "Submit" at bounding box center [1038, 556] width 112 height 48
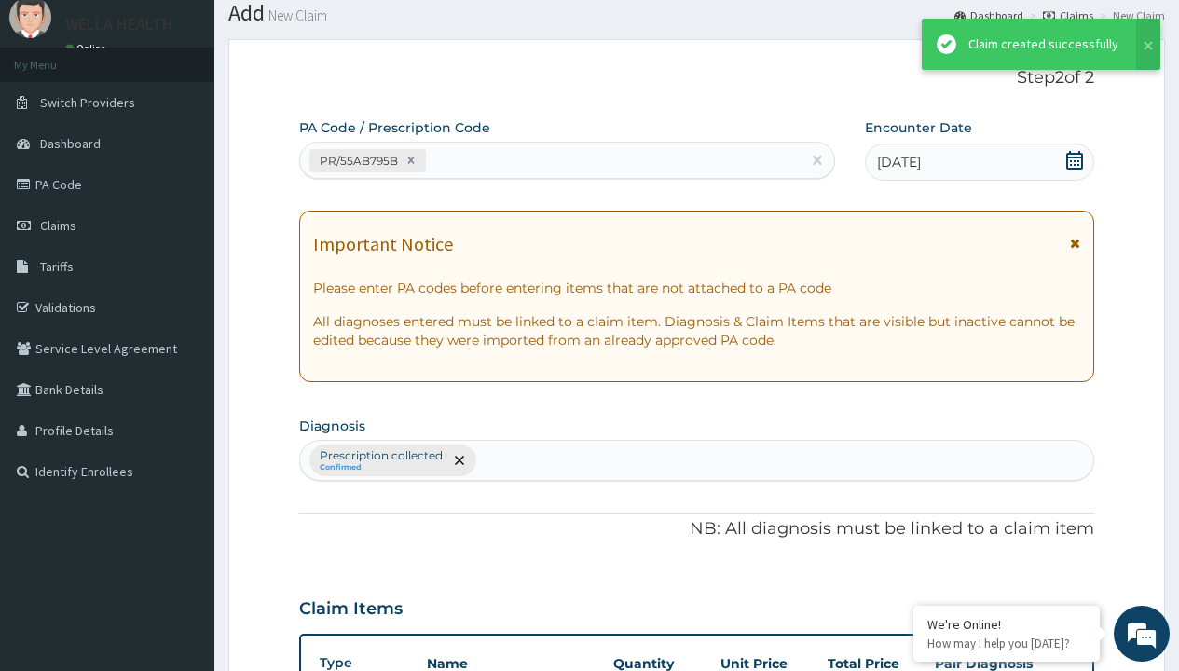
scroll to position [856, 0]
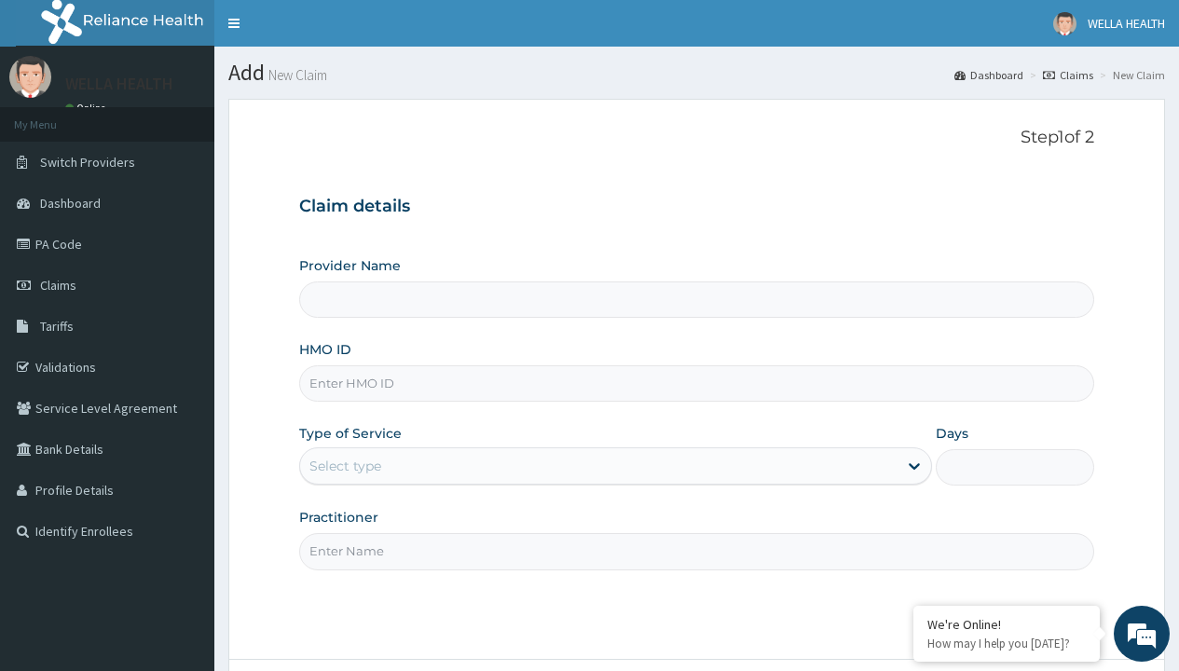
type input "WellaHealth(TELEMEDICINE)"
type input "EKI/10159/C"
type input "WellaHealth"
click at [345, 466] on div "Select type" at bounding box center [345, 466] width 72 height 19
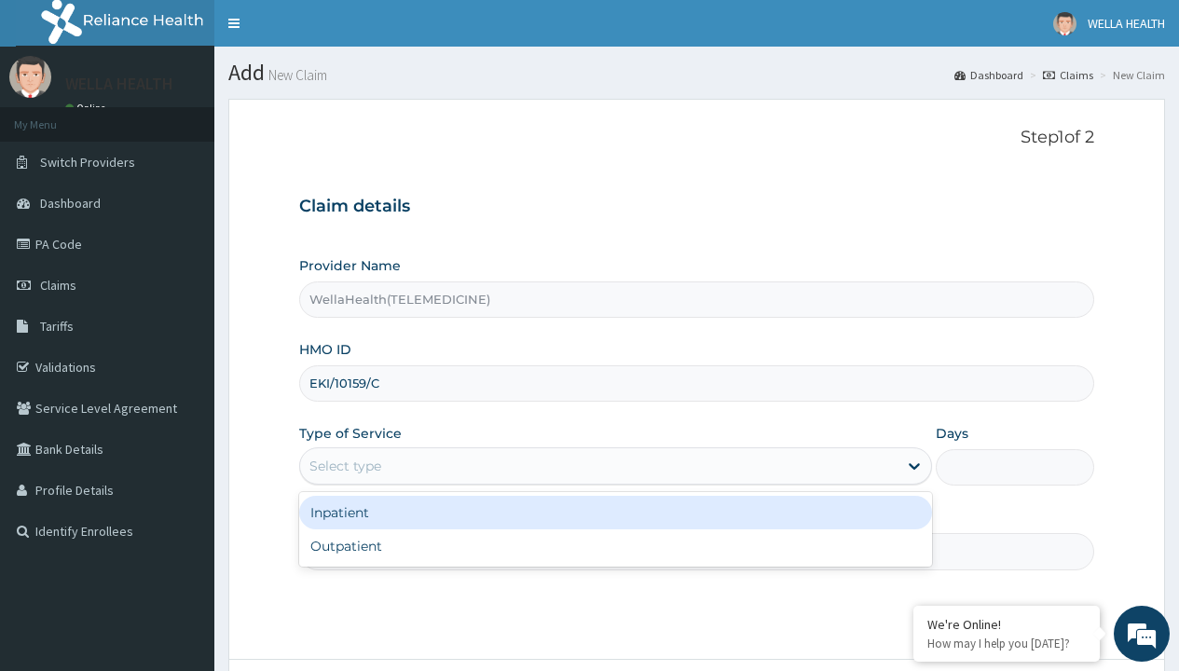
click at [615, 546] on div "Outpatient" at bounding box center [615, 546] width 633 height 34
type input "1"
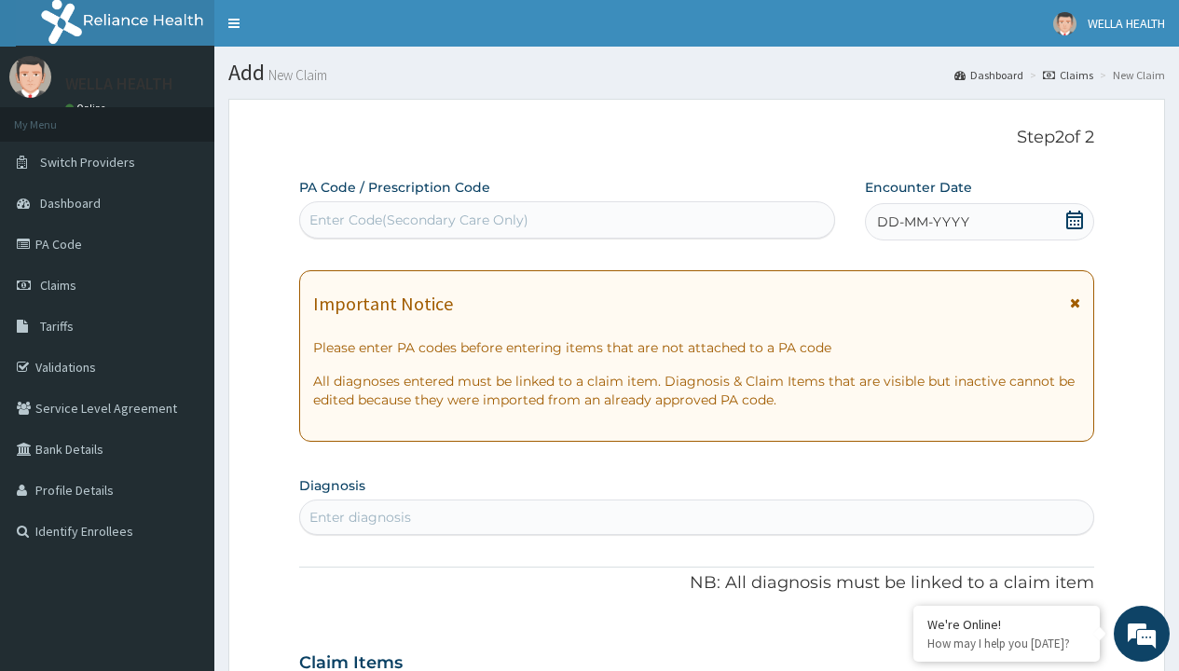
scroll to position [156, 0]
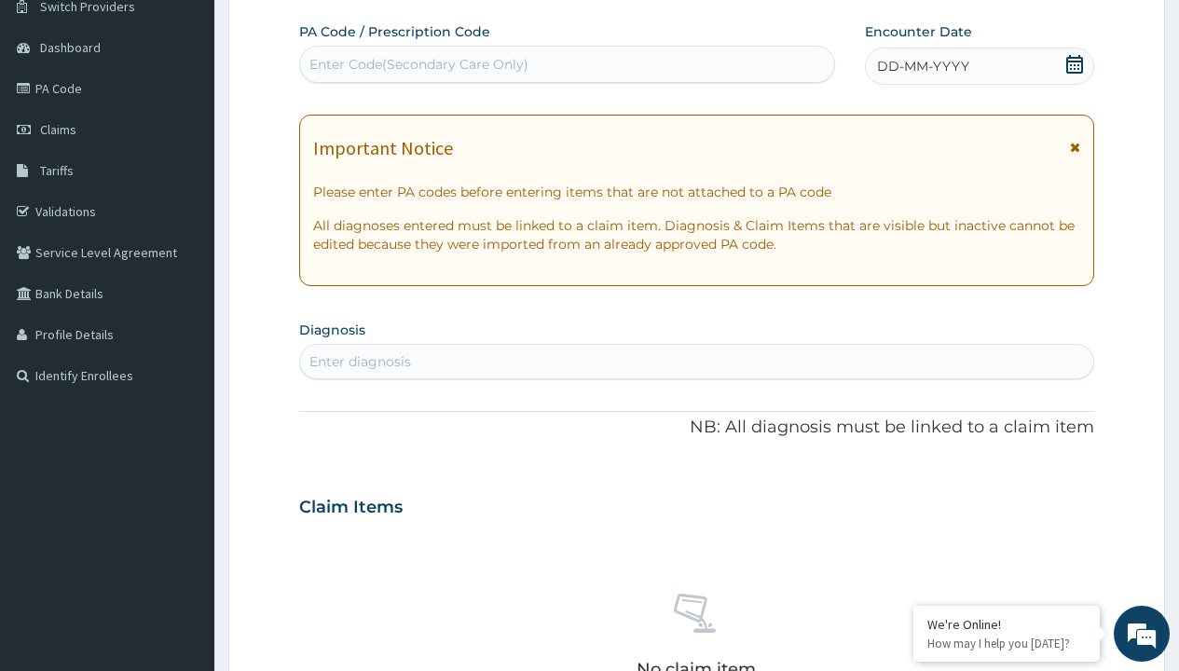
click at [922, 66] on span "DD-MM-YYYY" at bounding box center [923, 66] width 92 height 19
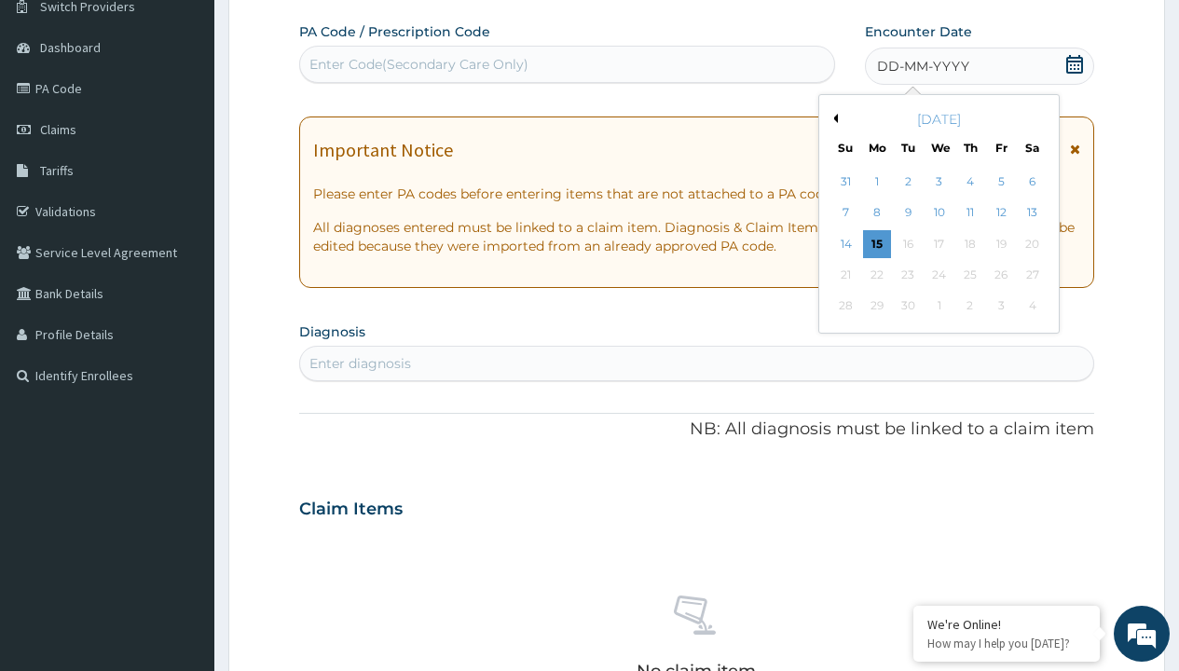
click at [832, 118] on button "Previous Month" at bounding box center [833, 118] width 9 height 9
click at [969, 243] on div "14" at bounding box center [970, 244] width 28 height 28
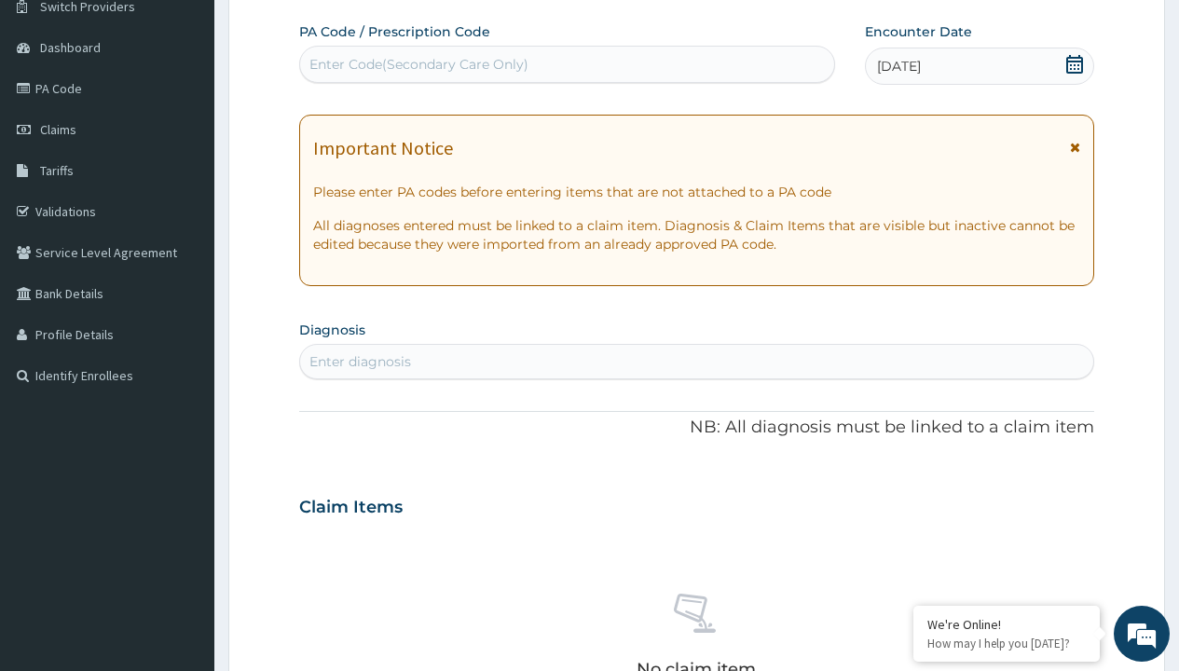
scroll to position [0, 0]
click at [418, 64] on div "Enter Code(Secondary Care Only)" at bounding box center [418, 64] width 219 height 19
type input "PR/3866EB8F"
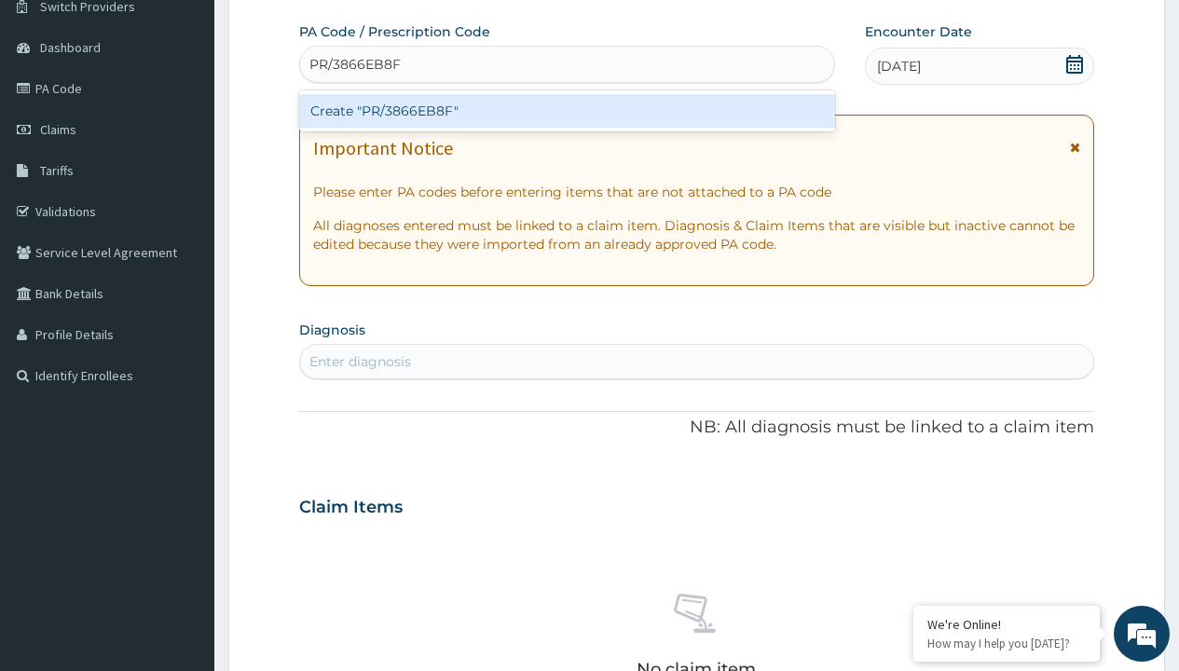
click at [567, 111] on div "Create "PR/3866EB8F"" at bounding box center [566, 111] width 535 height 34
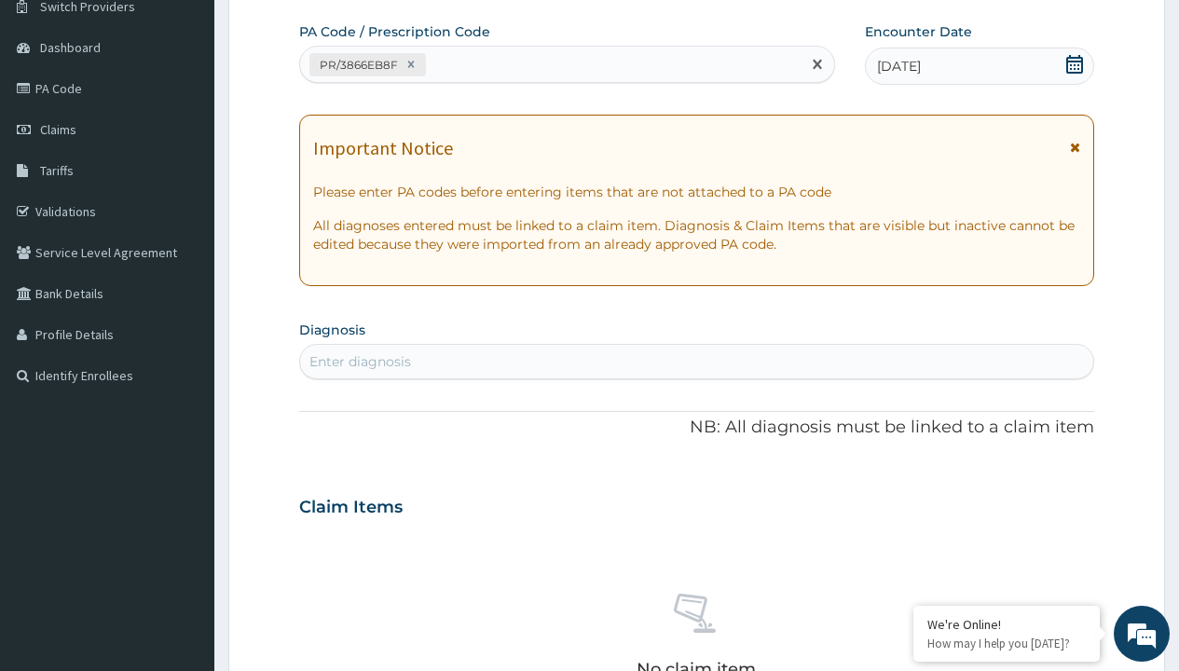
click at [360, 362] on div "Enter diagnosis" at bounding box center [360, 361] width 102 height 19
type input "prescription collected"
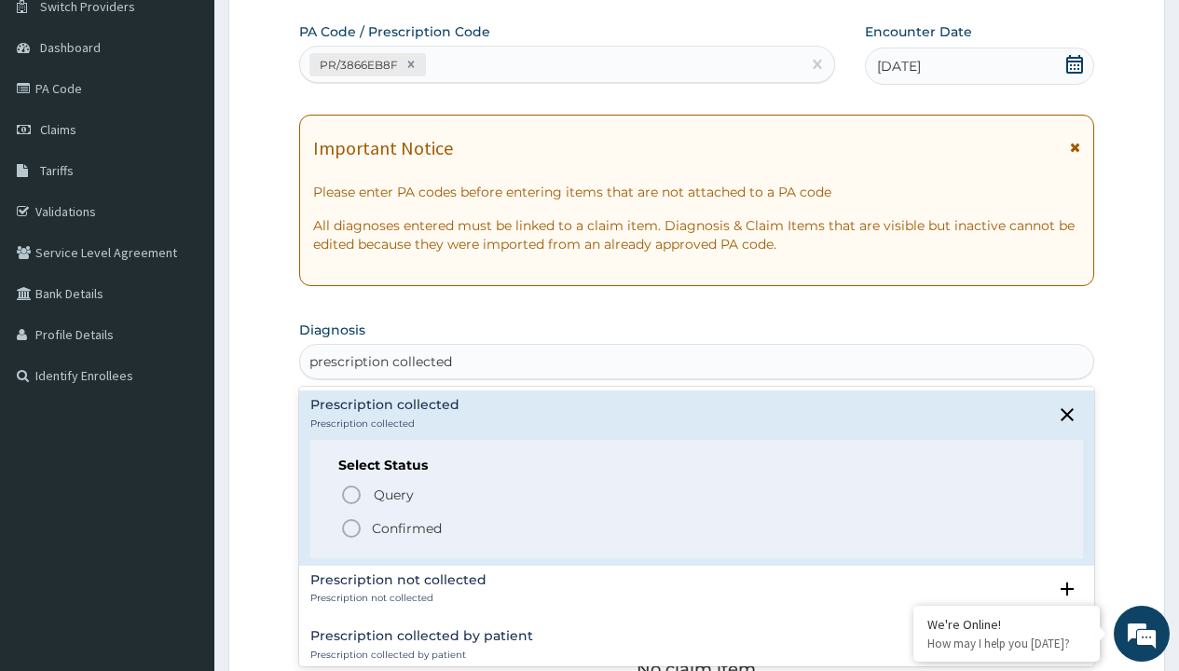
click at [406, 528] on p "Confirmed" at bounding box center [407, 528] width 70 height 19
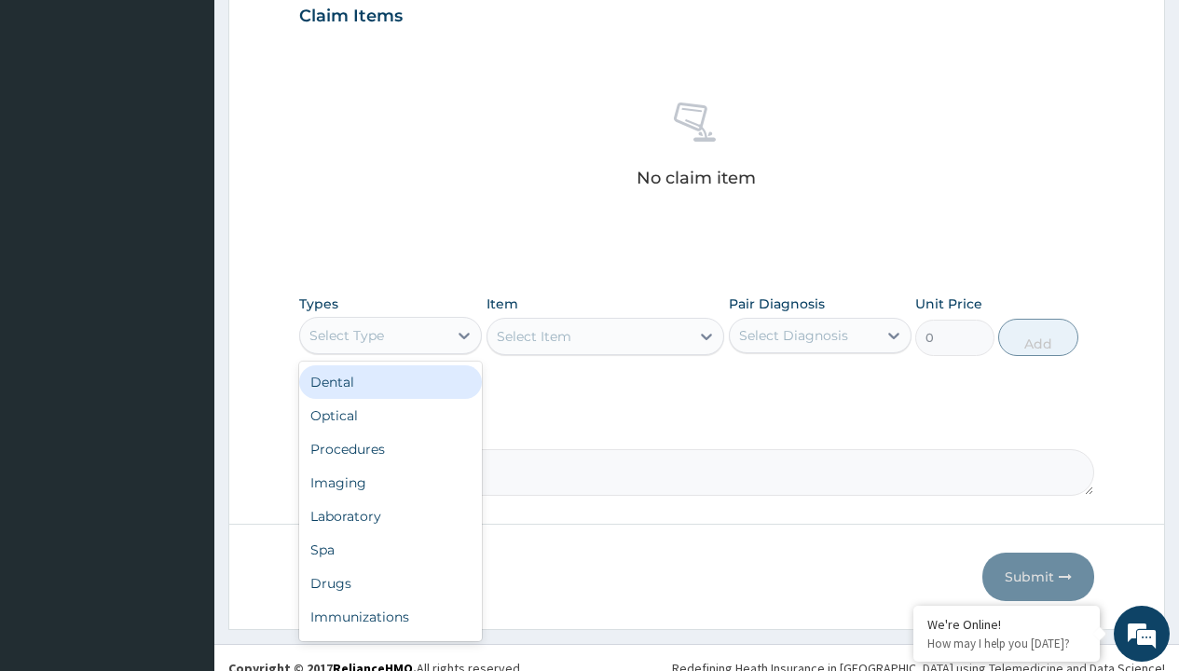
type input "procedures"
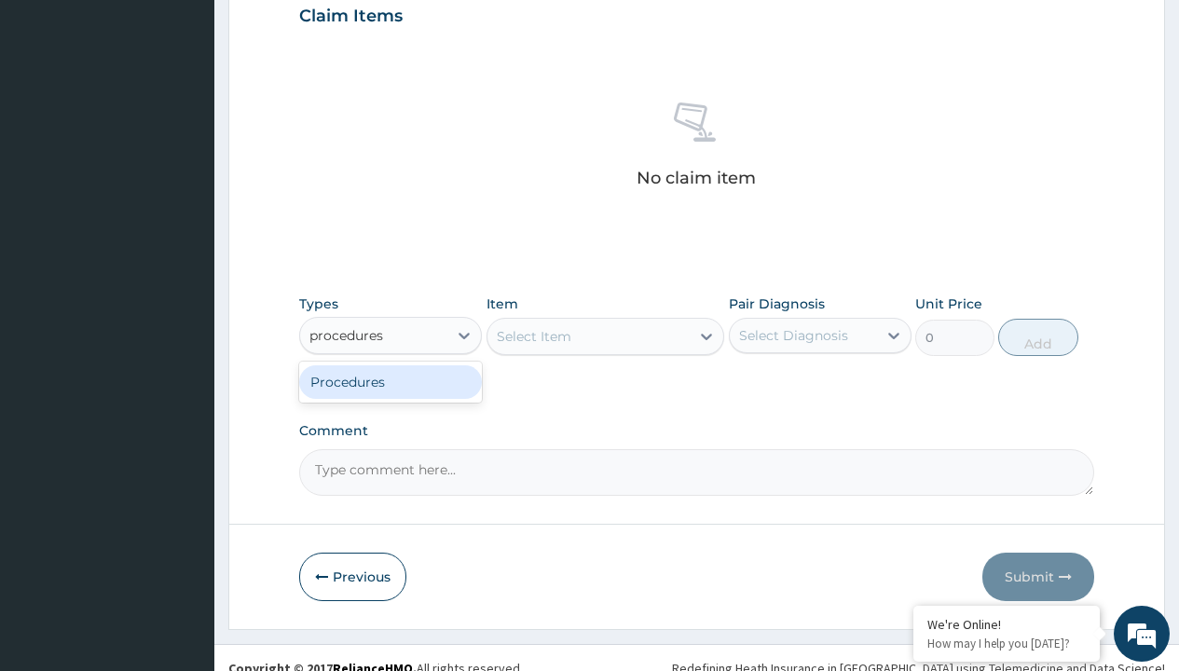
scroll to position [0, 0]
click at [391, 381] on div "Procedures" at bounding box center [390, 382] width 183 height 34
click at [533, 336] on div "Select Item" at bounding box center [534, 336] width 75 height 19
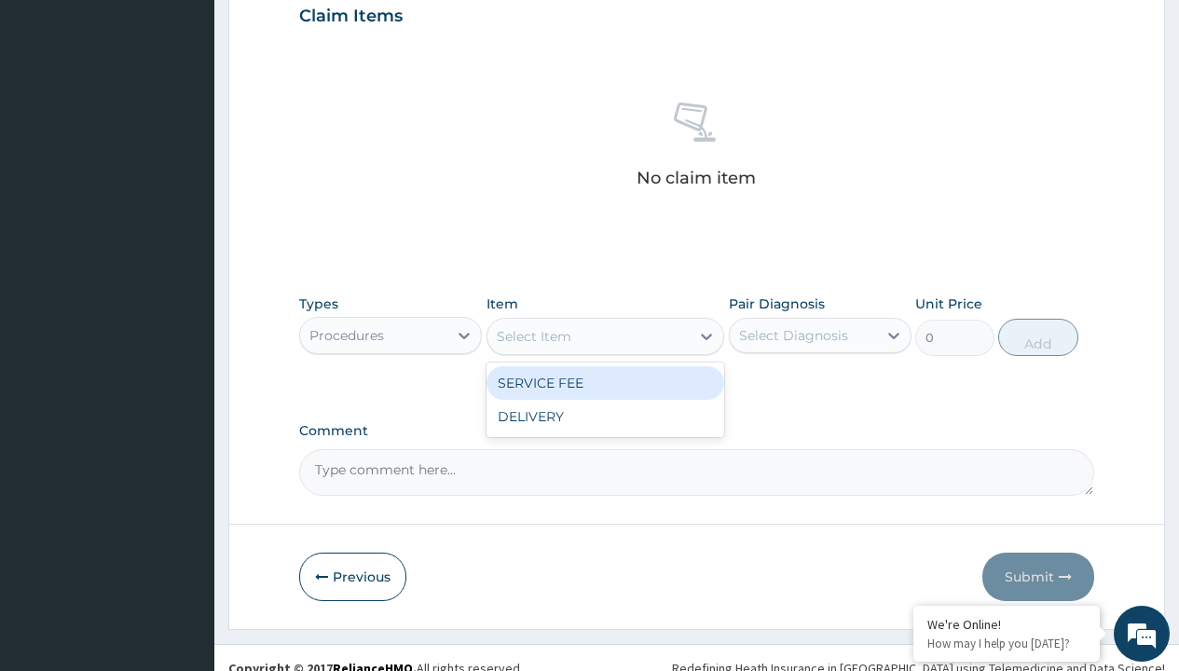
type input "service fee"
click at [605, 382] on div "SERVICE FEE" at bounding box center [606, 383] width 239 height 34
type input "100"
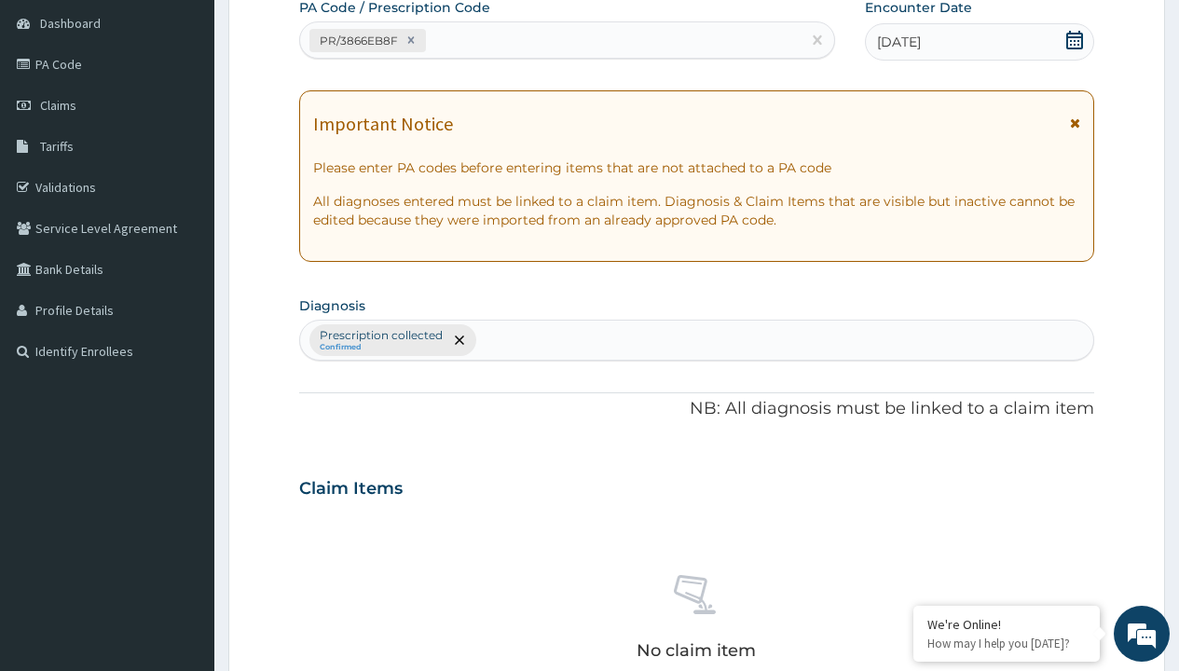
type input "prescription collected"
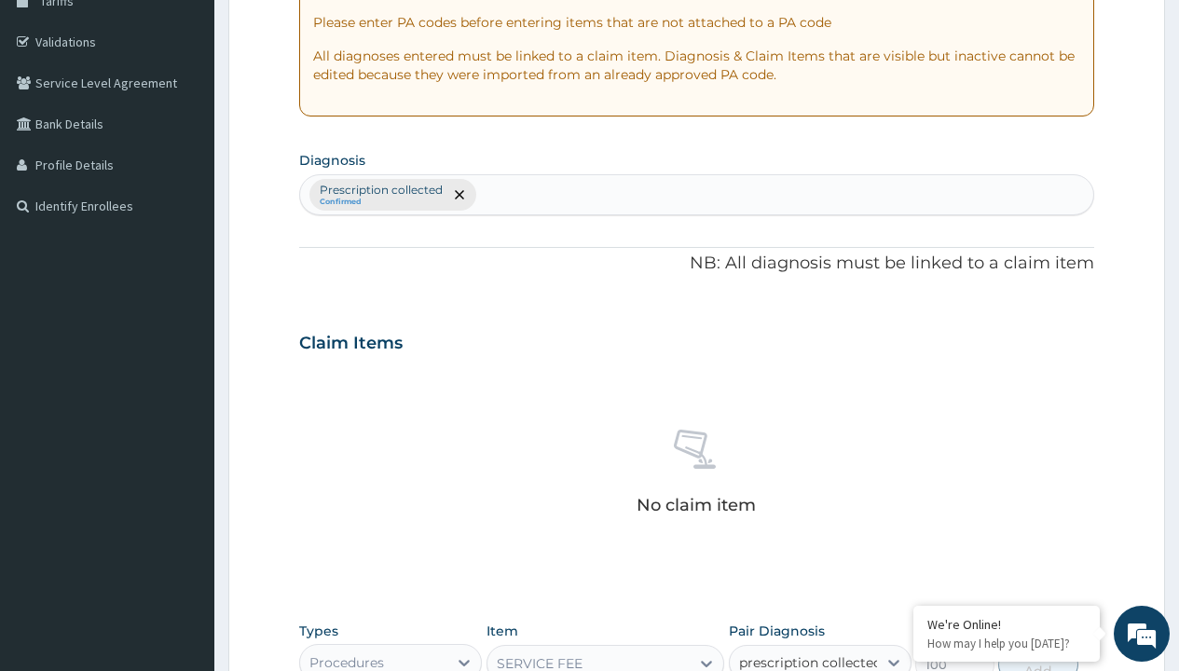
checkbox input "true"
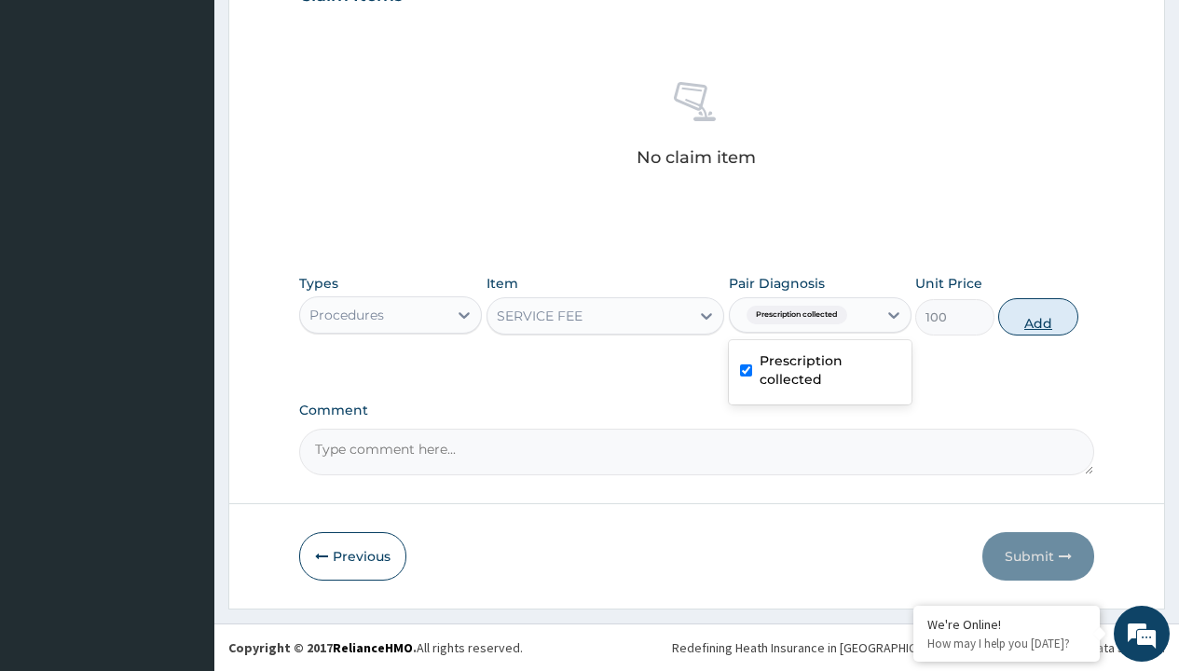
click at [1038, 316] on button "Add" at bounding box center [1037, 316] width 79 height 37
type input "0"
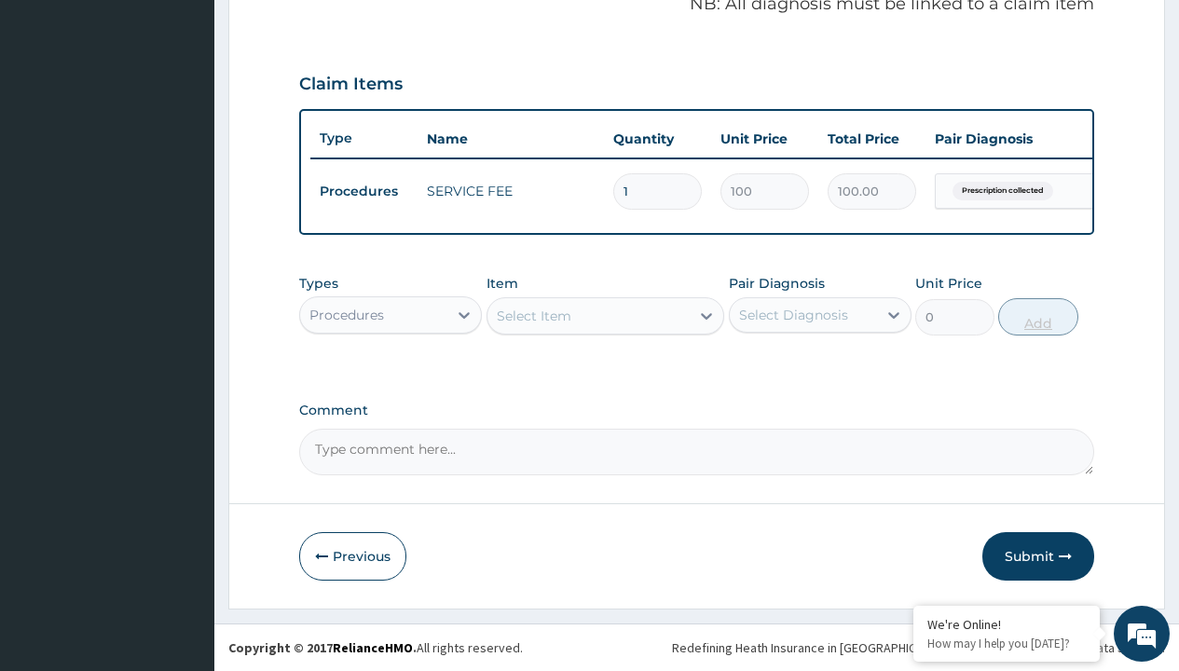
scroll to position [598, 0]
click at [347, 314] on div "Procedures" at bounding box center [346, 315] width 75 height 19
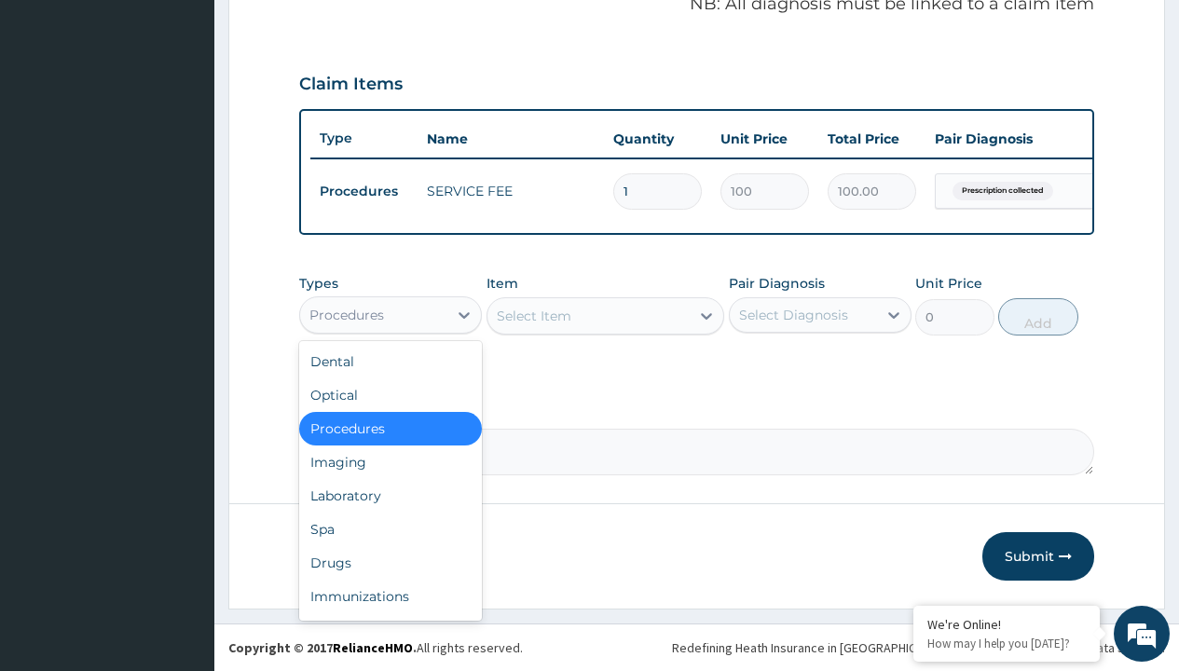
type input "drugs"
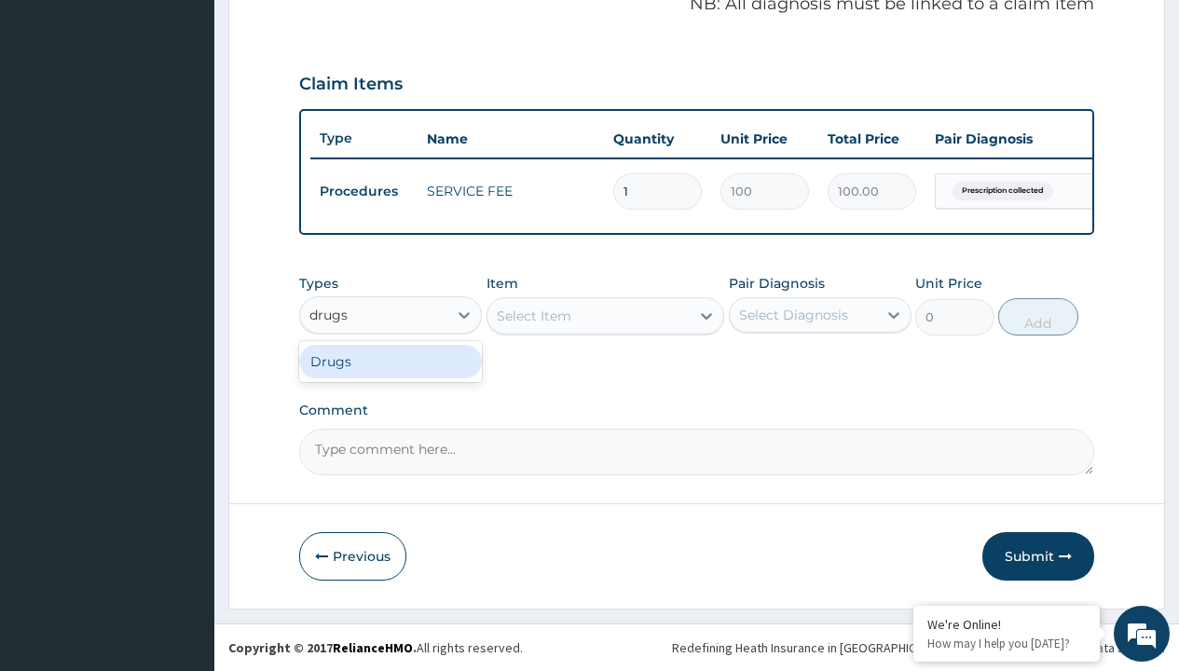
click at [391, 361] on div "Drugs" at bounding box center [390, 362] width 183 height 34
click at [533, 315] on div "Select Item" at bounding box center [606, 315] width 239 height 37
type input "[MEDICAL_DATA] + [MEDICAL_DATA] 20/120 lumartem x24"
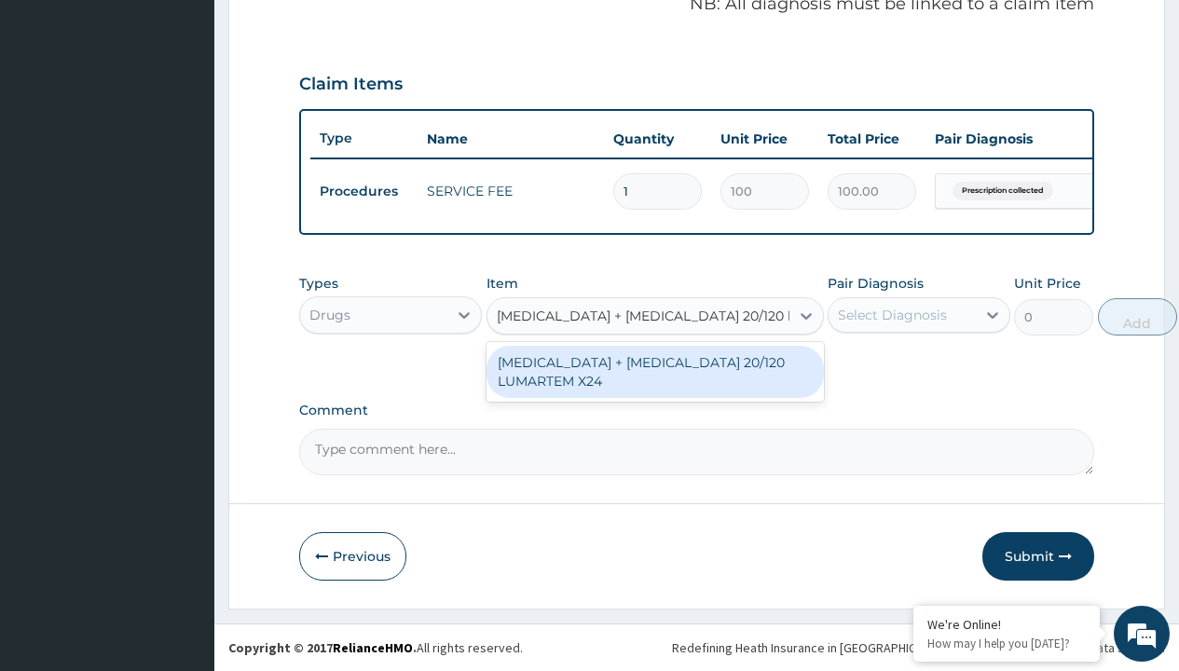
click at [654, 371] on div "[MEDICAL_DATA] + [MEDICAL_DATA] 20/120 LUMARTEM X24" at bounding box center [655, 372] width 337 height 52
type input "121.9000015258789"
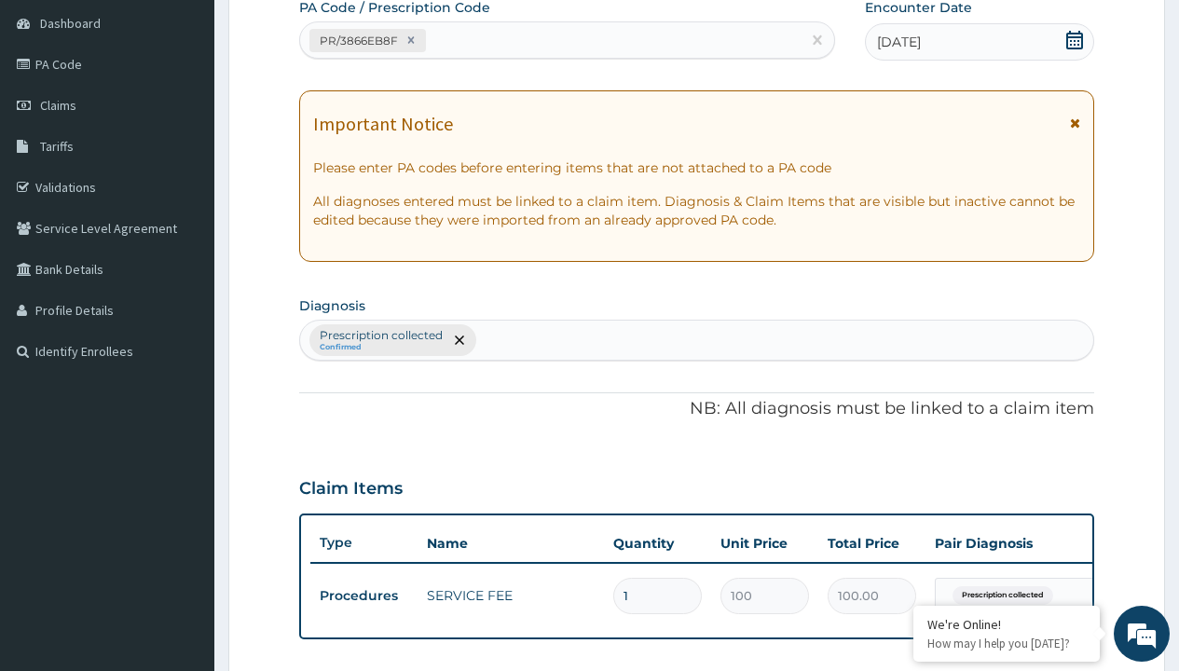
type input "prescription collected"
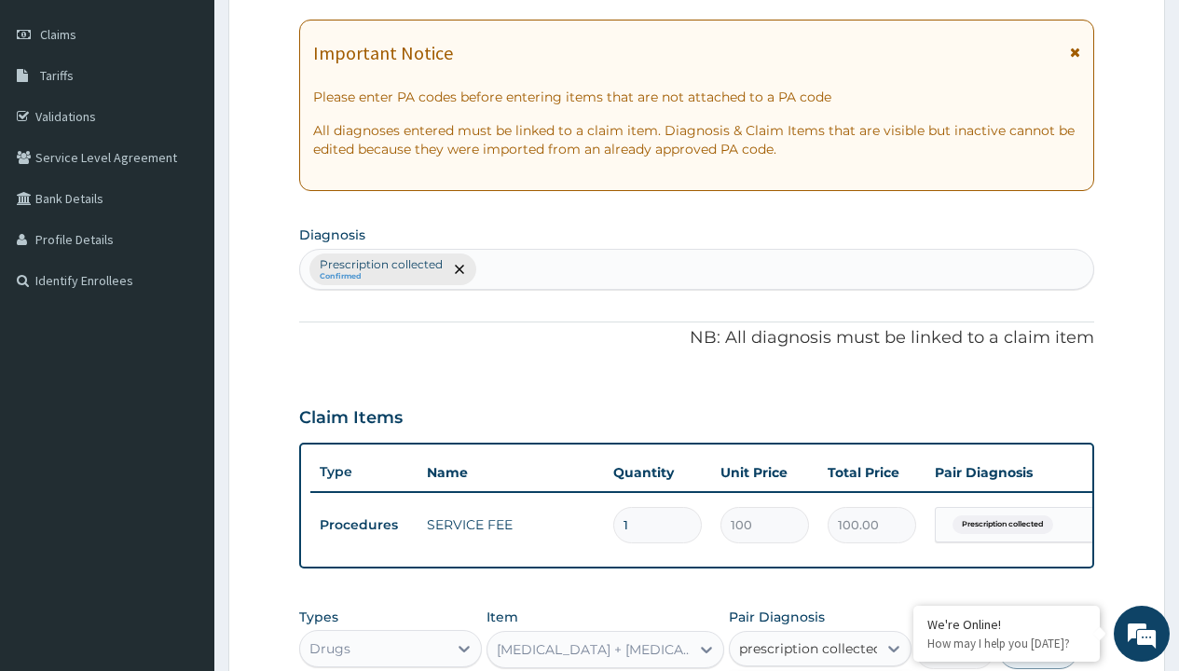
checkbox input "true"
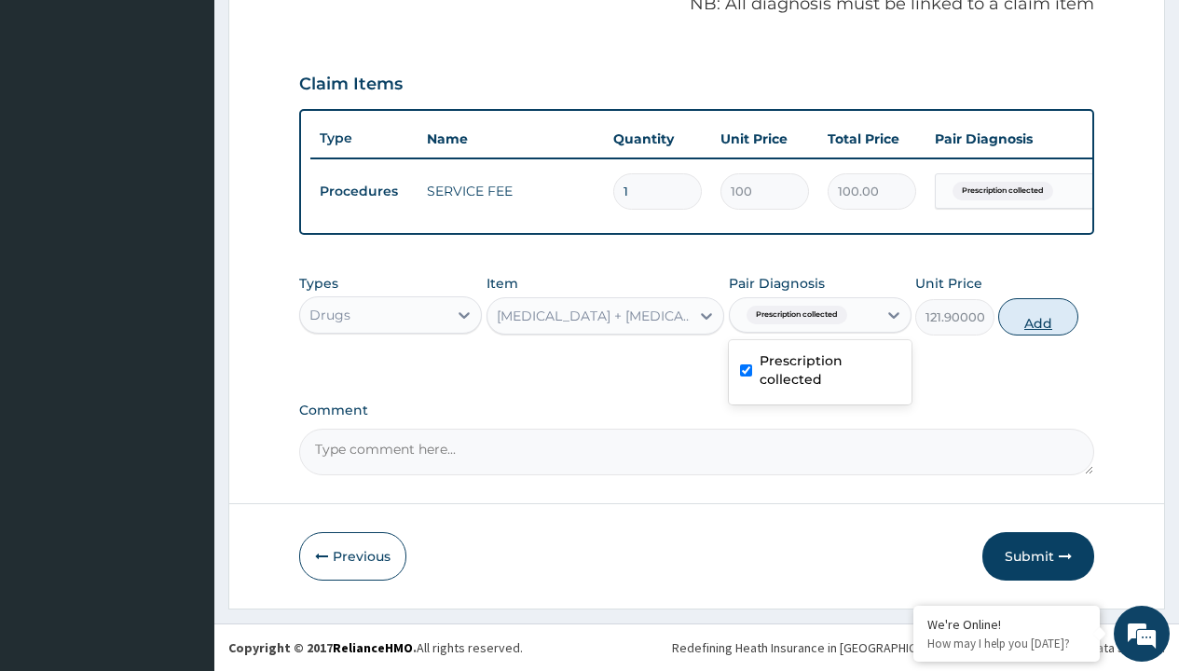
click at [1038, 316] on button "Add" at bounding box center [1037, 316] width 79 height 37
type input "0"
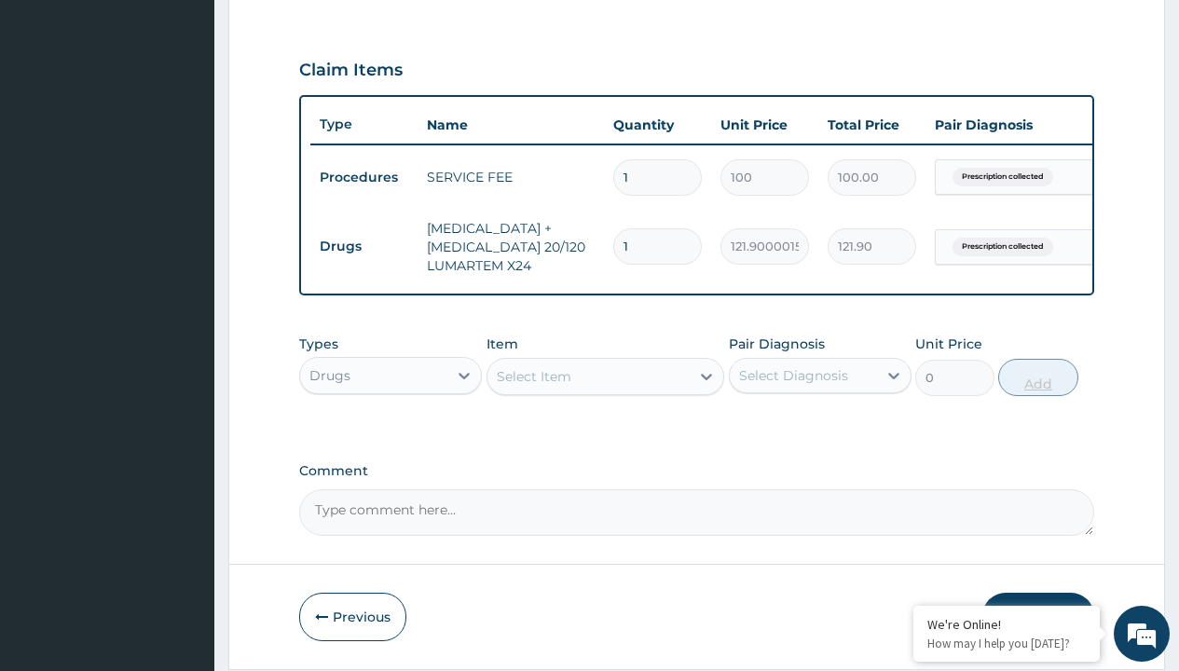
type input "6"
type input "731.40"
type input "6"
click at [363, 246] on td "Drugs" at bounding box center [363, 246] width 107 height 34
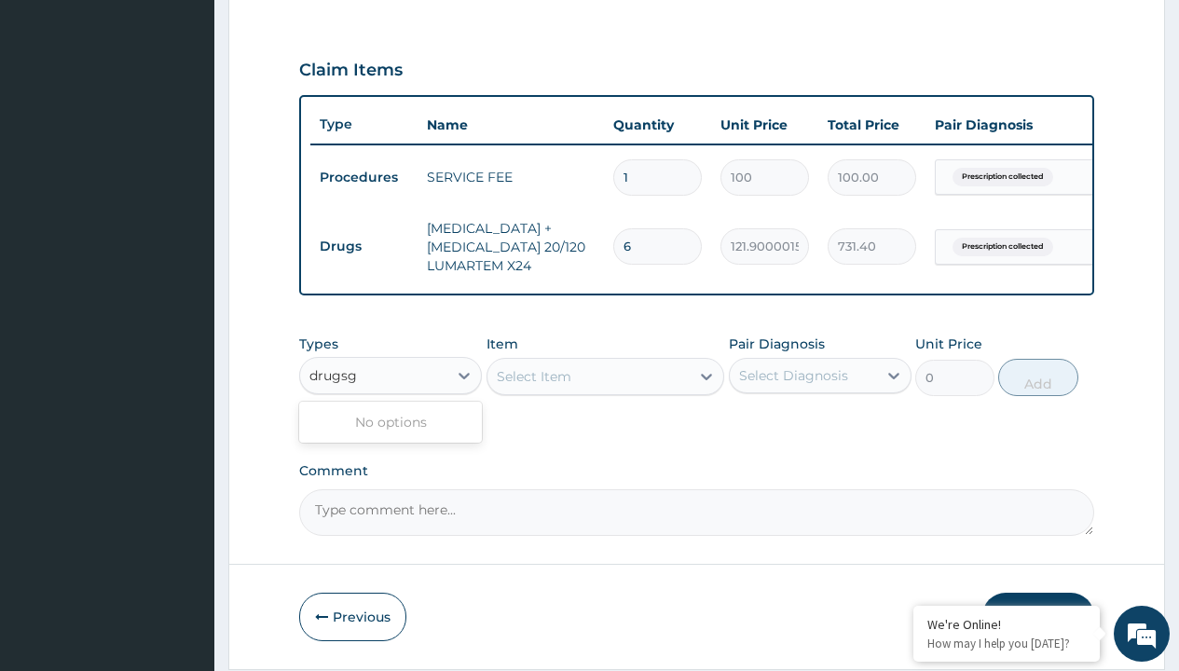
type input "drugsg"
click at [363, 246] on td "Drugs" at bounding box center [363, 246] width 107 height 34
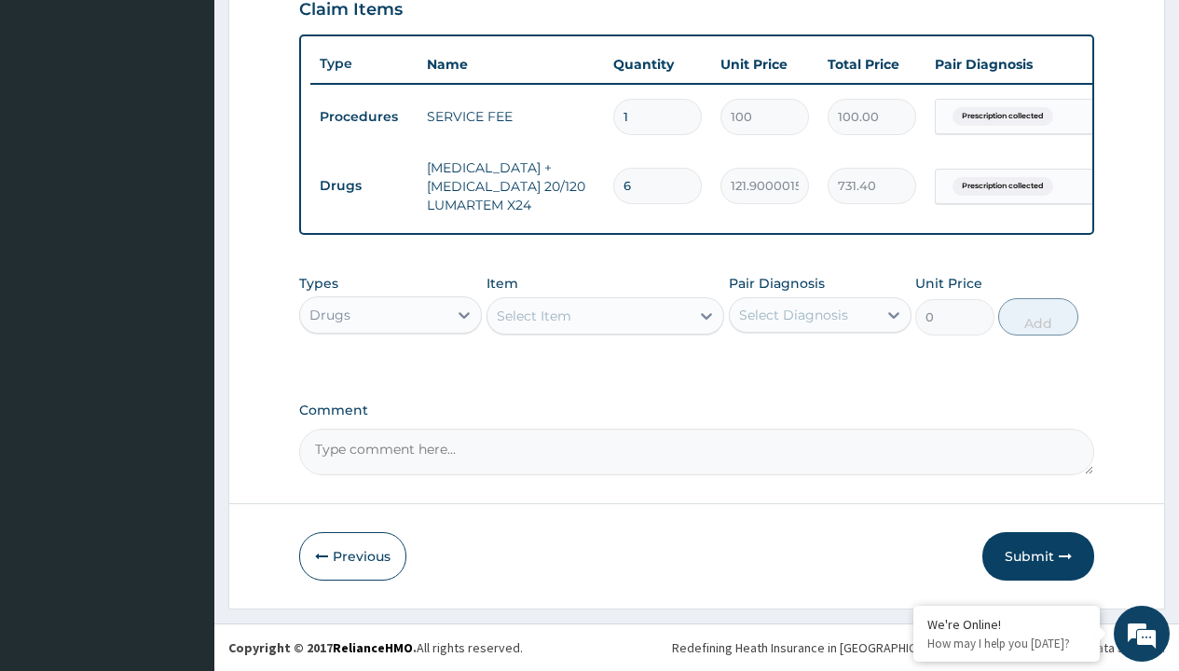
scroll to position [673, 0]
type input "drugs"
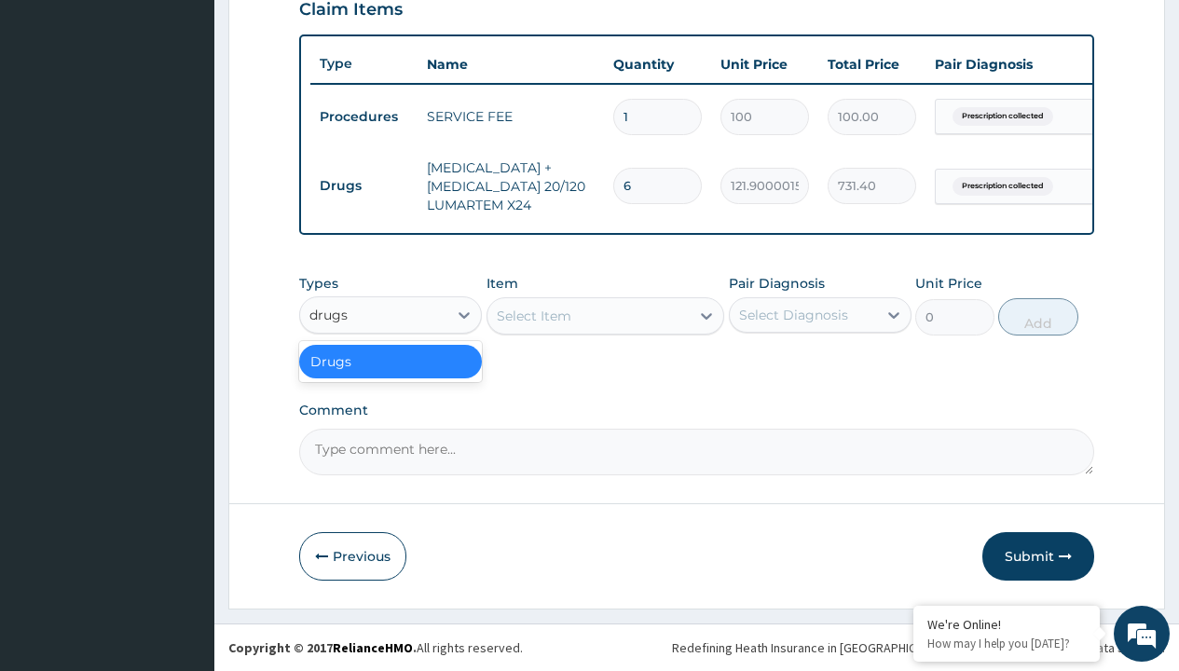
scroll to position [0, 0]
click at [391, 361] on div "Drugs" at bounding box center [390, 362] width 183 height 34
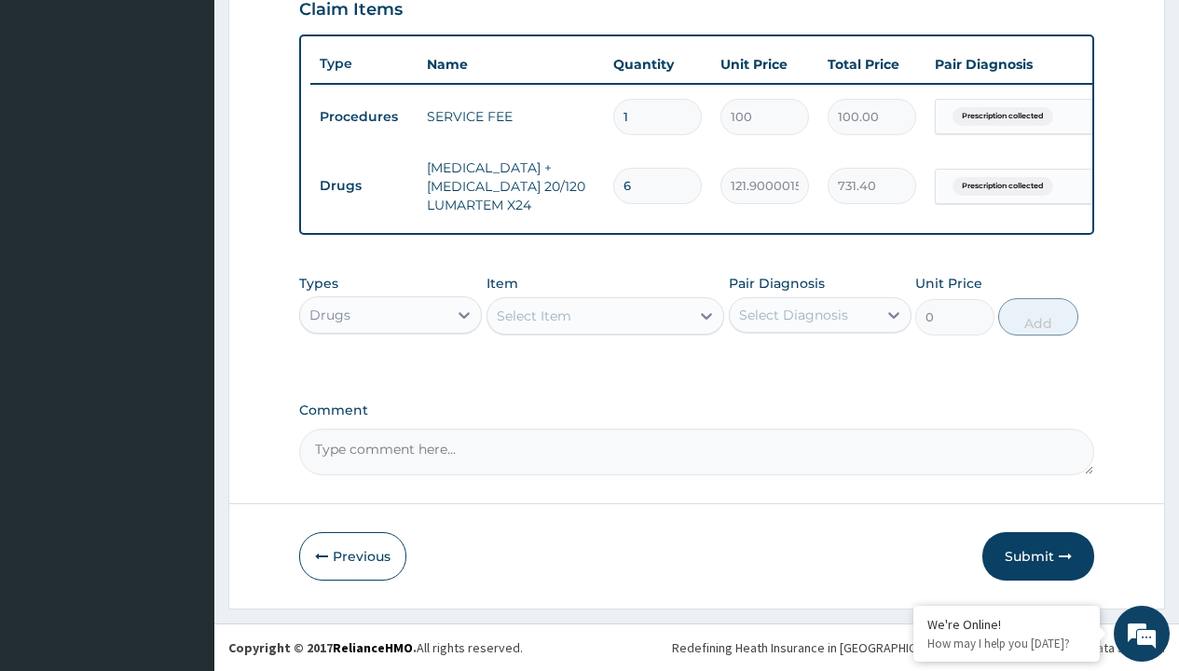
click at [533, 315] on div "Select Item" at bounding box center [534, 316] width 75 height 19
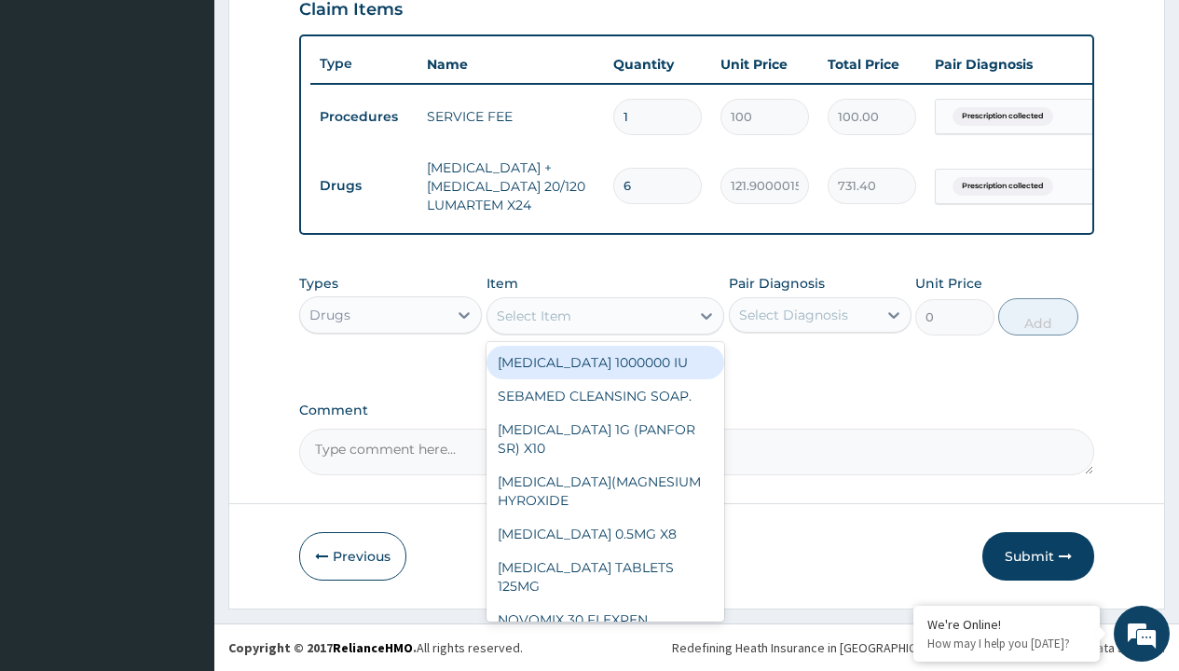
type input "[MEDICAL_DATA] syrup avipol/[PERSON_NAME]"
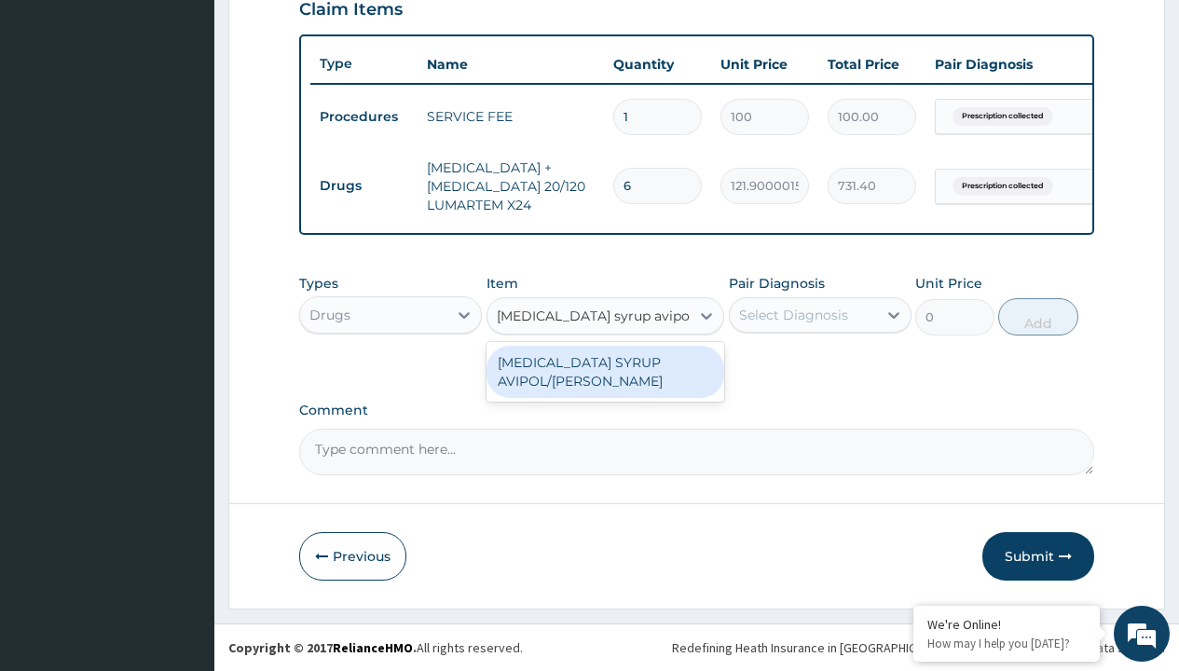
click at [605, 371] on div "[MEDICAL_DATA] SYRUP AVIPOL/[PERSON_NAME]" at bounding box center [606, 372] width 239 height 52
type input "1500"
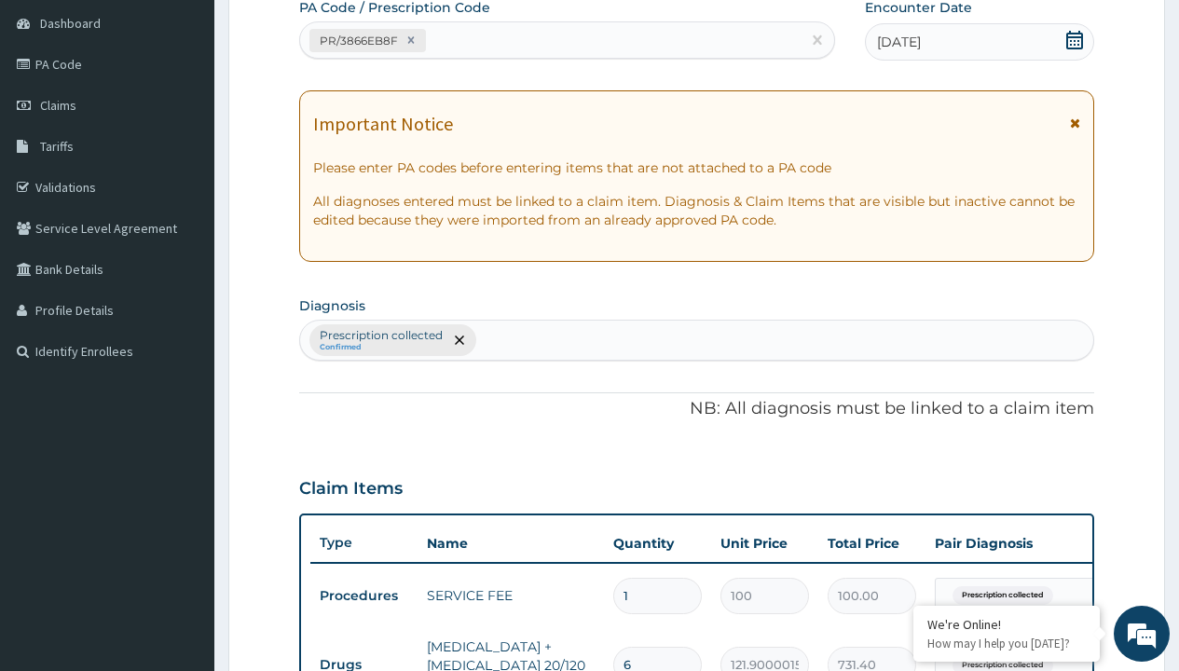
type input "prescription collected"
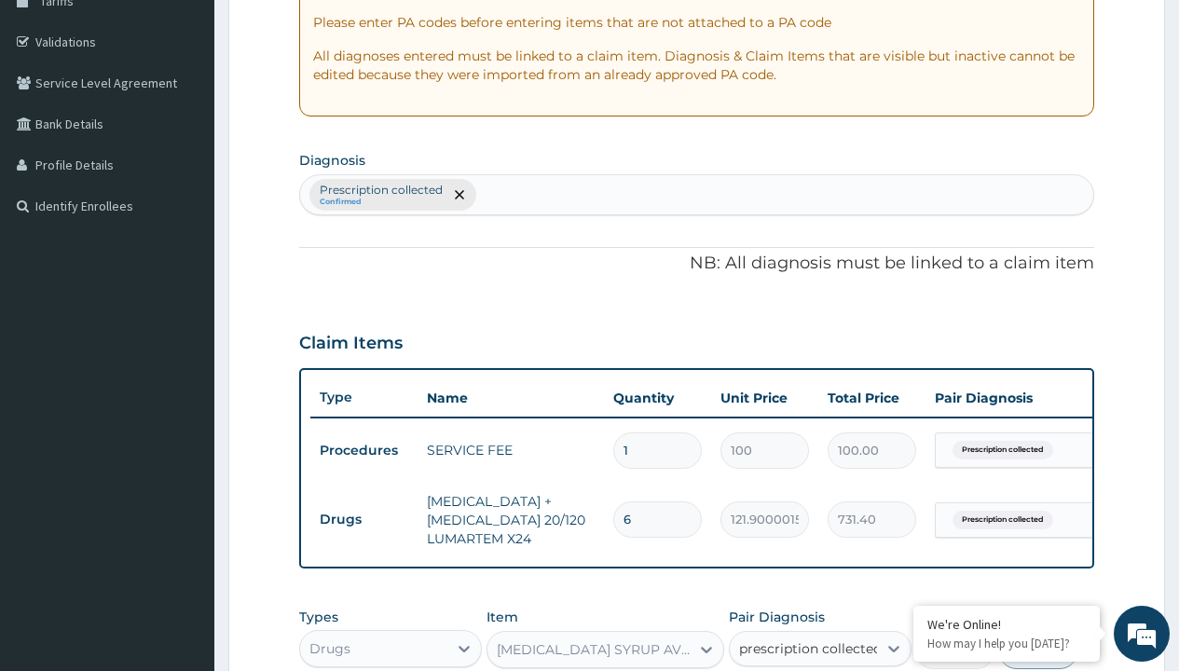
checkbox input "true"
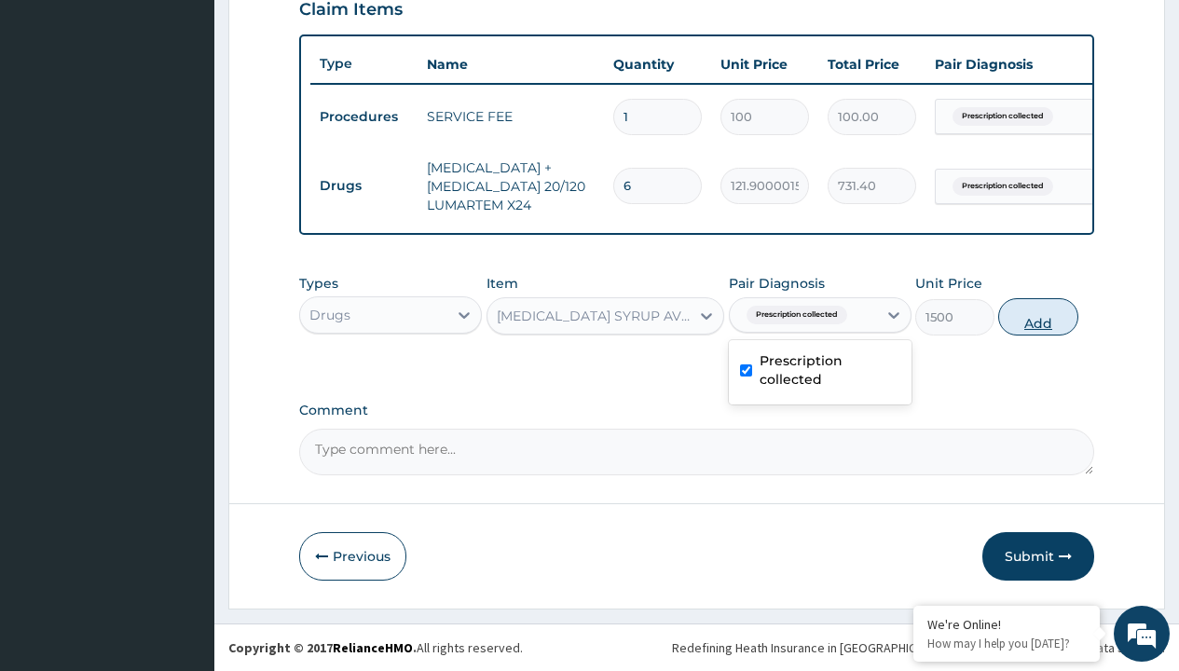
click at [1038, 316] on button "Add" at bounding box center [1037, 316] width 79 height 37
type input "0"
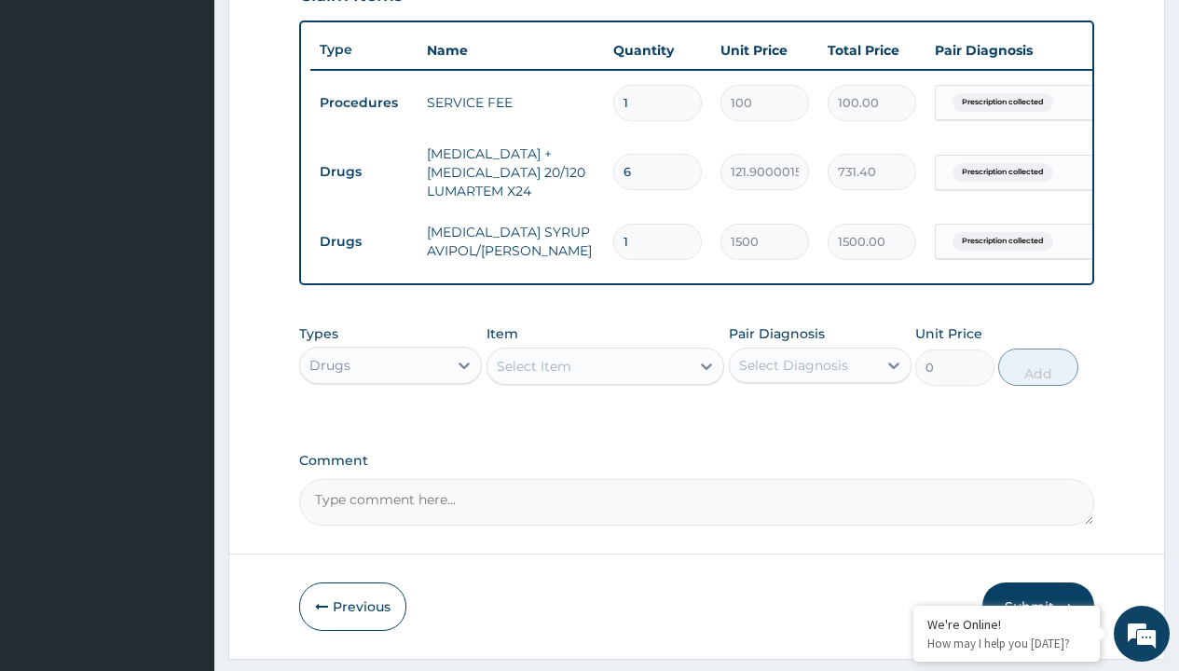
click at [363, 171] on td "Drugs" at bounding box center [363, 172] width 107 height 34
type input "drugs"
click at [391, 425] on div "Drugs" at bounding box center [390, 412] width 183 height 34
click at [533, 376] on div "Select Item" at bounding box center [534, 366] width 75 height 19
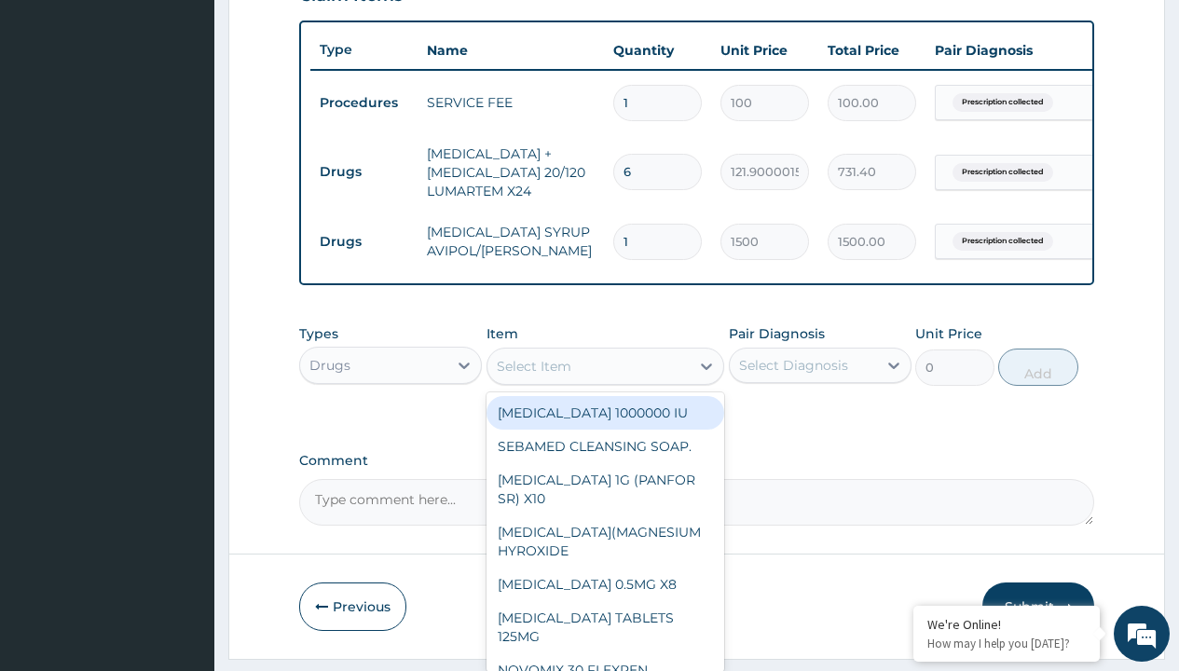
type input "neofylin"
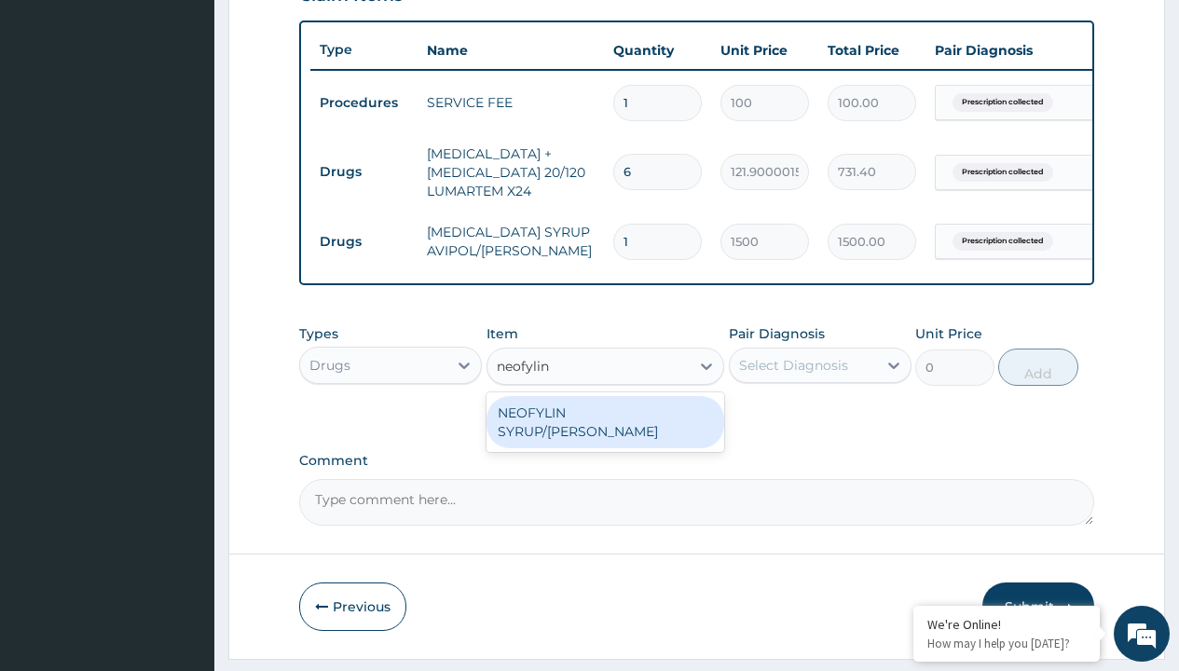
click at [605, 426] on div "NEOFYLIN SYRUP/[PERSON_NAME]" at bounding box center [606, 422] width 239 height 52
type input "2200"
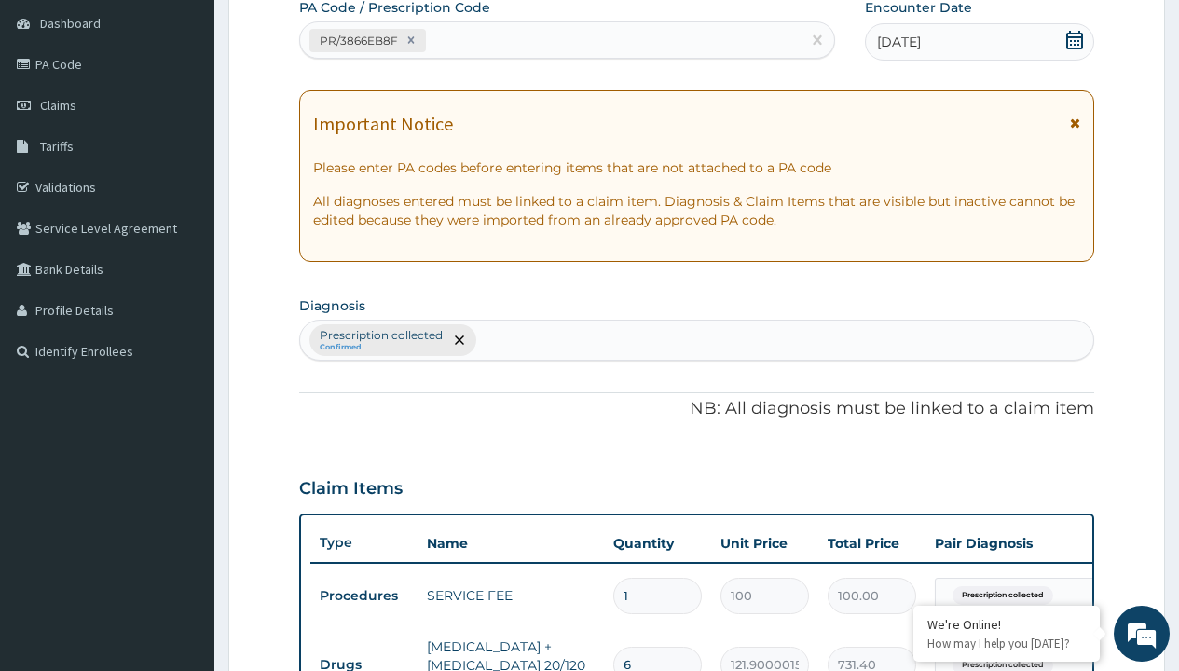
type input "prescription collected"
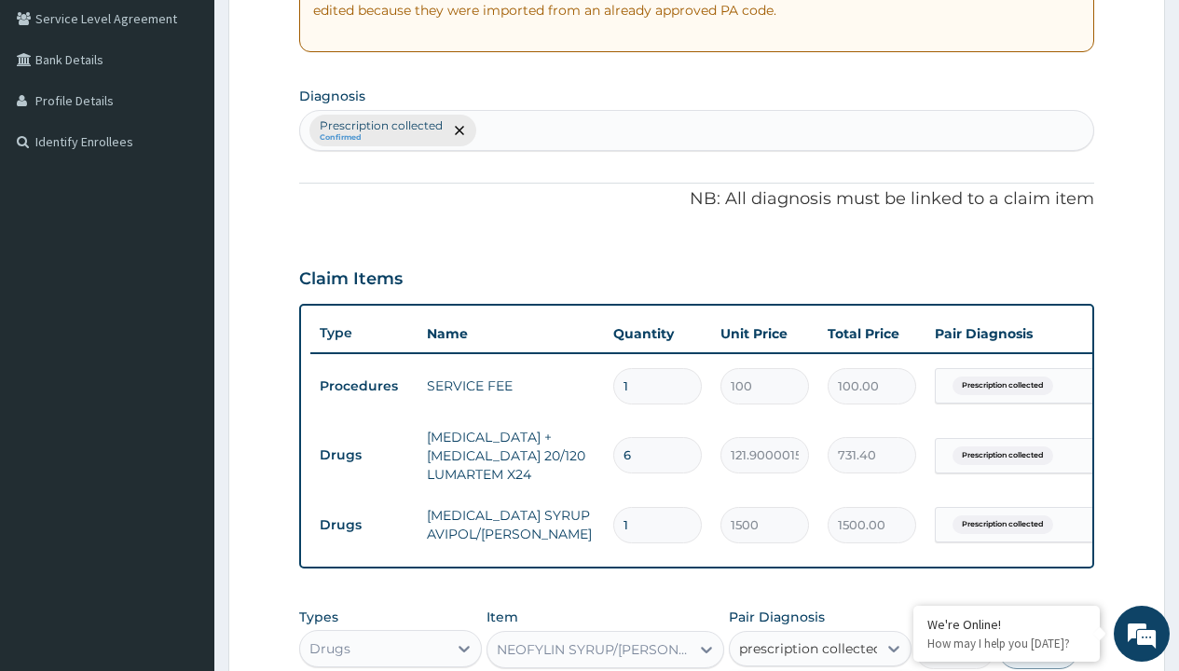
checkbox input "true"
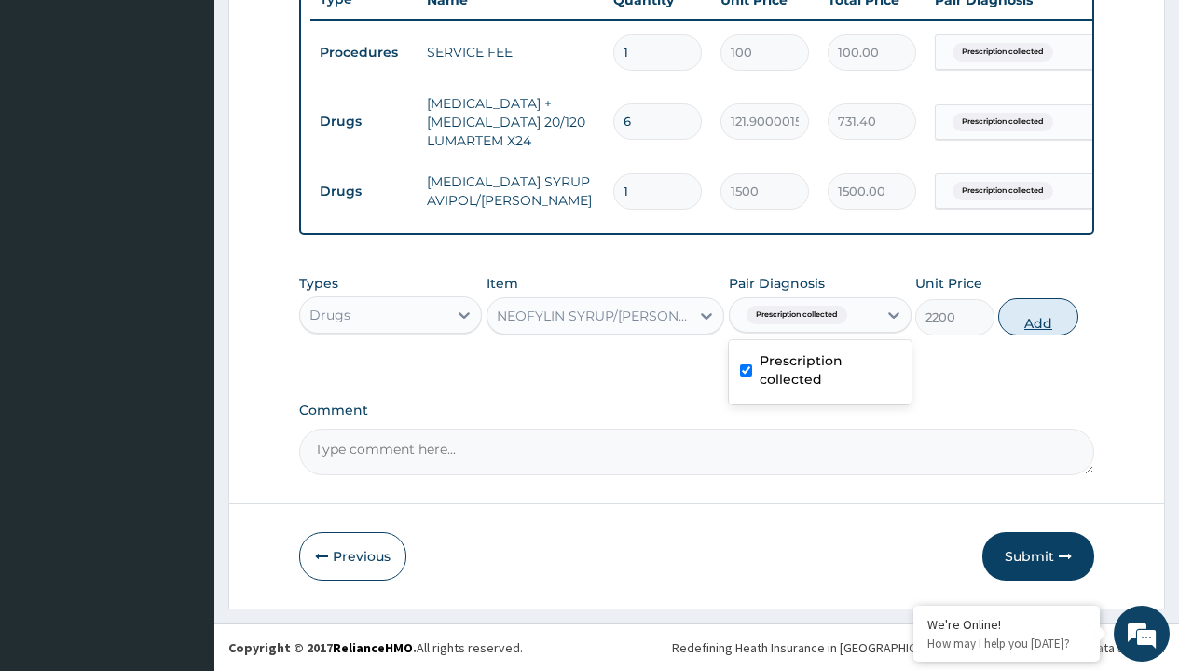
click at [1038, 316] on button "Add" at bounding box center [1037, 316] width 79 height 37
type input "0"
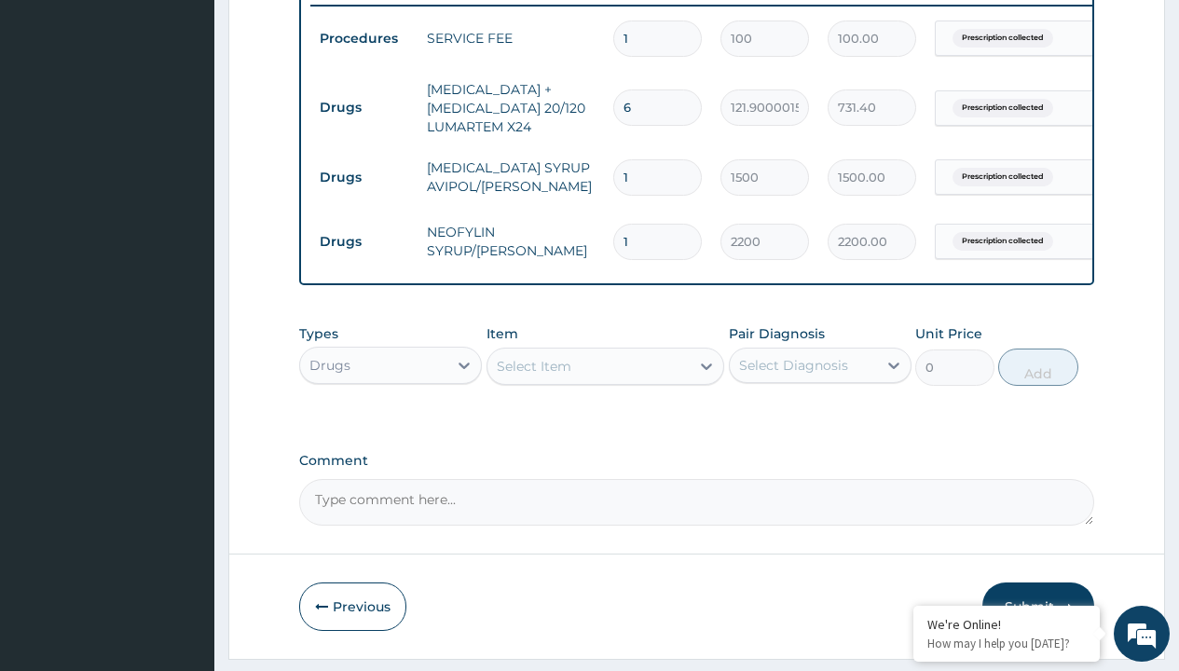
click at [363, 107] on td "Drugs" at bounding box center [363, 107] width 107 height 34
type input "drugs"
click at [391, 425] on div "Drugs" at bounding box center [390, 412] width 183 height 34
click at [533, 376] on div "Select Item" at bounding box center [534, 366] width 75 height 19
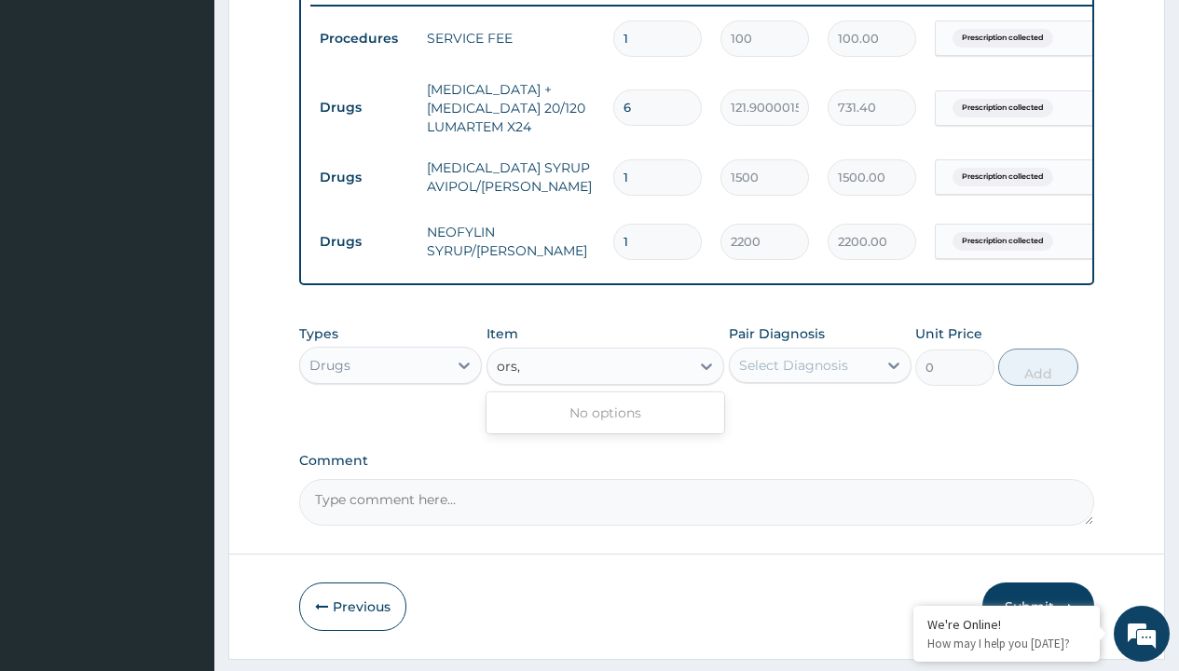
type input "ors,"
click at [363, 107] on td "Drugs" at bounding box center [363, 107] width 107 height 34
type input "drugs"
click at [391, 425] on div "Drugs" at bounding box center [390, 412] width 183 height 34
click at [533, 376] on div "Select Item" at bounding box center [534, 366] width 75 height 19
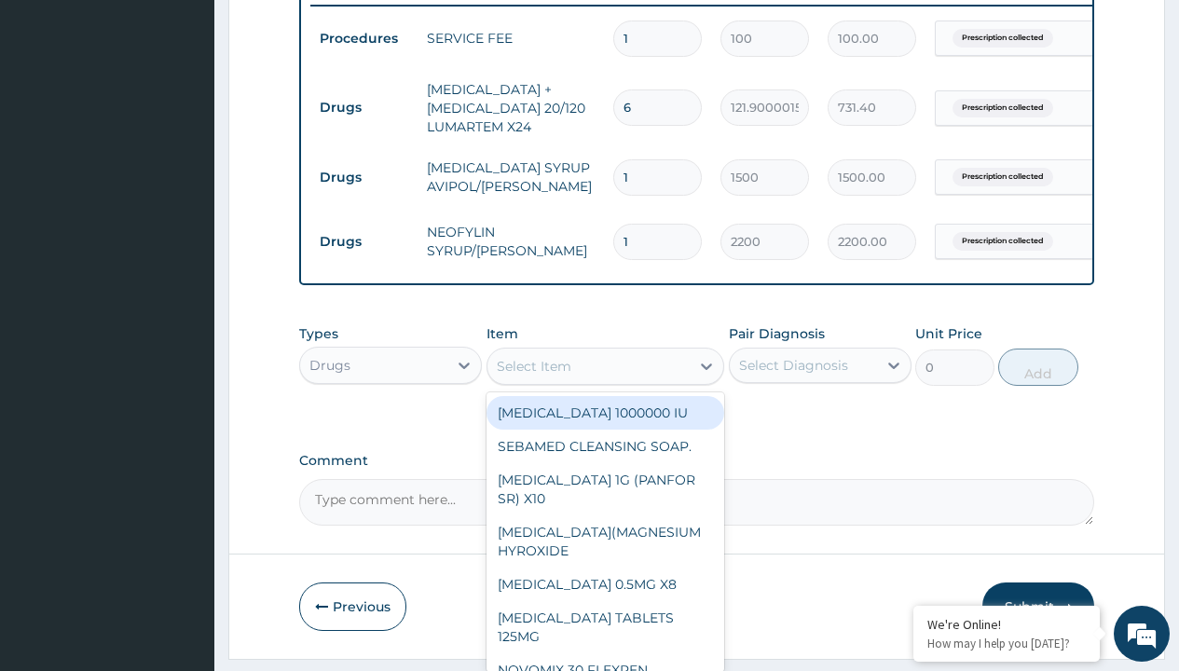
type input "ors"
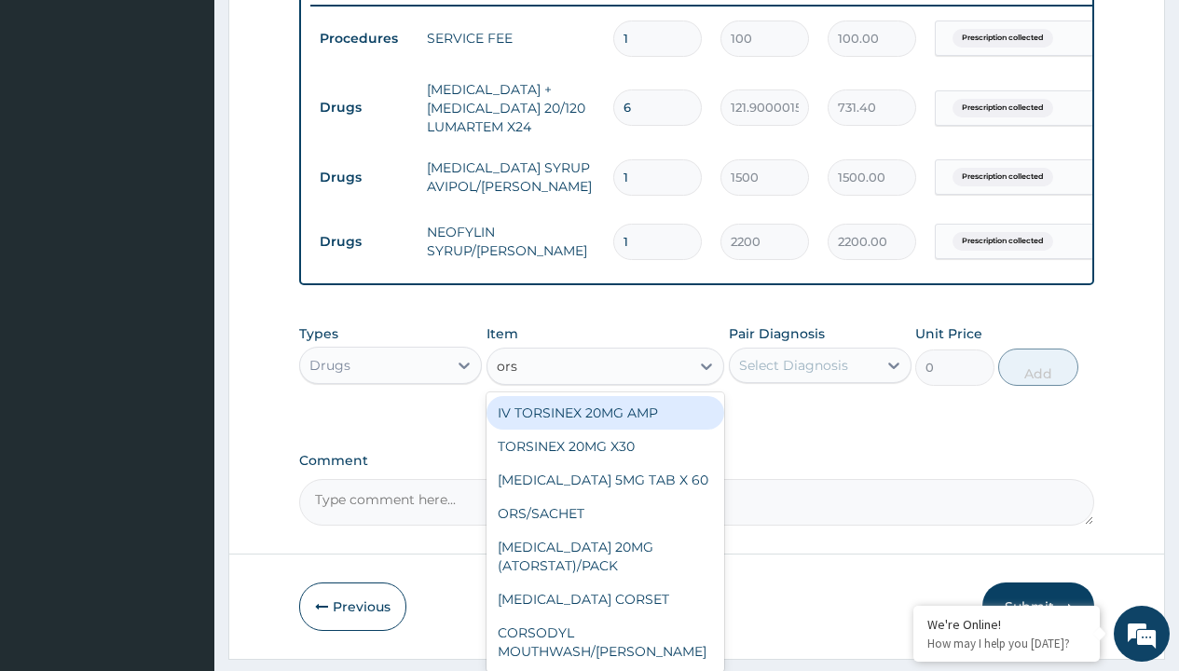
click at [597, 426] on div "IV TORSINEX 20MG AMP" at bounding box center [606, 413] width 239 height 34
type input "3000"
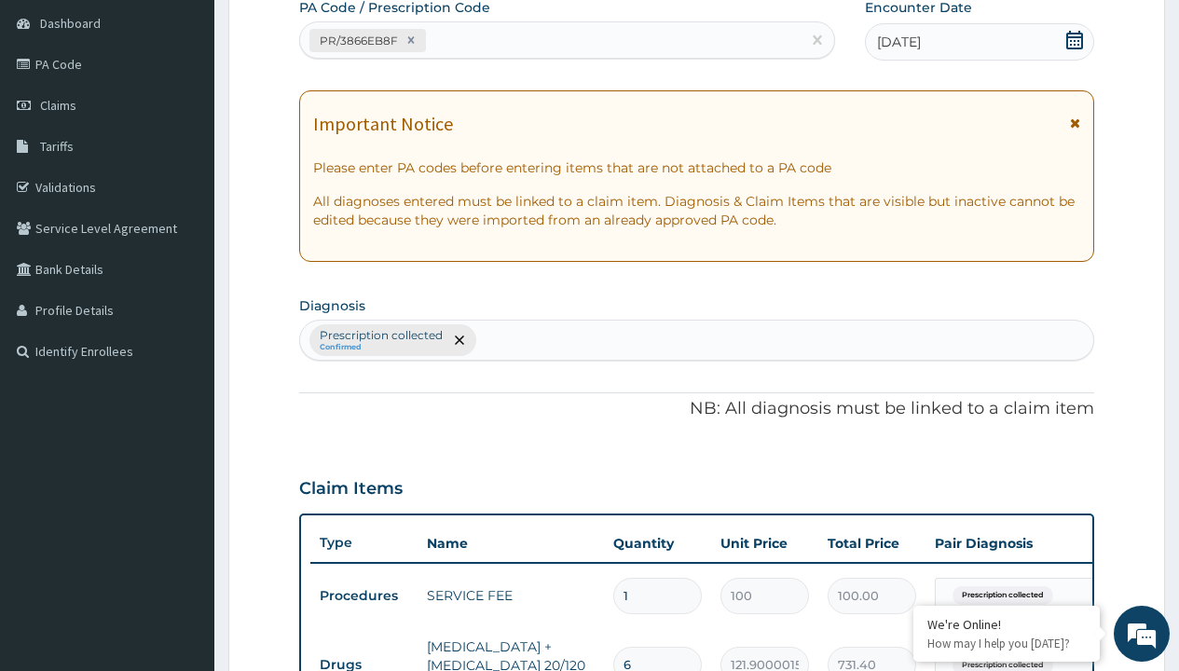
type input "prescription collected"
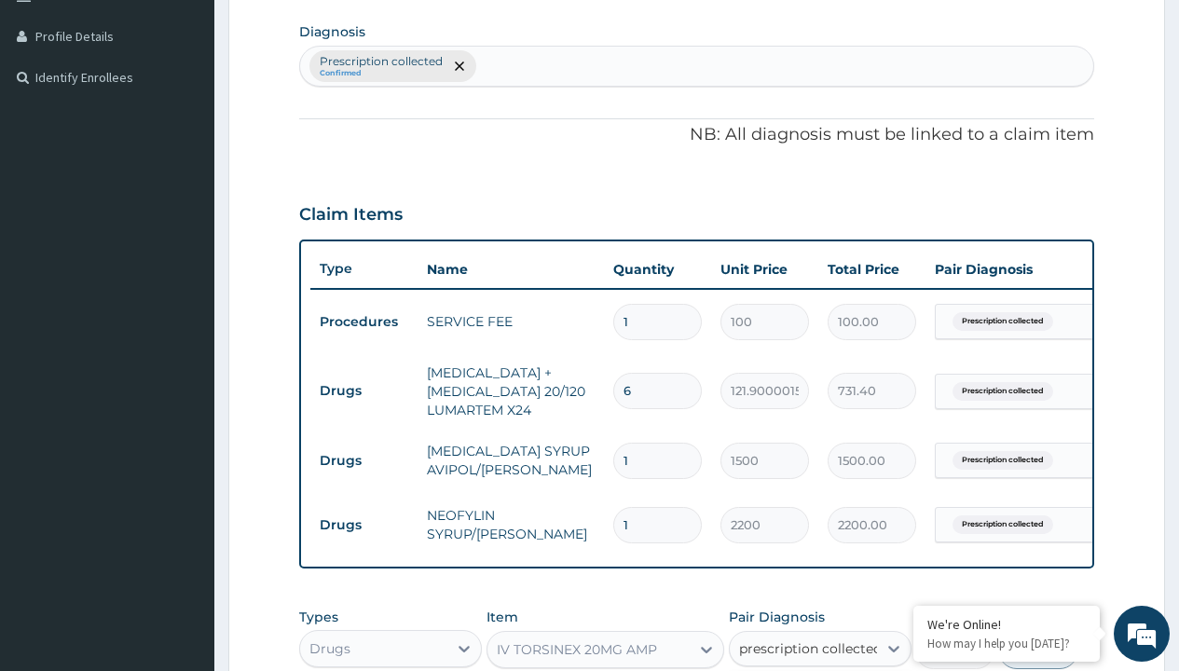
checkbox input "true"
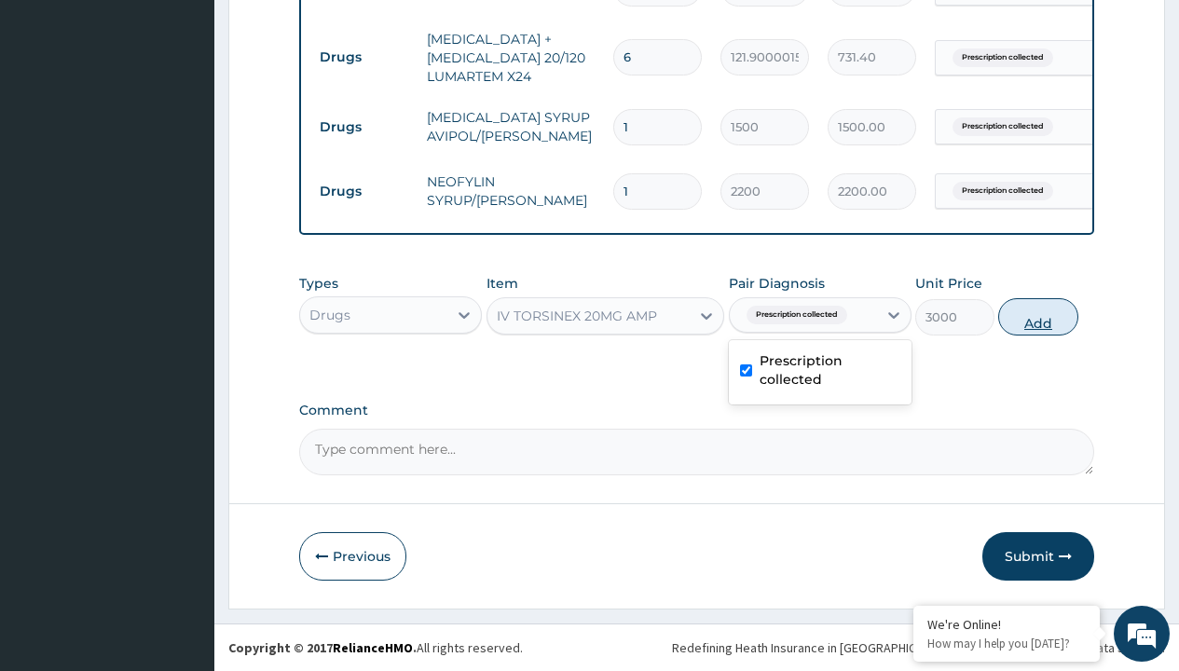
click at [1038, 316] on button "Add" at bounding box center [1037, 316] width 79 height 37
type input "0"
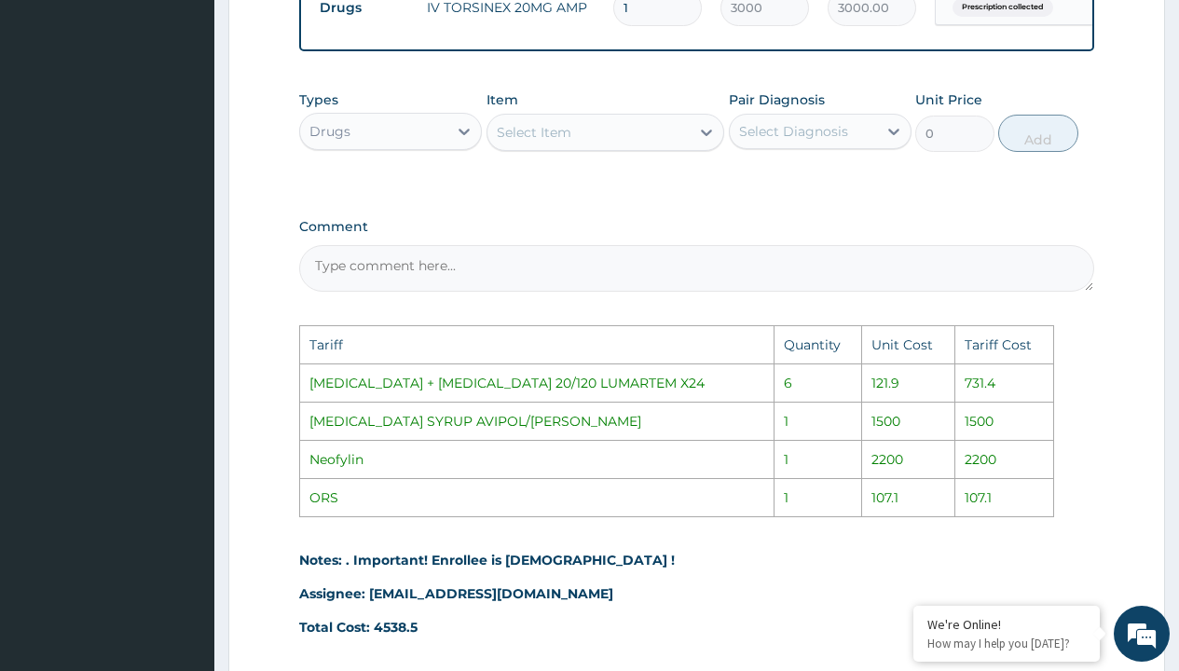
click at [1046, 558] on div "Comment Tariff Quantity Unit Cost Tariff Cost ARTEMETHER + LUMEFANTRINE 20/120 …" at bounding box center [696, 432] width 795 height 427
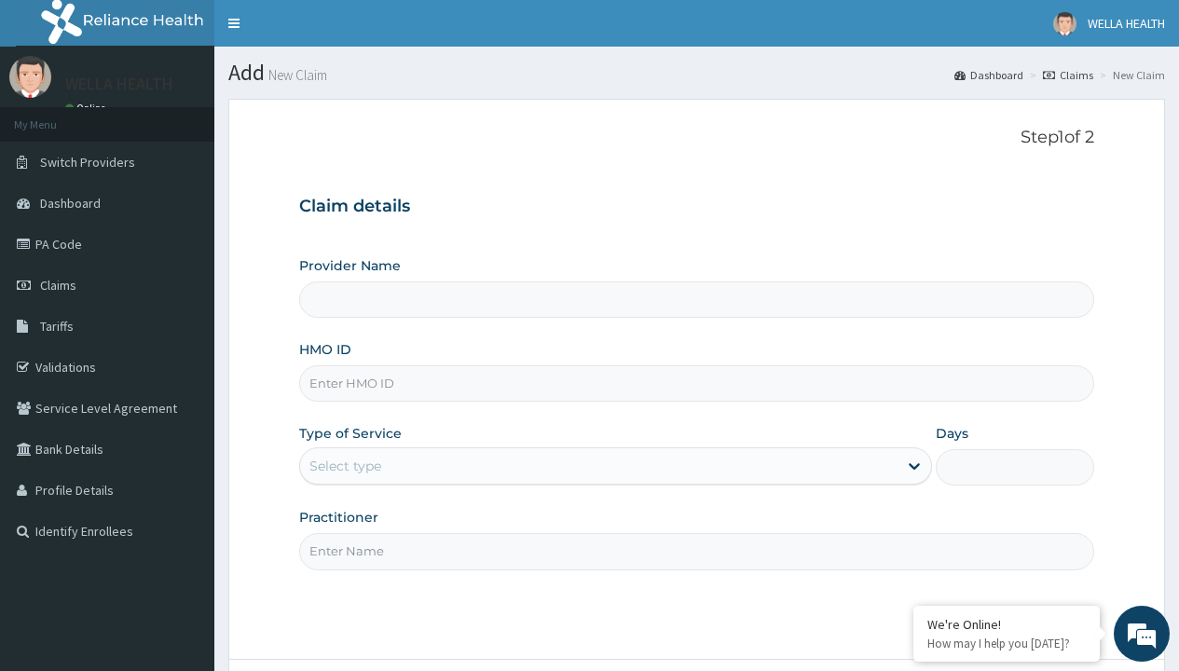
type input "EKI/10159/D"
type input "WellaHealth(TELEMEDICINE)"
type input "EKI/10159/D"
type input "WellaHealth"
click at [345, 466] on div "Select type" at bounding box center [345, 466] width 72 height 19
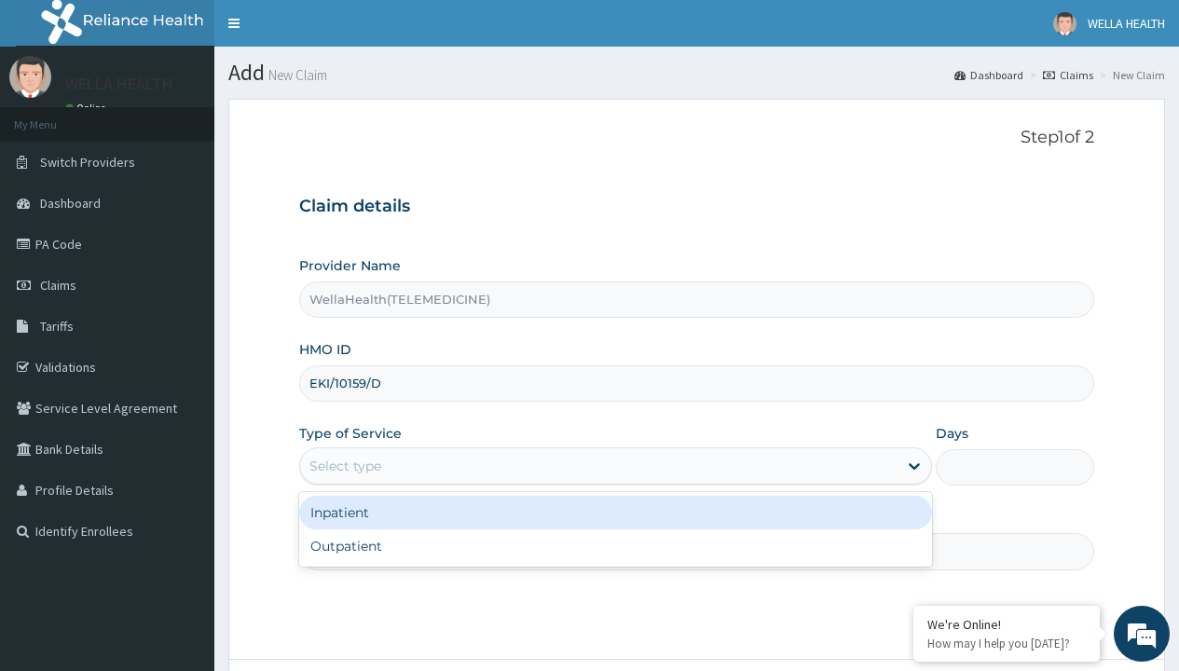
click at [615, 546] on div "Outpatient" at bounding box center [615, 546] width 633 height 34
type input "1"
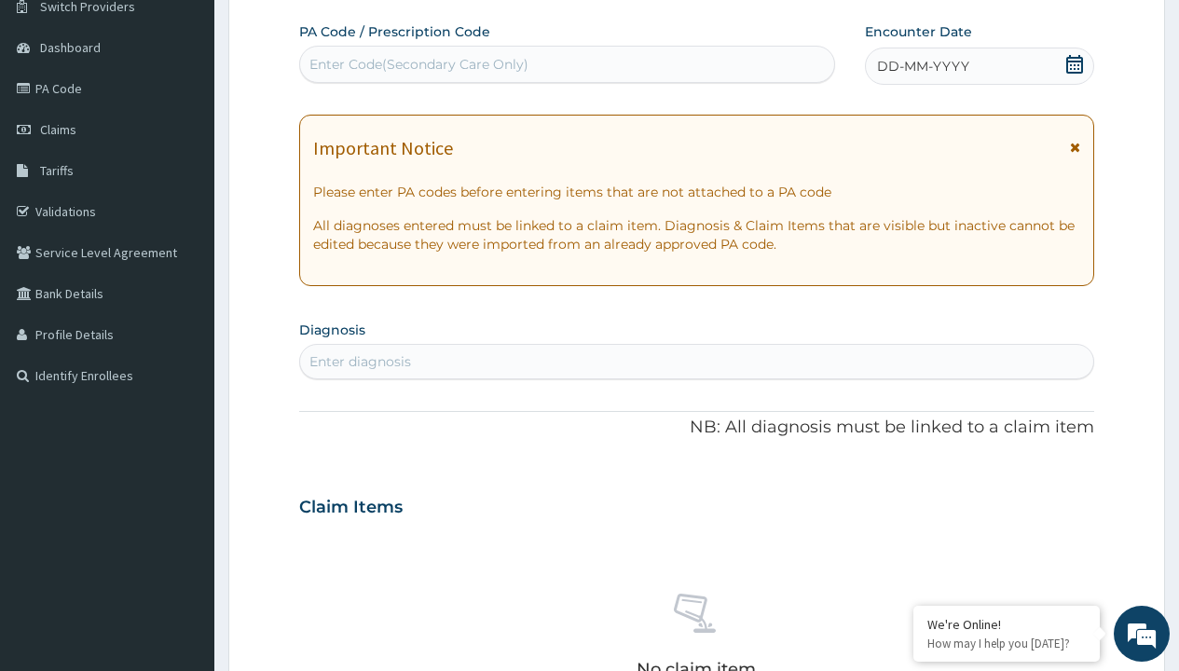
click at [922, 66] on span "DD-MM-YYYY" at bounding box center [923, 66] width 92 height 19
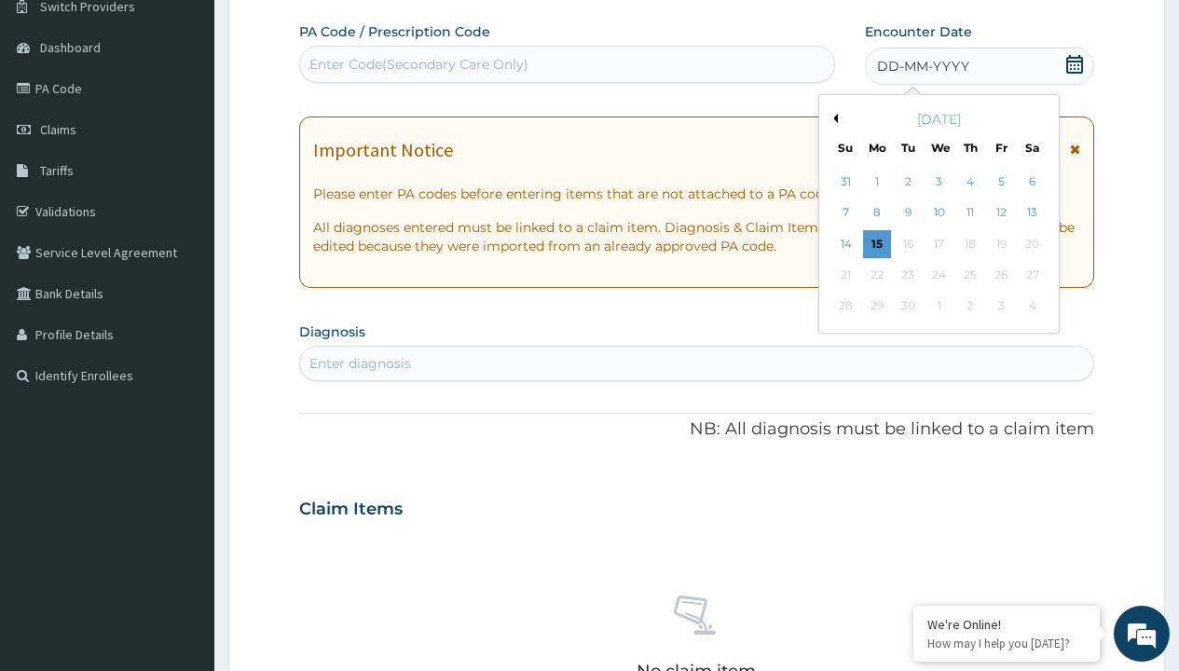
click at [832, 118] on button "Previous Month" at bounding box center [833, 118] width 9 height 9
click at [969, 243] on div "14" at bounding box center [970, 244] width 28 height 28
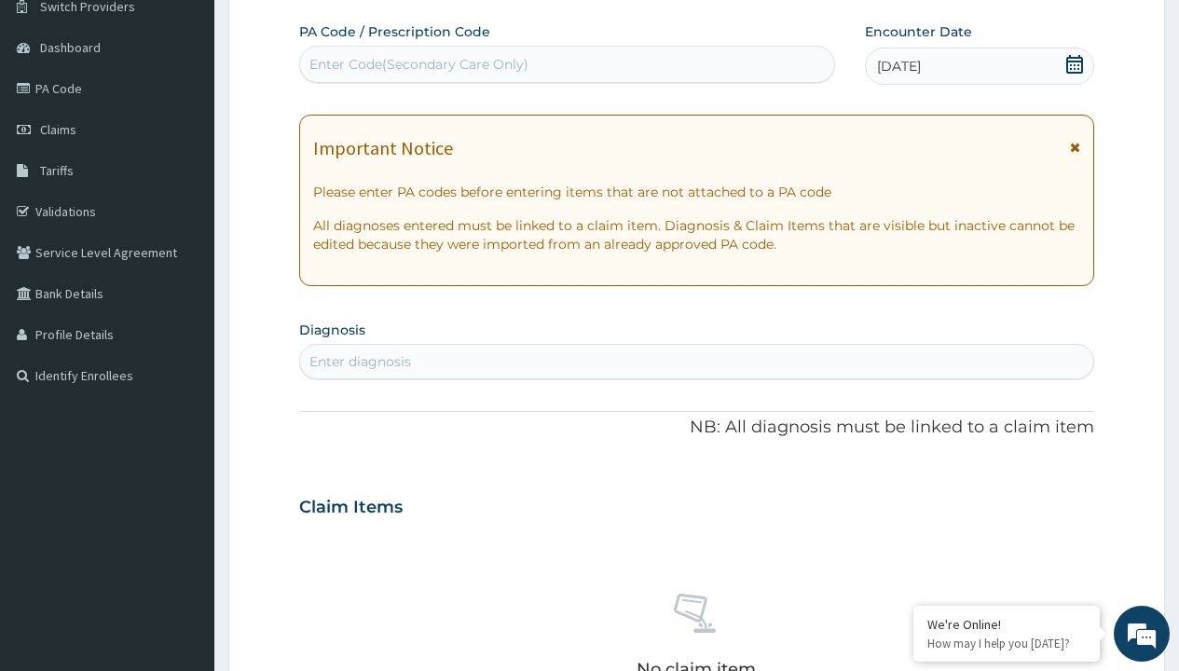
click at [418, 64] on div "Enter Code(Secondary Care Only)" at bounding box center [418, 64] width 219 height 19
type input "PR/22DFEBAF"
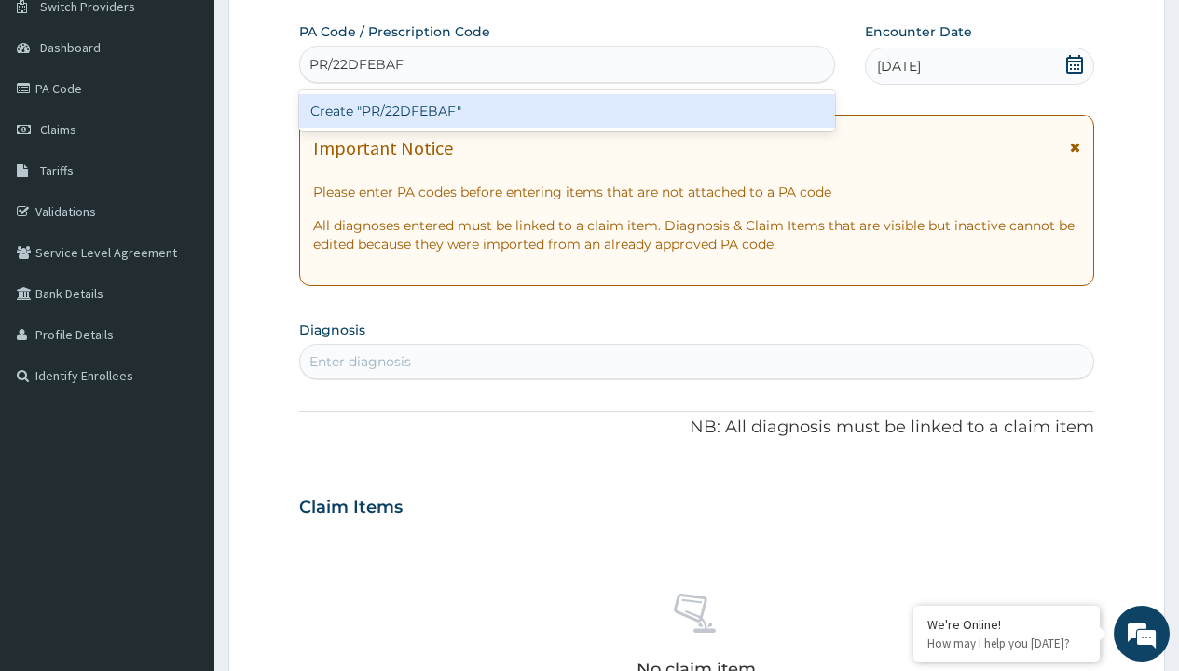
click at [567, 111] on div "Create "PR/22DFEBAF"" at bounding box center [566, 111] width 535 height 34
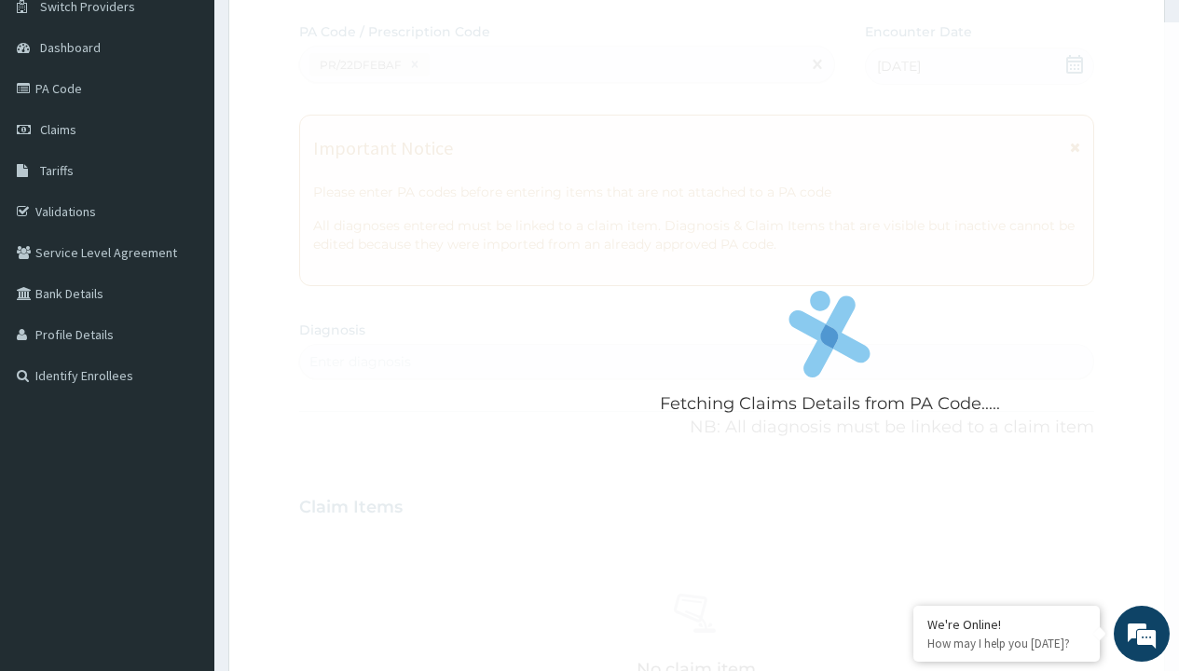
click at [360, 362] on div "Enter diagnosis" at bounding box center [360, 361] width 102 height 19
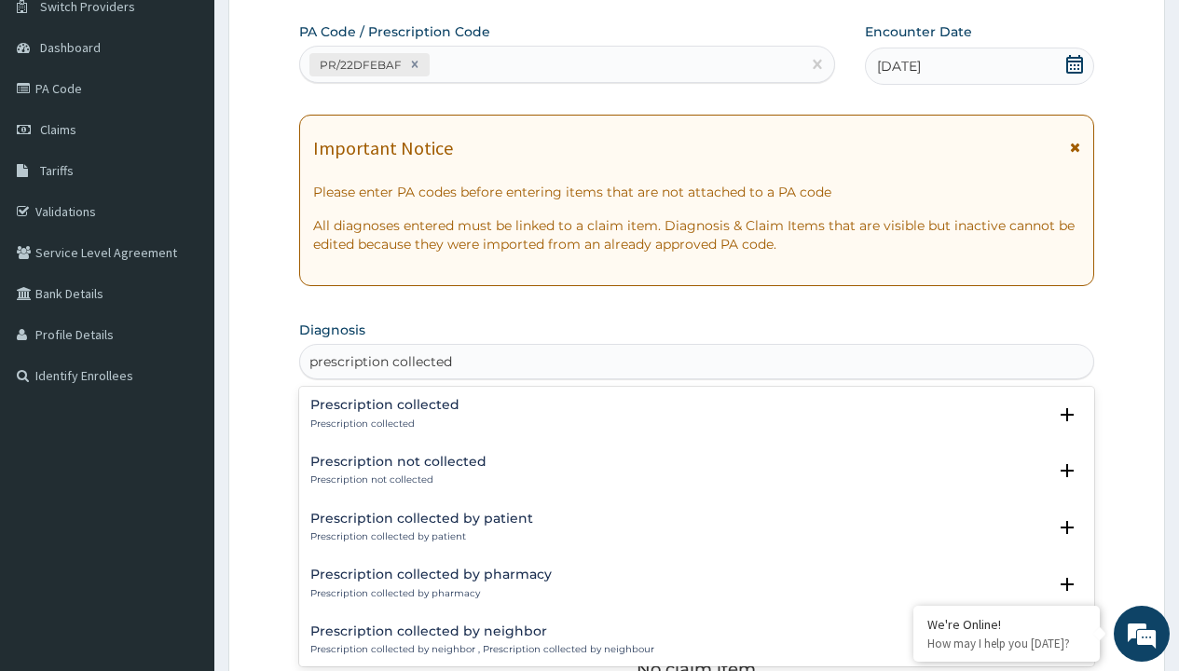
click at [382, 423] on p "Prescription collected" at bounding box center [384, 424] width 149 height 13
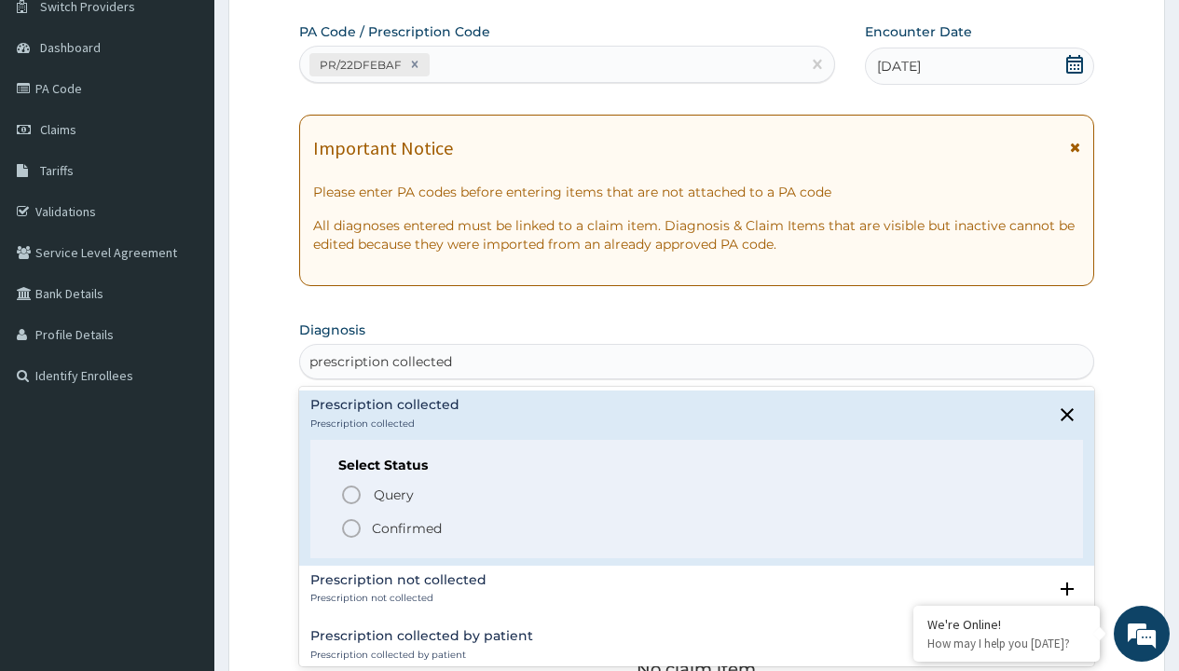
type input "prescription collected/"
click at [406, 528] on p "Confirmed" at bounding box center [407, 528] width 70 height 19
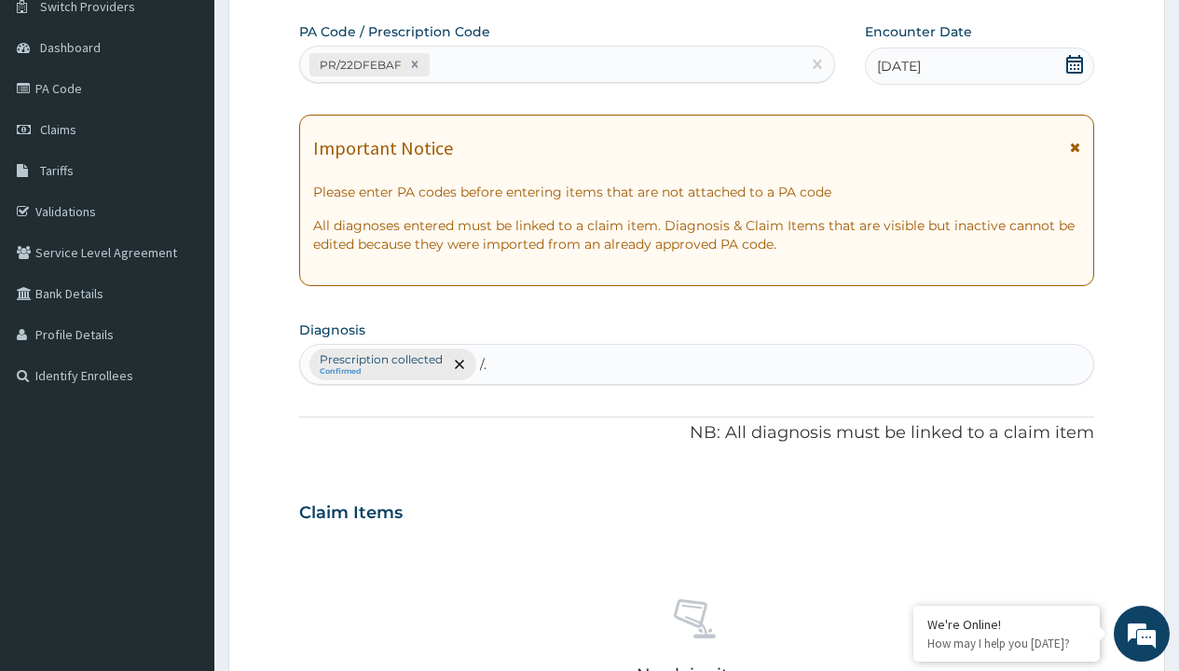
type input "/."
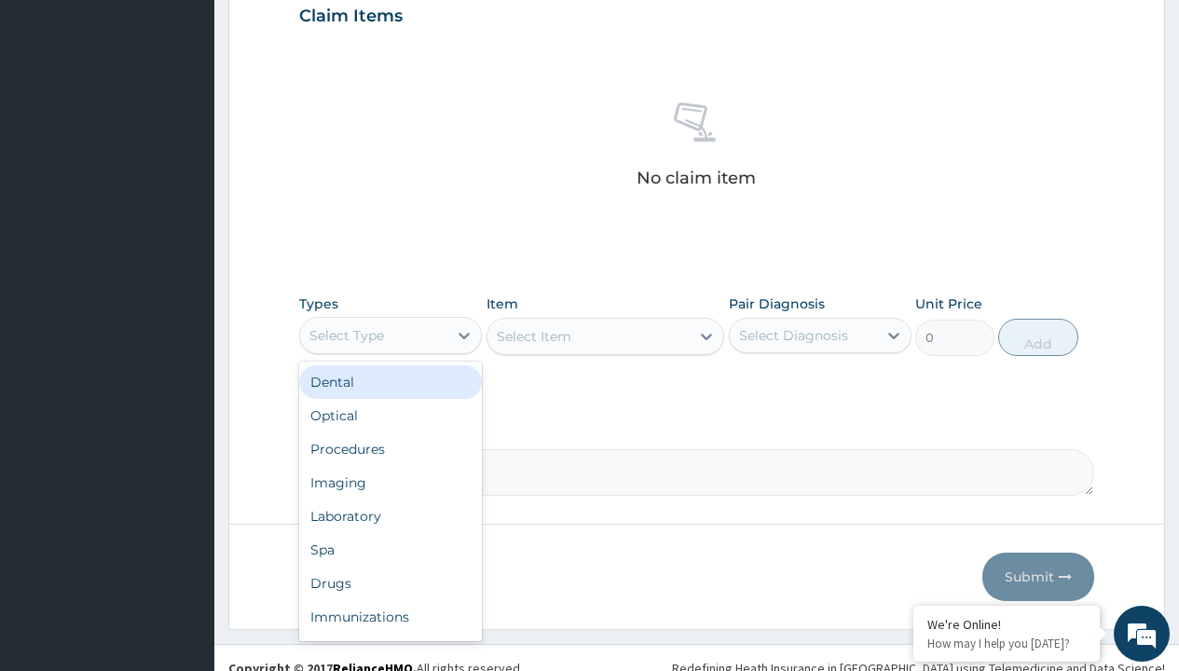
type input "procedures"
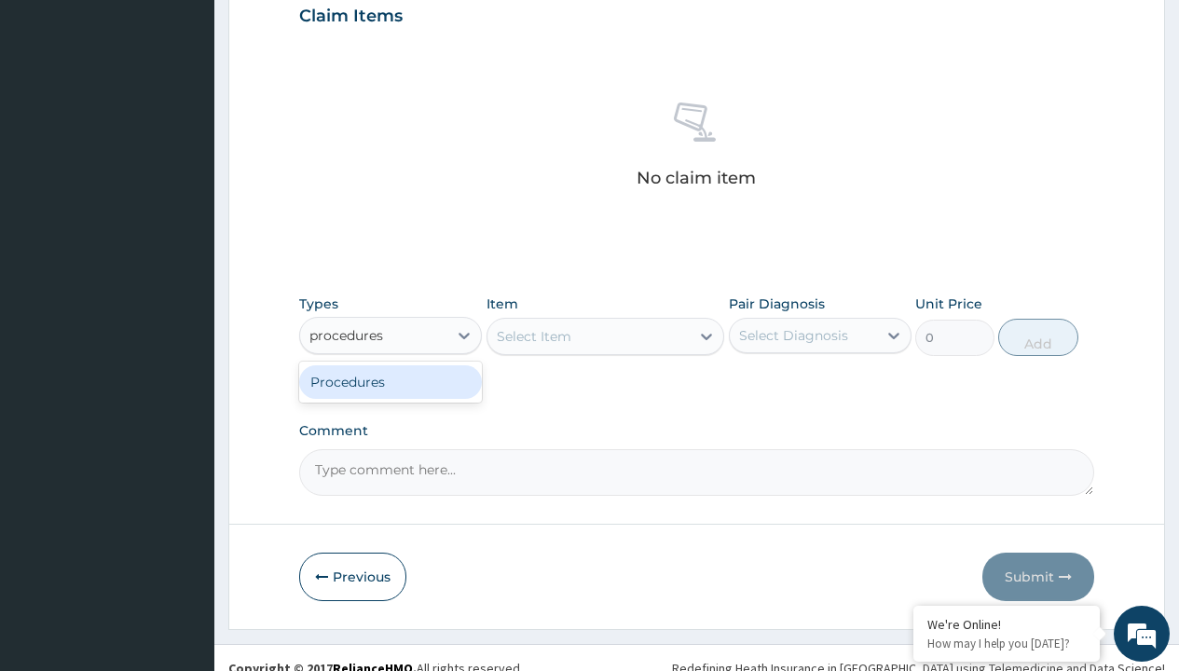
scroll to position [0, 0]
click at [391, 381] on div "Procedures" at bounding box center [390, 382] width 183 height 34
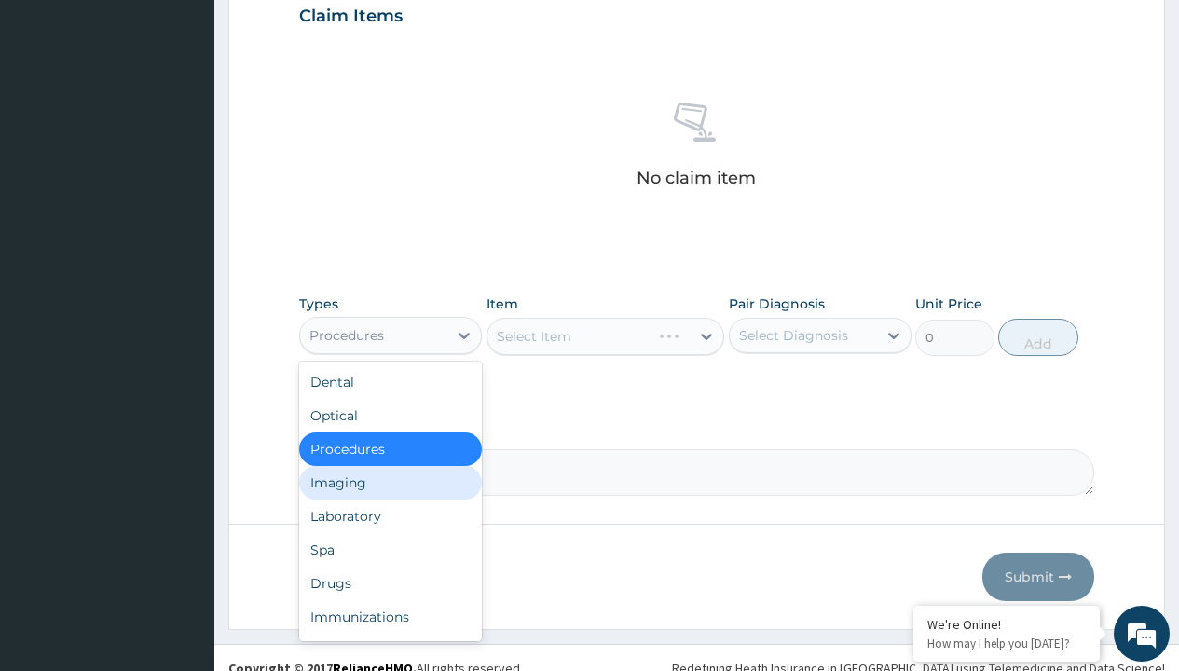
click at [533, 336] on div "Select Item" at bounding box center [534, 336] width 75 height 19
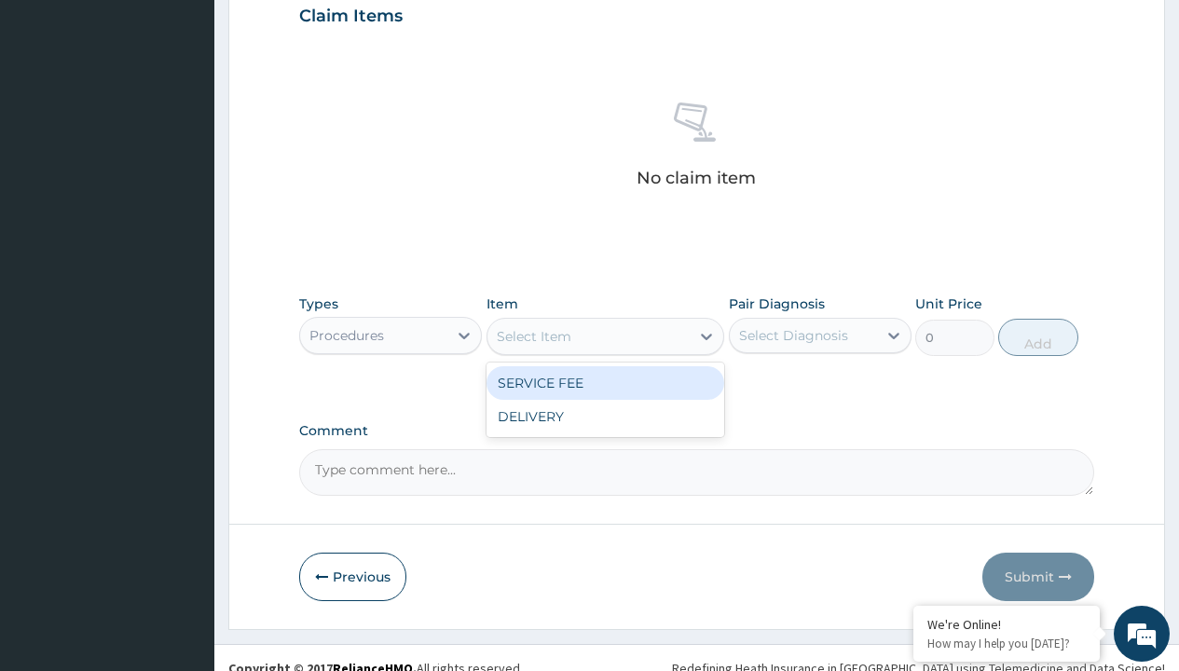
type input "service fee"
click at [605, 382] on div "SERVICE FEE" at bounding box center [606, 383] width 239 height 34
type input "100"
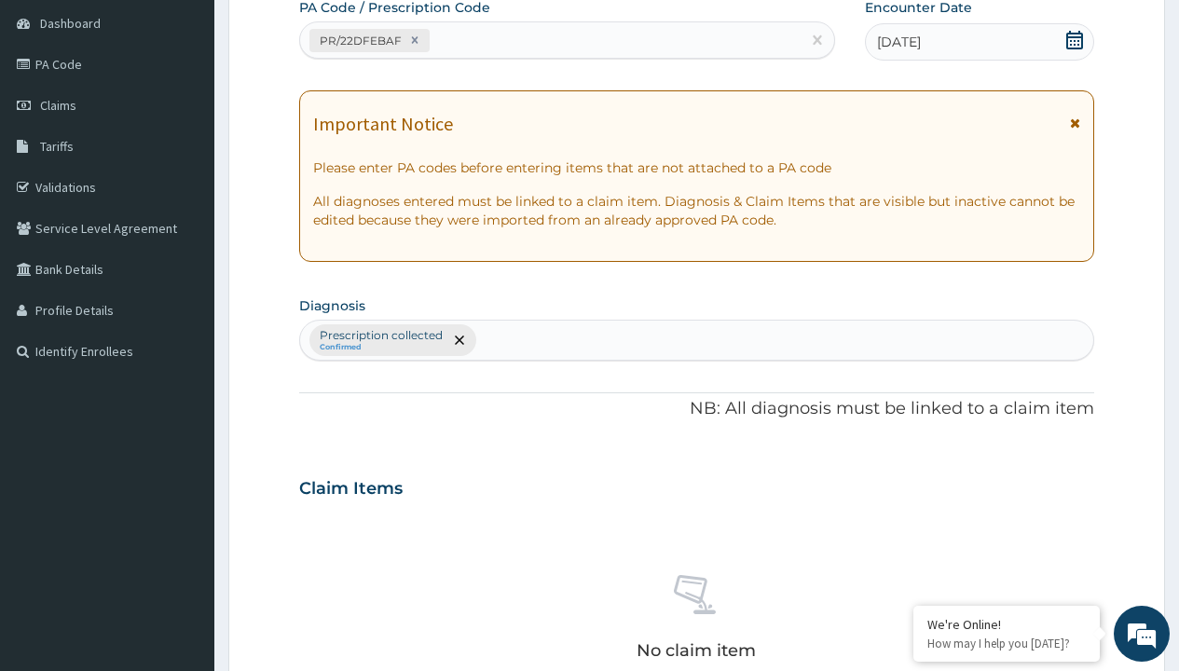
type input "prescription collected"
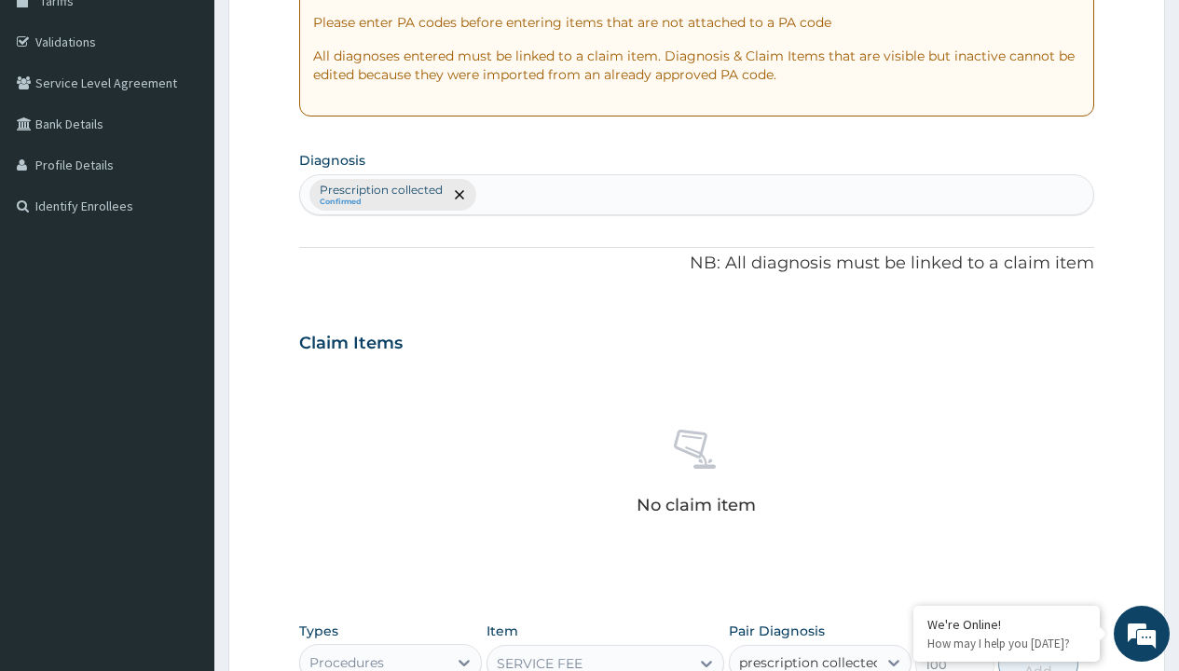
checkbox input "true"
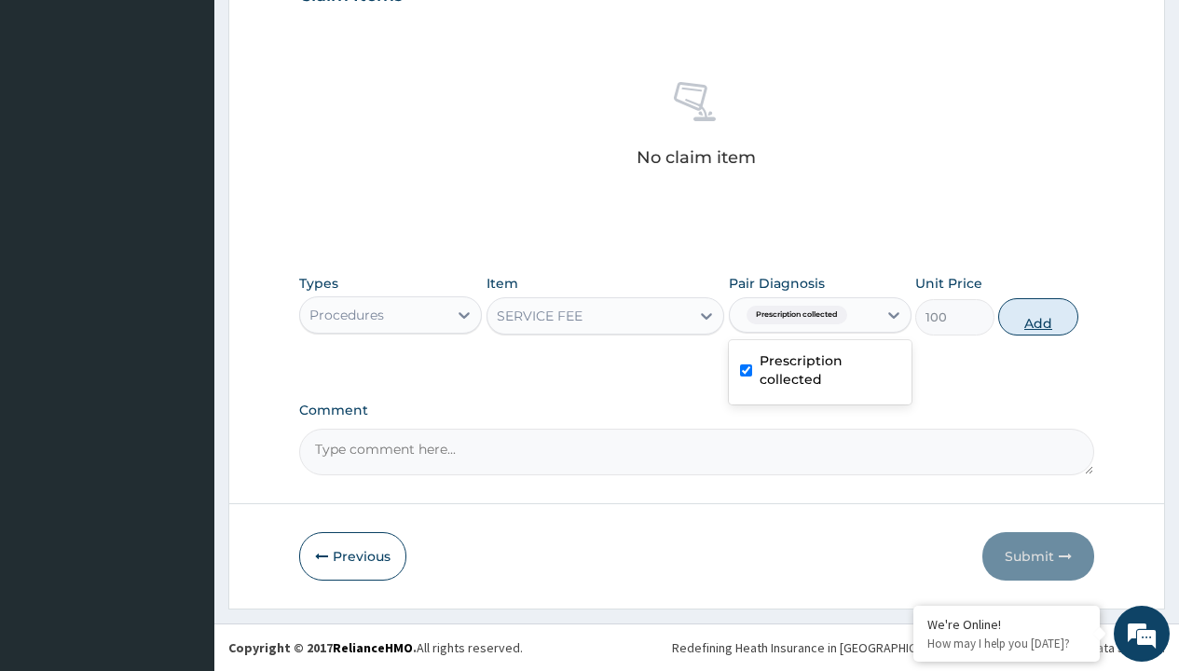
click at [1038, 316] on button "Add" at bounding box center [1037, 316] width 79 height 37
type input "0"
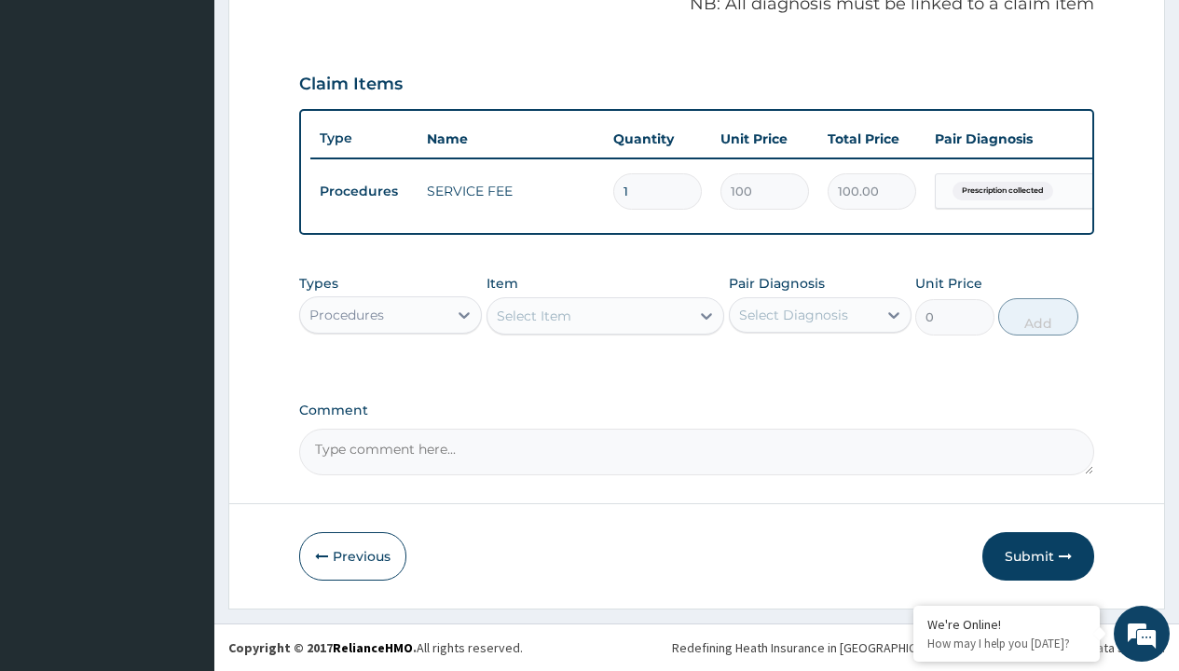
click at [347, 314] on div "Procedures" at bounding box center [346, 315] width 75 height 19
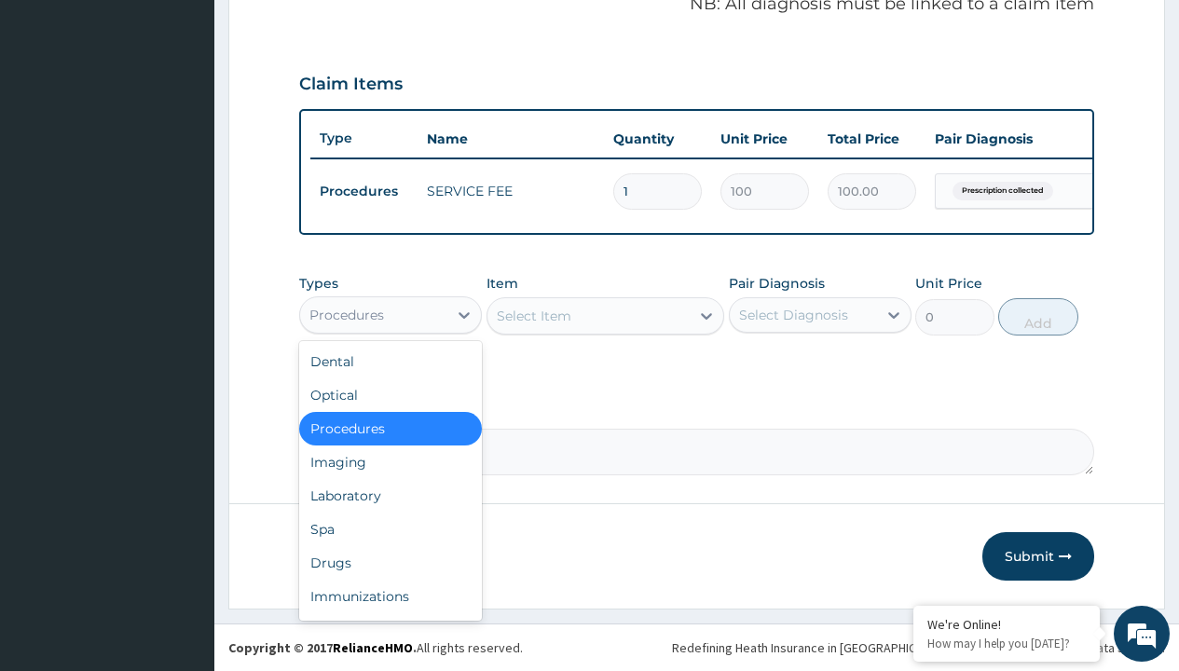
type input "drugs"
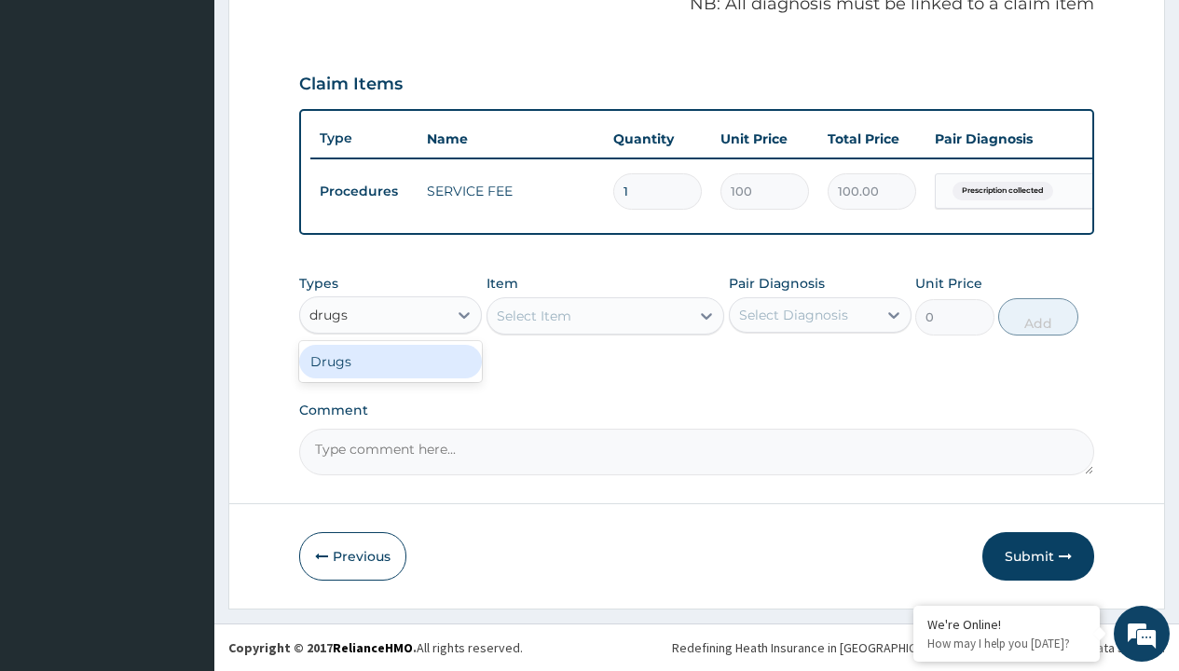
scroll to position [0, 0]
click at [391, 361] on div "Drugs" at bounding box center [390, 362] width 183 height 34
click at [533, 315] on div "Select Item" at bounding box center [606, 315] width 239 height 37
type input "[MEDICAL_DATA] + [MEDICAL_DATA] 20/120 lumartem x24"
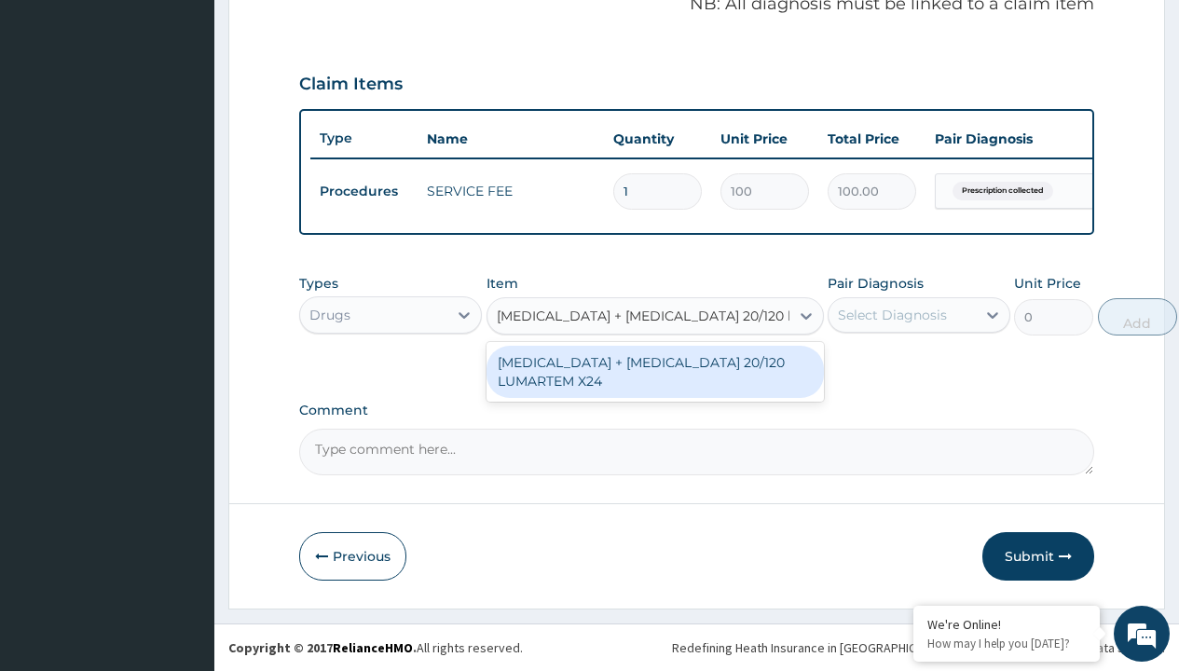
click at [654, 371] on div "[MEDICAL_DATA] + [MEDICAL_DATA] 20/120 LUMARTEM X24" at bounding box center [655, 372] width 337 height 52
type input "121.9000015258789"
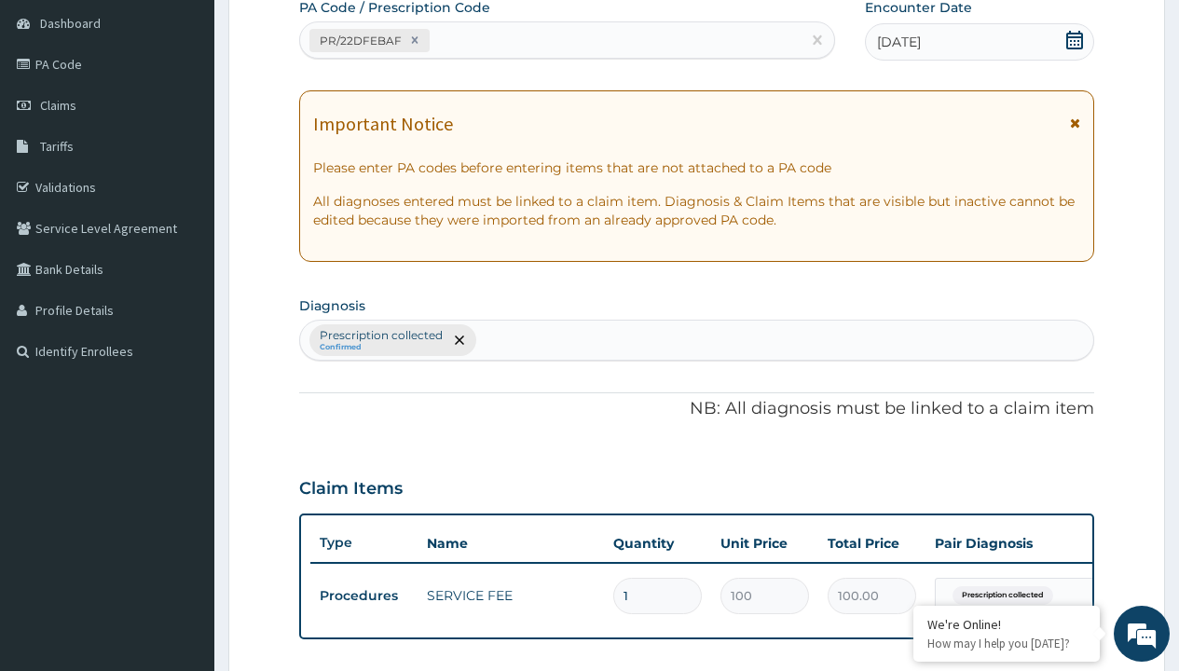
type input "prescription collected"
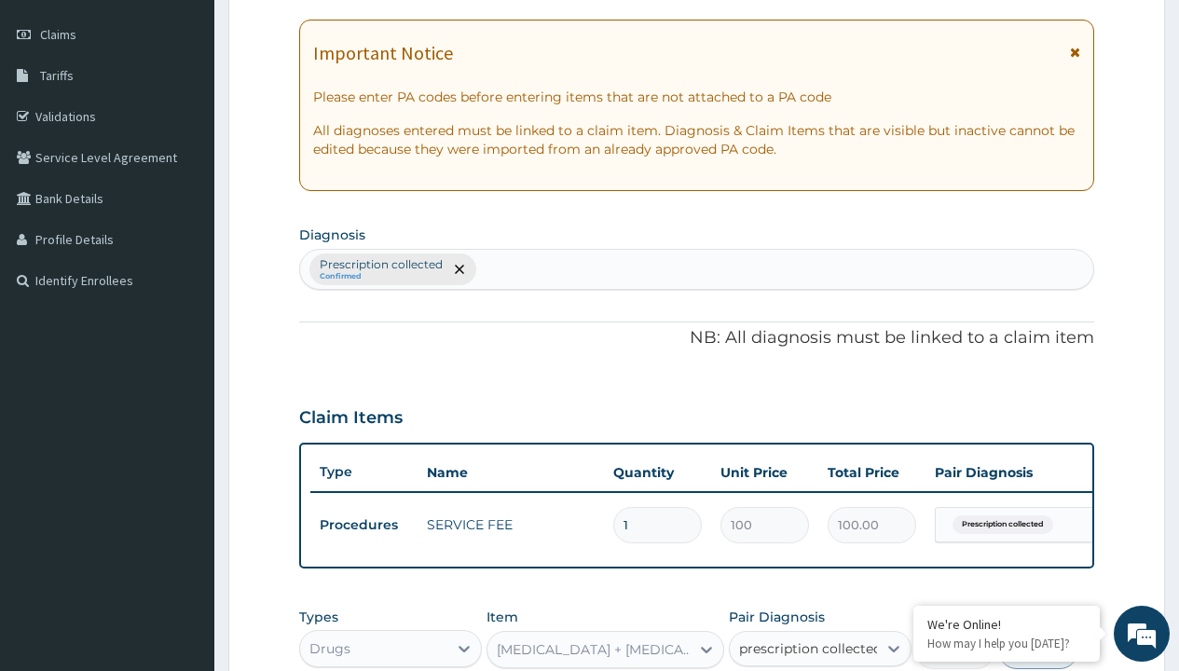
checkbox input "true"
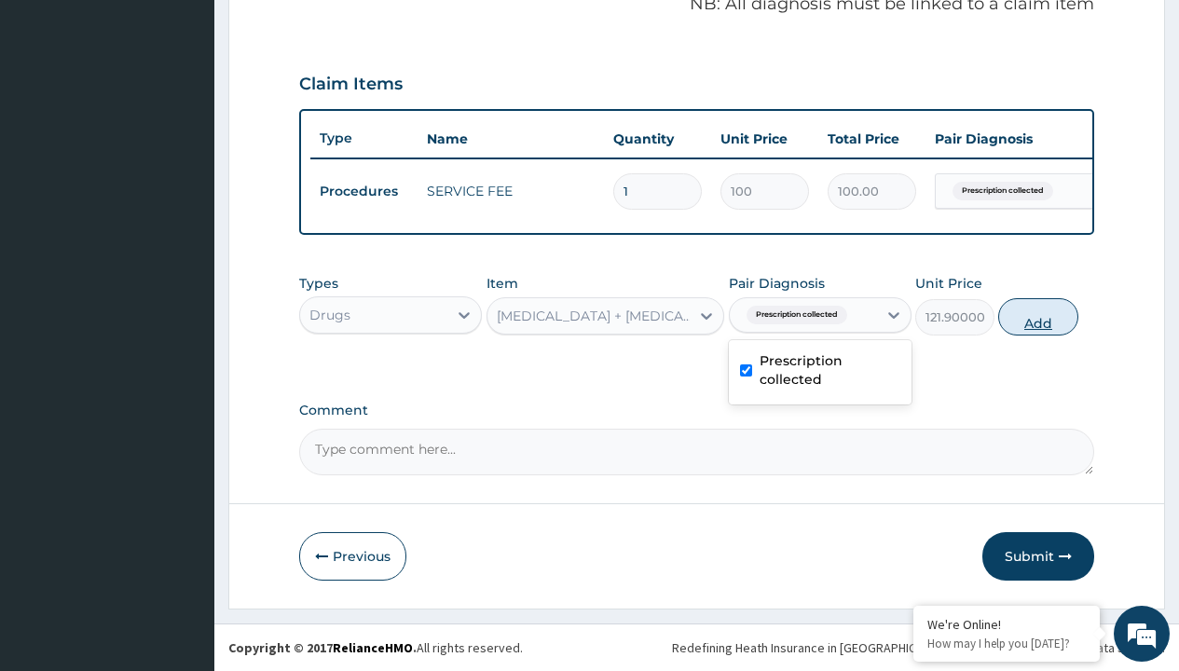
click at [1038, 316] on button "Add" at bounding box center [1037, 316] width 79 height 37
type input "0"
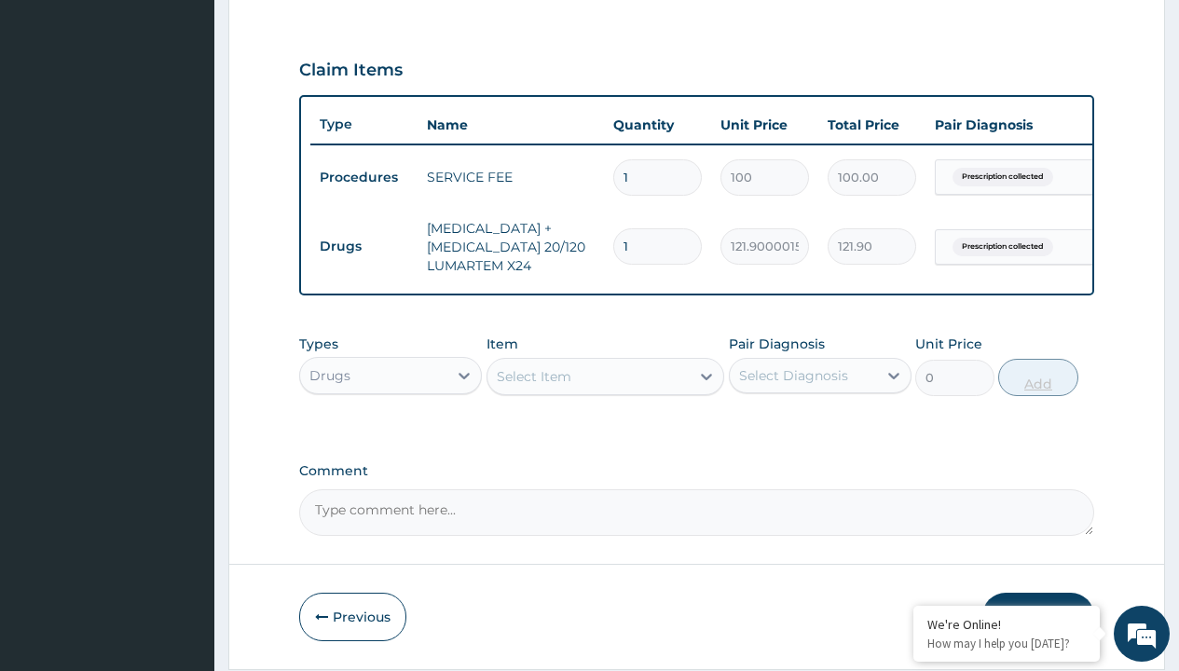
type input "6"
type input "731.40"
type input "6"
click at [363, 246] on td "Drugs" at bounding box center [363, 246] width 107 height 34
type input "drugs"
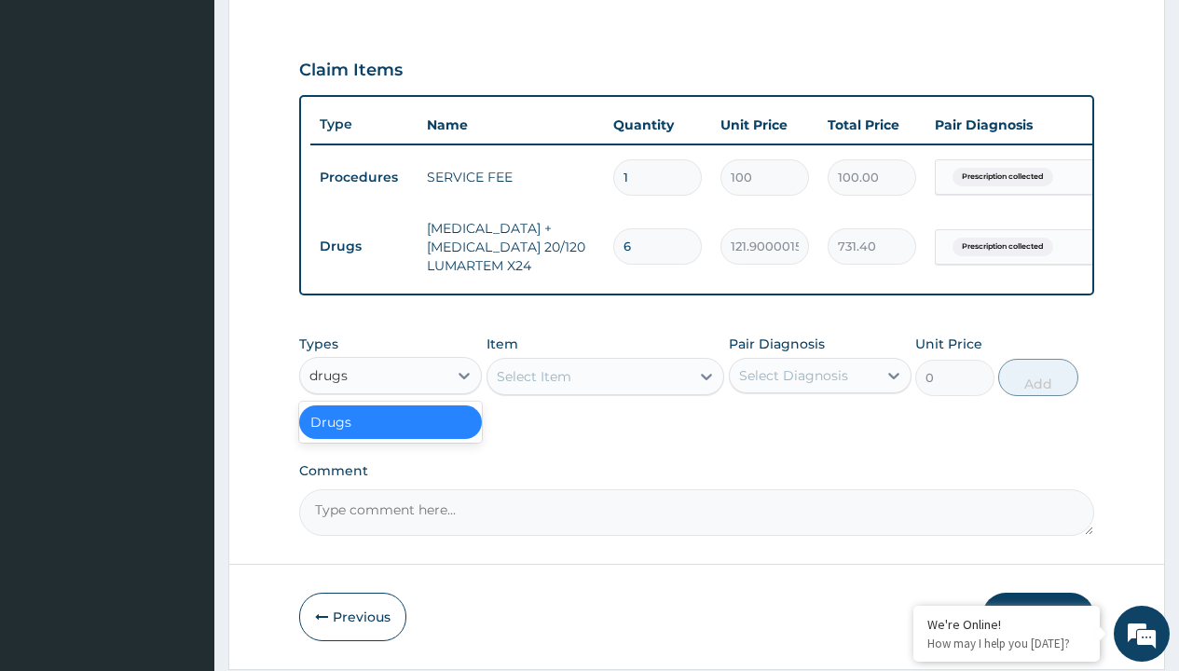
scroll to position [0, 0]
click at [391, 435] on div "Drugs" at bounding box center [390, 422] width 183 height 34
click at [533, 386] on div "Select Item" at bounding box center [534, 376] width 75 height 19
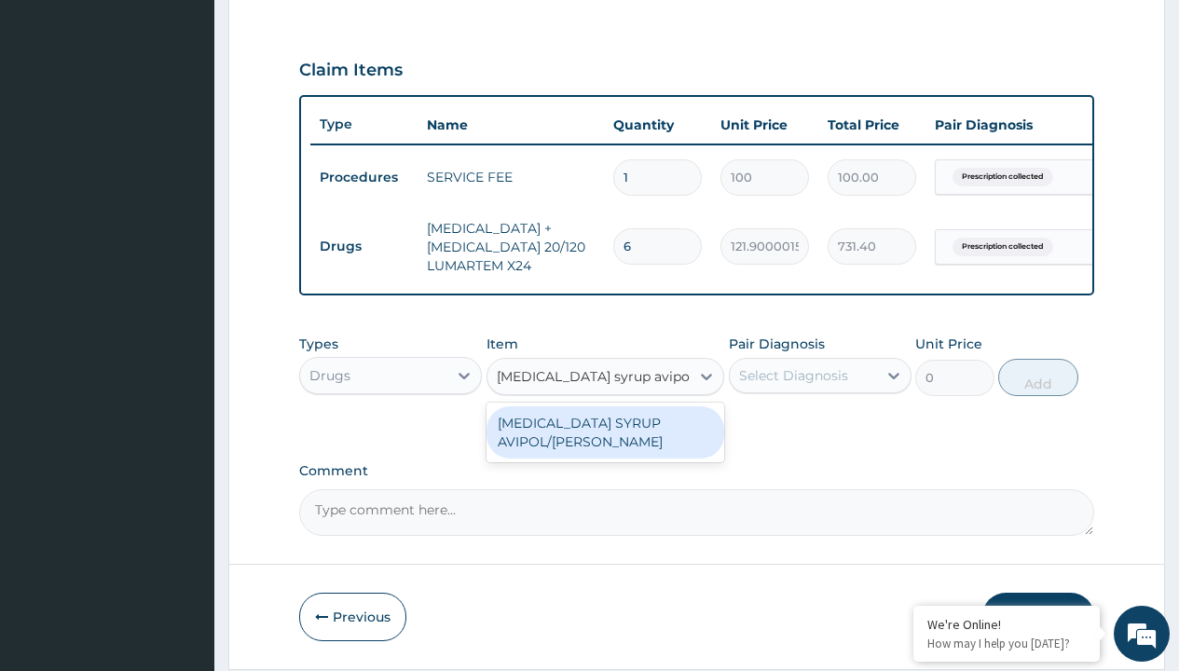
type input "[MEDICAL_DATA] syrup avipol/[PERSON_NAME]"
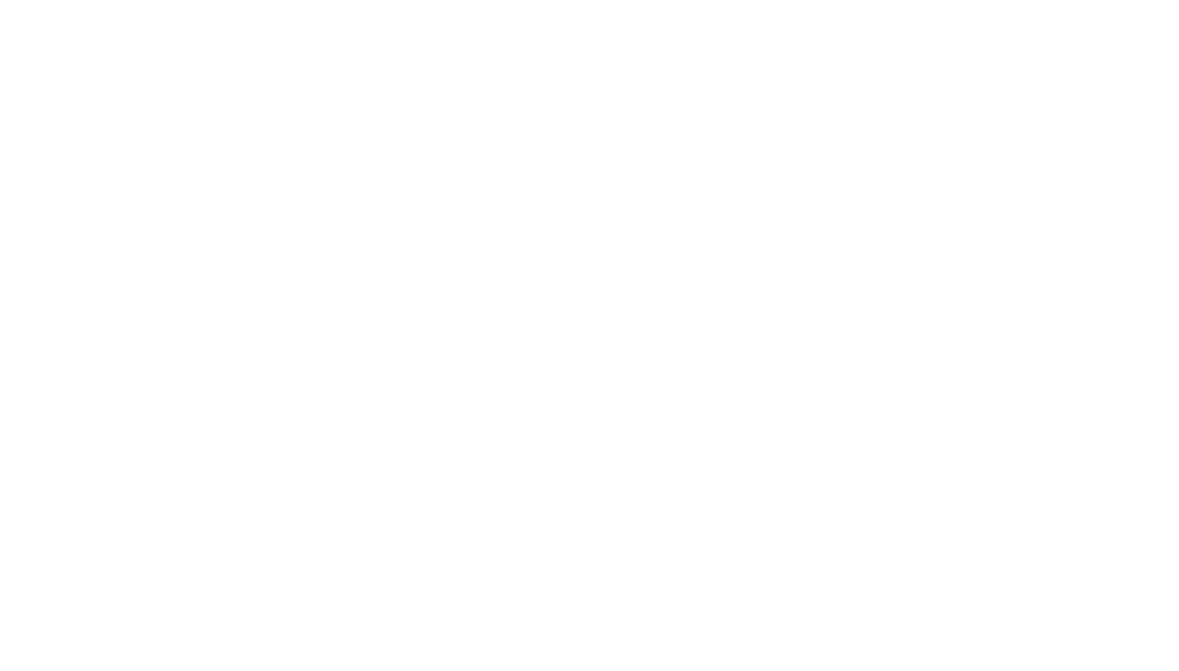
click at [363, 246] on html "R EL Toggle navigation WELLA HEALTH WELLA HEALTH - [EMAIL_ADDRESS][DOMAIN_NAME]…" at bounding box center [589, 67] width 1179 height 1330
